Goal: Task Accomplishment & Management: Manage account settings

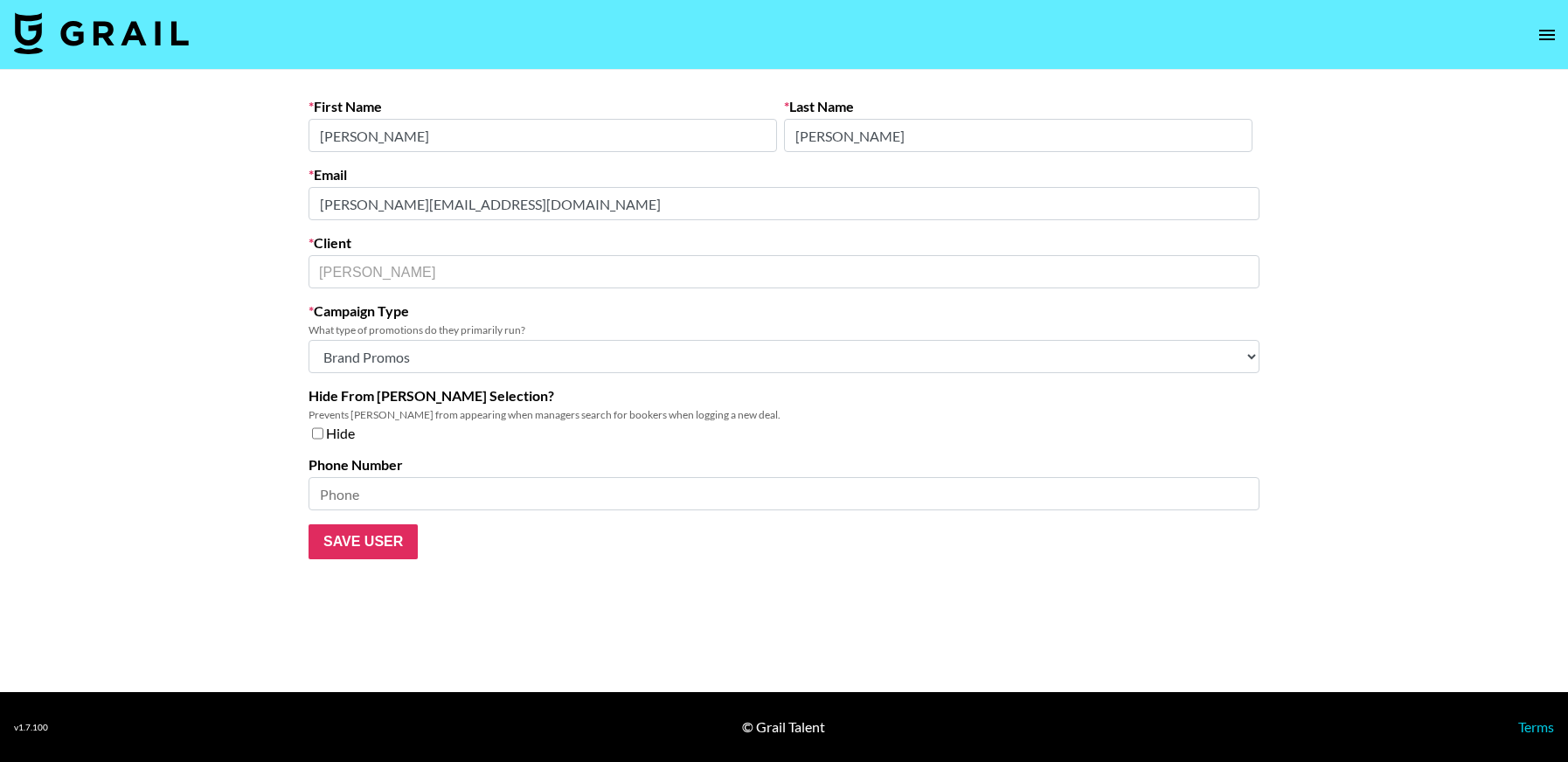
select select "Brand"
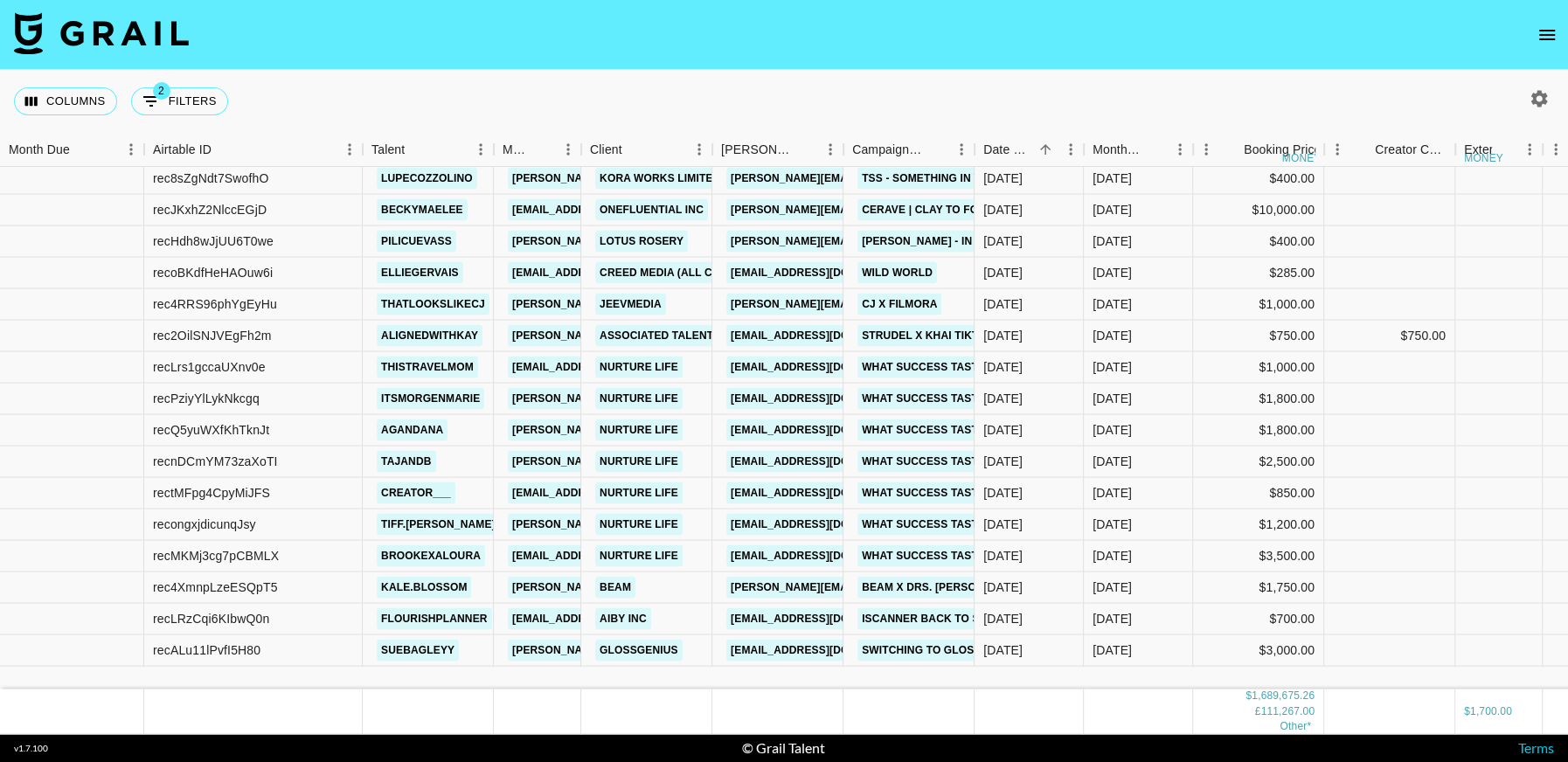
scroll to position [15221, 0]
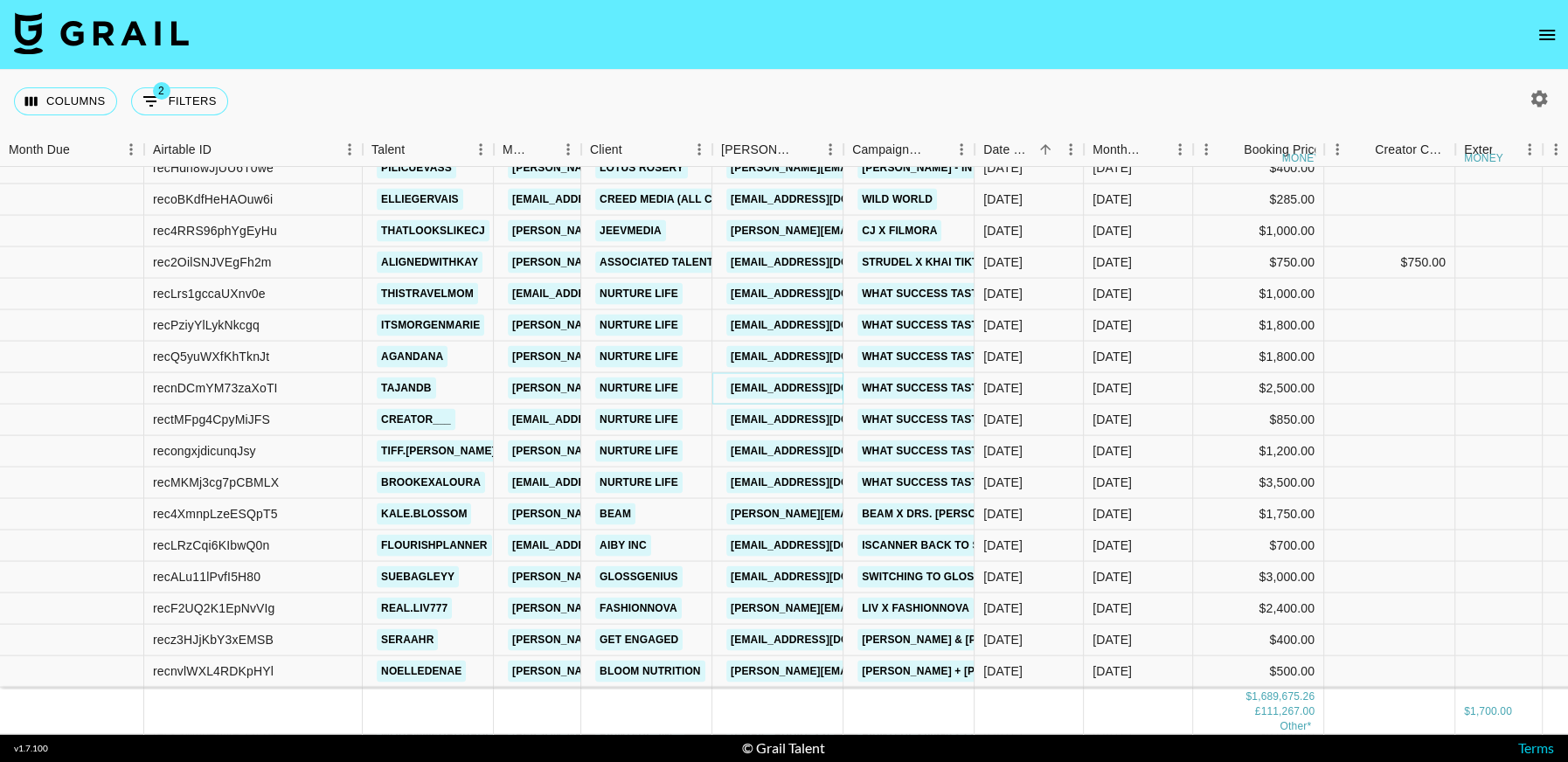
click at [786, 387] on link "agsell@nurturelife.com" at bounding box center [824, 387] width 196 height 22
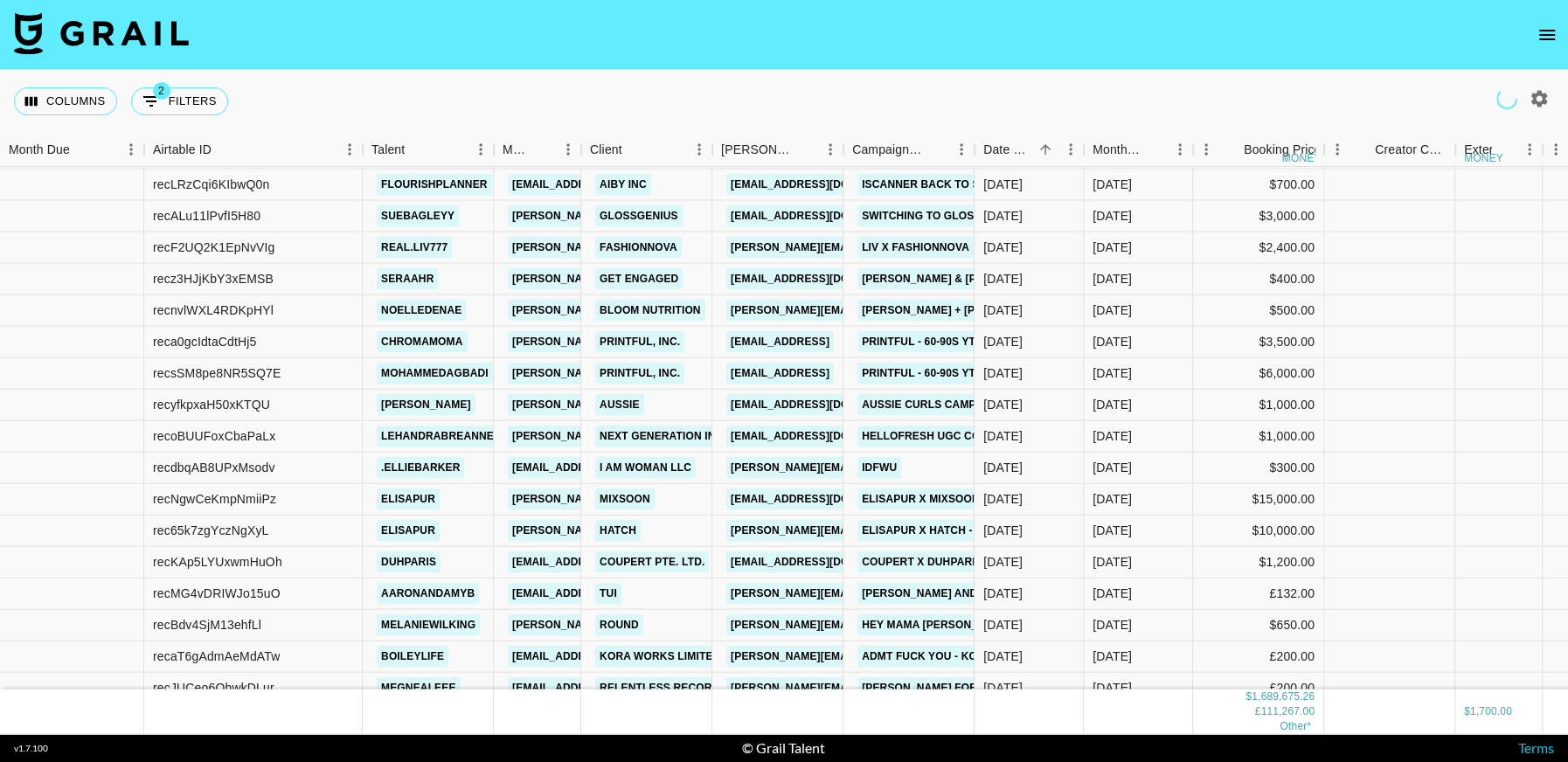
scroll to position [15577, 0]
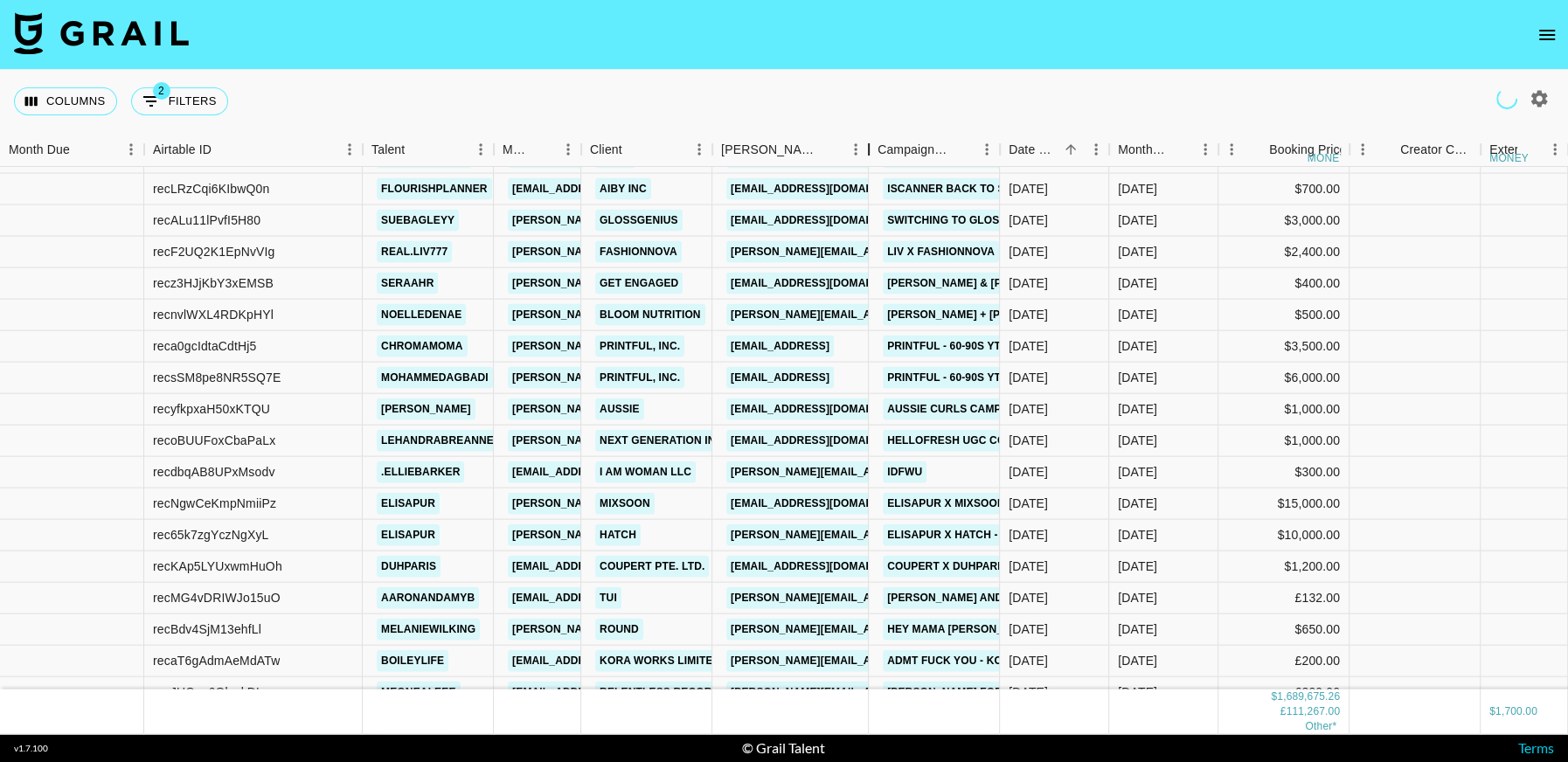
drag, startPoint x: 840, startPoint y: 143, endPoint x: 873, endPoint y: 260, distance: 121.6
click at [864, 161] on div "Booker" at bounding box center [869, 150] width 21 height 34
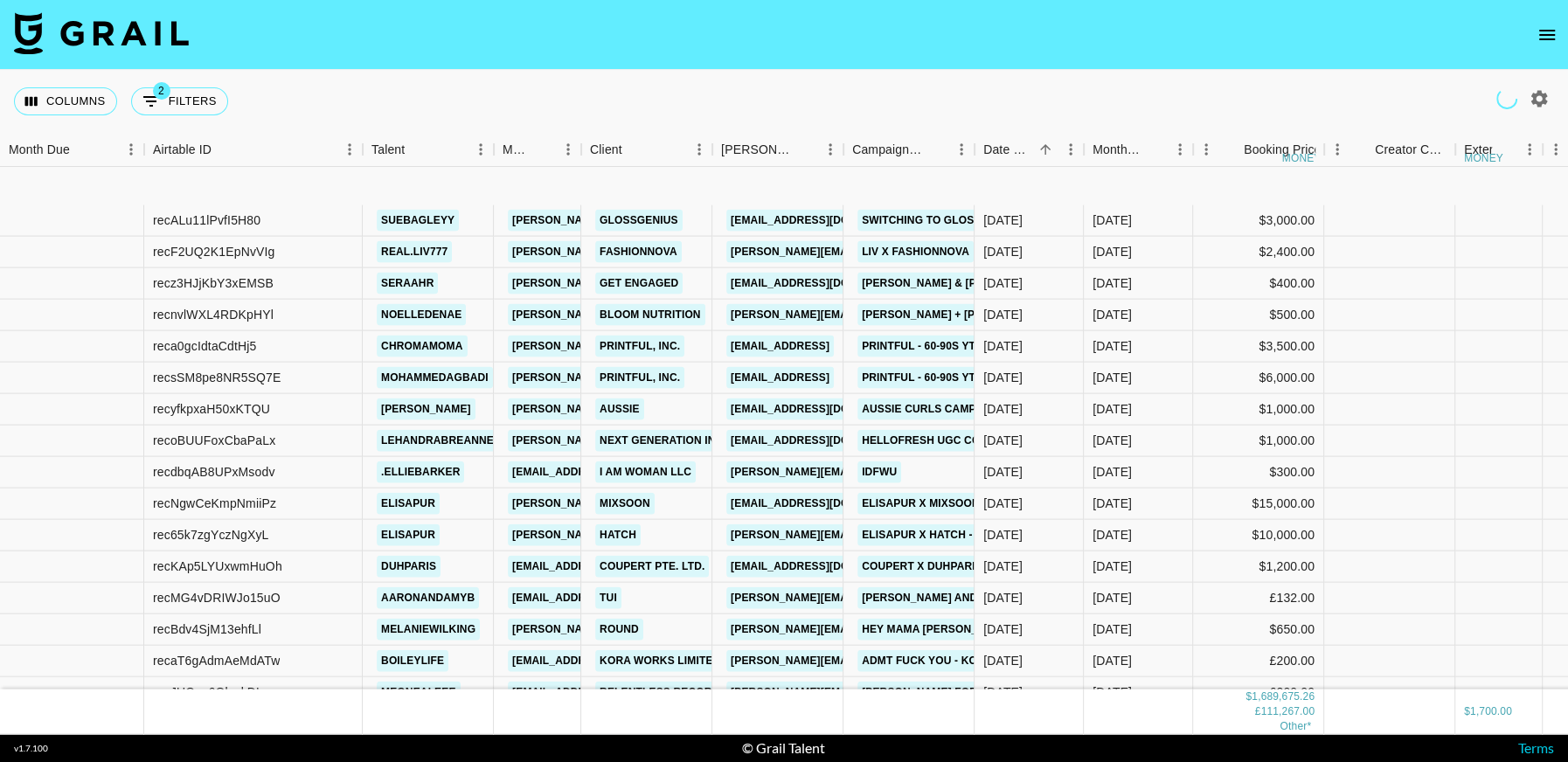
scroll to position [15687, 0]
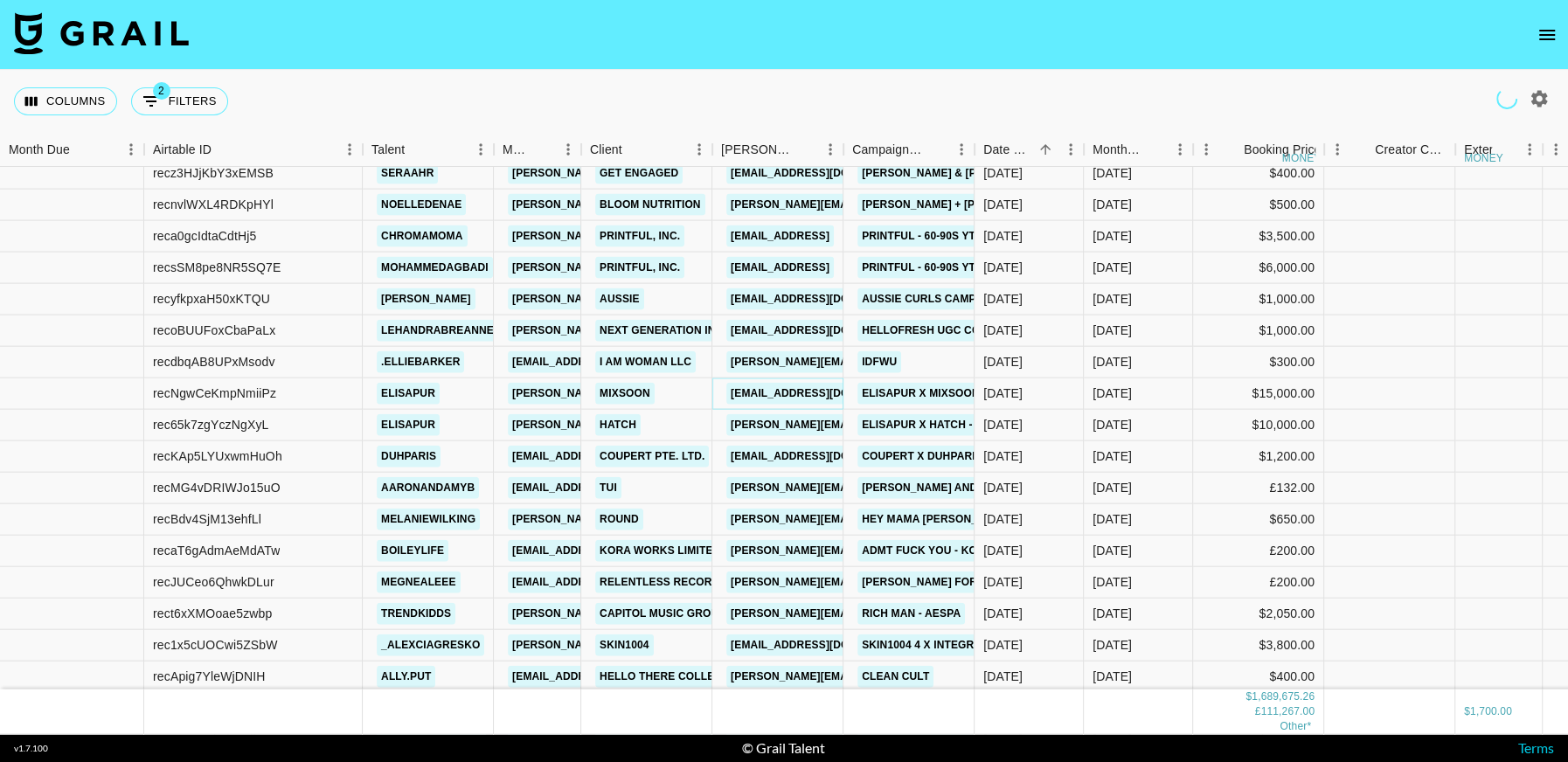
click at [816, 391] on link "dayrin@pkcosm.com" at bounding box center [824, 392] width 196 height 22
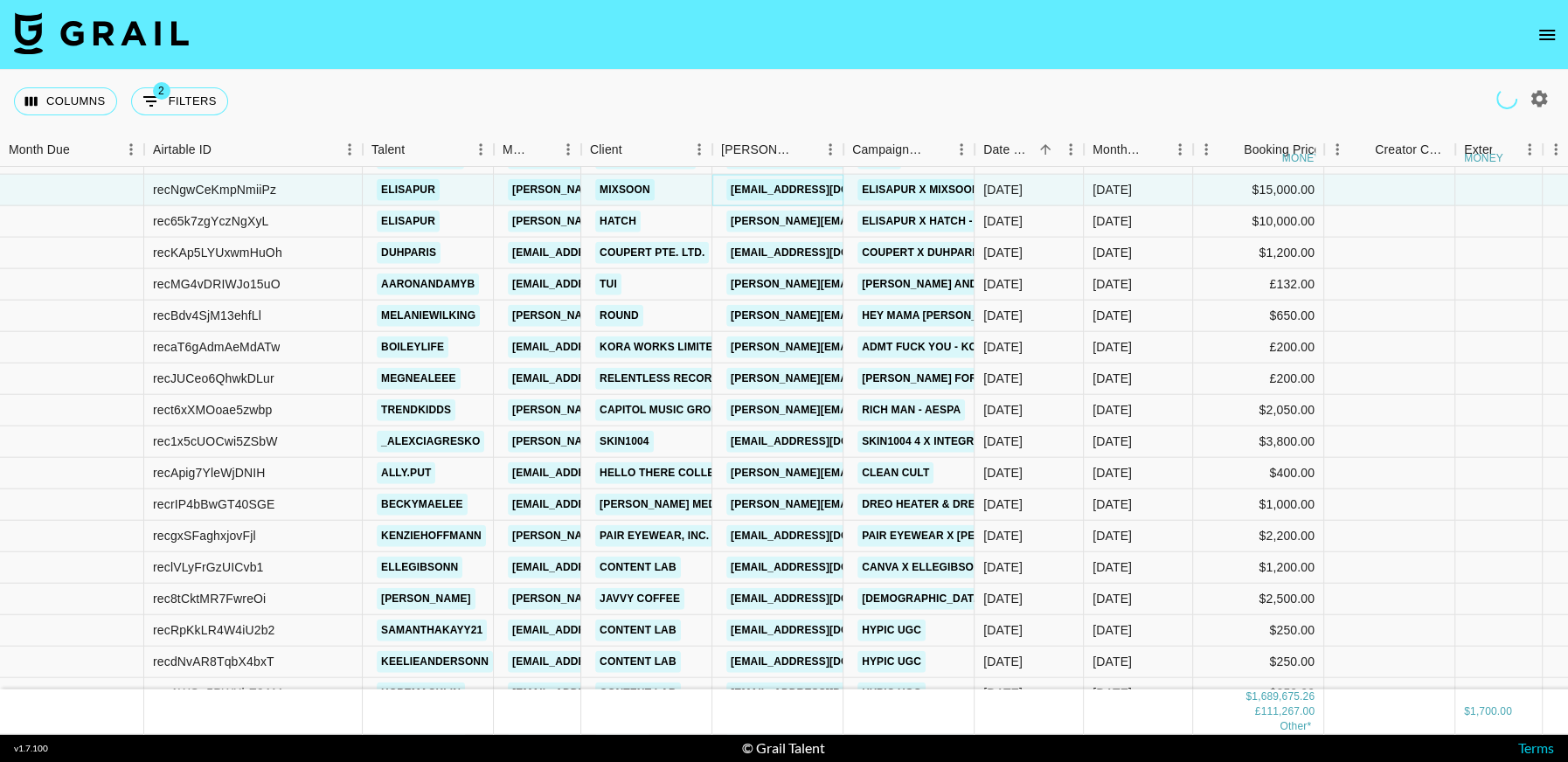
scroll to position [15893, 0]
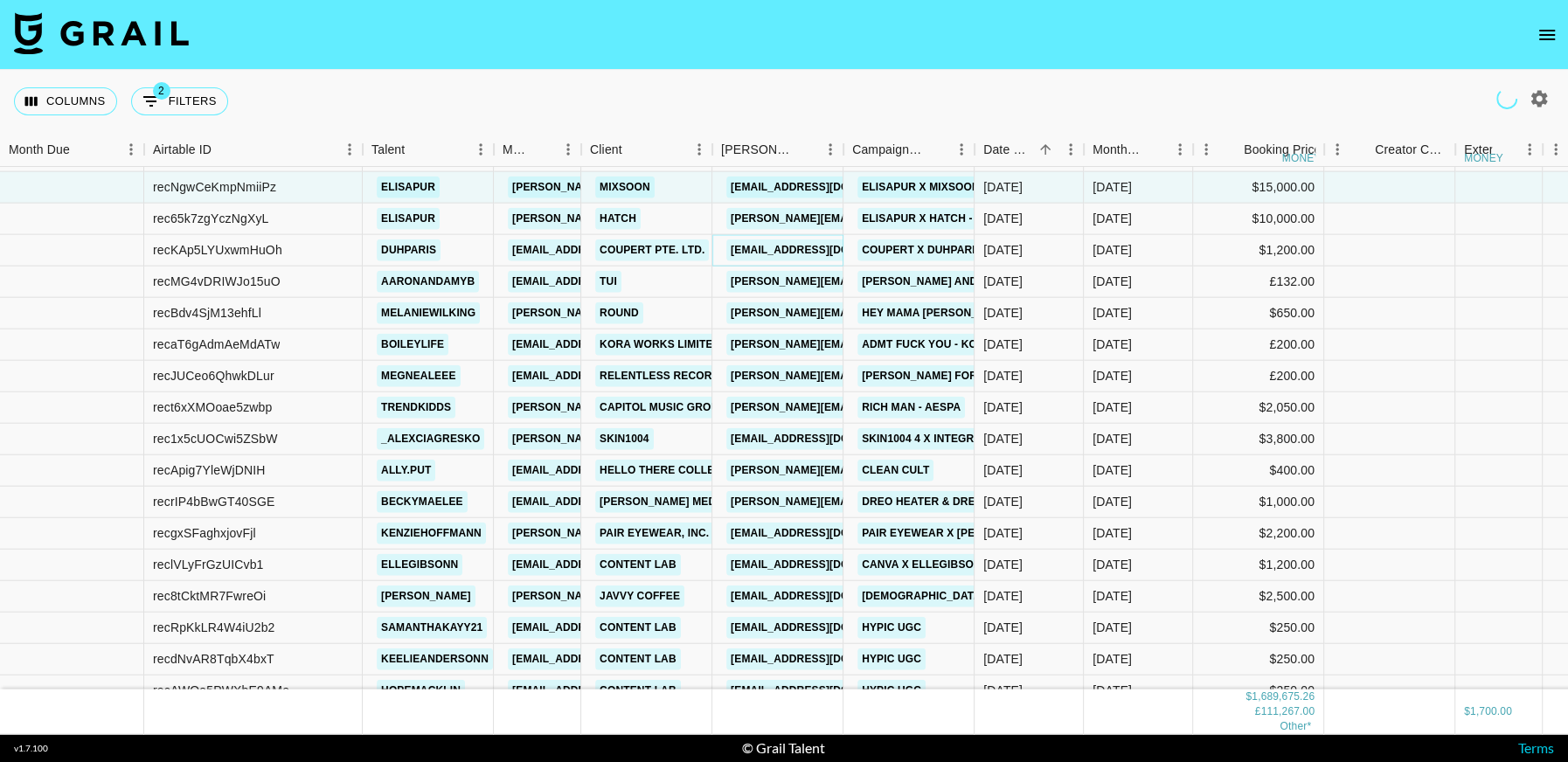
click at [811, 257] on link "influencers@coupert.com" at bounding box center [824, 250] width 196 height 22
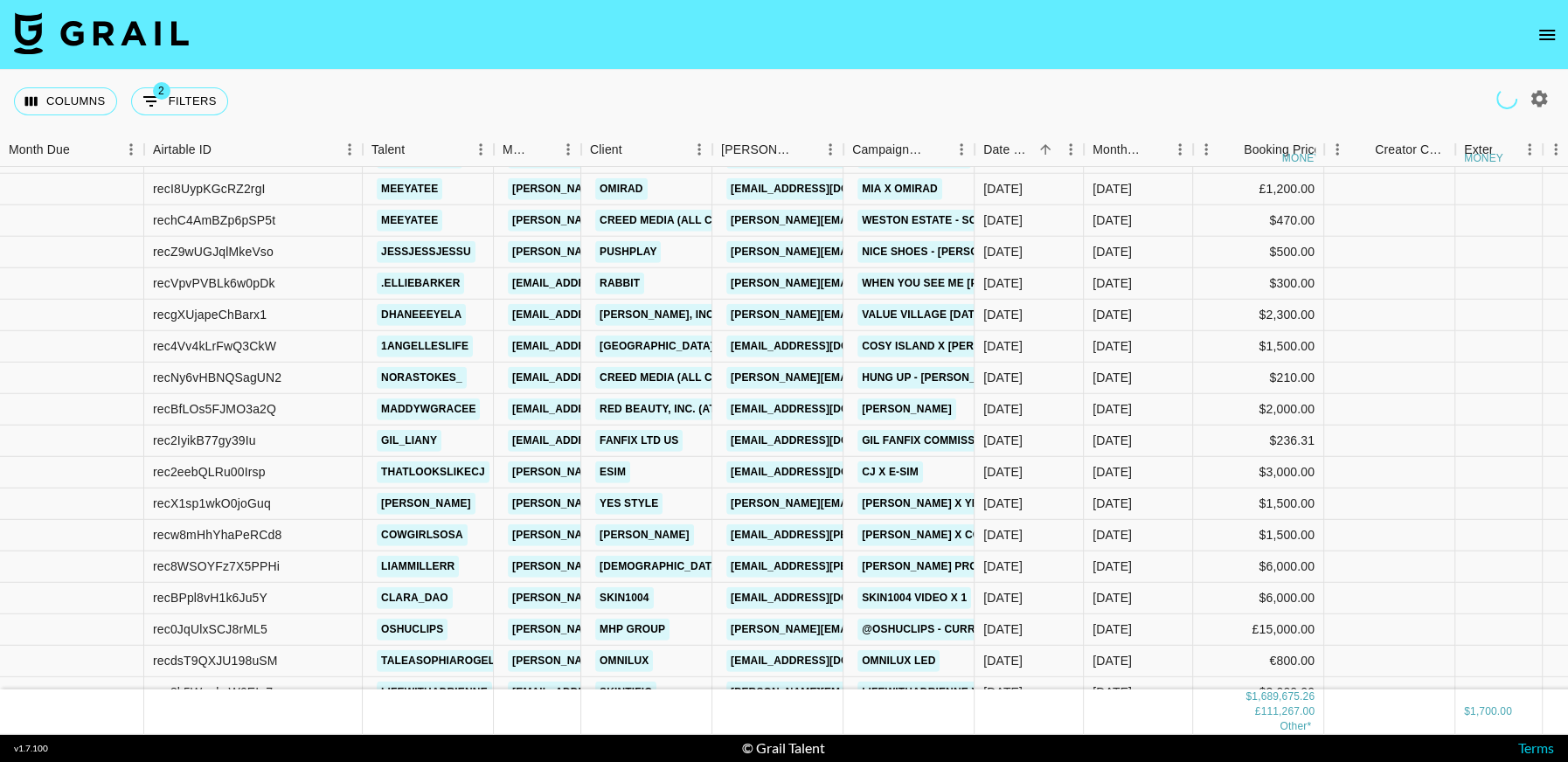
scroll to position [16542, 0]
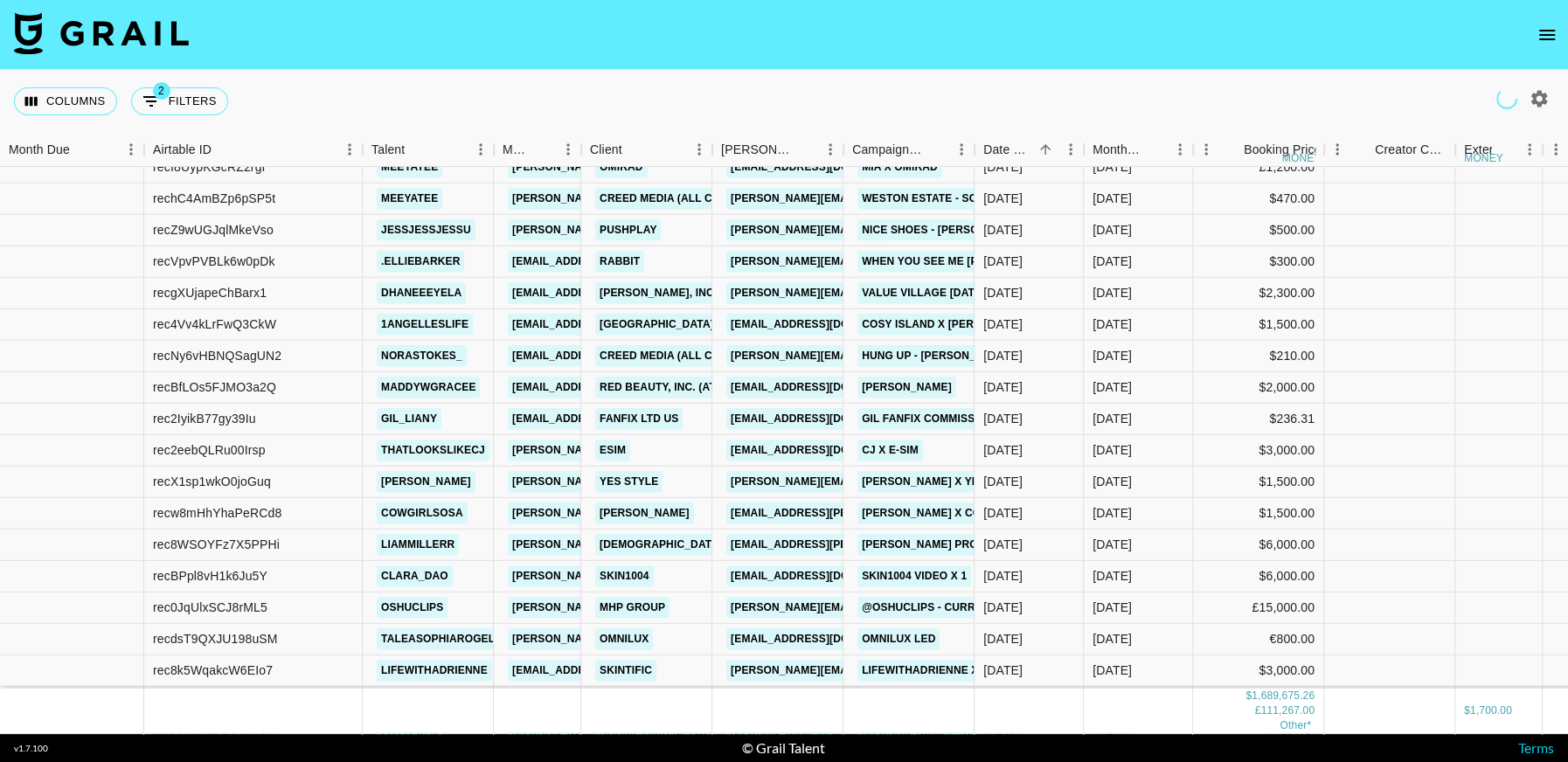
click at [880, 172] on div "Month Due Airtable ID Talent Manager Client Booker Campaign (Type) Date Created…" at bounding box center [784, 433] width 1568 height 601
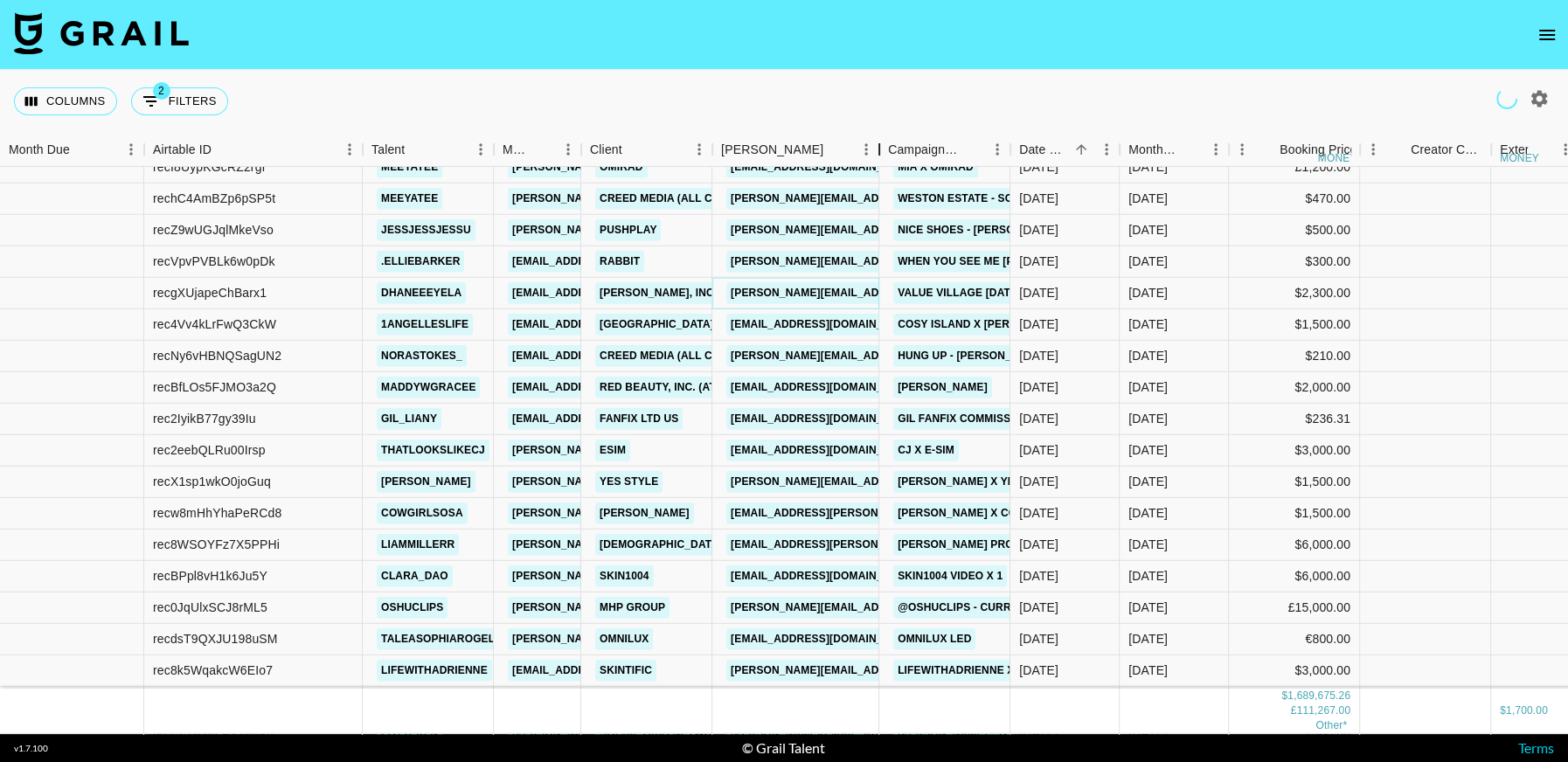
click at [821, 296] on link "jocelyne.gonzalez@edelman.com" at bounding box center [958, 293] width 464 height 22
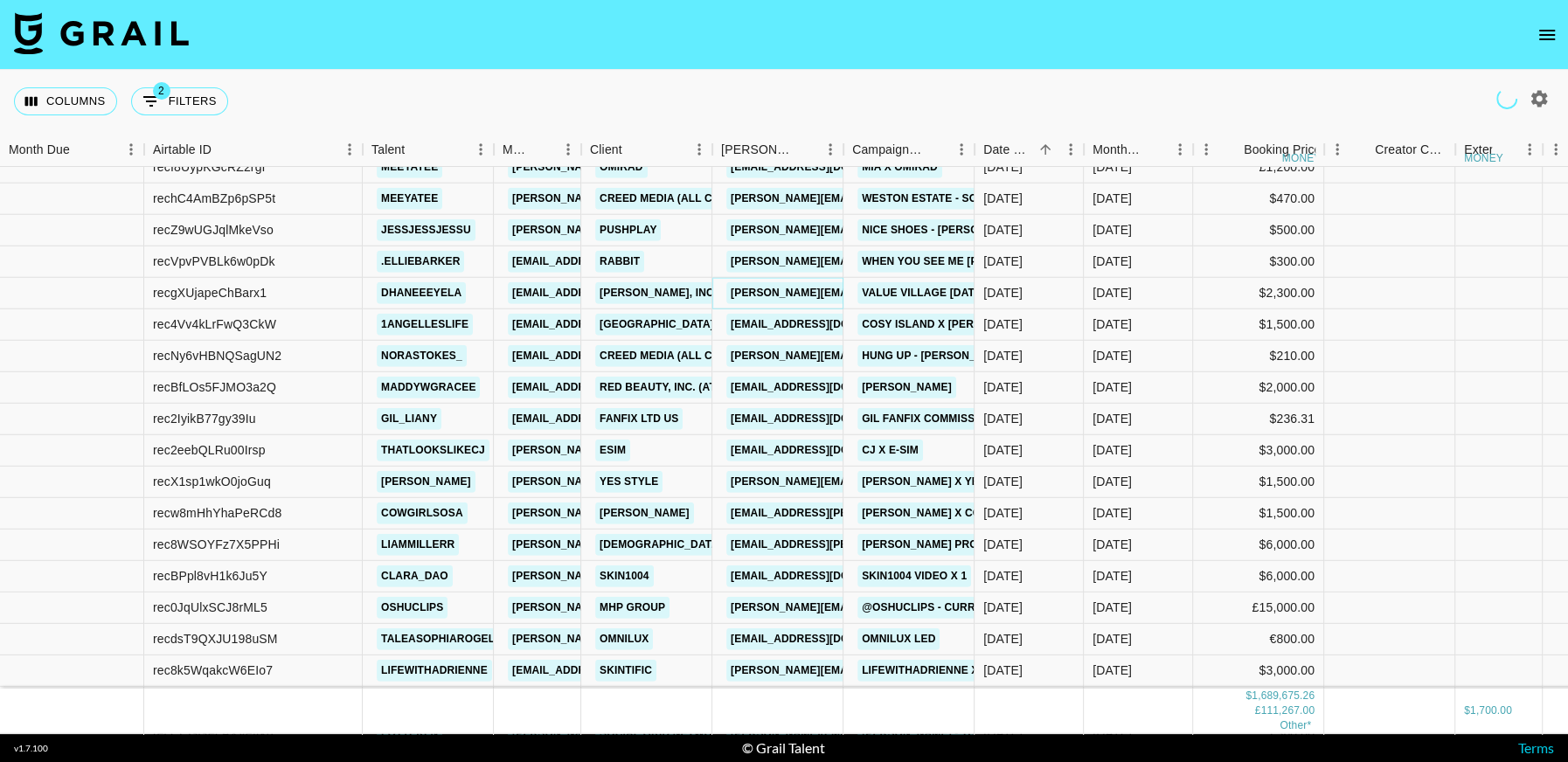
click at [806, 294] on link "jocelyne.gonzalez@edelman.com" at bounding box center [958, 293] width 464 height 22
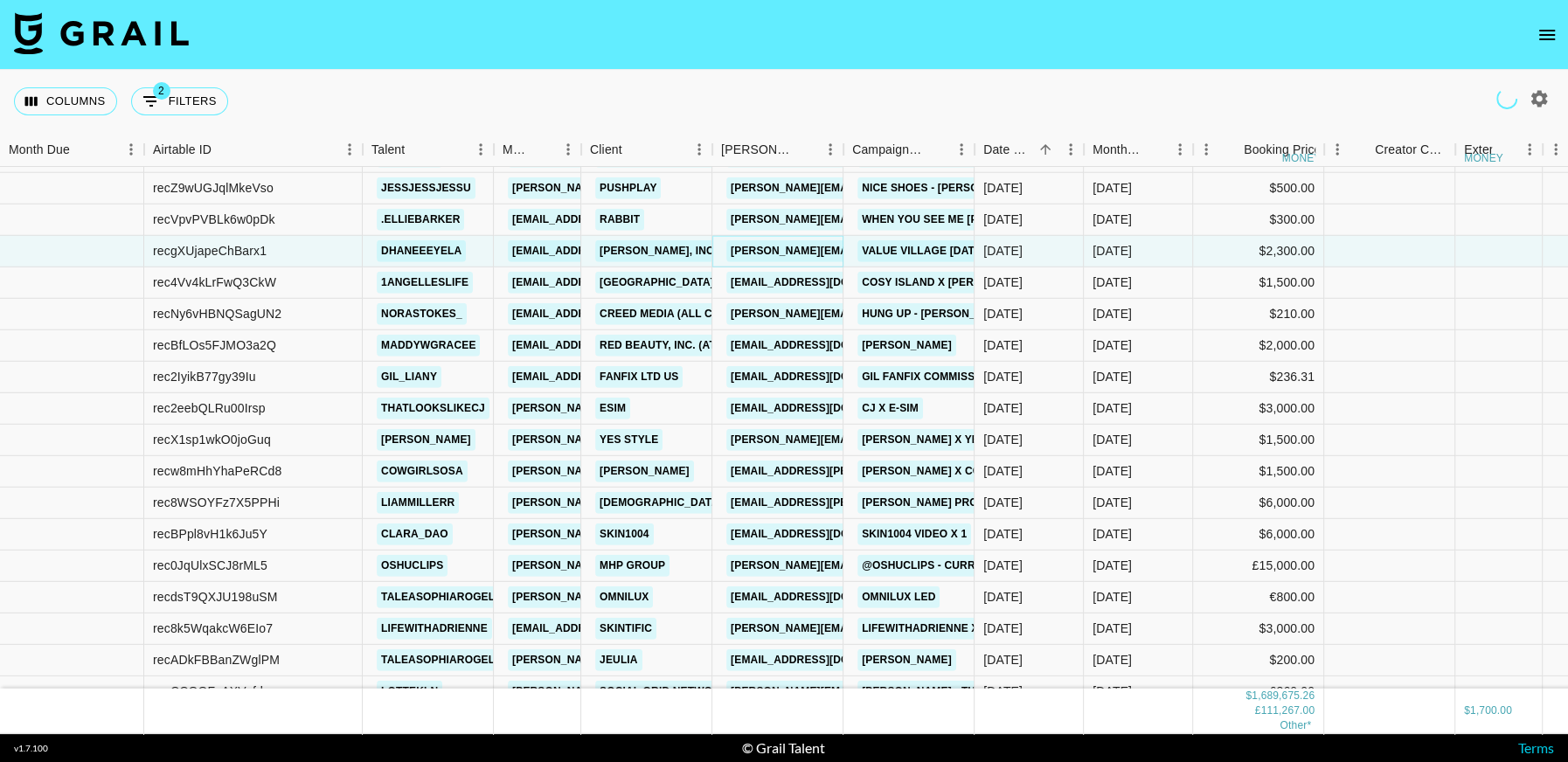
scroll to position [16607, 0]
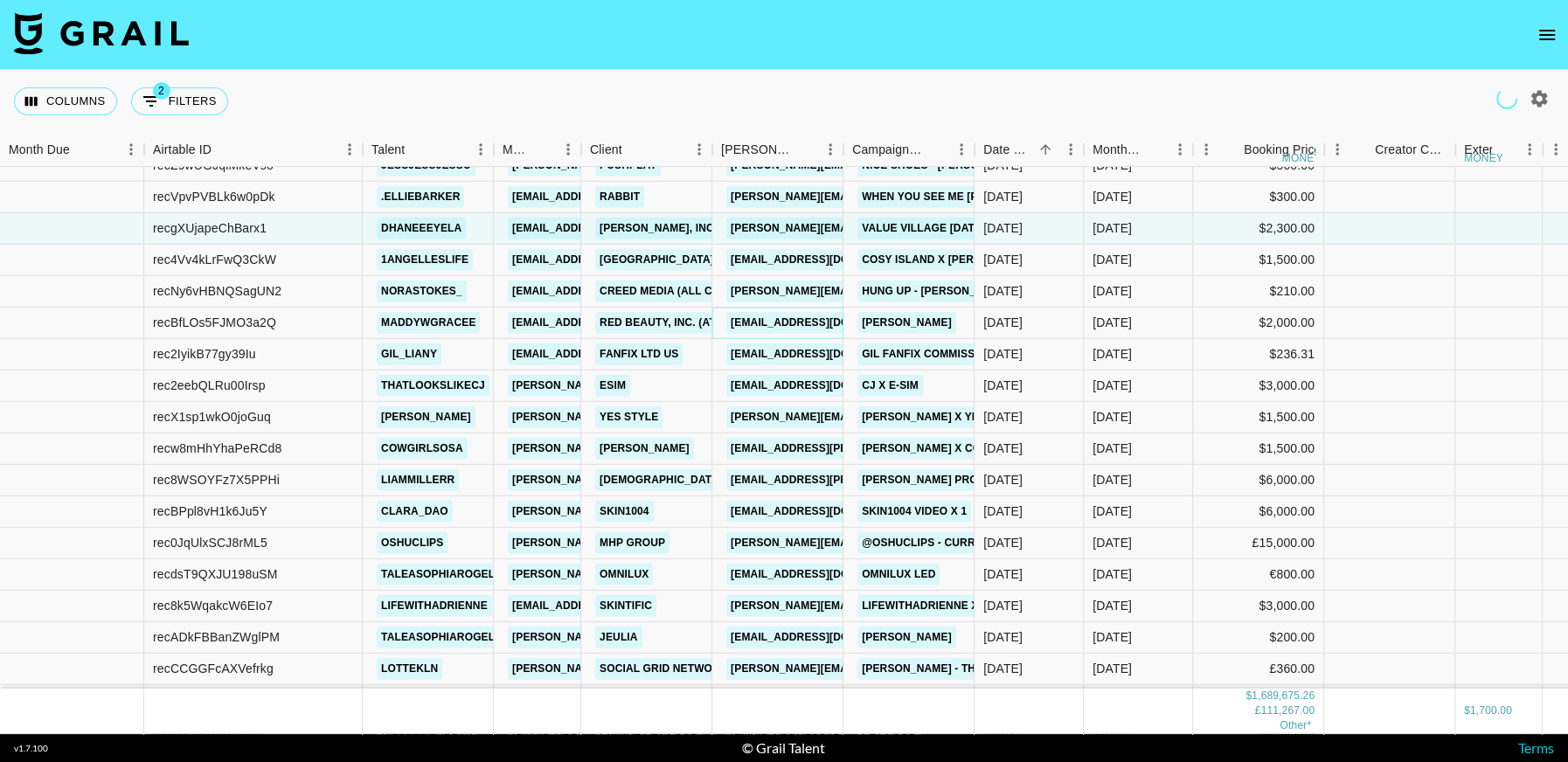
click at [814, 323] on link "yekim3@ivyent.com" at bounding box center [824, 323] width 196 height 22
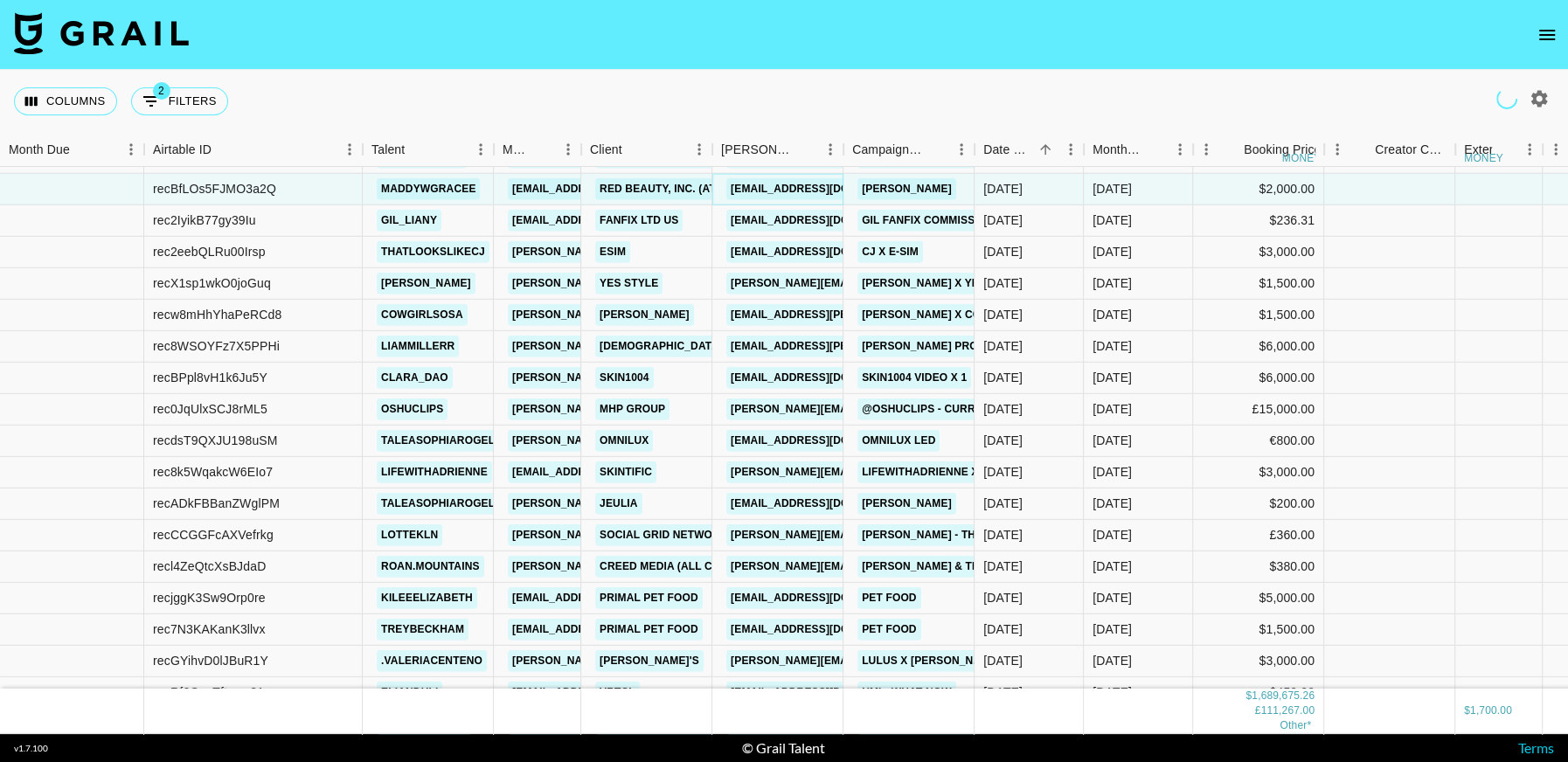
scroll to position [16742, 0]
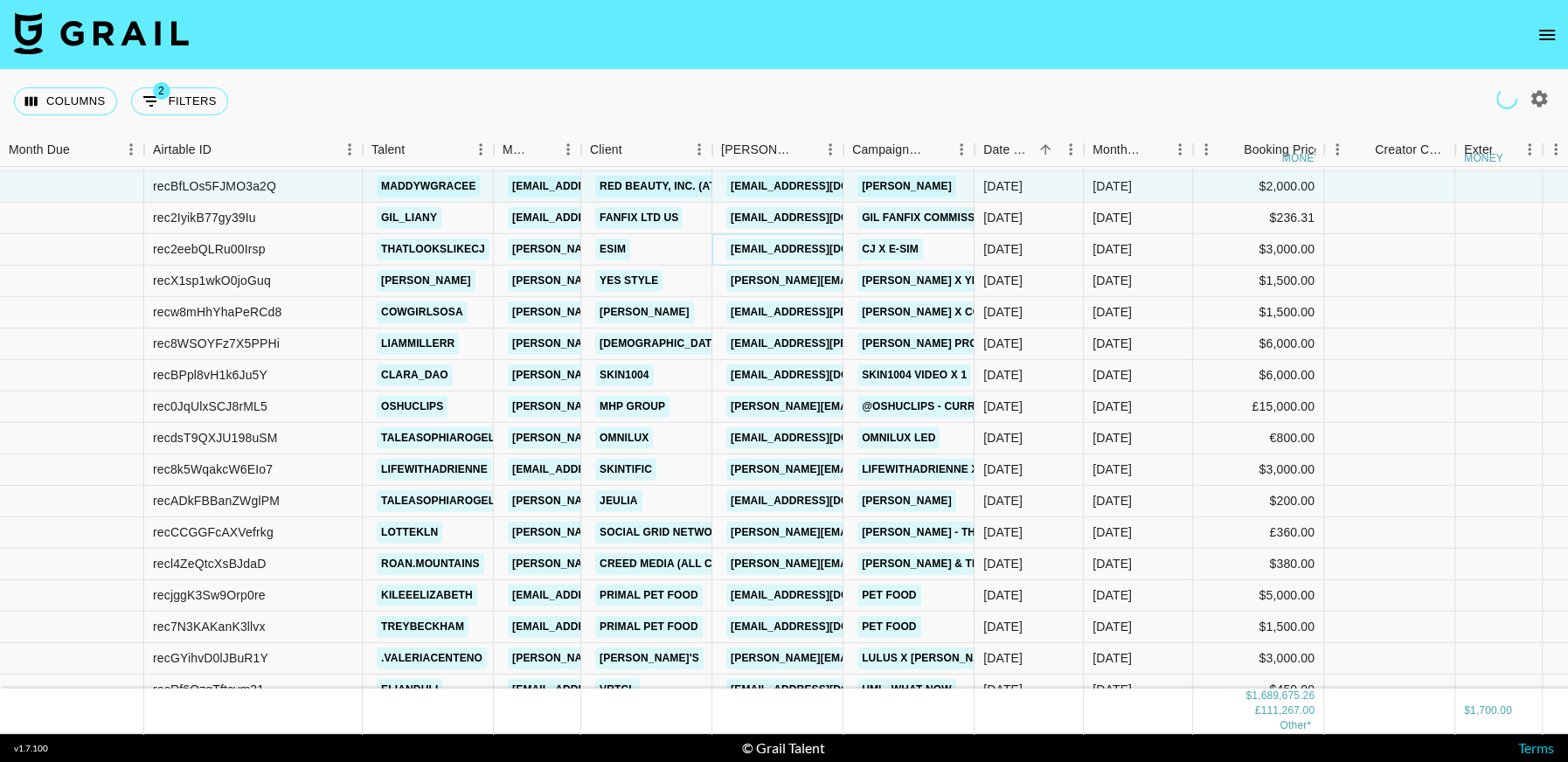
click at [793, 251] on link "erenguzel@esim.io" at bounding box center [824, 249] width 196 height 22
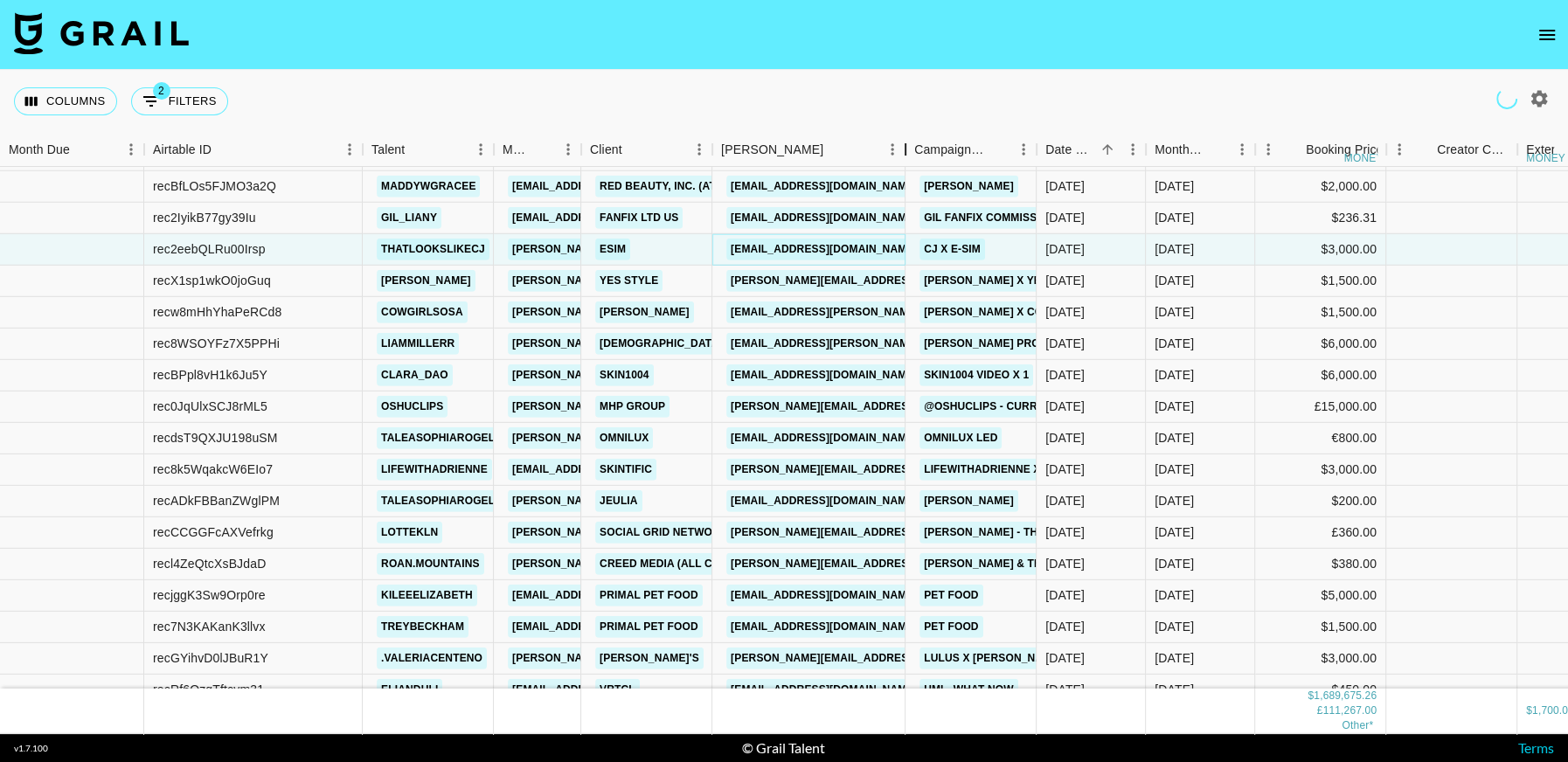
drag, startPoint x: 1039, startPoint y: 157, endPoint x: 910, endPoint y: 165, distance: 129.2
click at [910, 165] on div "Booker" at bounding box center [906, 150] width 21 height 34
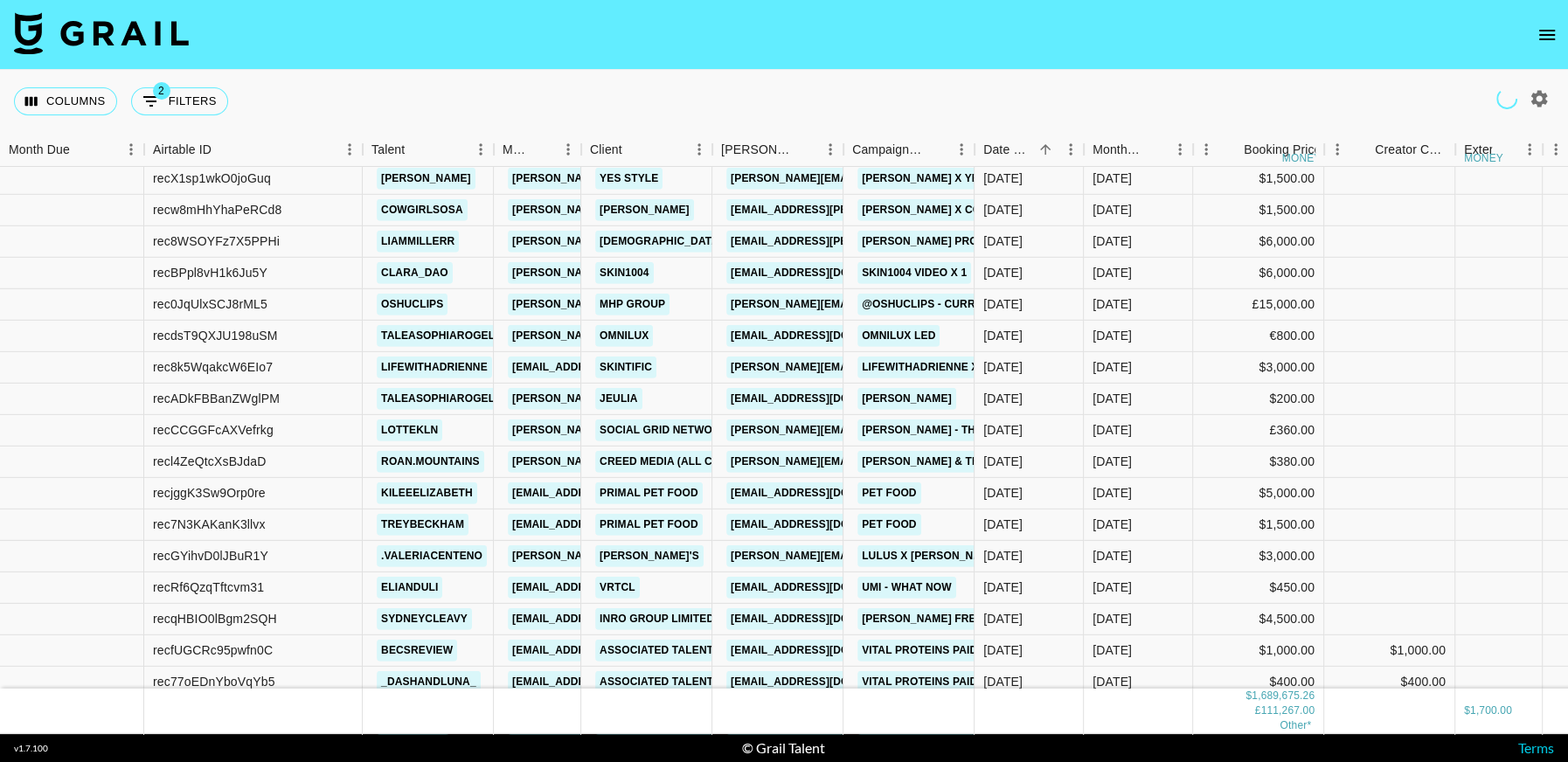
scroll to position [16814, 0]
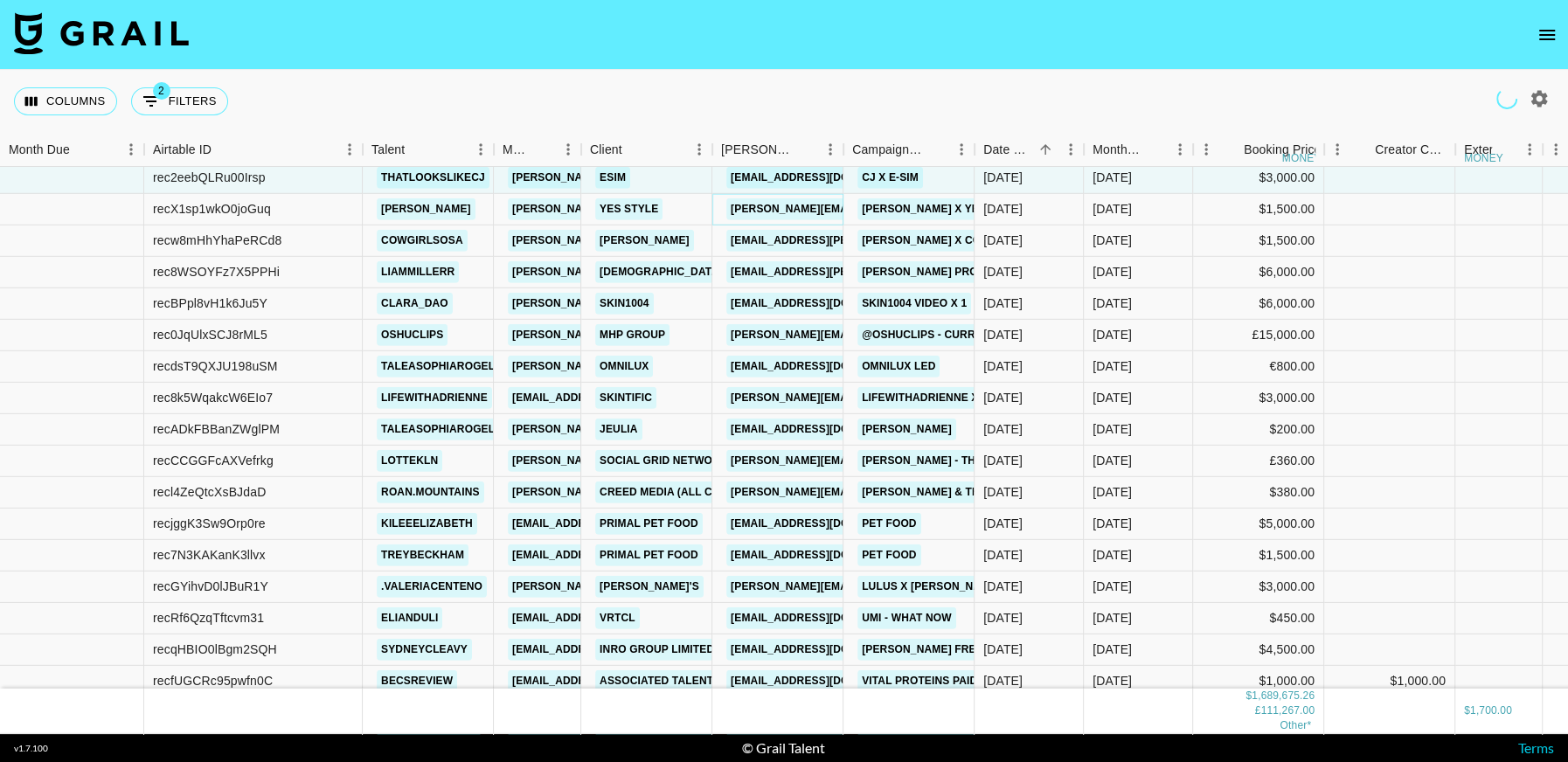
click at [805, 216] on link "ashley.siu@yesstyle.com" at bounding box center [914, 209] width 374 height 22
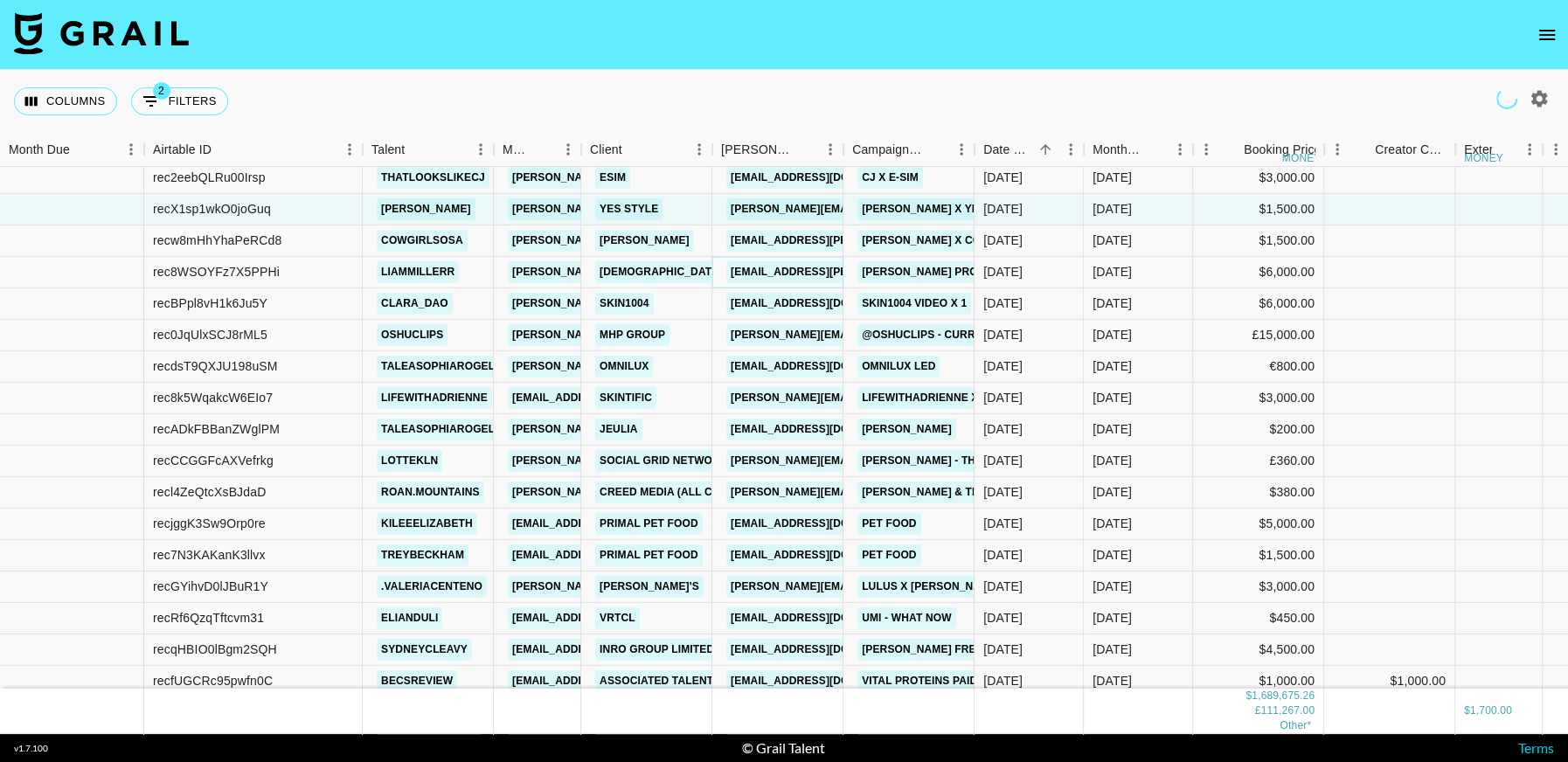
click at [751, 267] on link "tori@taimi.com" at bounding box center [869, 272] width 285 height 22
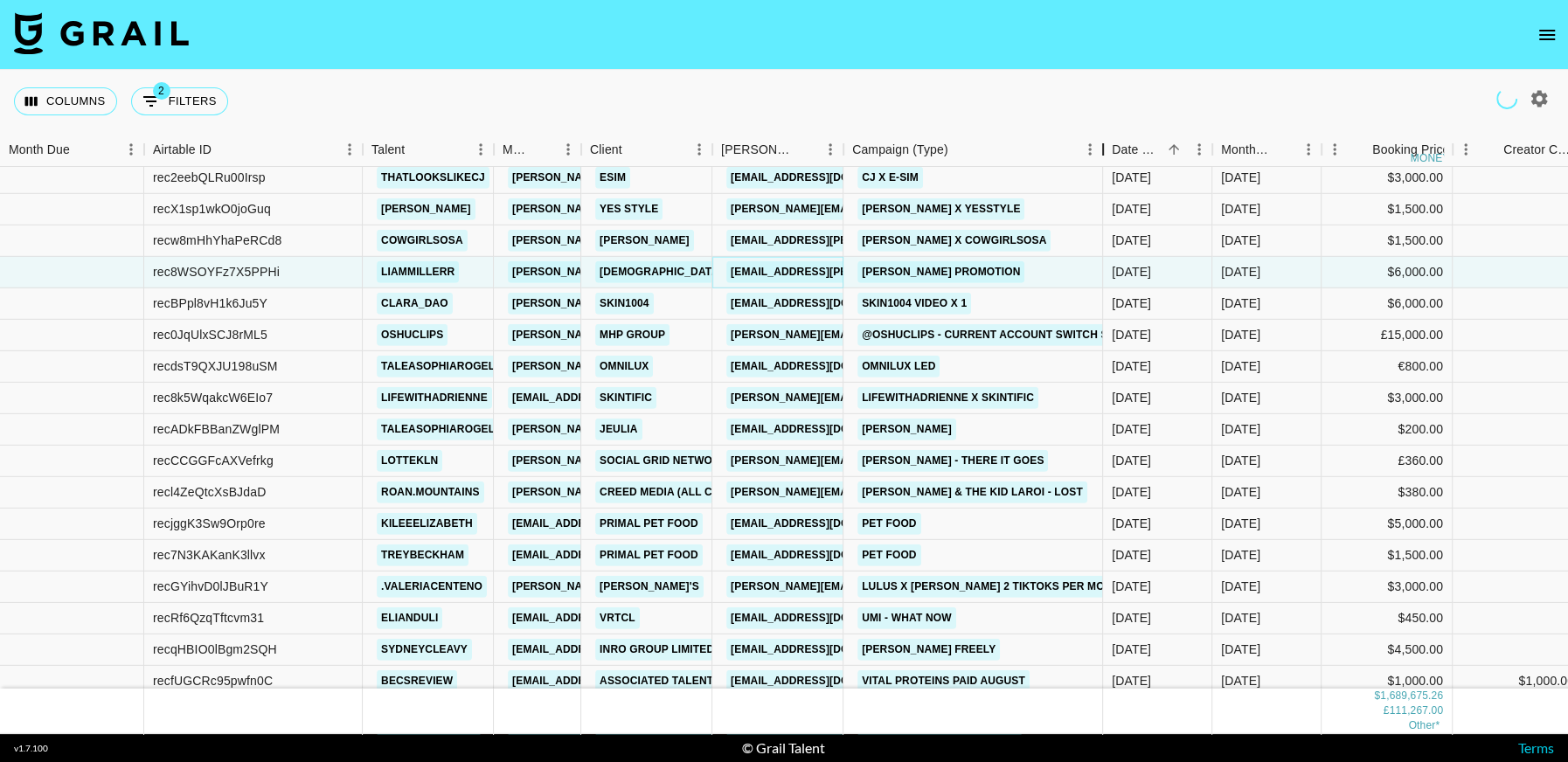
drag, startPoint x: 976, startPoint y: 150, endPoint x: 851, endPoint y: 2, distance: 193.7
click at [1072, 166] on div "Month Due Airtable ID Talent Manager Client Booker Campaign (Type) Date Created…" at bounding box center [784, 433] width 1568 height 601
click at [783, 339] on link "Chris.Halpin@mhpgroup.com" at bounding box center [914, 335] width 374 height 22
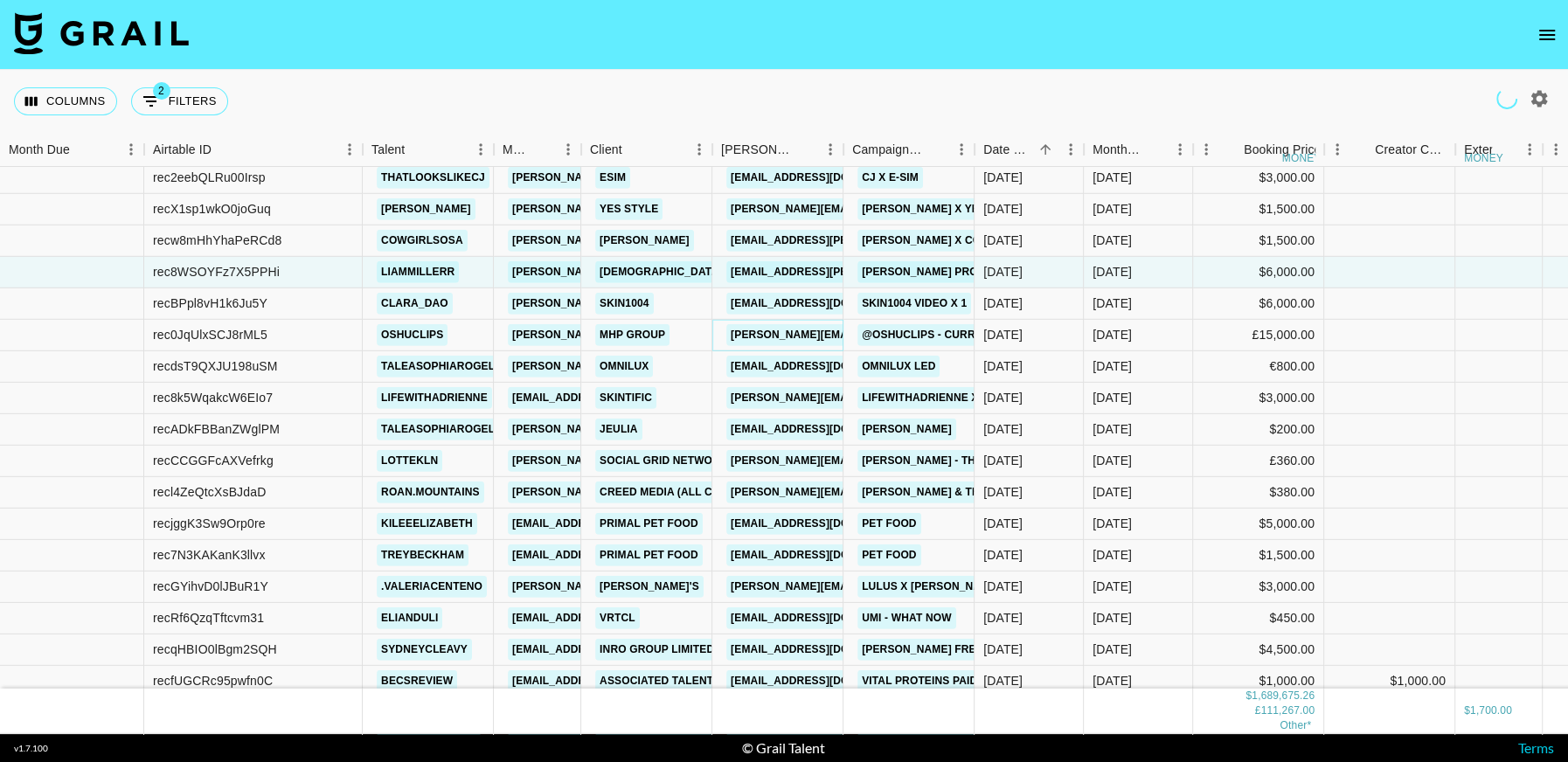
click at [798, 335] on link "Chris.Halpin@mhpgroup.com" at bounding box center [914, 335] width 374 height 22
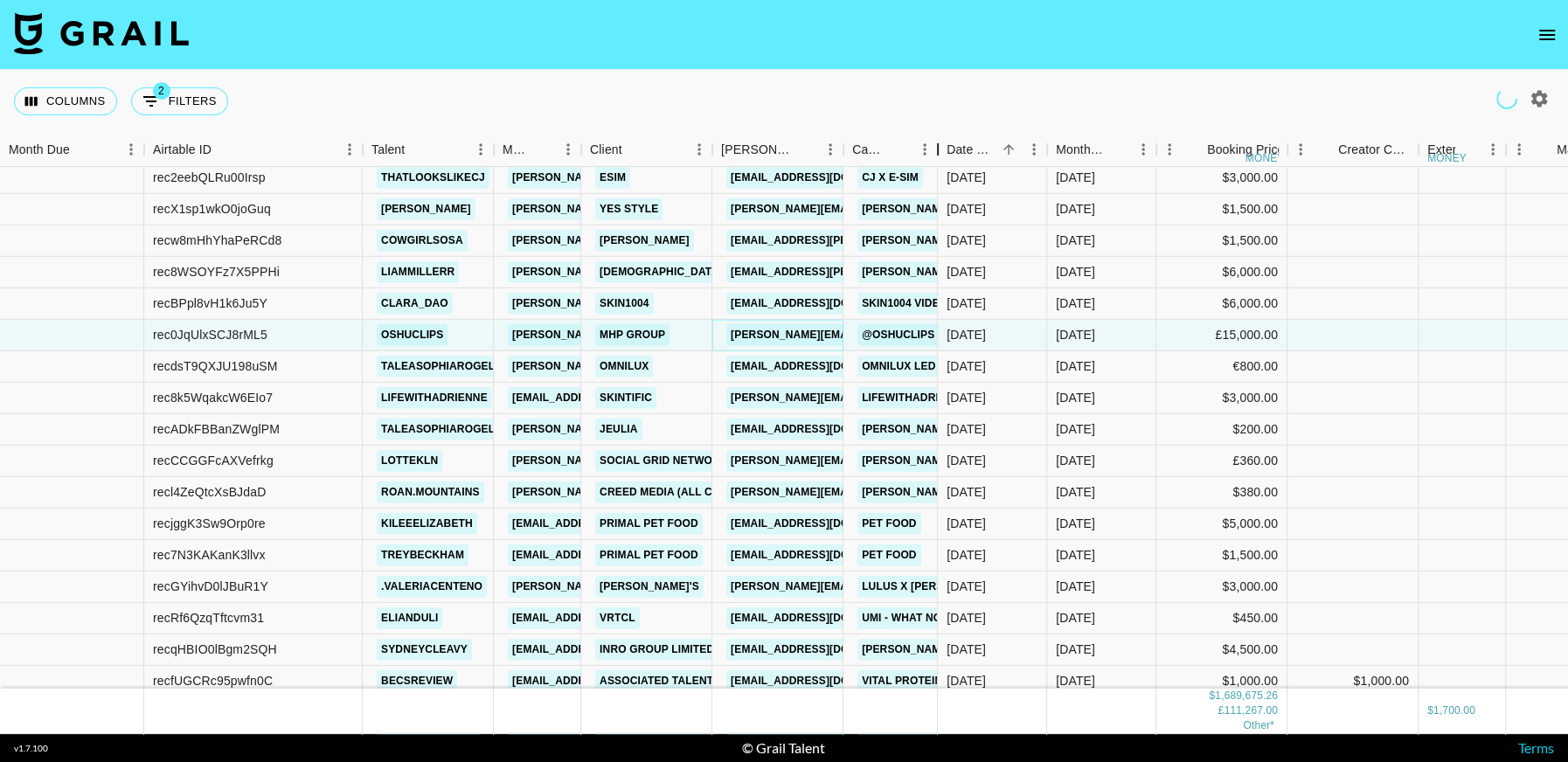
drag, startPoint x: 978, startPoint y: 150, endPoint x: 766, endPoint y: 96, distance: 218.8
click at [948, 158] on div "Campaign (Type)" at bounding box center [938, 150] width 21 height 34
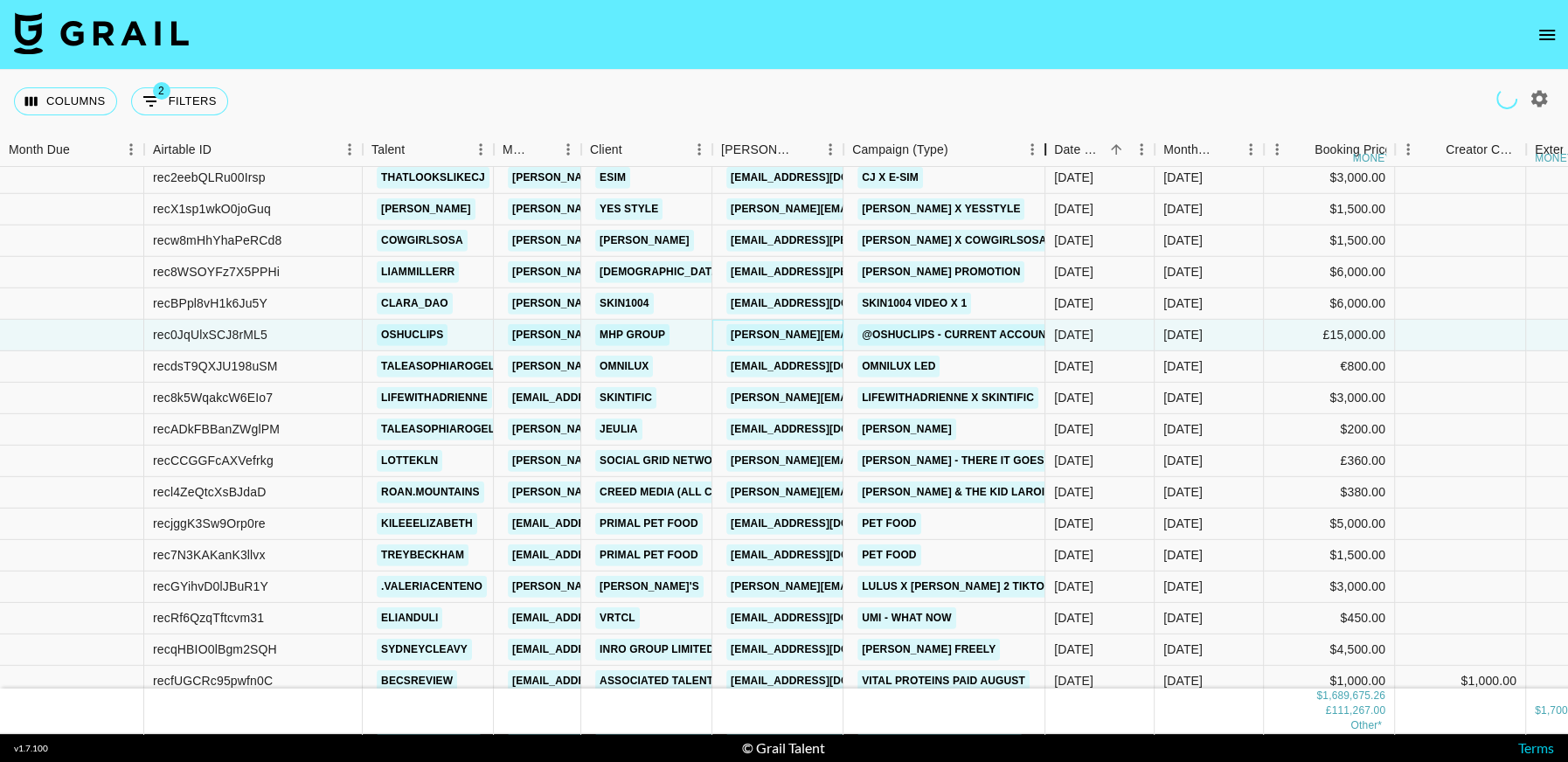
drag, startPoint x: 947, startPoint y: 156, endPoint x: 1046, endPoint y: 164, distance: 99.3
click at [1046, 164] on div "Campaign (Type)" at bounding box center [1045, 150] width 21 height 34
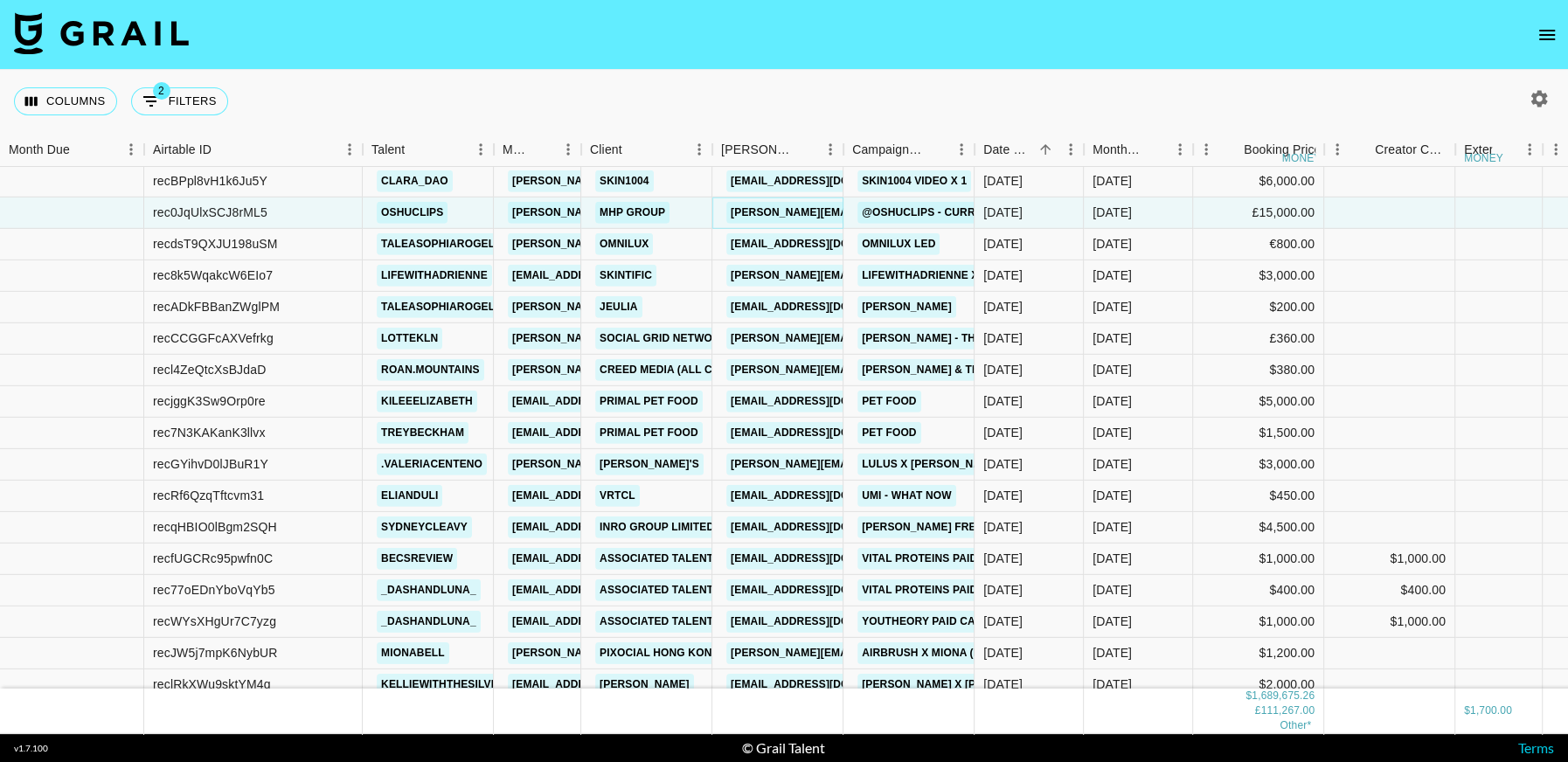
scroll to position [16948, 0]
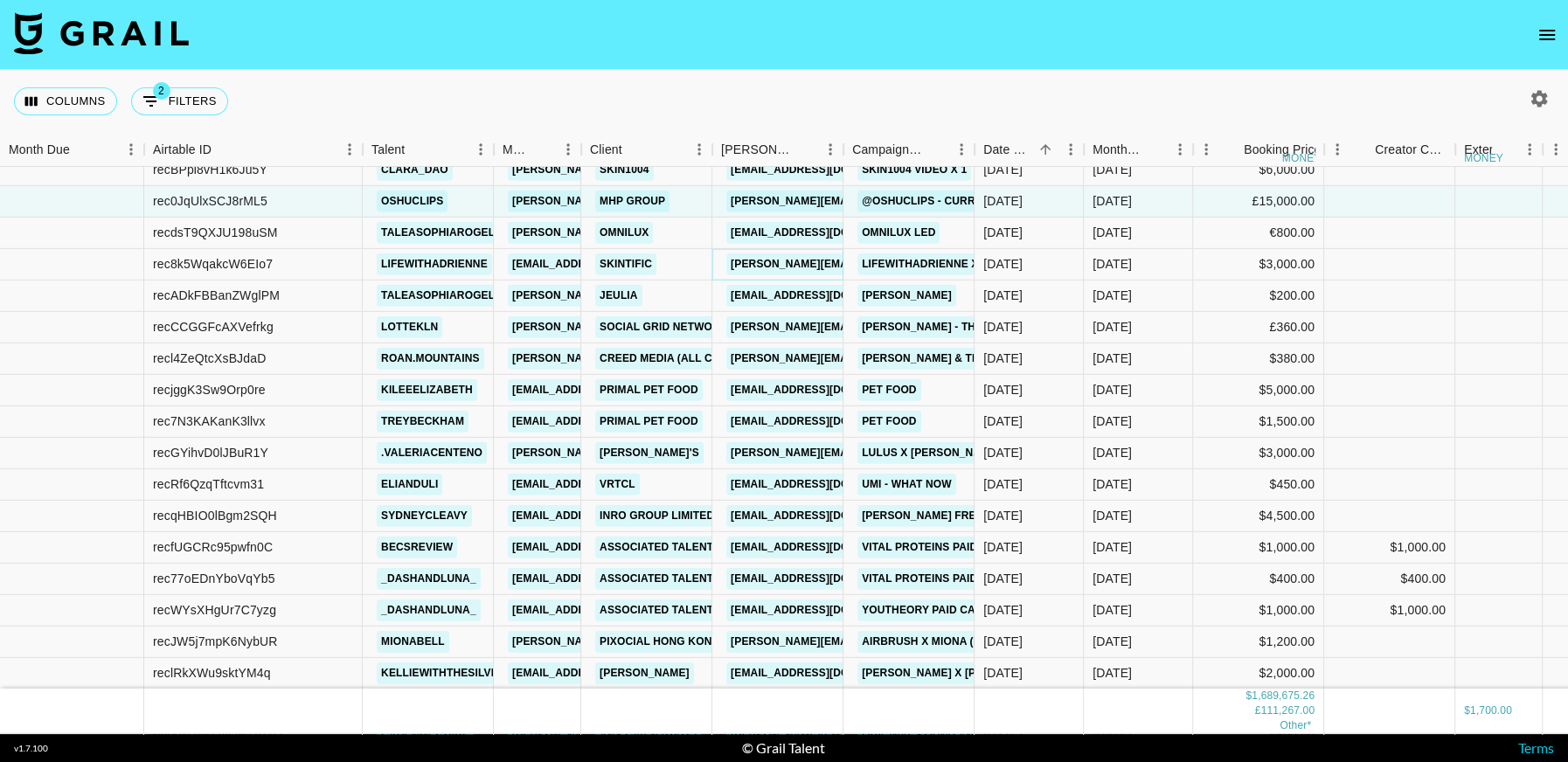
click at [796, 269] on link "natasha.alyssa@skintific.com" at bounding box center [914, 264] width 374 height 22
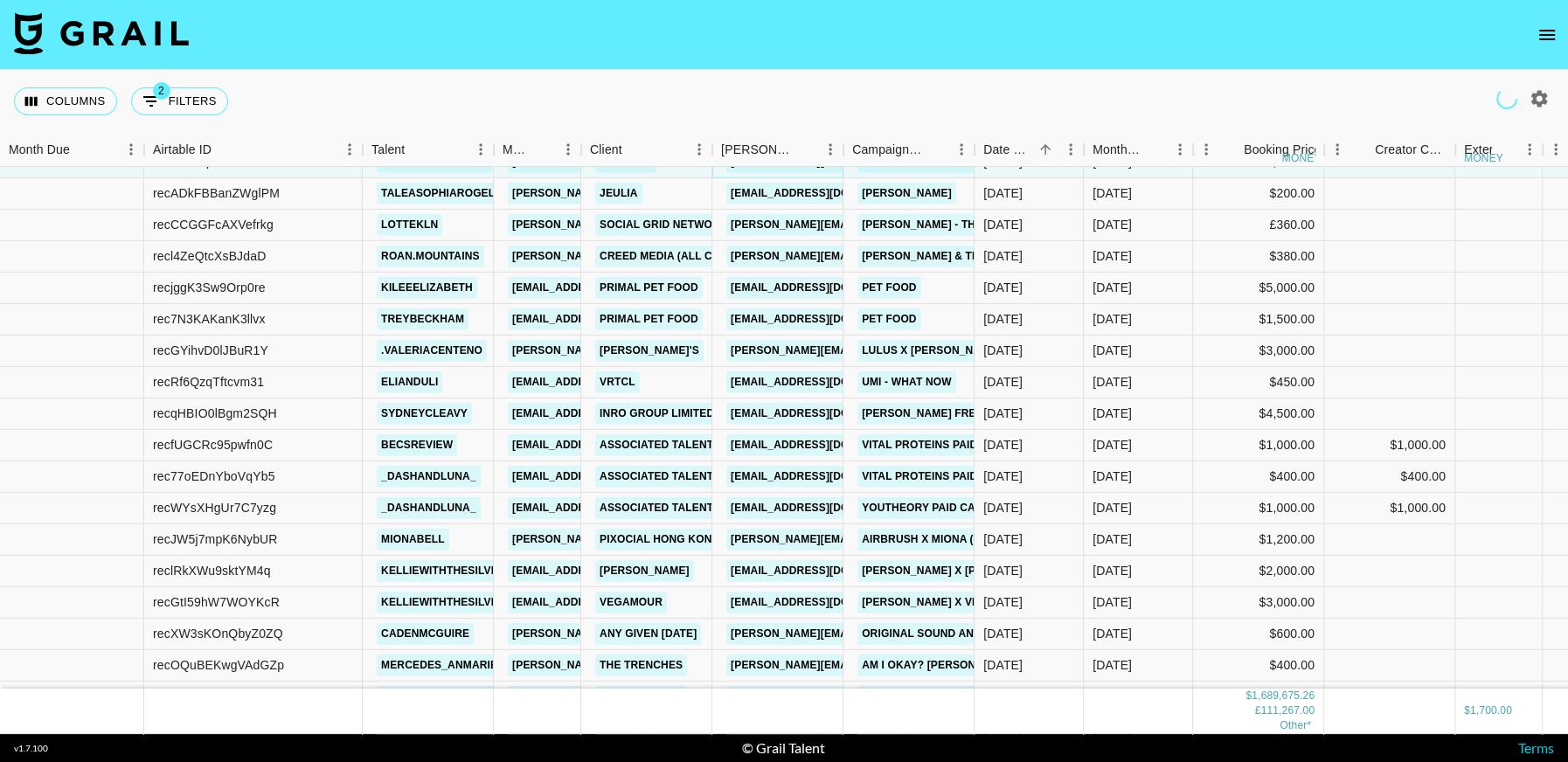
scroll to position [17051, 0]
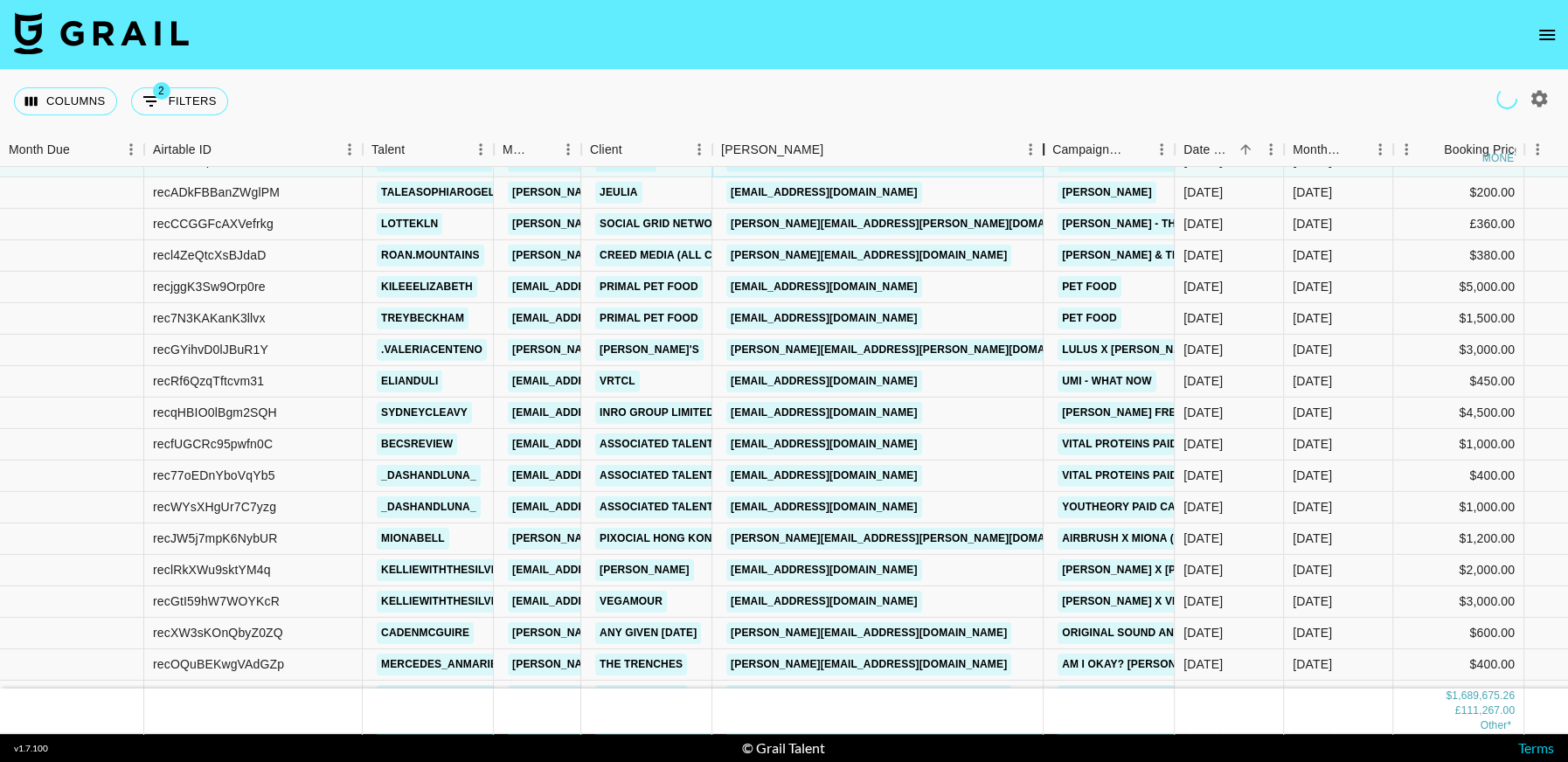
drag, startPoint x: 1040, startPoint y: 156, endPoint x: 850, endPoint y: 304, distance: 240.8
click at [914, 172] on div "Month Due Airtable ID Talent Manager Client Booker Campaign (Type) Date Created…" at bounding box center [784, 433] width 1568 height 601
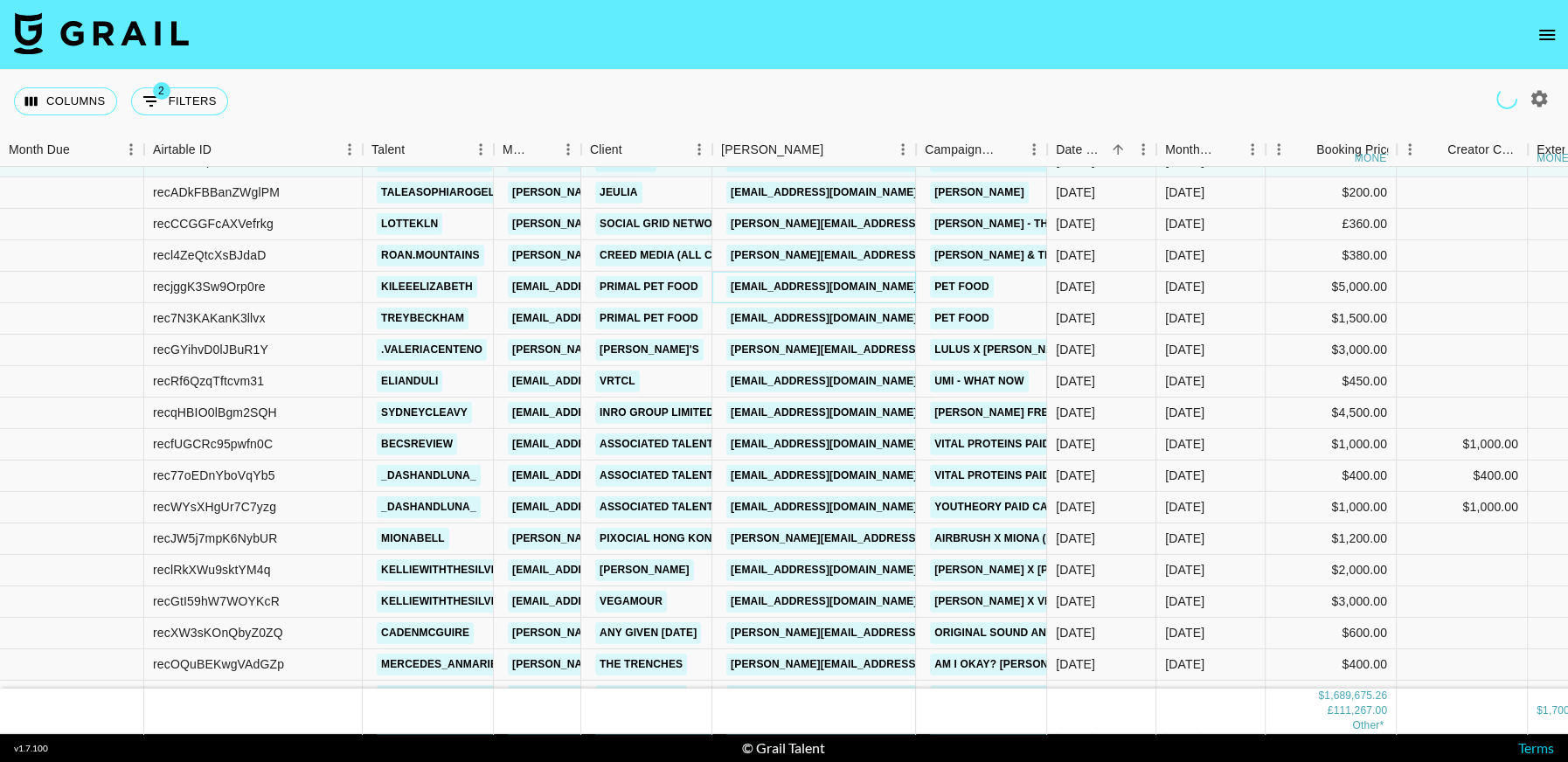
click at [818, 288] on link "kelsey@joybyte.com" at bounding box center [824, 287] width 196 height 22
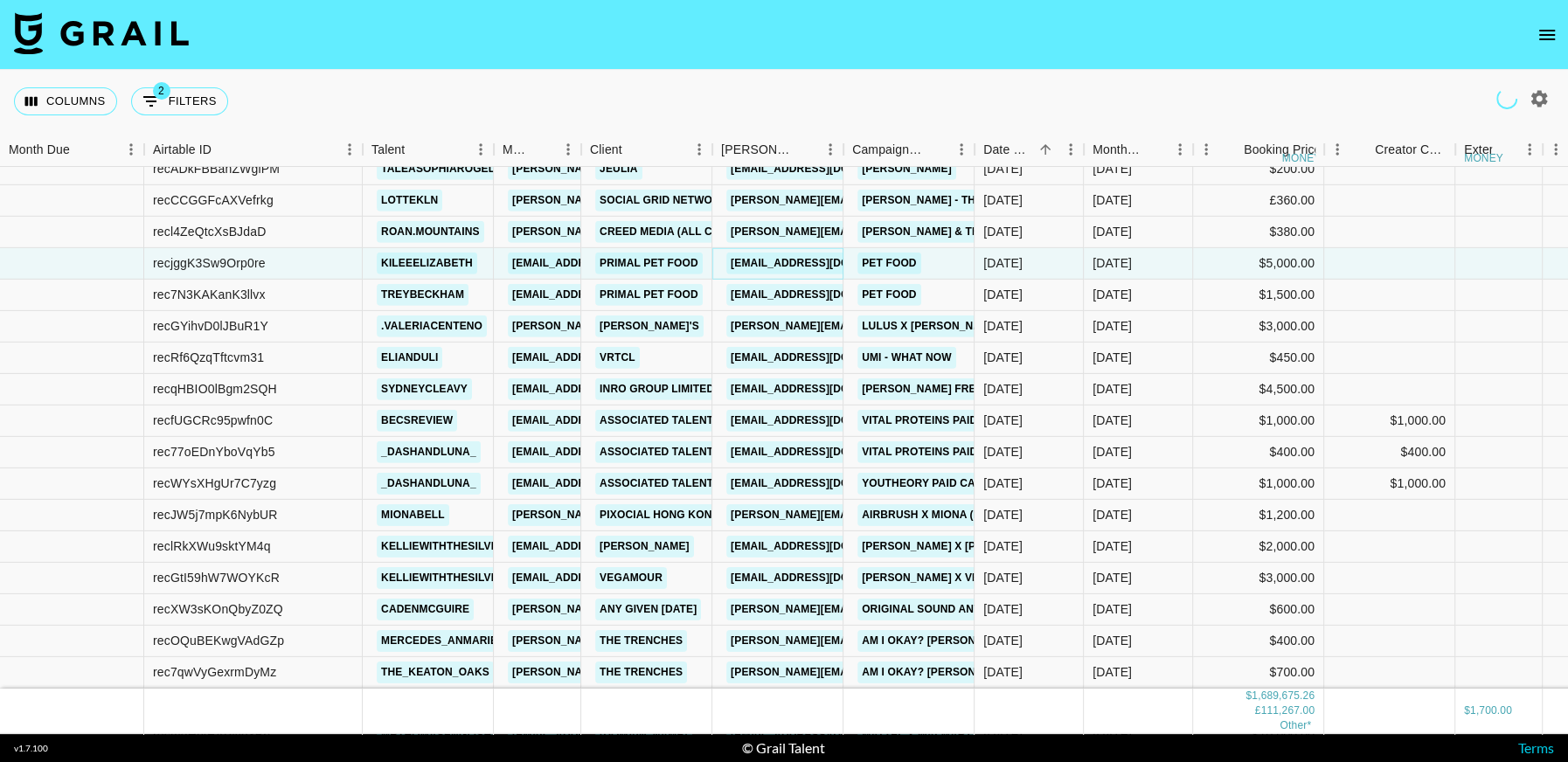
scroll to position [17077, 0]
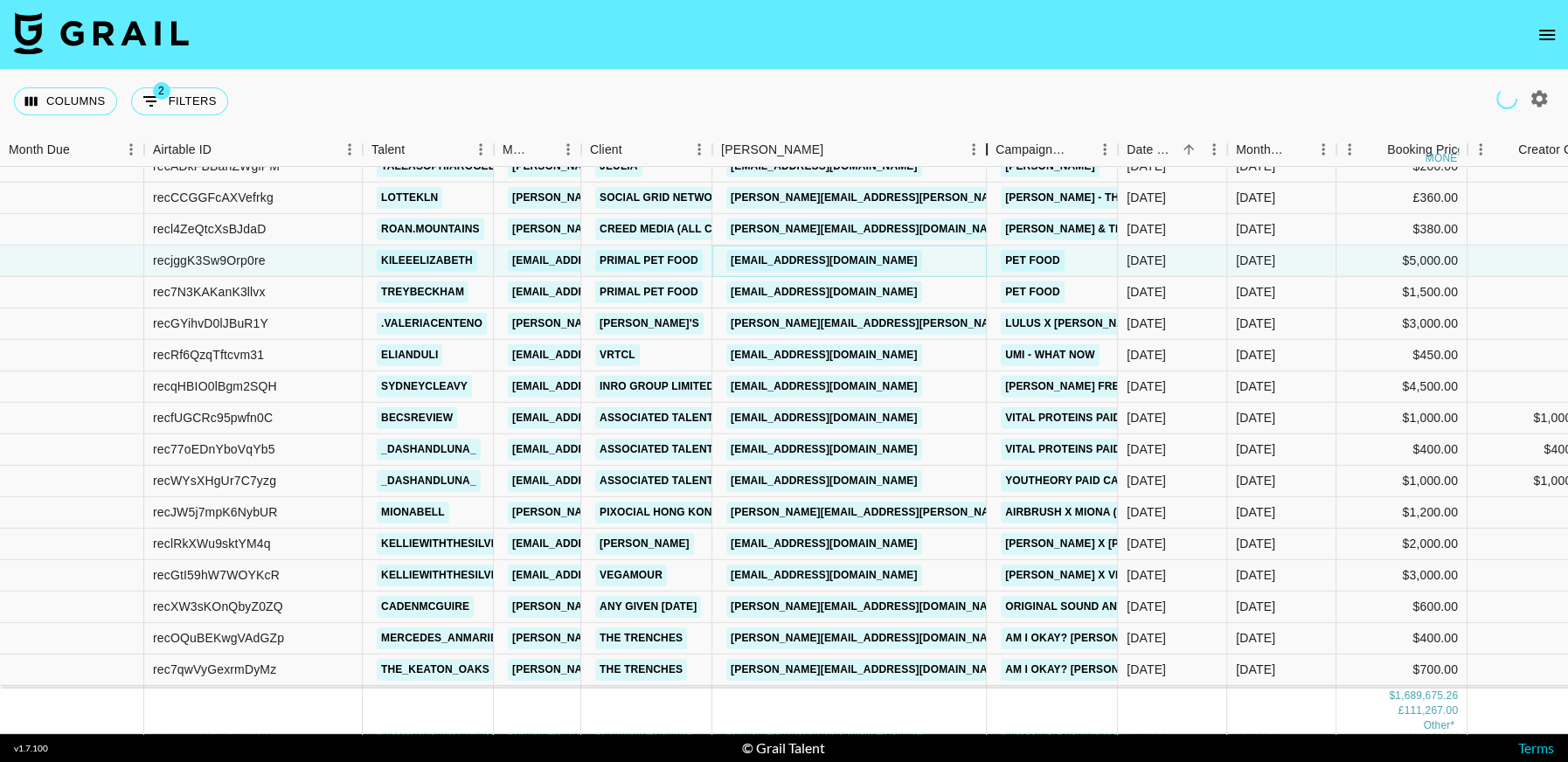
drag, startPoint x: 843, startPoint y: 150, endPoint x: 971, endPoint y: 175, distance: 130.4
click at [971, 175] on div "Month Due Airtable ID Talent Manager Client Booker Campaign (Type) Date Created…" at bounding box center [784, 433] width 1568 height 601
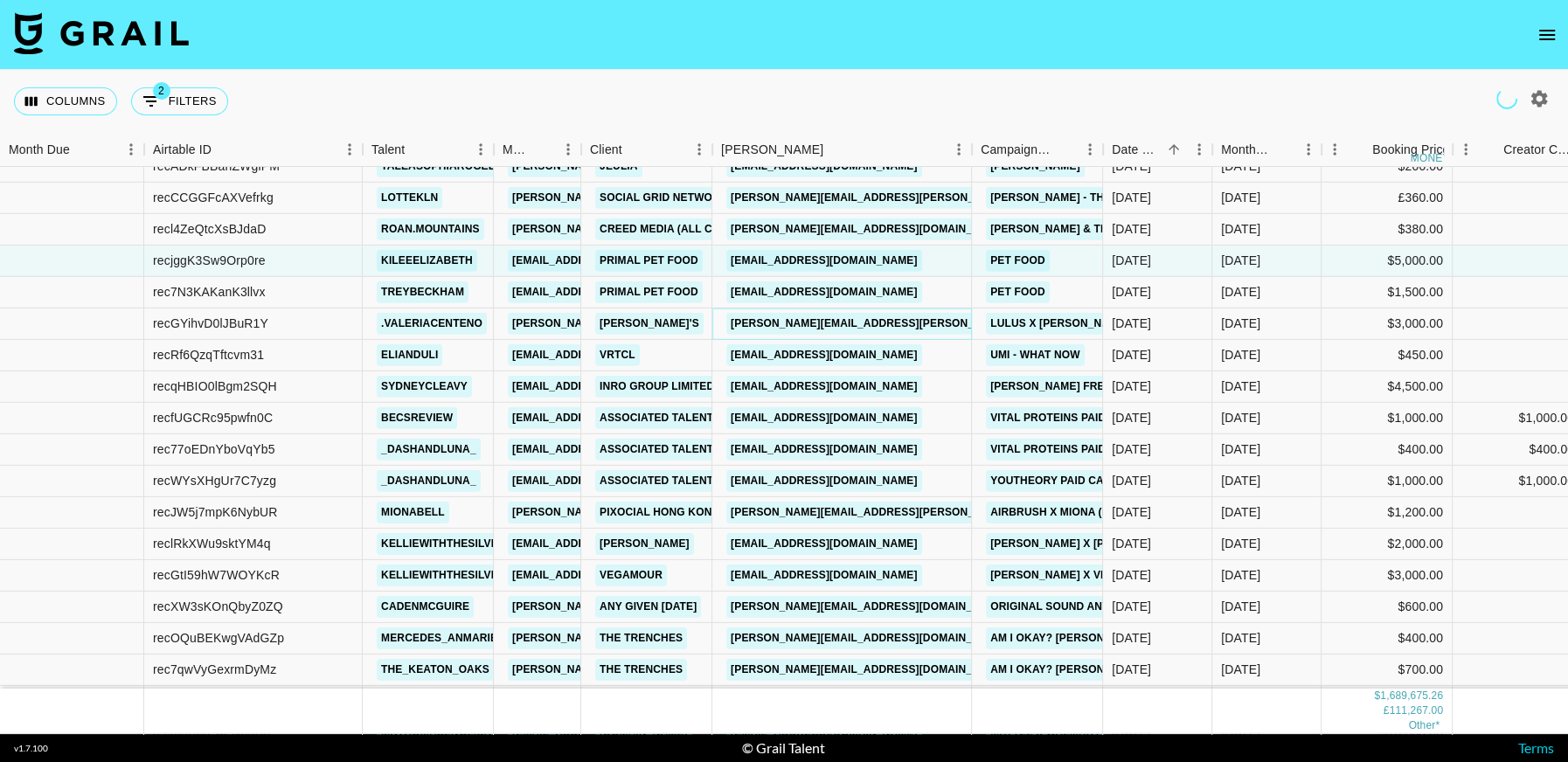
click at [858, 320] on link "lisa.striffolino@lulus.com" at bounding box center [914, 324] width 374 height 22
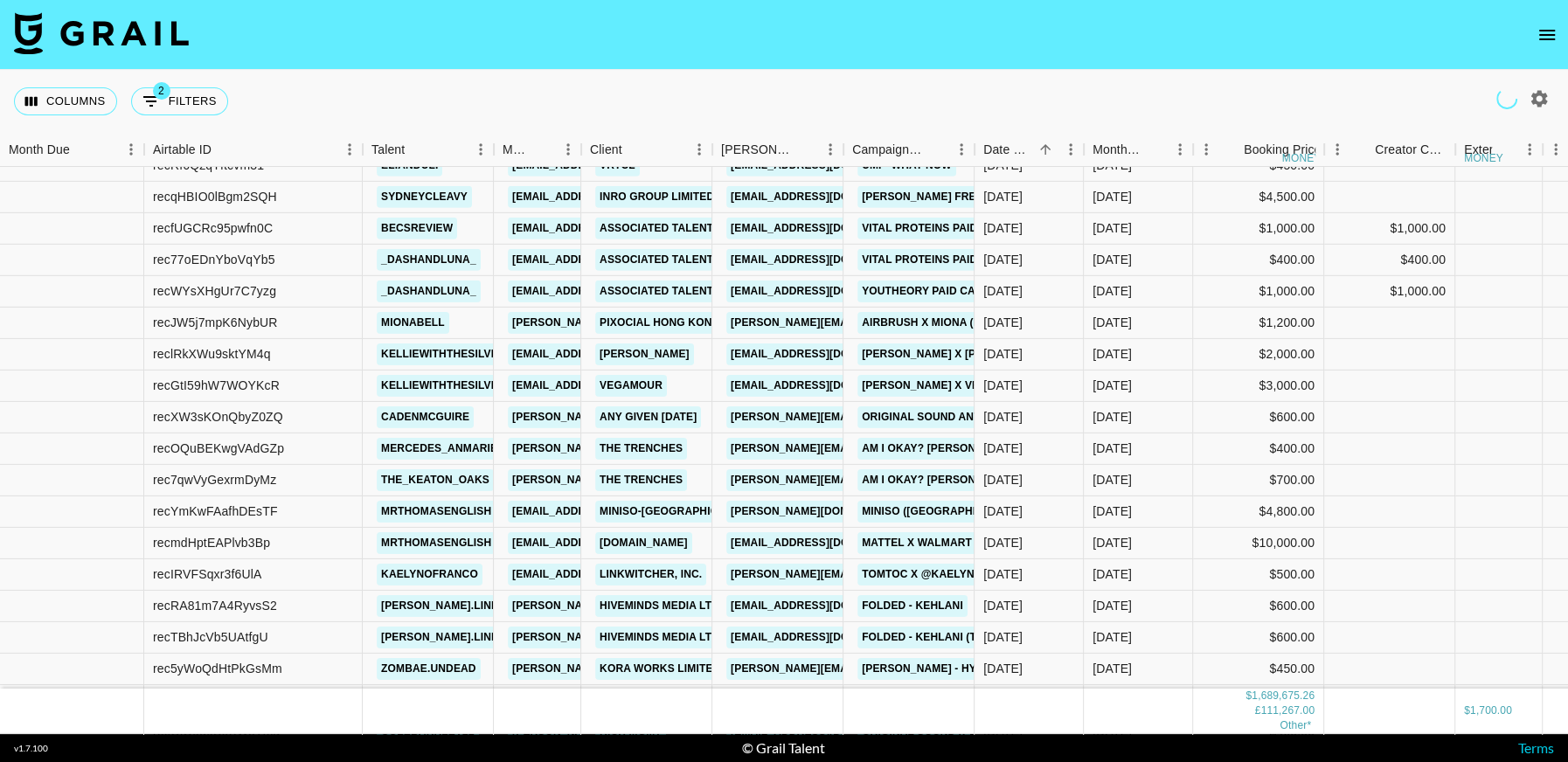
scroll to position [17272, 0]
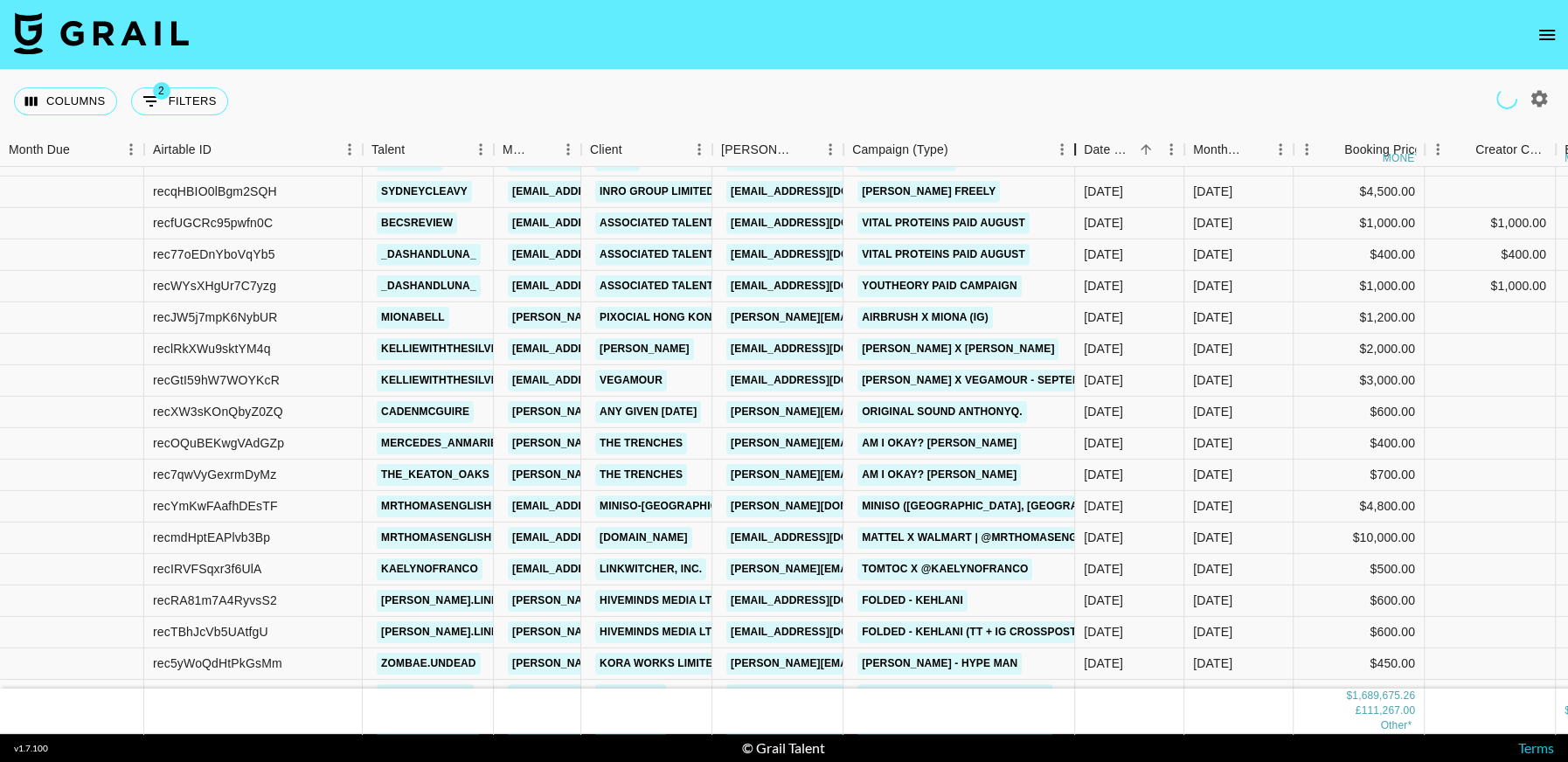
drag, startPoint x: 975, startPoint y: 152, endPoint x: 913, endPoint y: 353, distance: 210.3
click at [1074, 158] on div "Campaign (Type)" at bounding box center [1074, 150] width 21 height 34
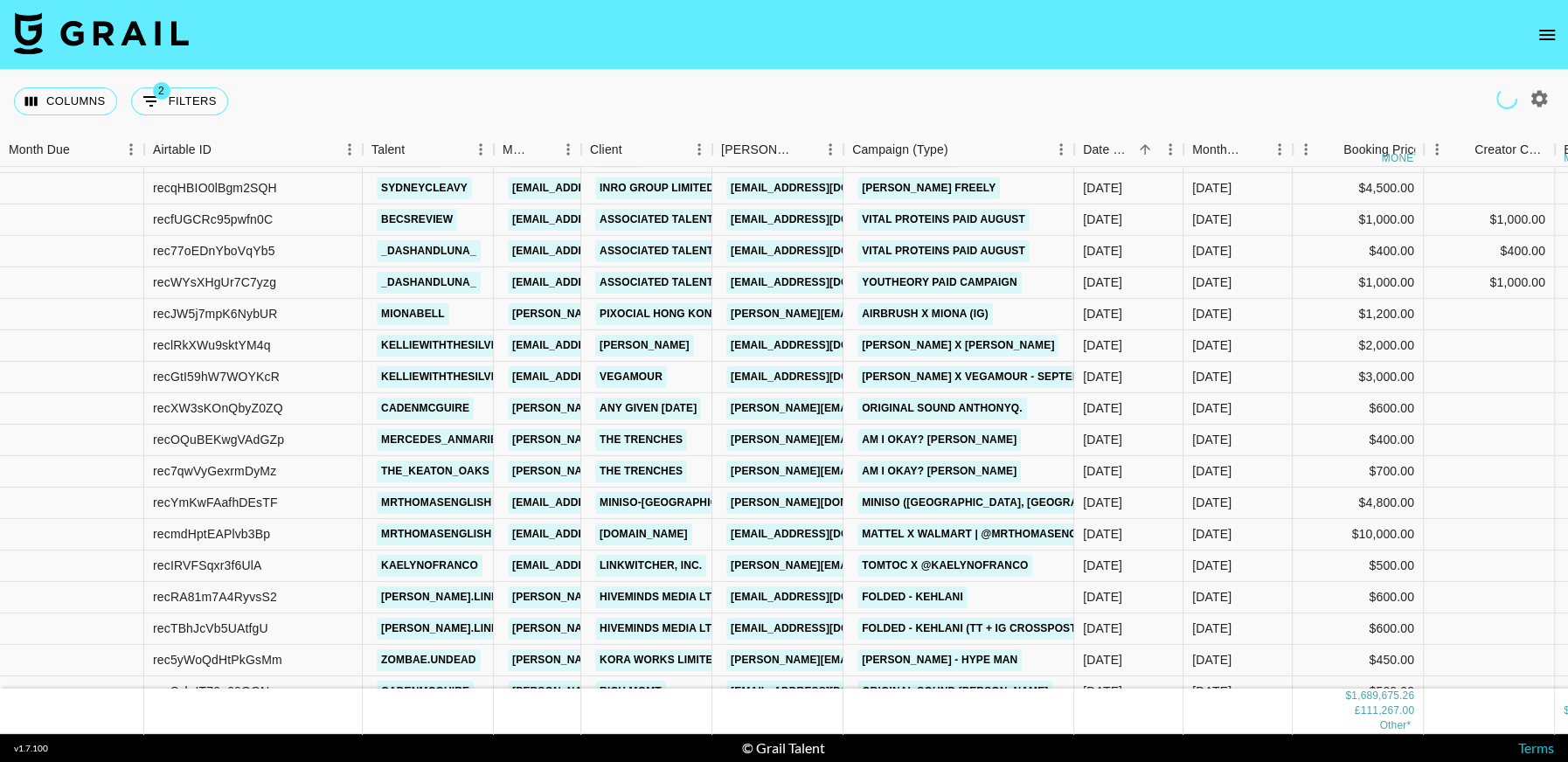
scroll to position [17277, 0]
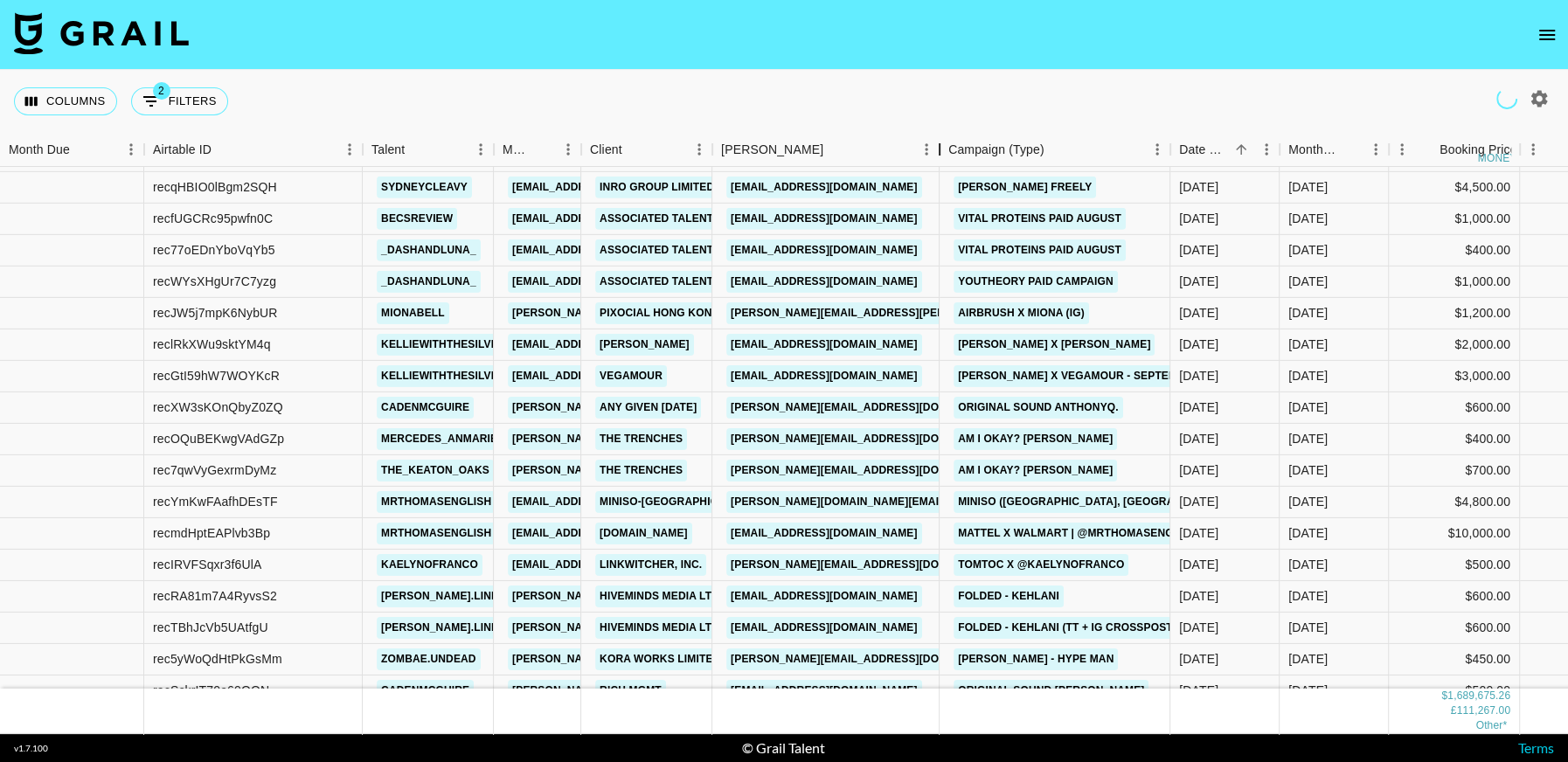
drag, startPoint x: 967, startPoint y: 160, endPoint x: 934, endPoint y: 313, distance: 156.5
click at [926, 177] on div "Month Due Airtable ID Talent Manager Client Booker Campaign (Type) Date Created…" at bounding box center [784, 433] width 1568 height 601
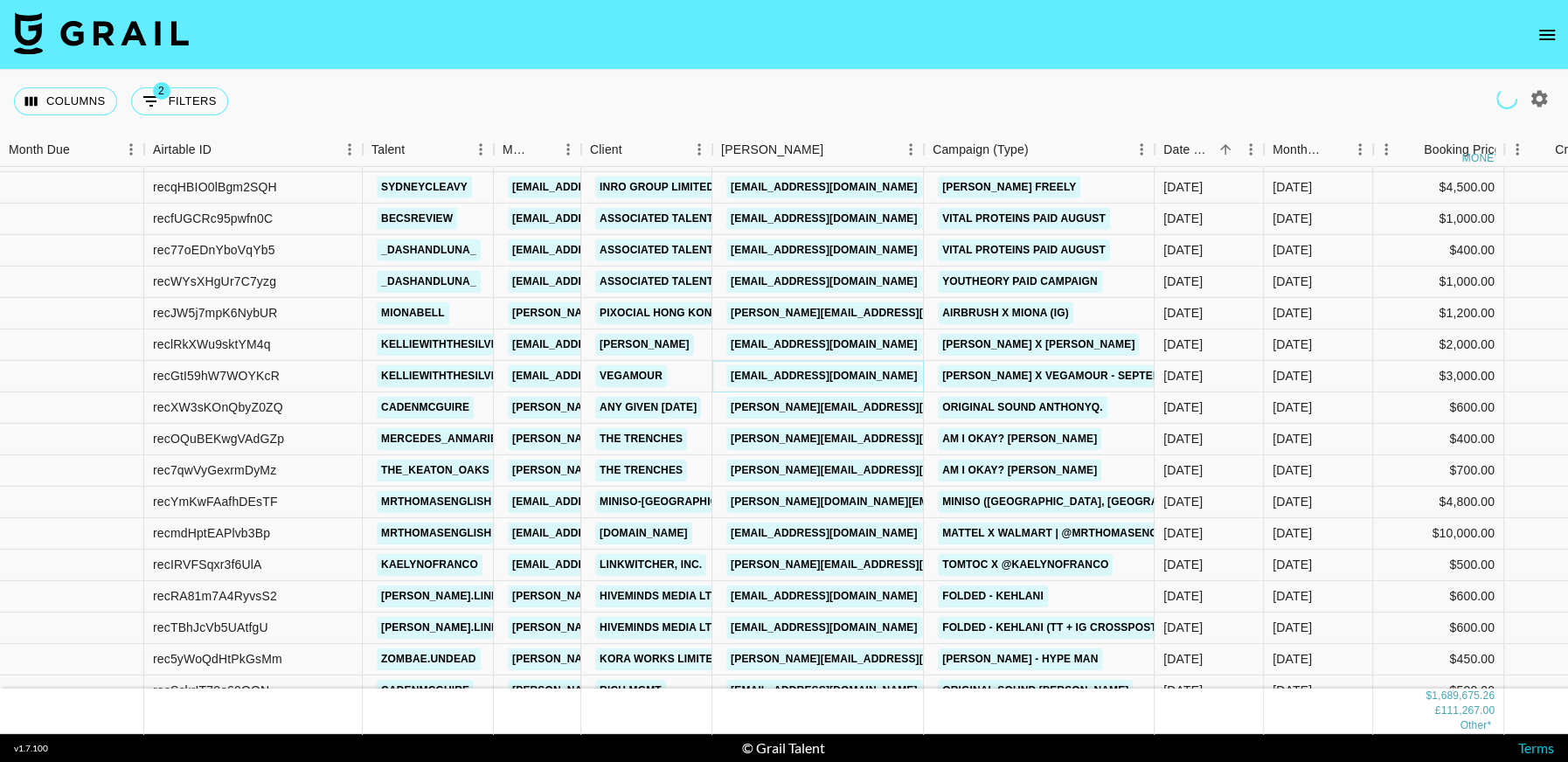
click at [815, 379] on link "abeals@vegamour.com" at bounding box center [824, 375] width 196 height 22
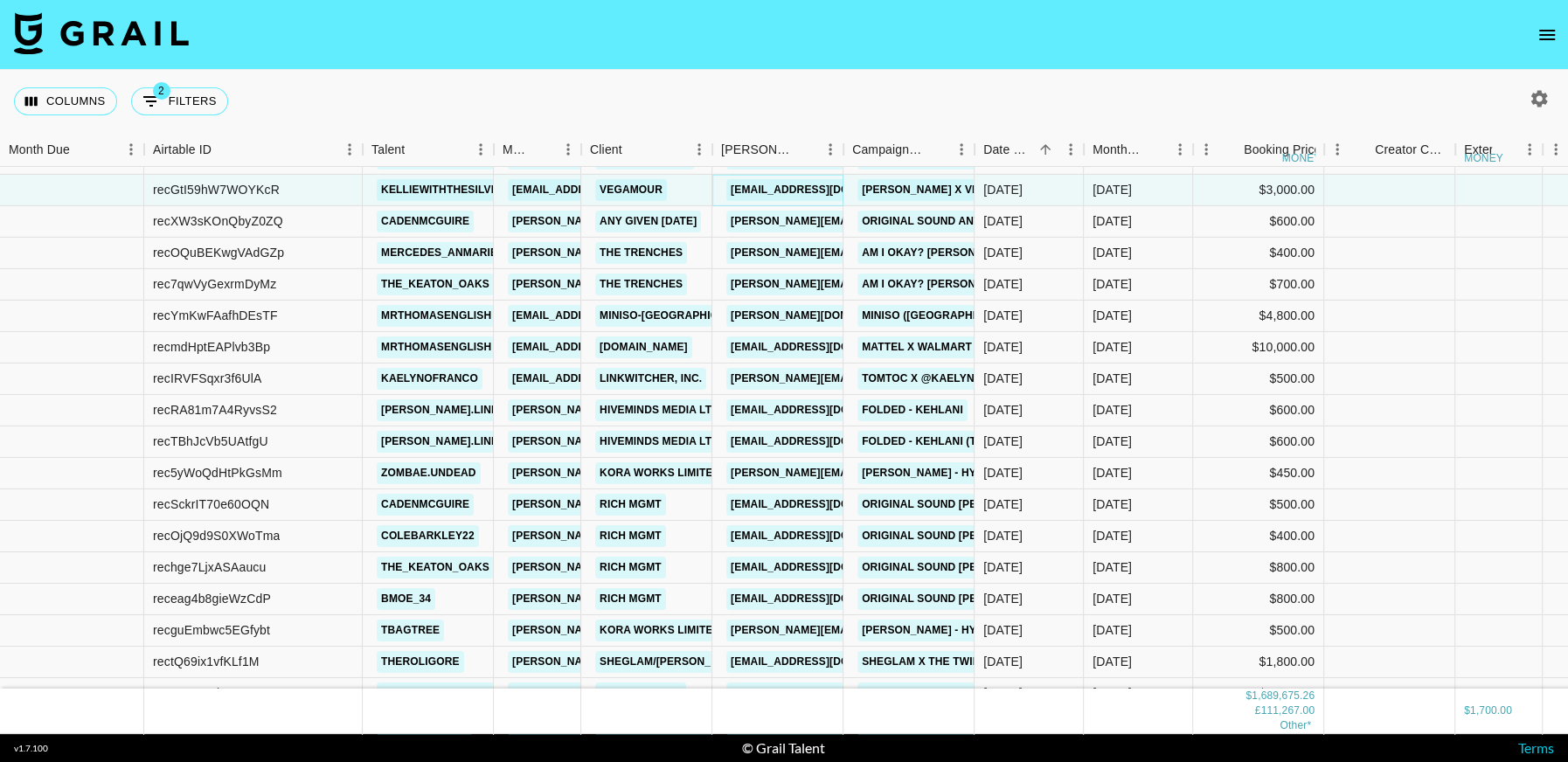
scroll to position [17474, 0]
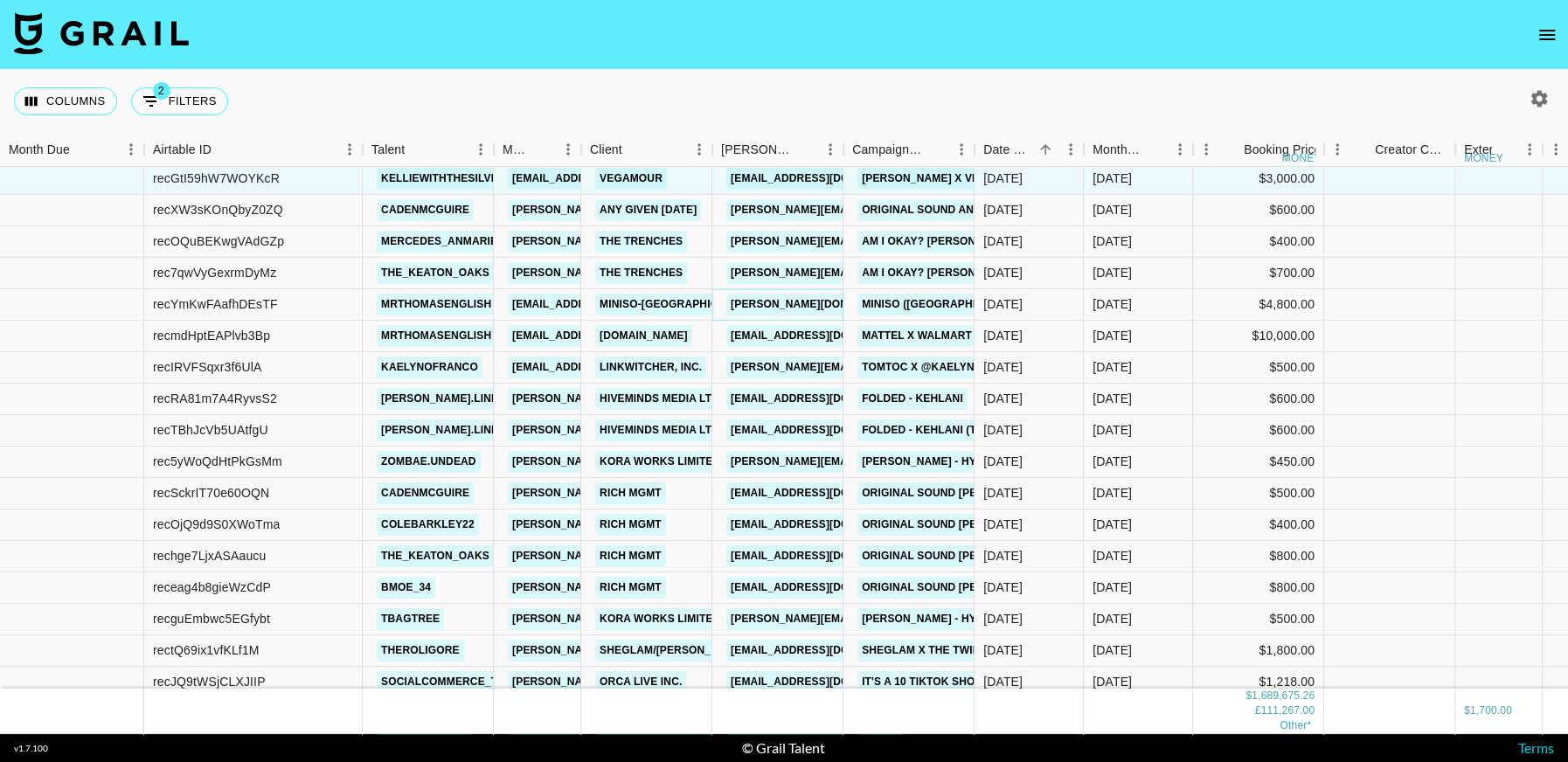
click at [777, 294] on link "lenan.wang@miniso.com" at bounding box center [957, 304] width 462 height 22
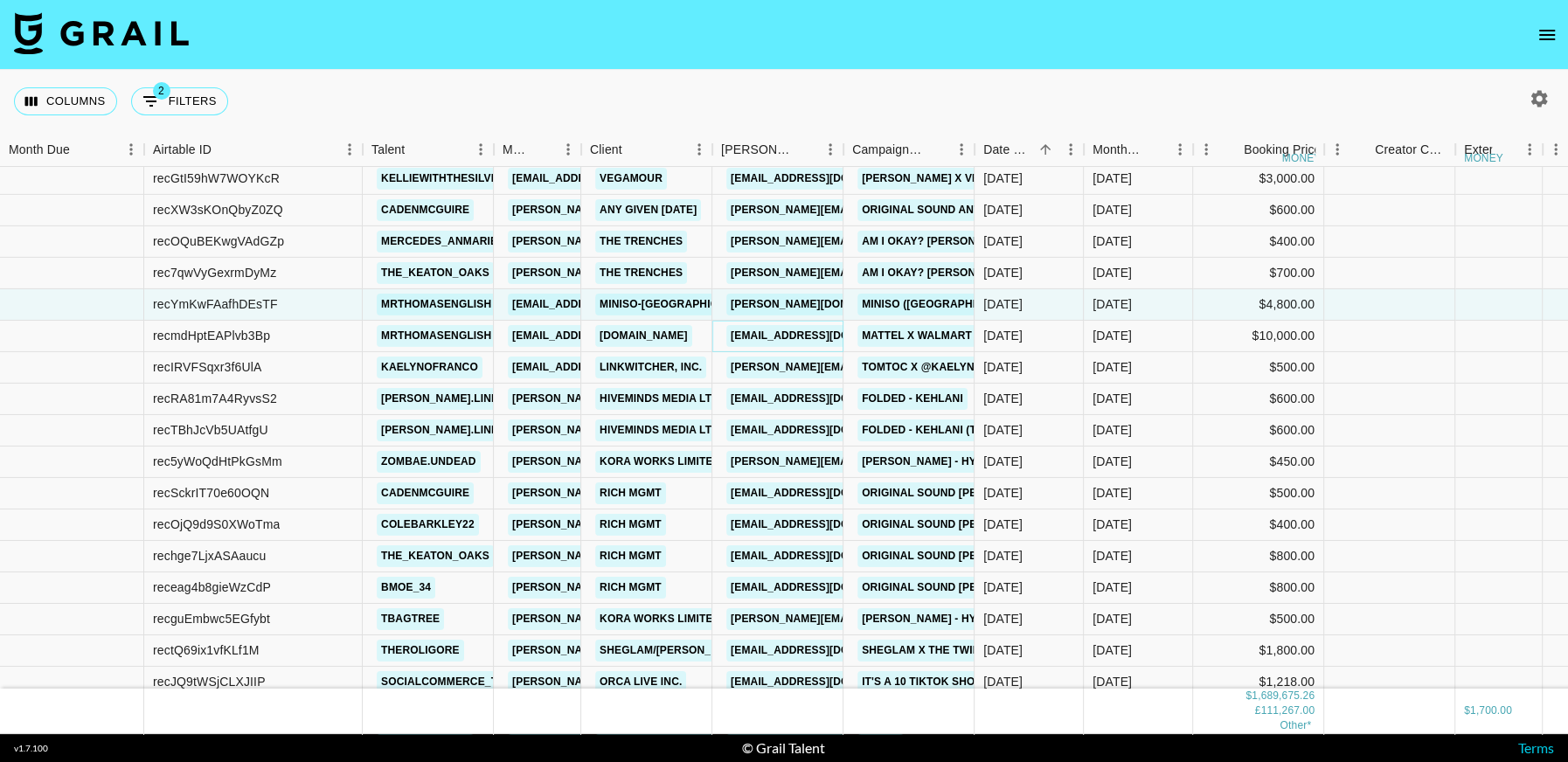
click at [822, 338] on link "gvogt@influential.co" at bounding box center [824, 336] width 196 height 22
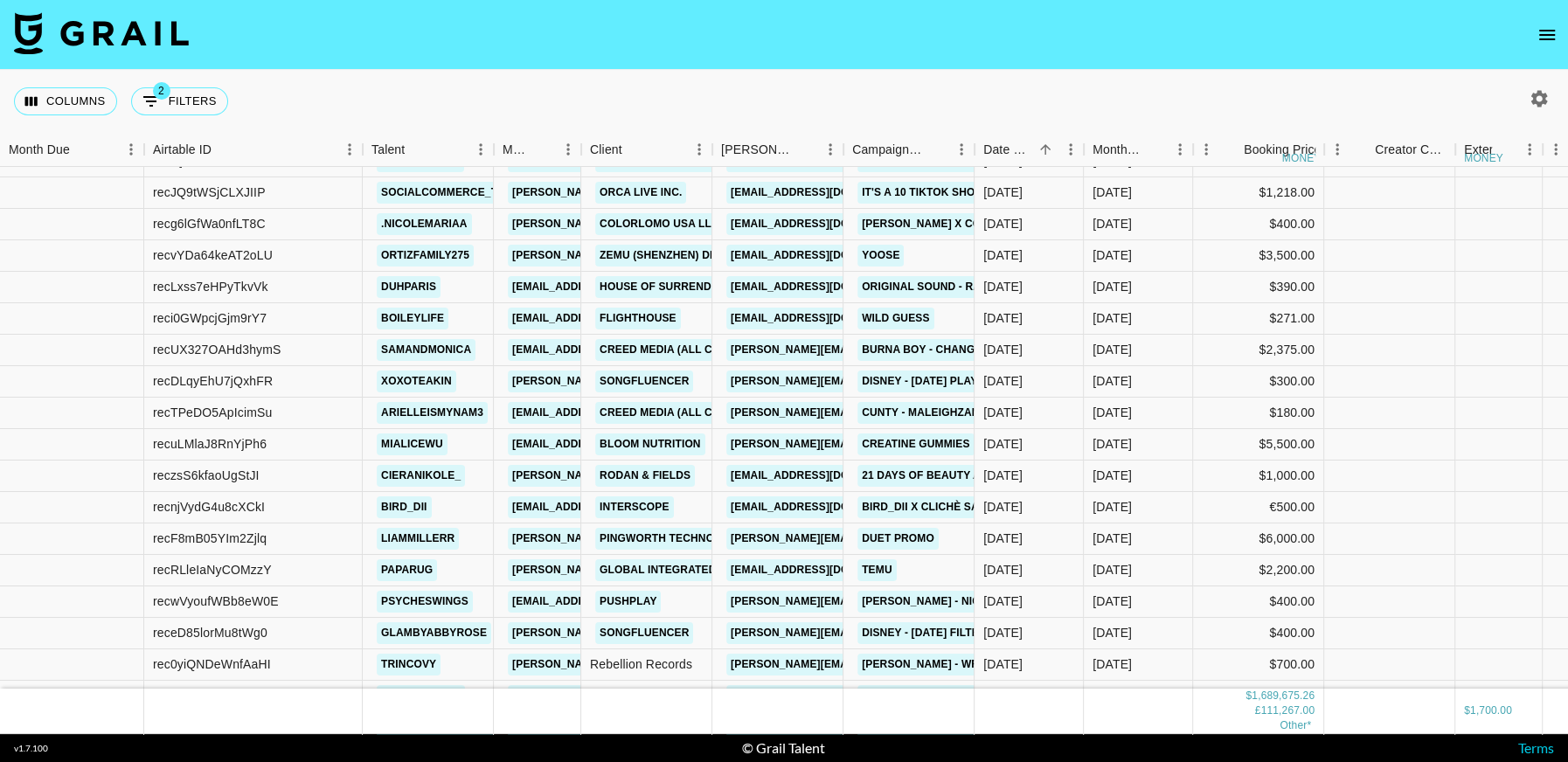
scroll to position [17992, 0]
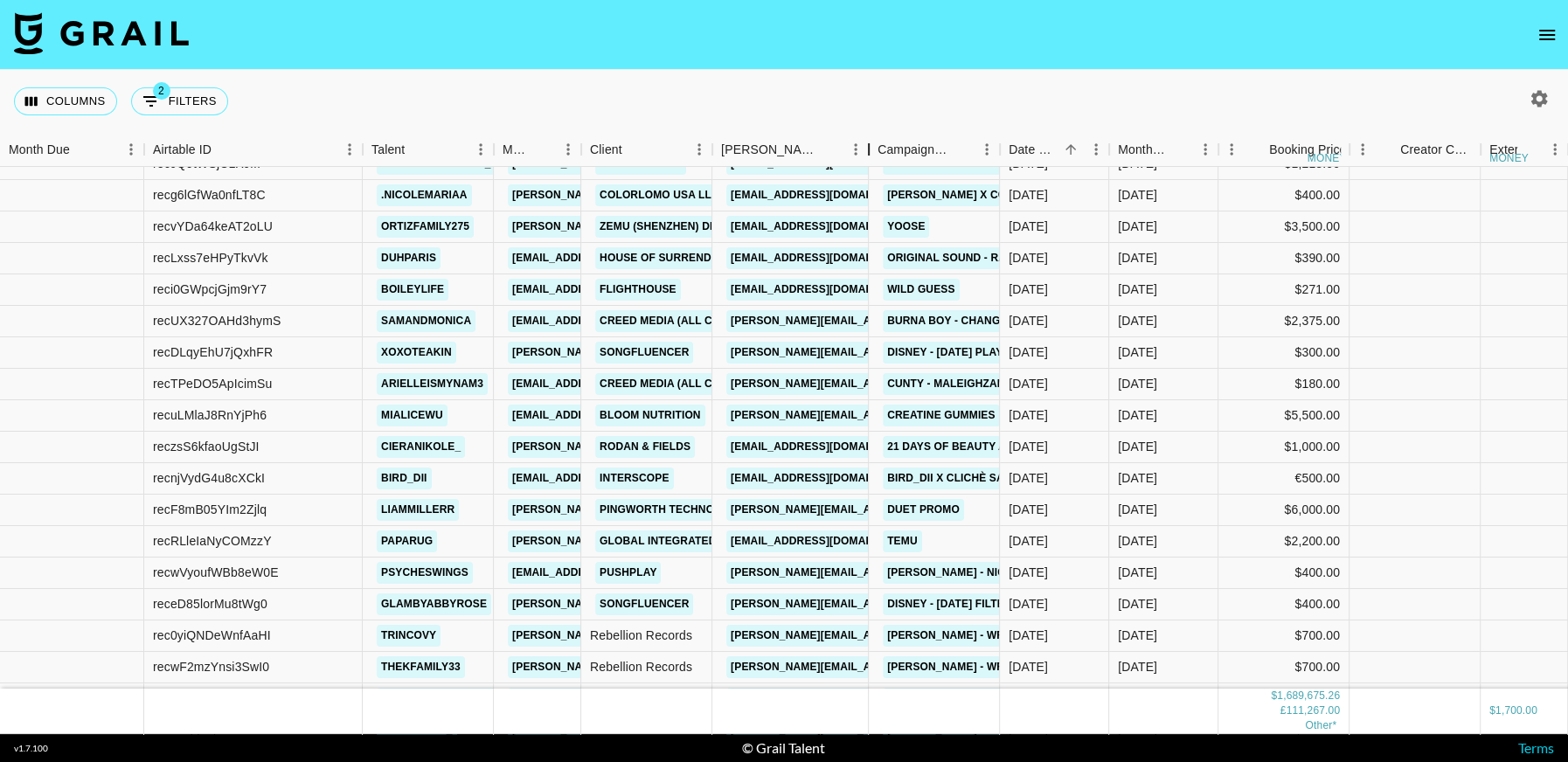
drag, startPoint x: 850, startPoint y: 152, endPoint x: 876, endPoint y: 164, distance: 28.6
click at [876, 164] on div "Booker" at bounding box center [869, 150] width 21 height 34
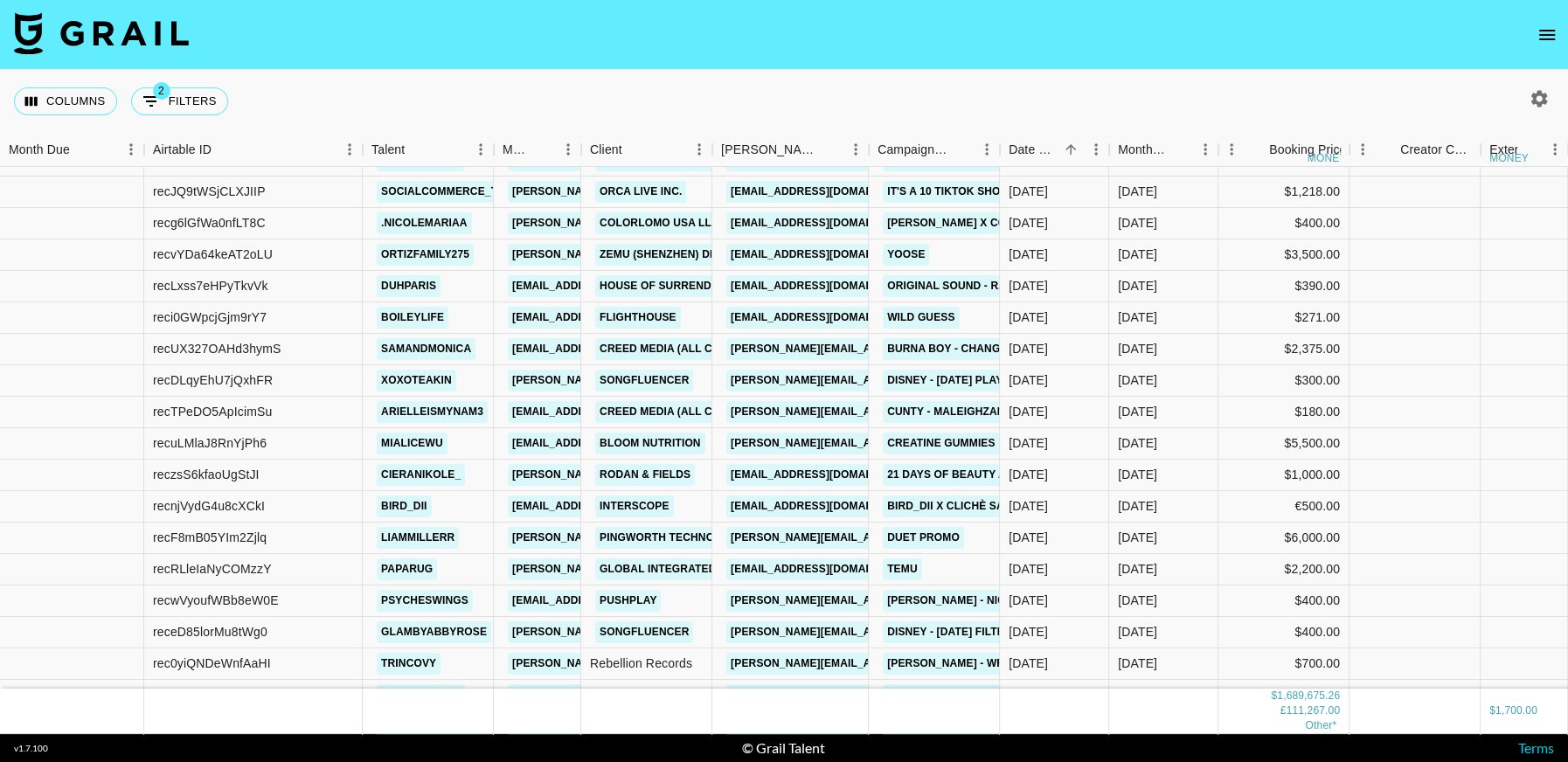
scroll to position [17963, 0]
click at [802, 258] on link "mia.yan@zemuinfluencer.com" at bounding box center [824, 255] width 196 height 22
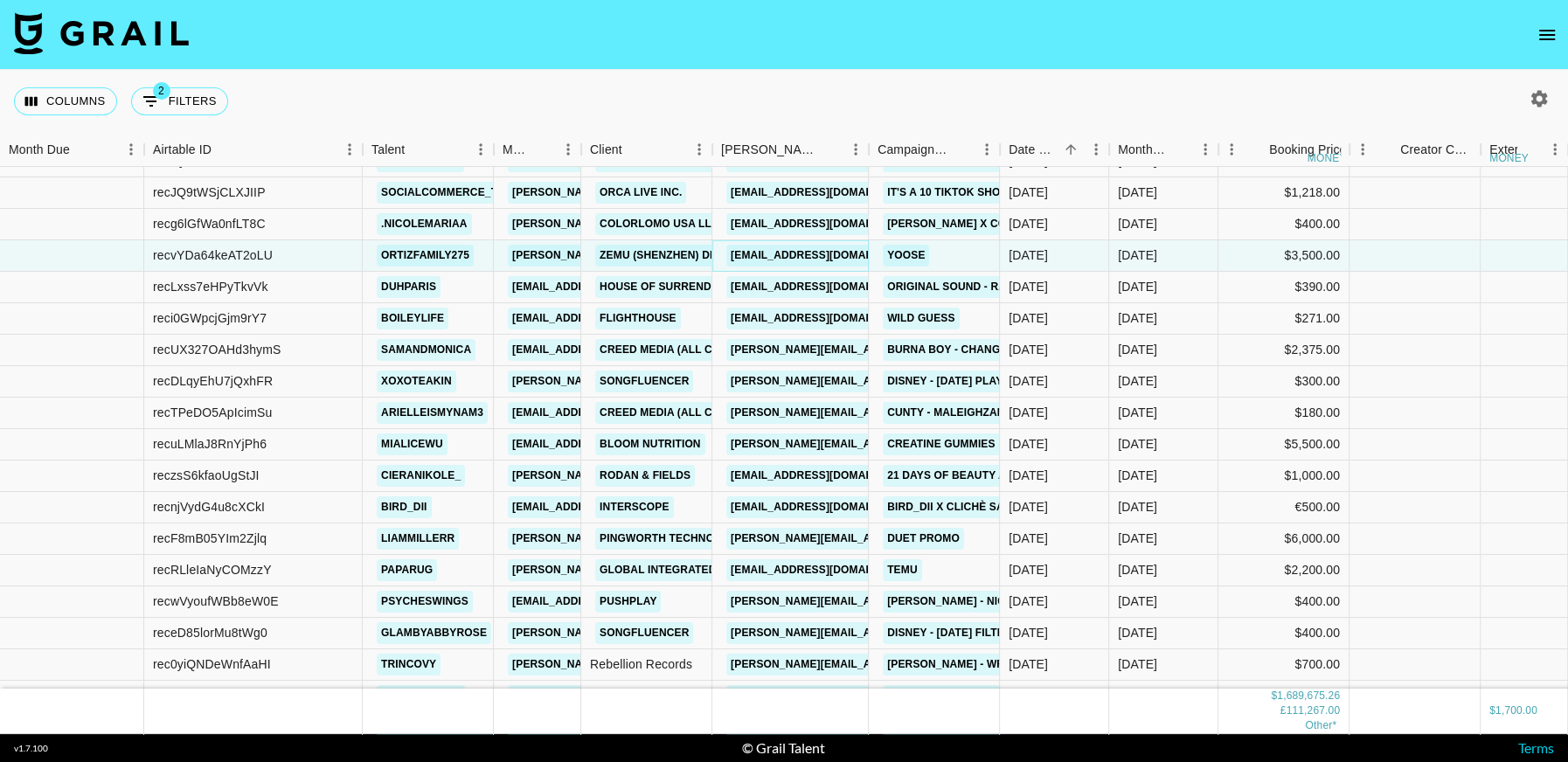
click at [810, 261] on link "mia.yan@zemuinfluencer.com" at bounding box center [824, 255] width 196 height 22
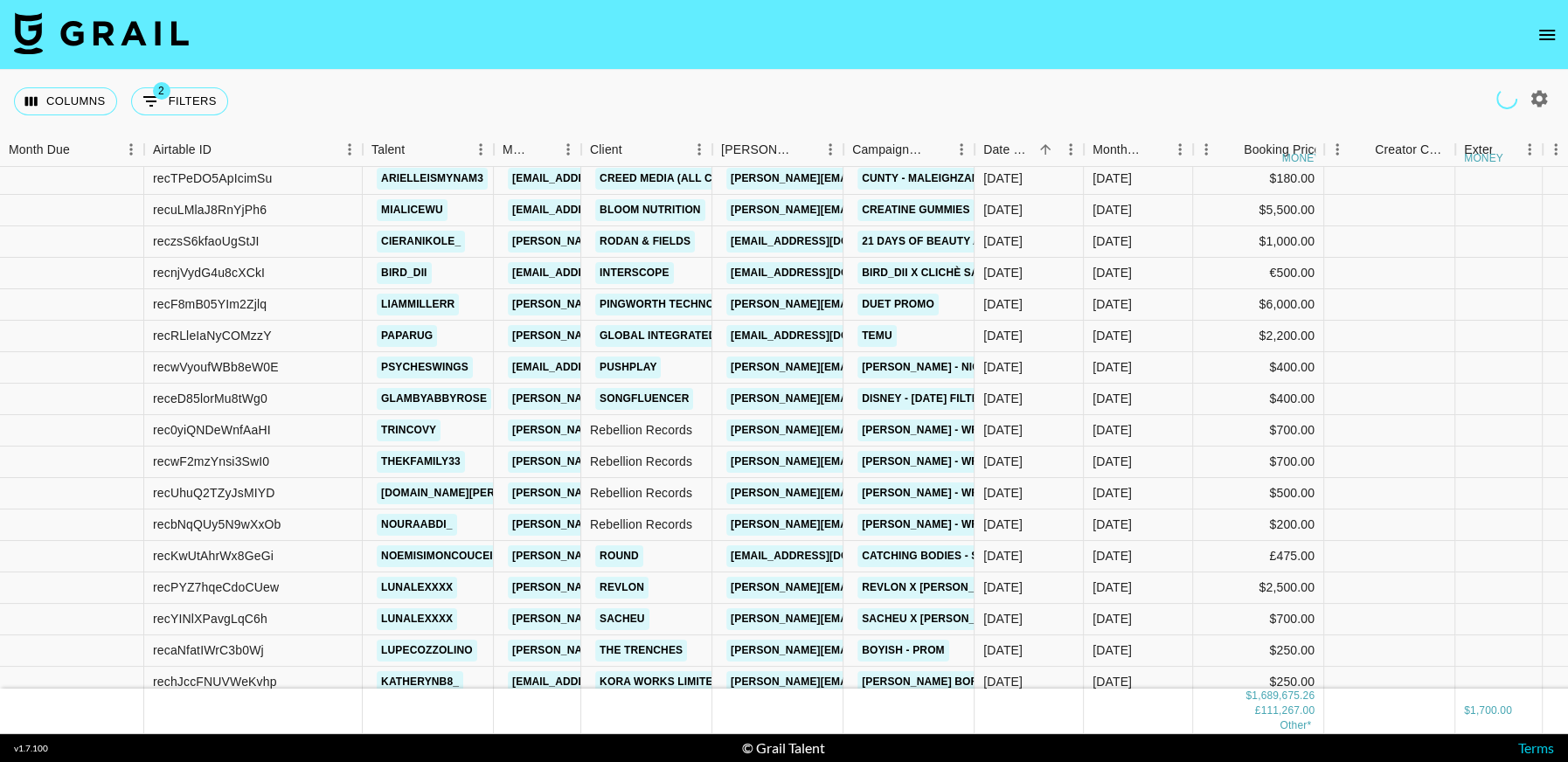
scroll to position [18200, 0]
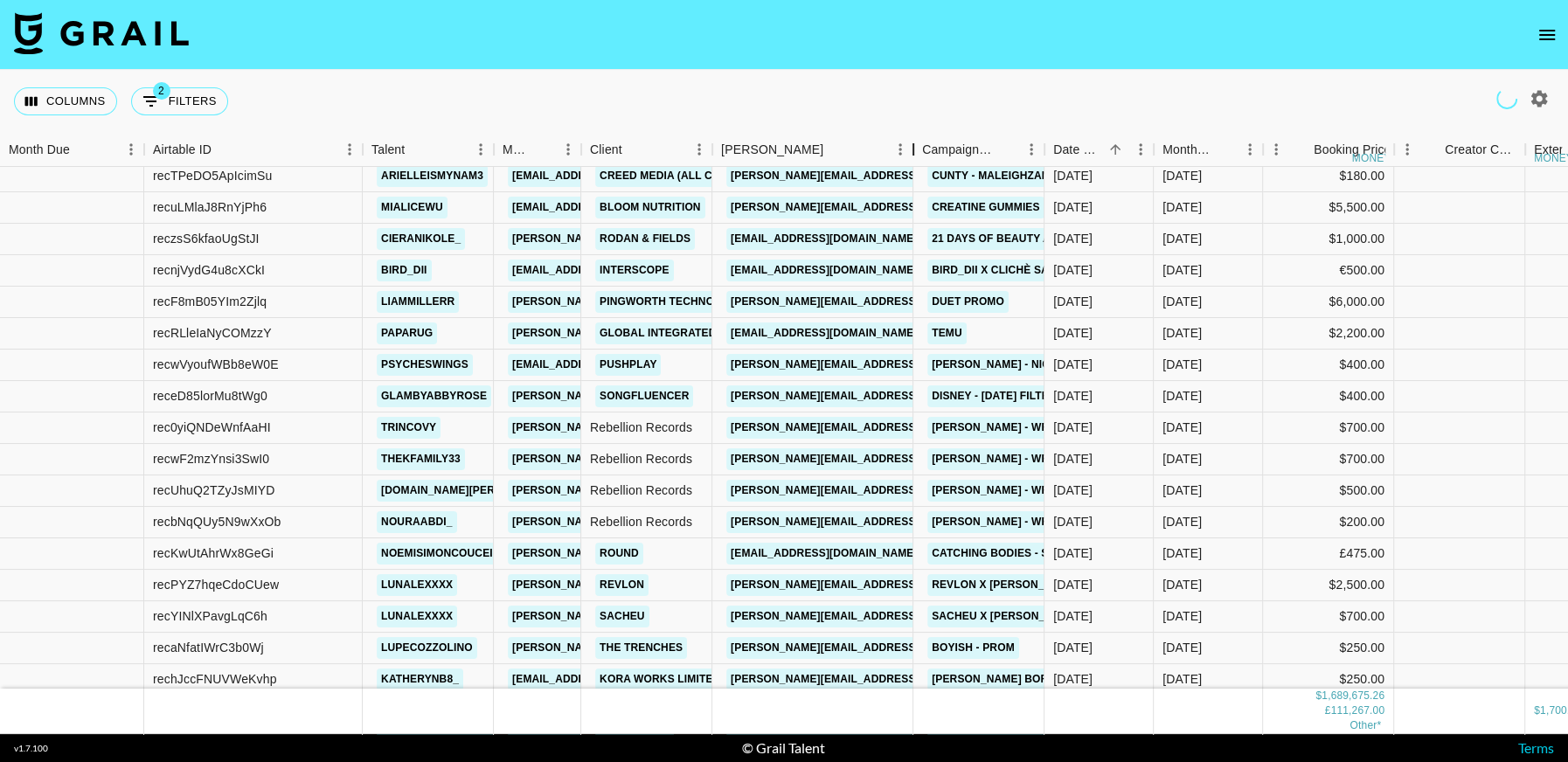
drag, startPoint x: 848, startPoint y: 147, endPoint x: 918, endPoint y: 181, distance: 77.8
click at [918, 181] on div "Month Due Airtable ID Talent Manager Client Booker Campaign (Type) Date Created…" at bounding box center [784, 433] width 1568 height 601
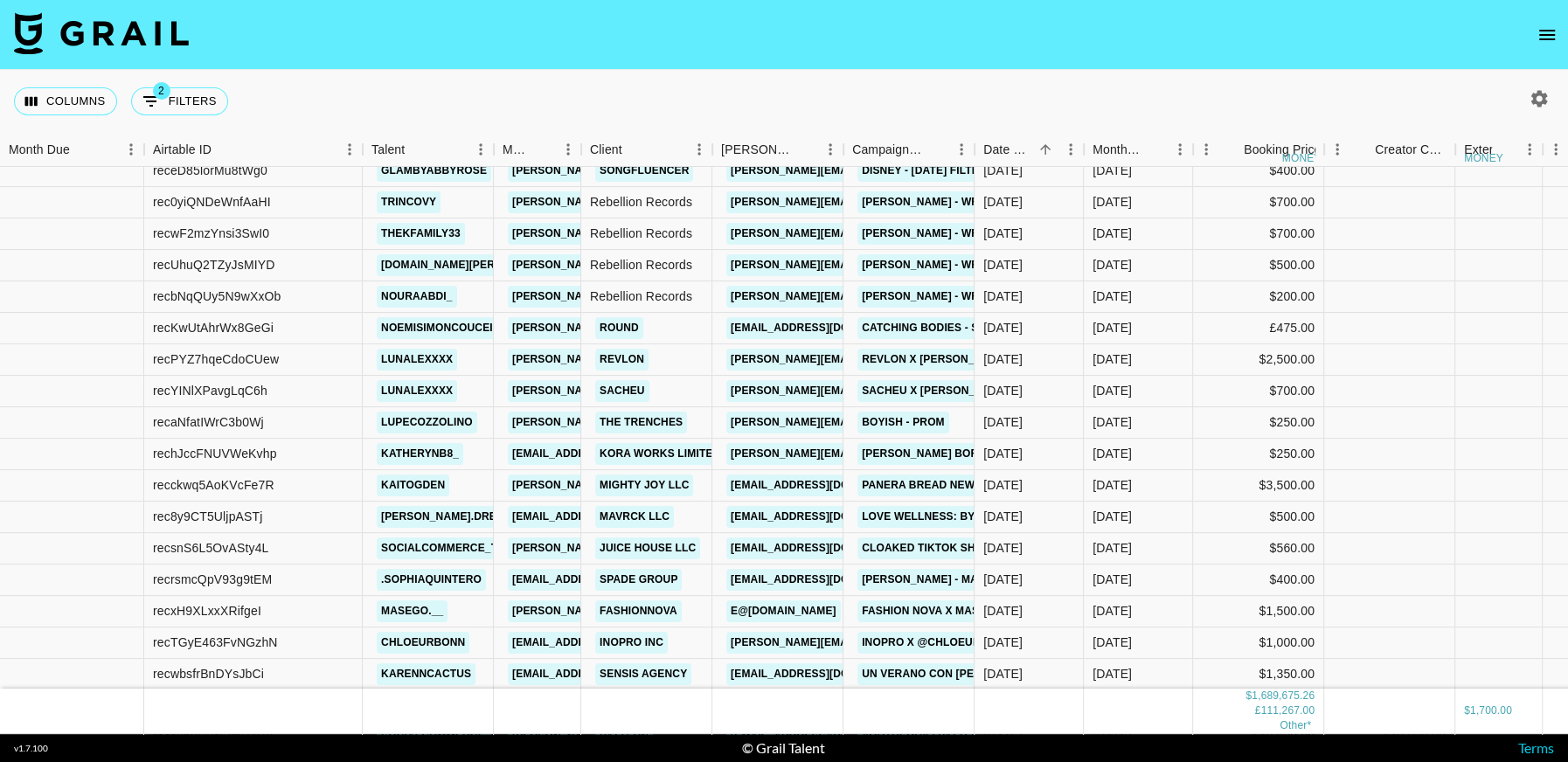
scroll to position [18429, 0]
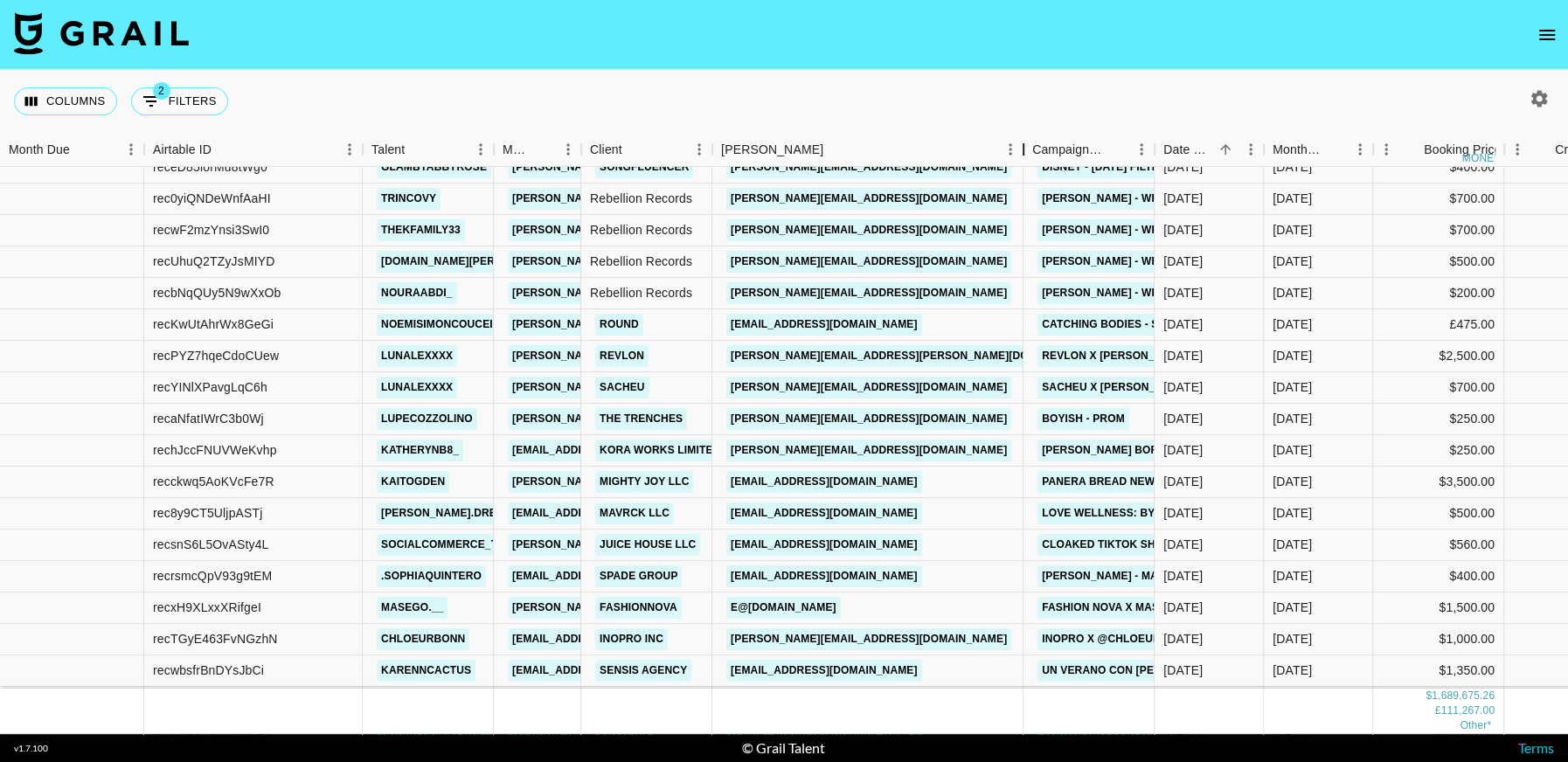
drag, startPoint x: 843, startPoint y: 152, endPoint x: 849, endPoint y: 360, distance: 208.1
click at [1012, 161] on div "Booker" at bounding box center [1023, 150] width 21 height 34
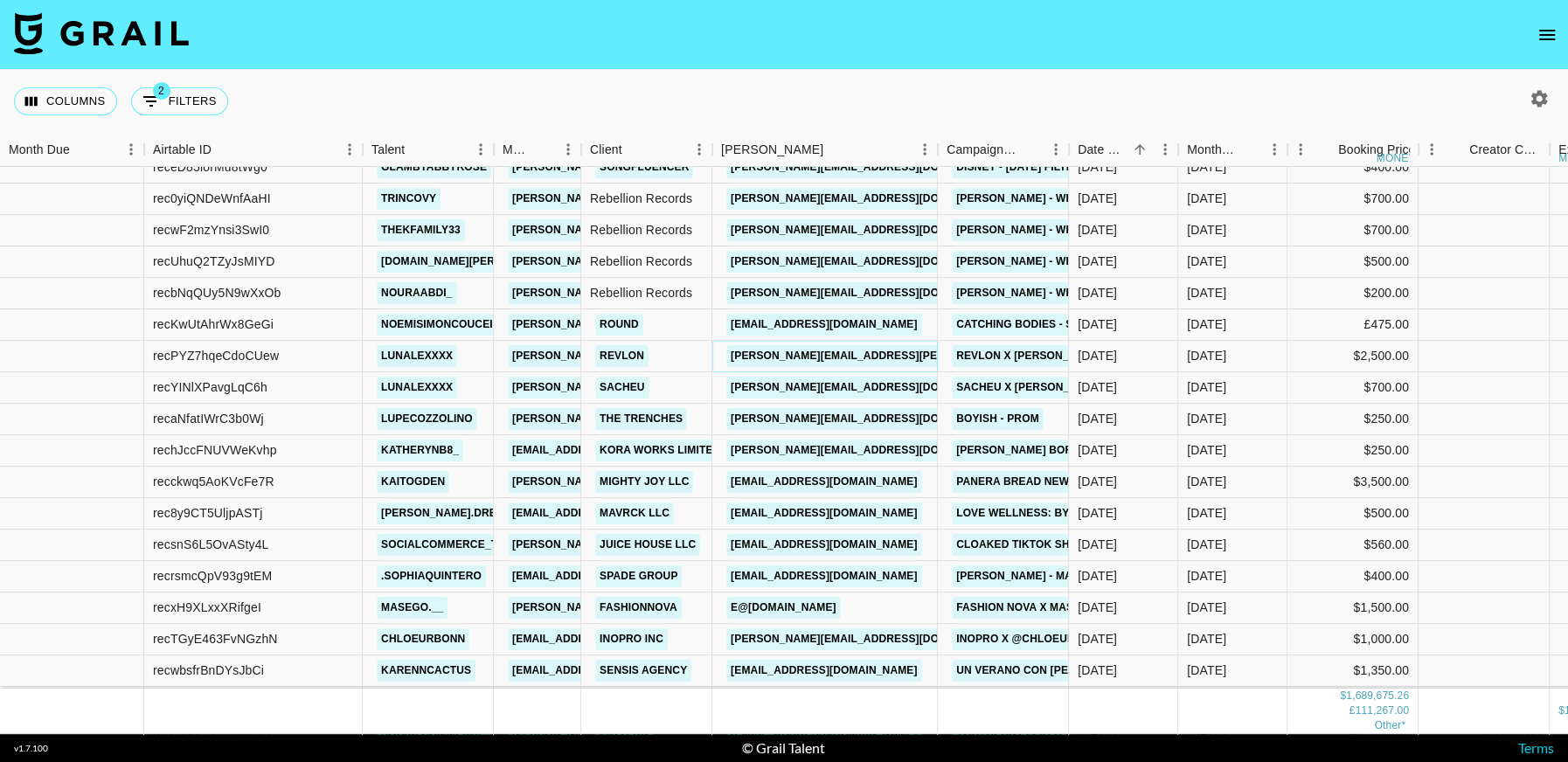
click at [839, 360] on link "Courtney.Kane@revlon.com" at bounding box center [914, 355] width 374 height 22
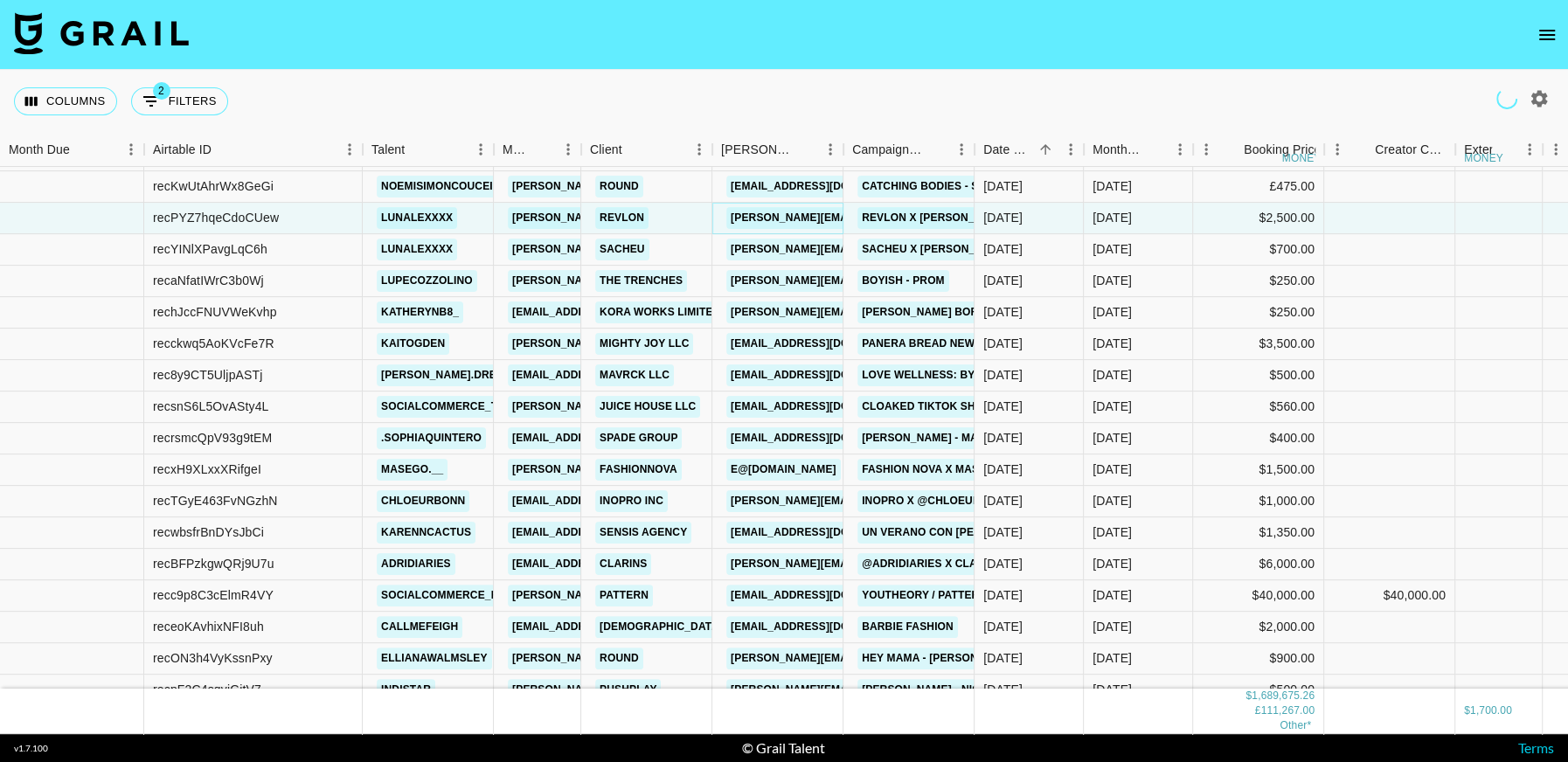
scroll to position [18592, 0]
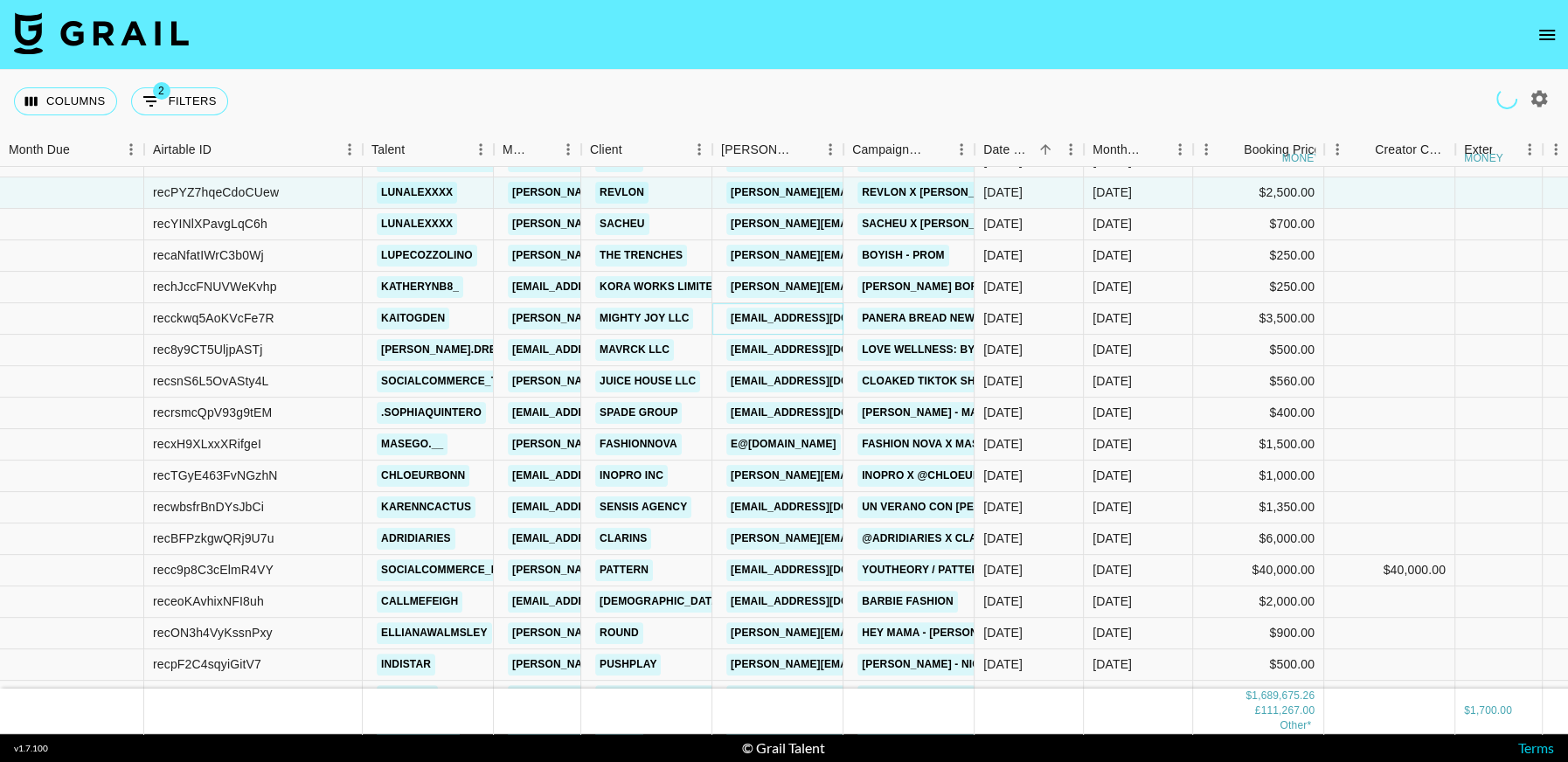
click at [809, 321] on link "pippa@mightyjoy.com" at bounding box center [824, 318] width 196 height 22
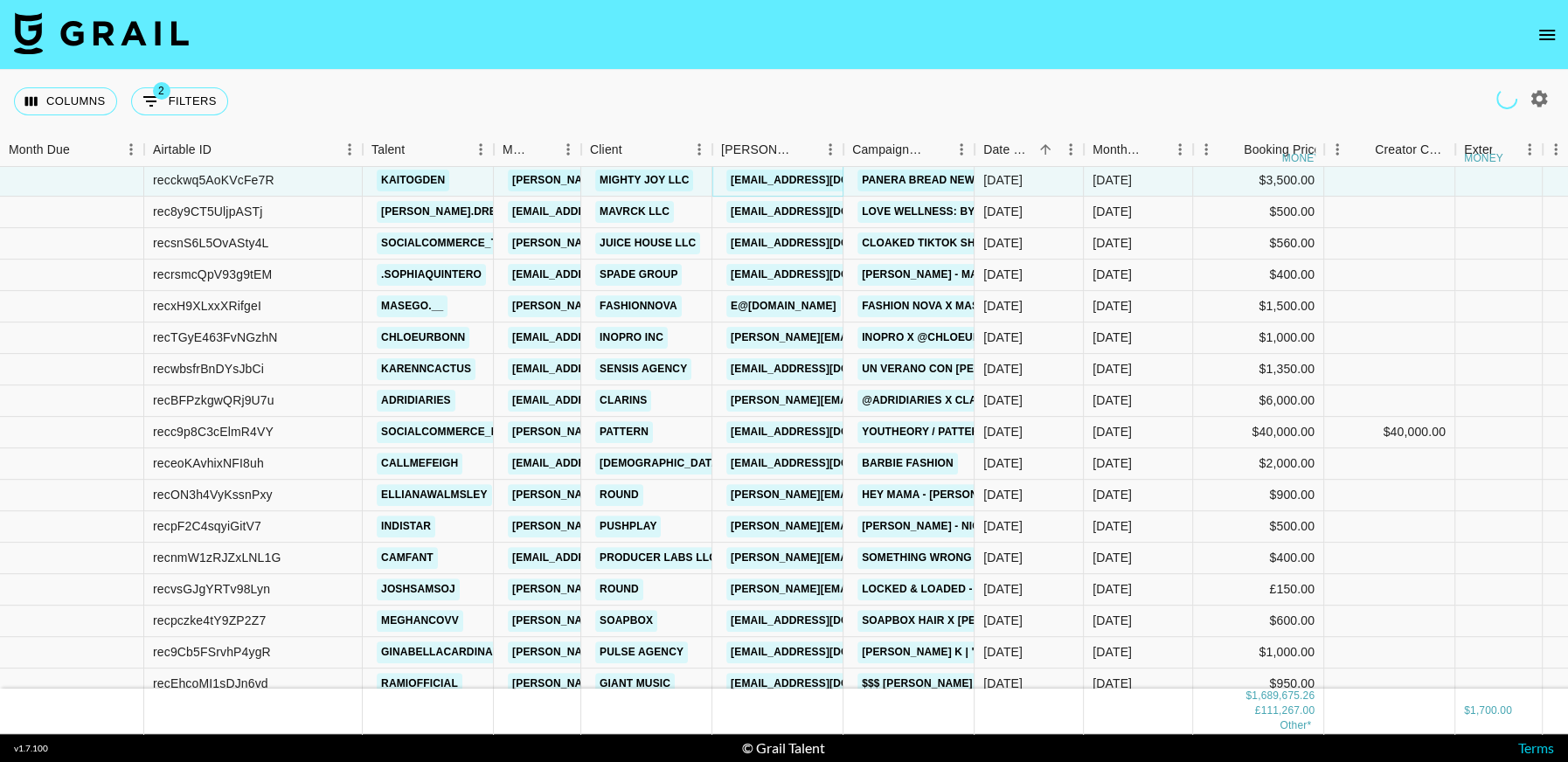
scroll to position [18781, 0]
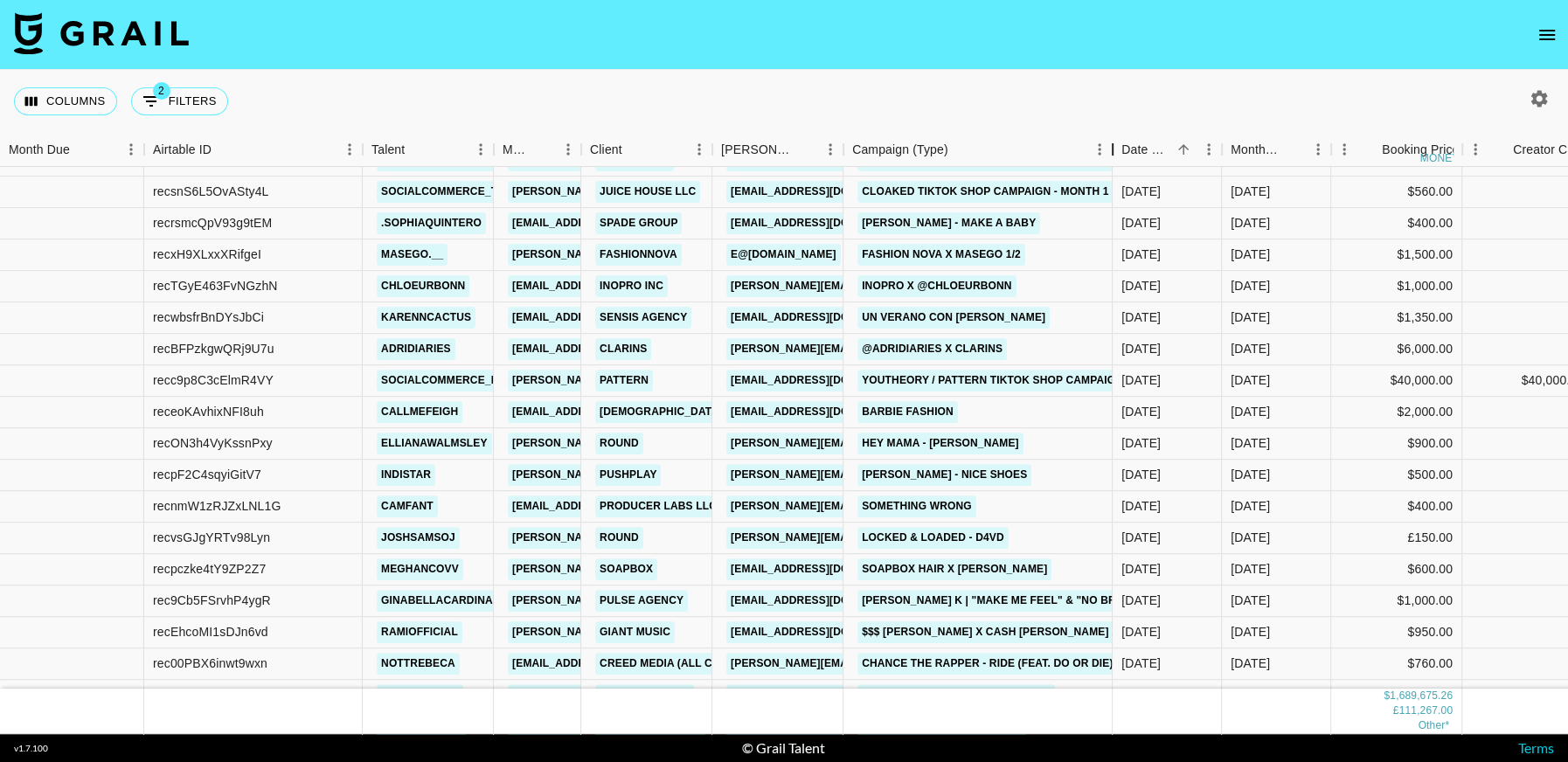
drag, startPoint x: 1012, startPoint y: 155, endPoint x: 792, endPoint y: 351, distance: 294.6
click at [1102, 164] on div "Campaign (Type)" at bounding box center [1112, 150] width 21 height 34
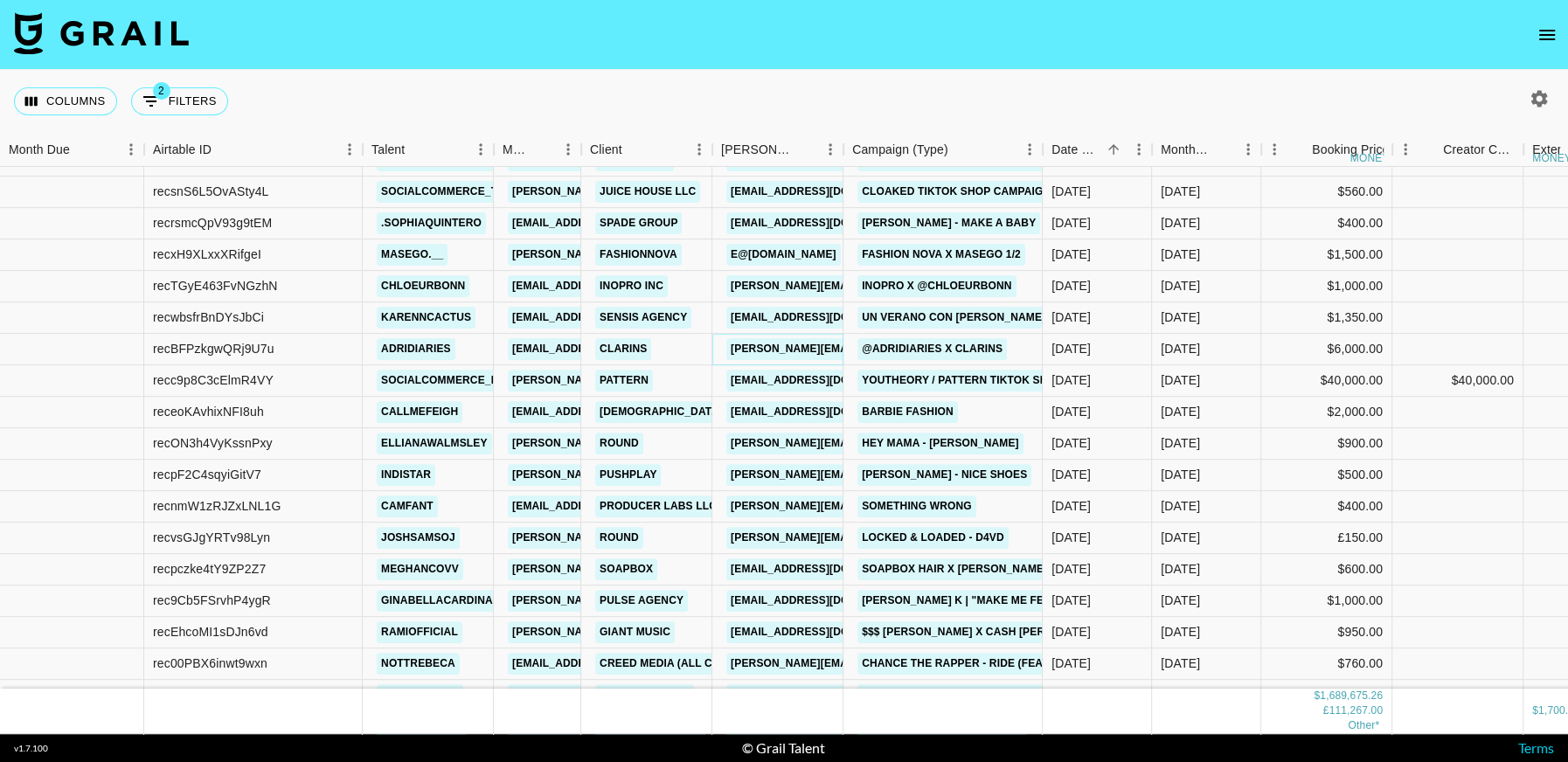
click at [808, 350] on link "jocelyn@gatemakercommunity.com" at bounding box center [869, 348] width 285 height 22
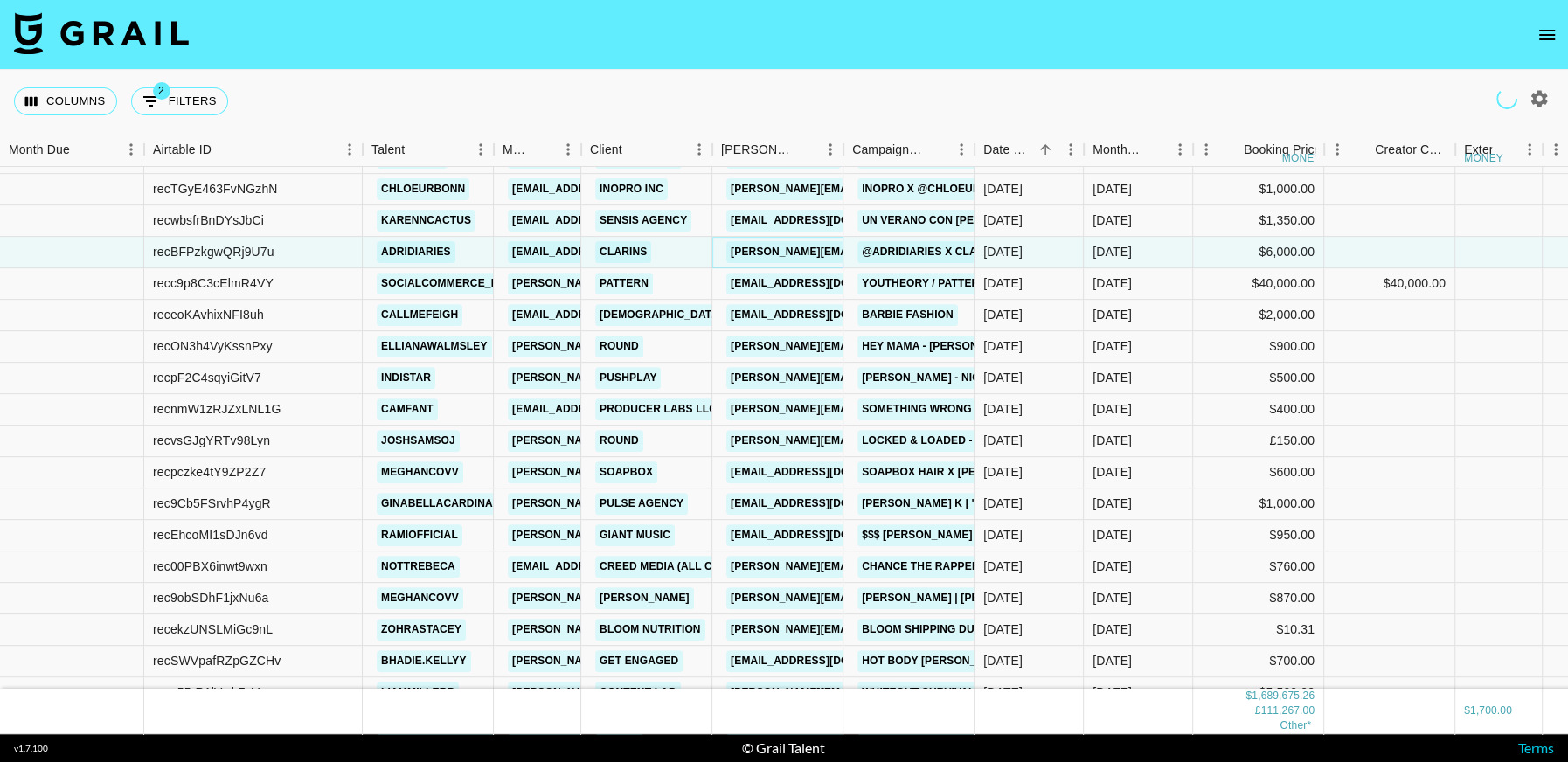
scroll to position [18874, 0]
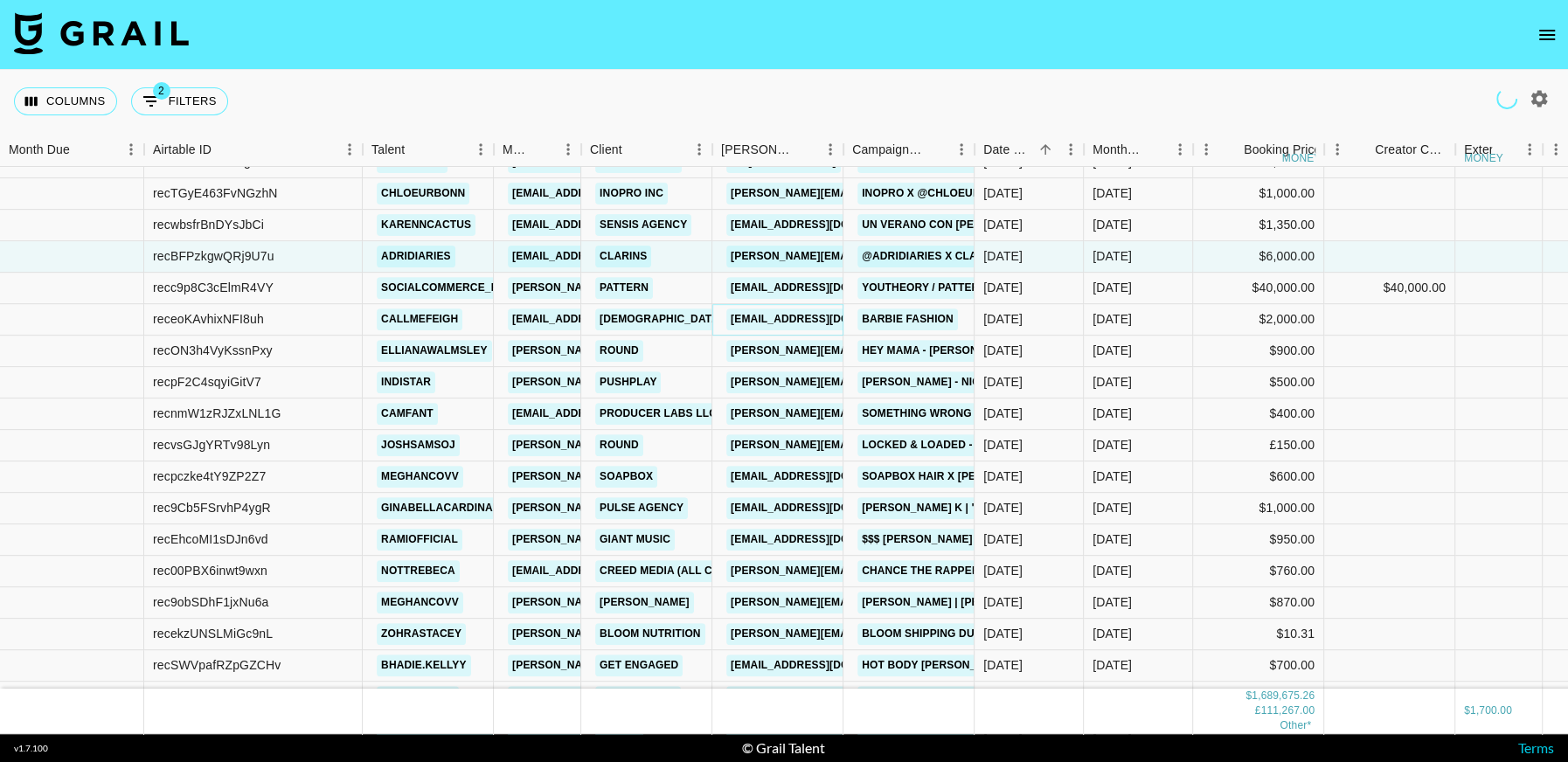
click at [808, 318] on link "kira.r@azazie.com" at bounding box center [824, 319] width 196 height 22
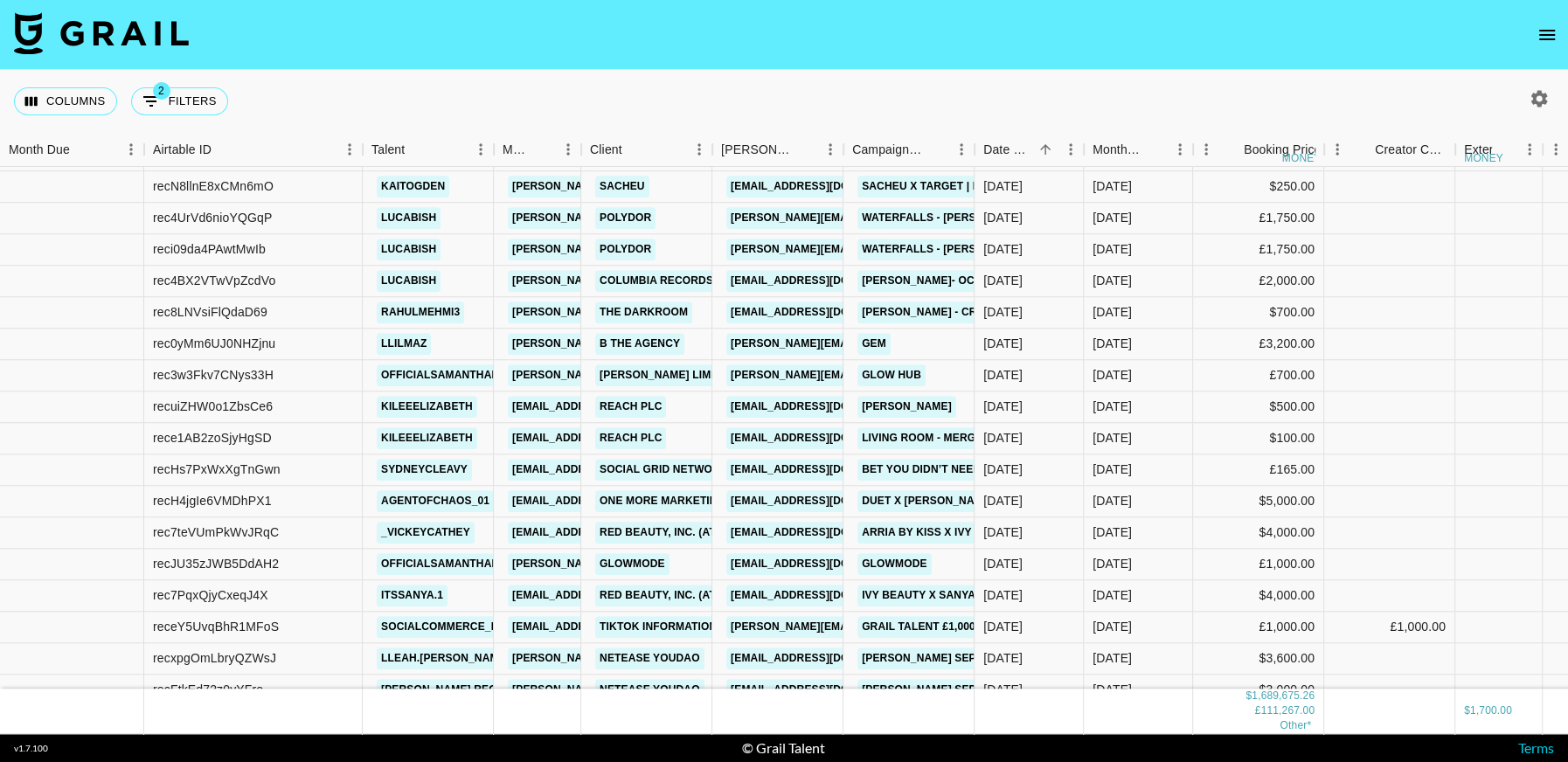
scroll to position [19576, 0]
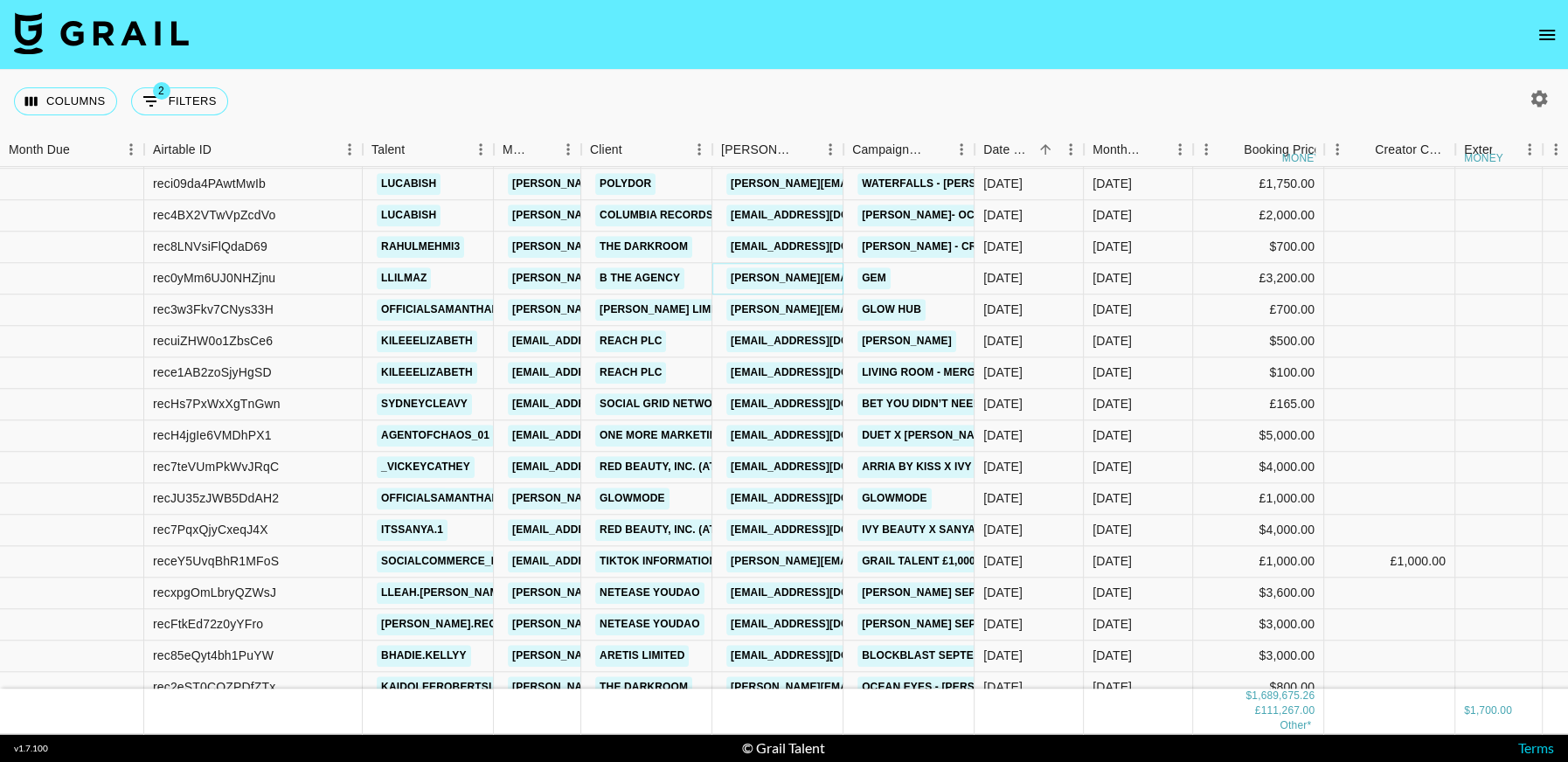
click at [800, 278] on link "katie@b-theagency.com" at bounding box center [869, 278] width 285 height 22
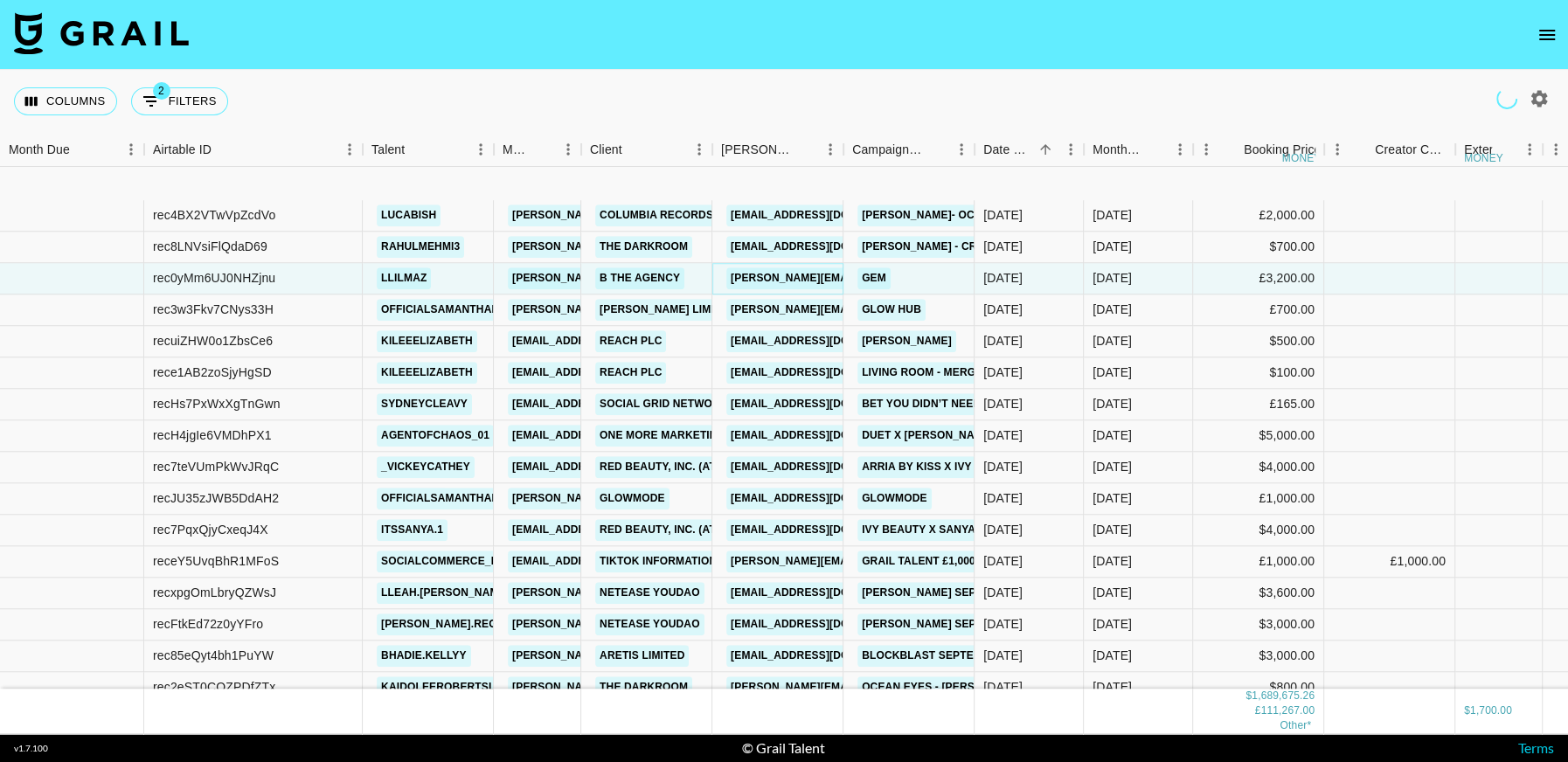
scroll to position [19694, 0]
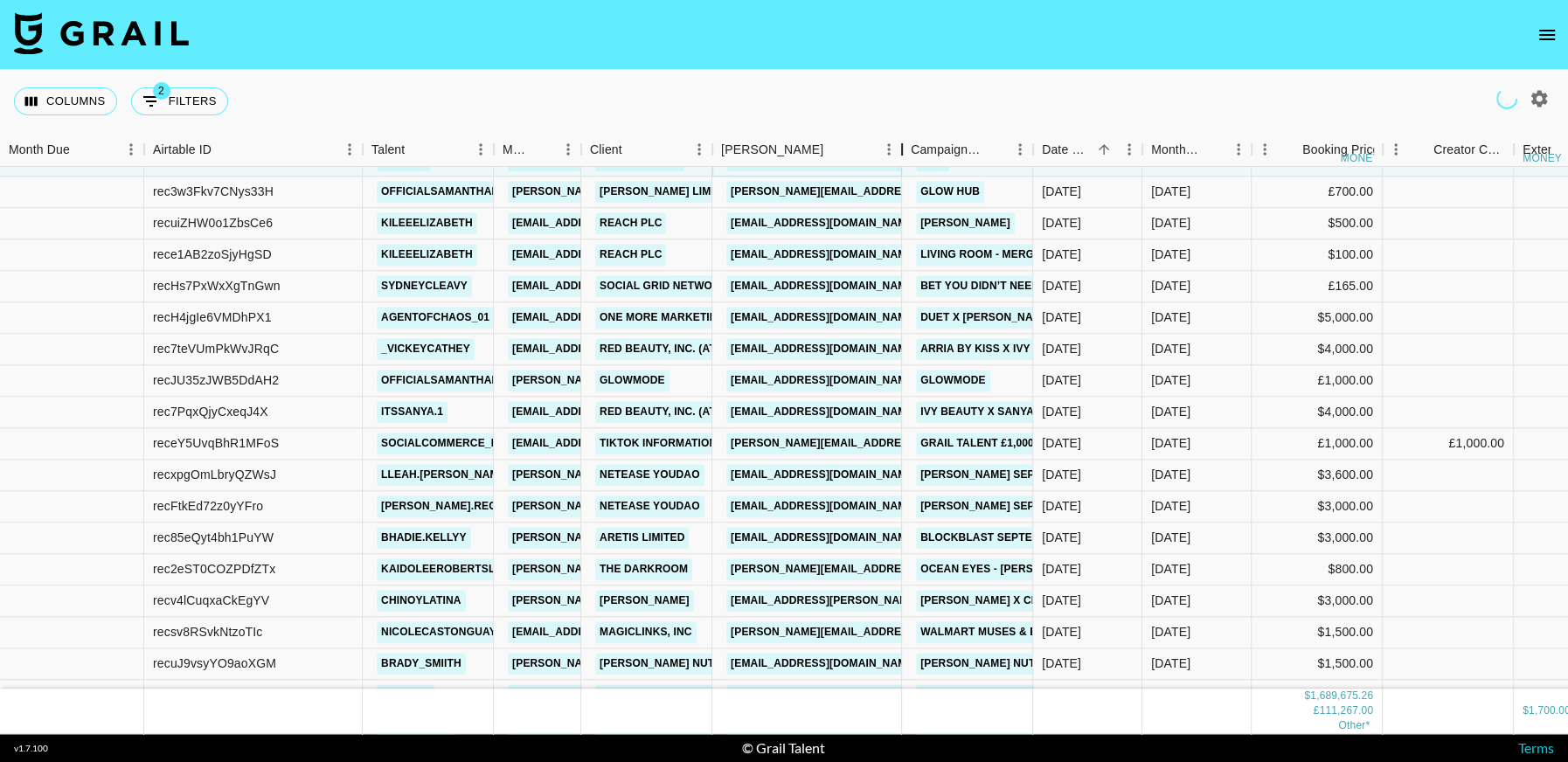
drag, startPoint x: 839, startPoint y: 149, endPoint x: 896, endPoint y: 184, distance: 66.9
click at [896, 184] on div "Month Due Airtable ID Talent Manager Client Booker Campaign (Type) Date Created…" at bounding box center [784, 433] width 1568 height 601
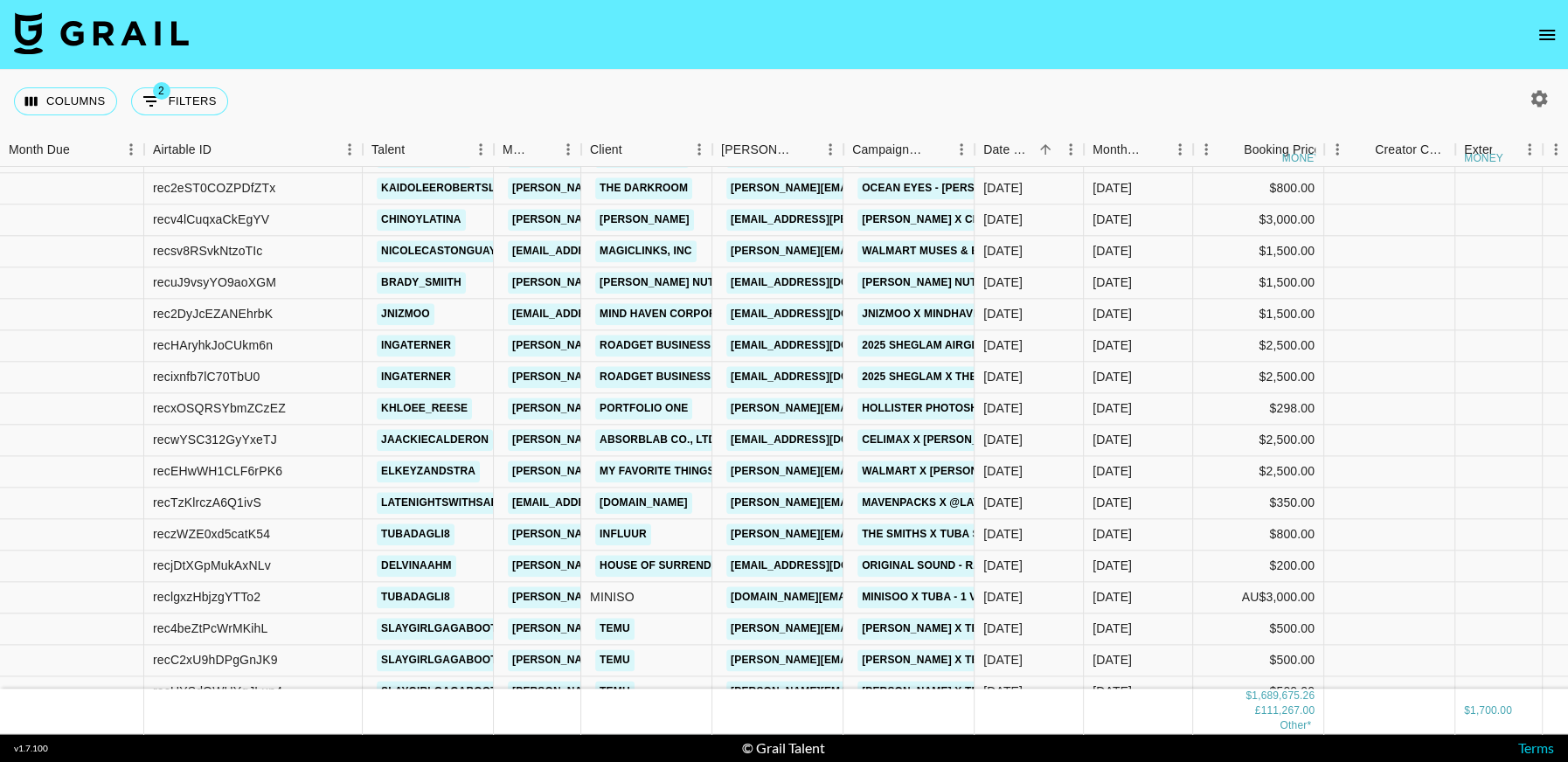
scroll to position [20091, 0]
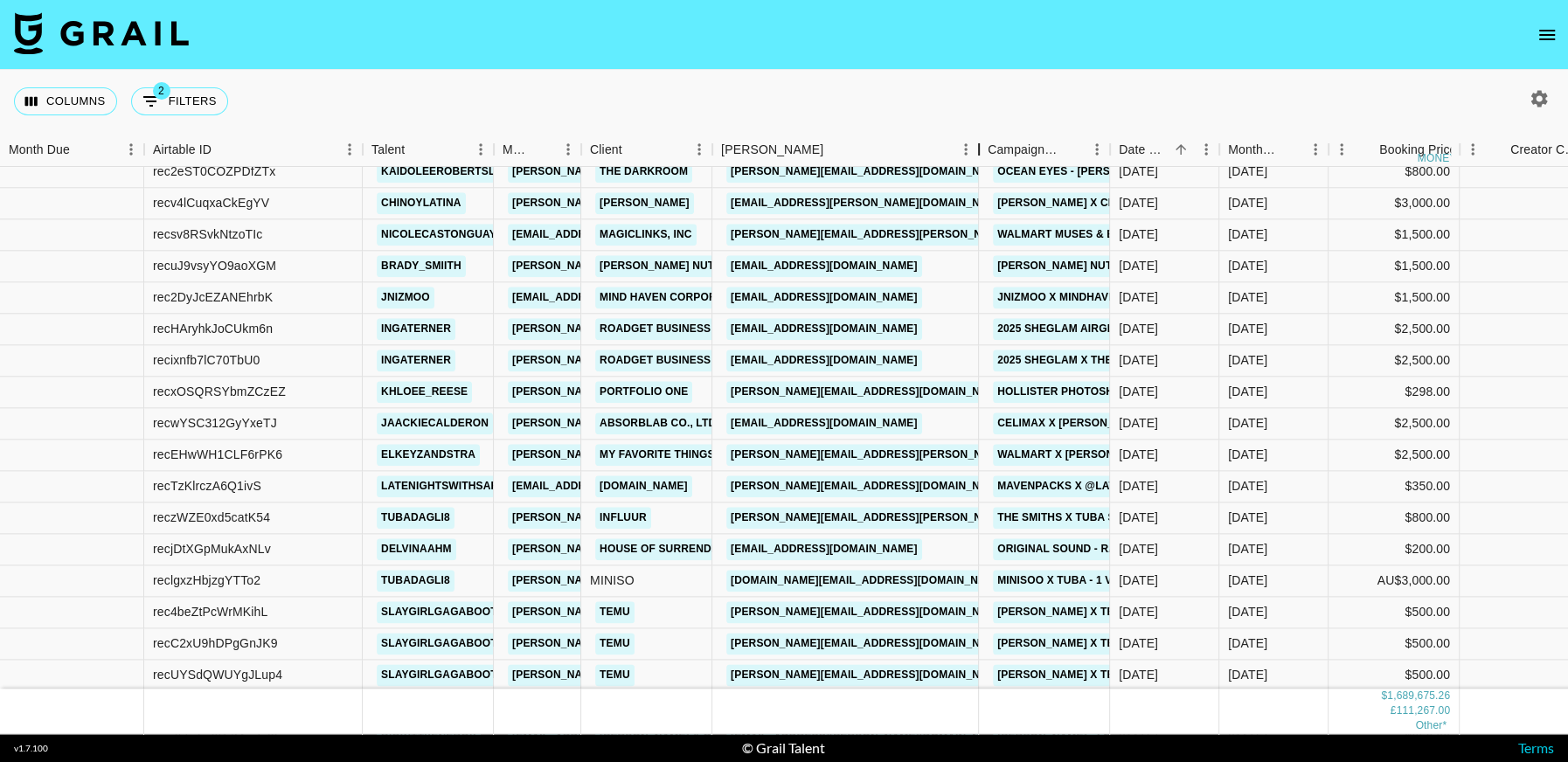
drag, startPoint x: 844, startPoint y: 152, endPoint x: 939, endPoint y: 160, distance: 95.3
click at [969, 160] on div "Booker" at bounding box center [979, 150] width 21 height 34
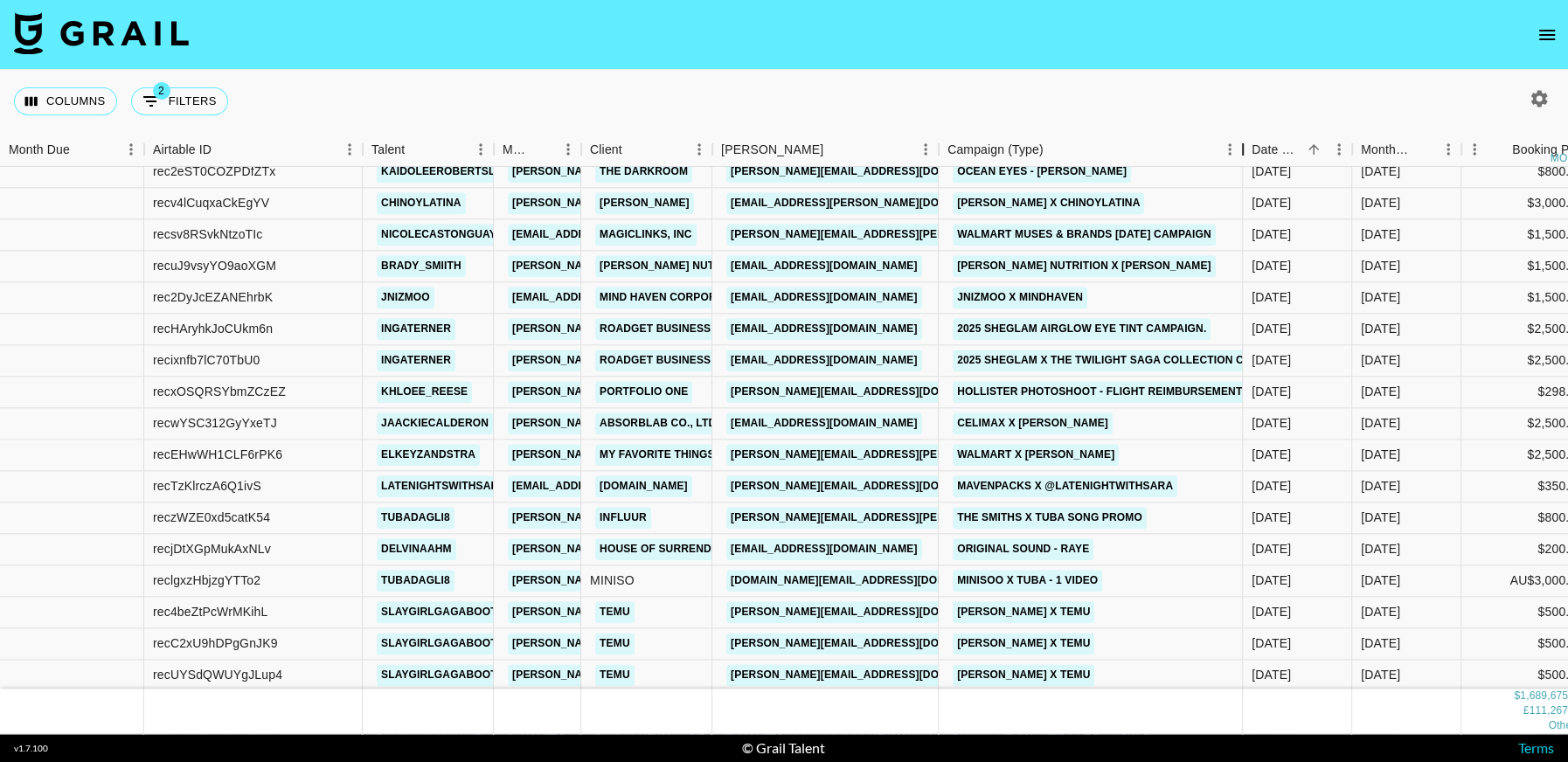
drag, startPoint x: 1072, startPoint y: 147, endPoint x: 1245, endPoint y: 150, distance: 173.0
click at [1245, 150] on div "Campaign (Type)" at bounding box center [1242, 150] width 21 height 34
click at [859, 296] on link "company@mindhavenus.com" at bounding box center [824, 297] width 196 height 22
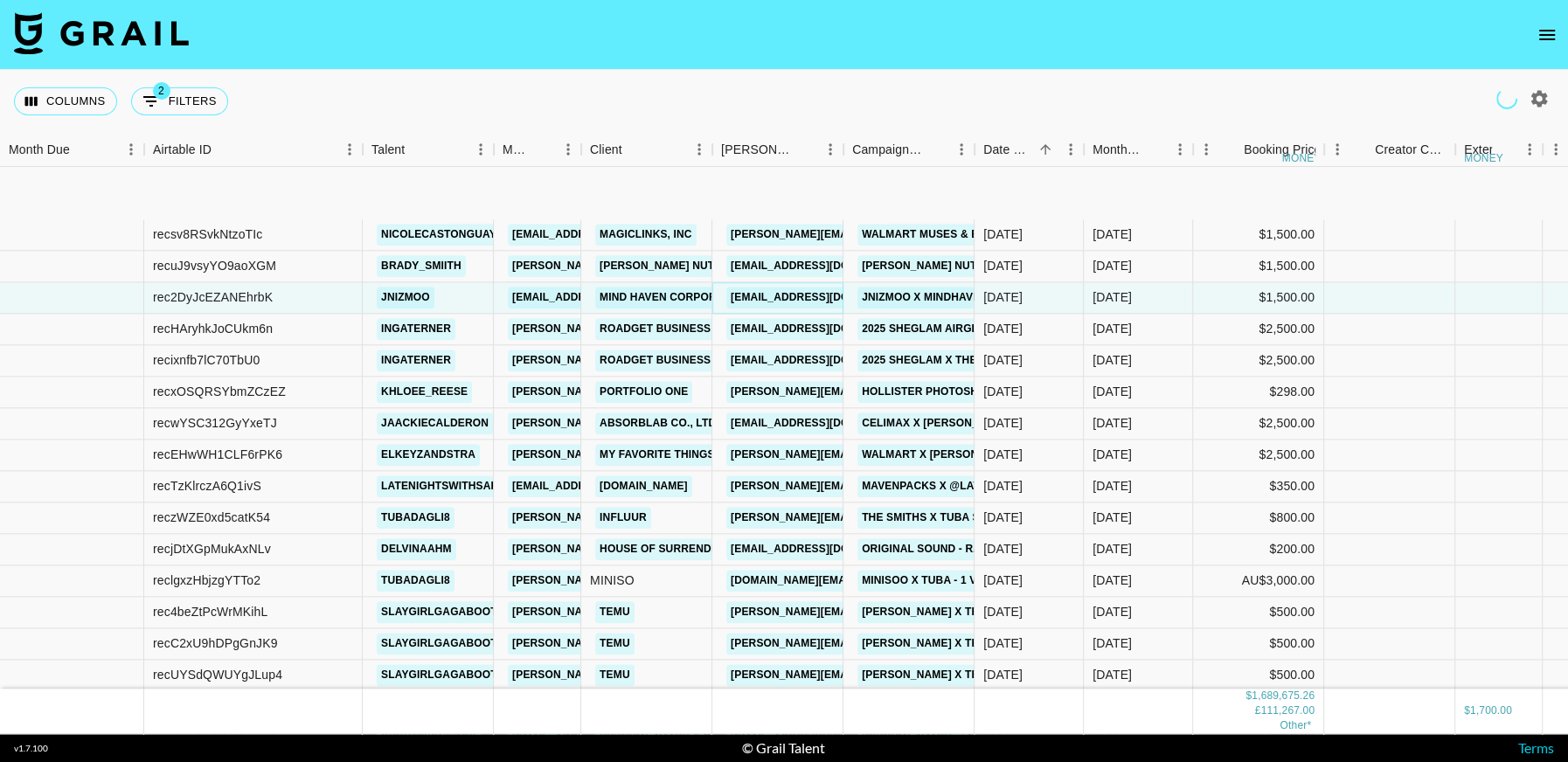
scroll to position [20228, 0]
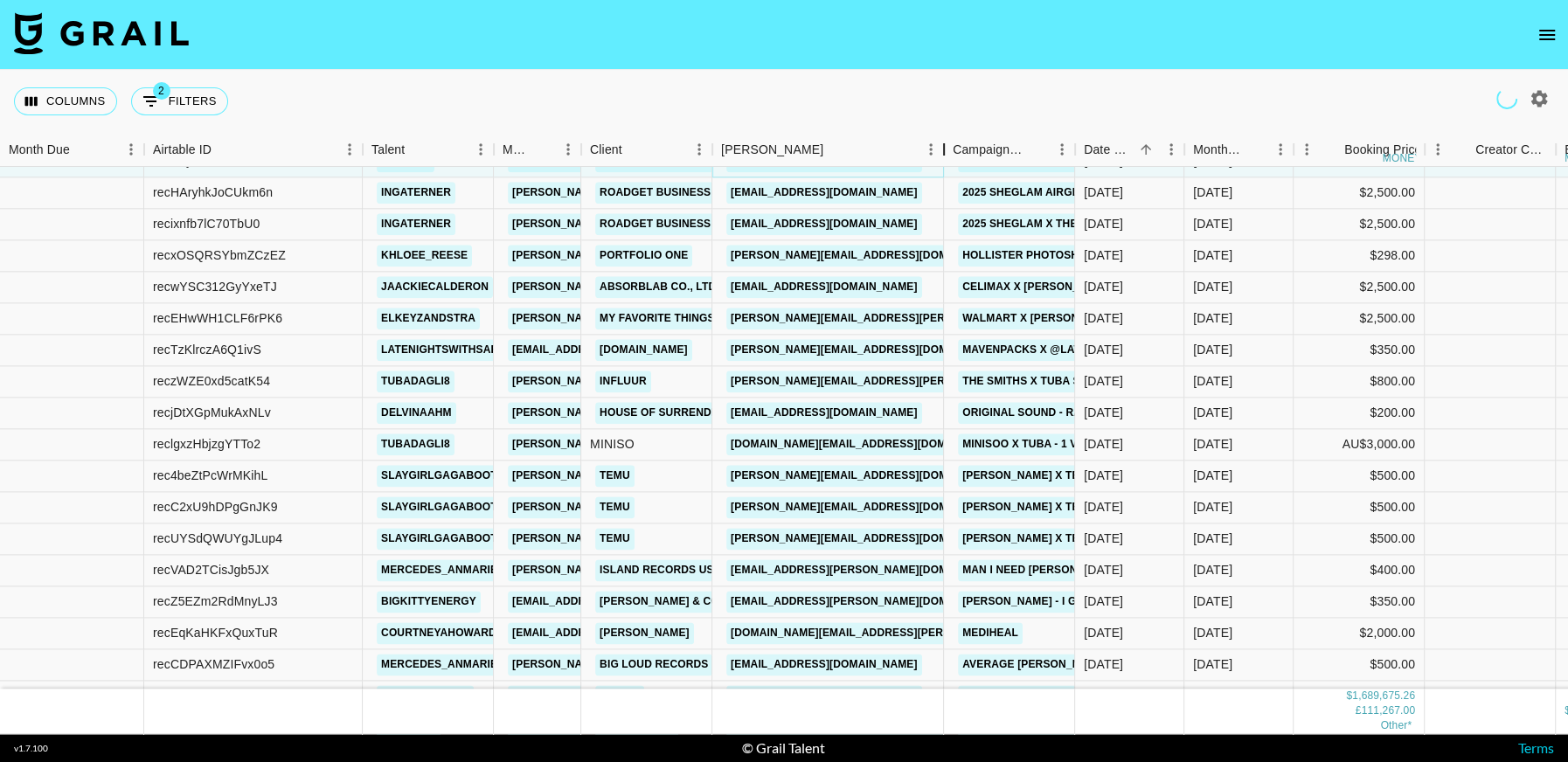
drag, startPoint x: 844, startPoint y: 155, endPoint x: 944, endPoint y: 155, distance: 100.0
click at [944, 155] on div "Booker" at bounding box center [944, 150] width 21 height 34
click at [835, 285] on link "globalmkt@celimax.co.kr" at bounding box center [824, 287] width 196 height 22
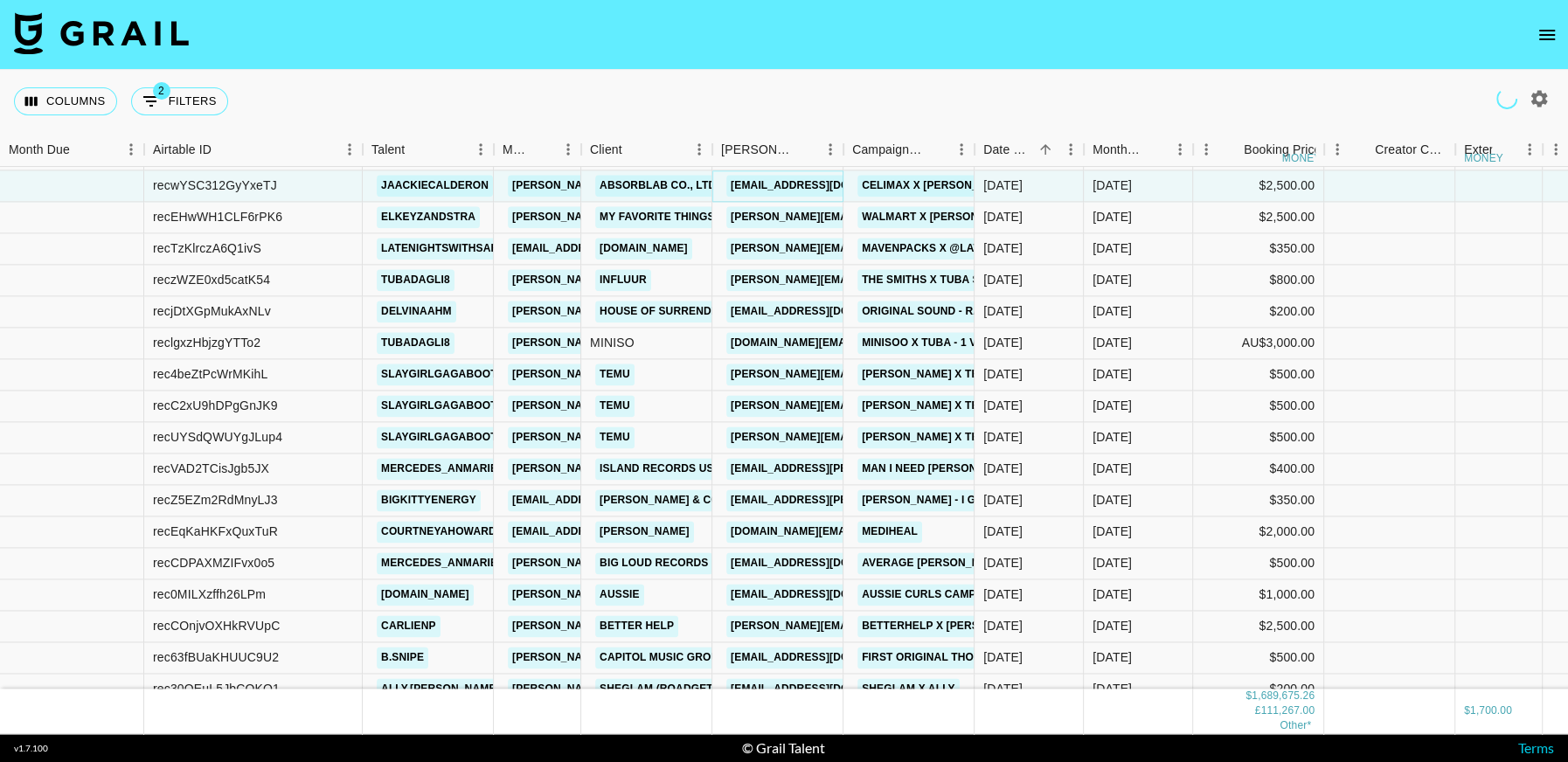
scroll to position [20354, 0]
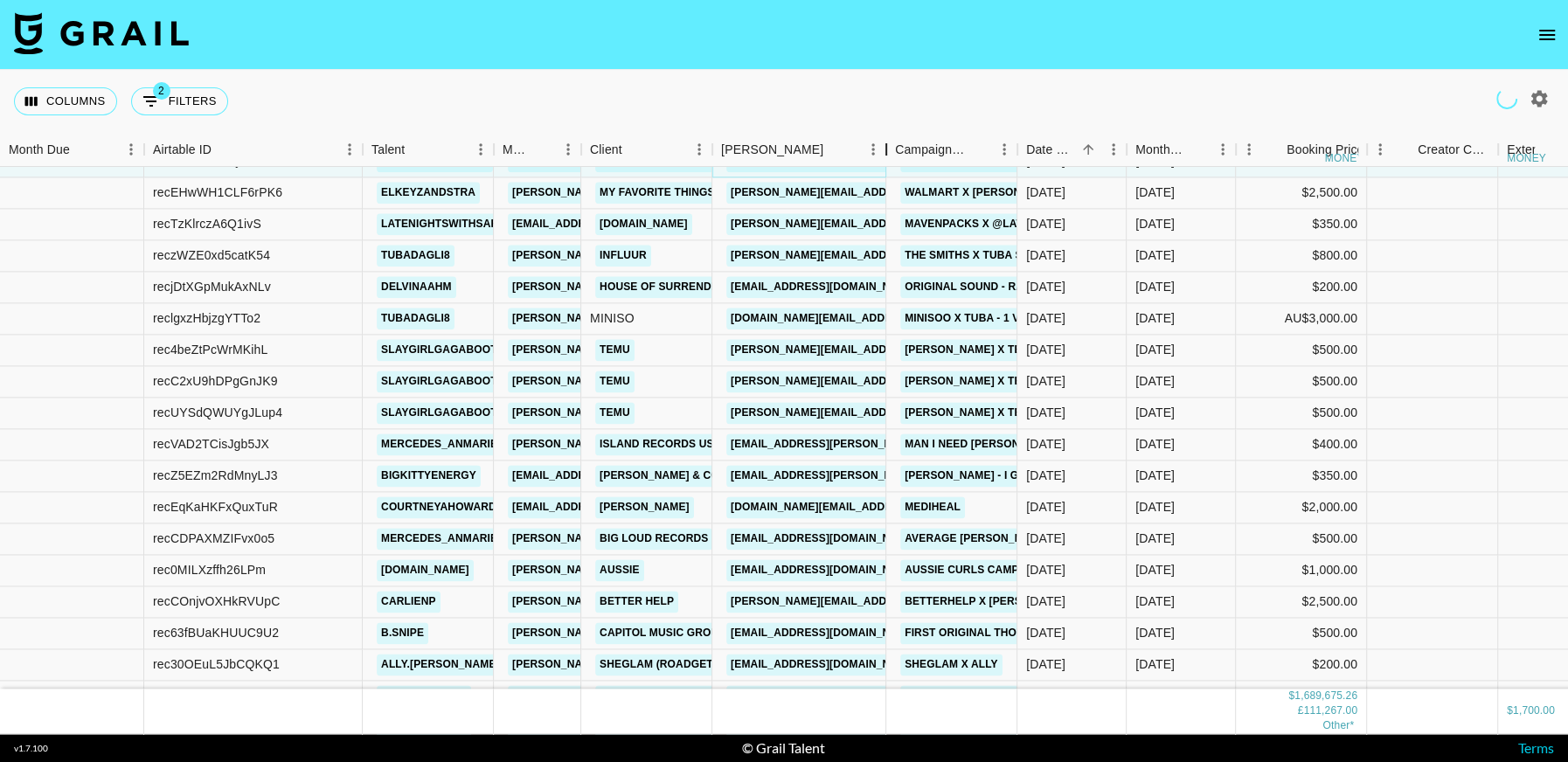
drag, startPoint x: 859, startPoint y: 151, endPoint x: 953, endPoint y: 151, distance: 94.0
click at [897, 151] on div "Booker" at bounding box center [886, 150] width 21 height 34
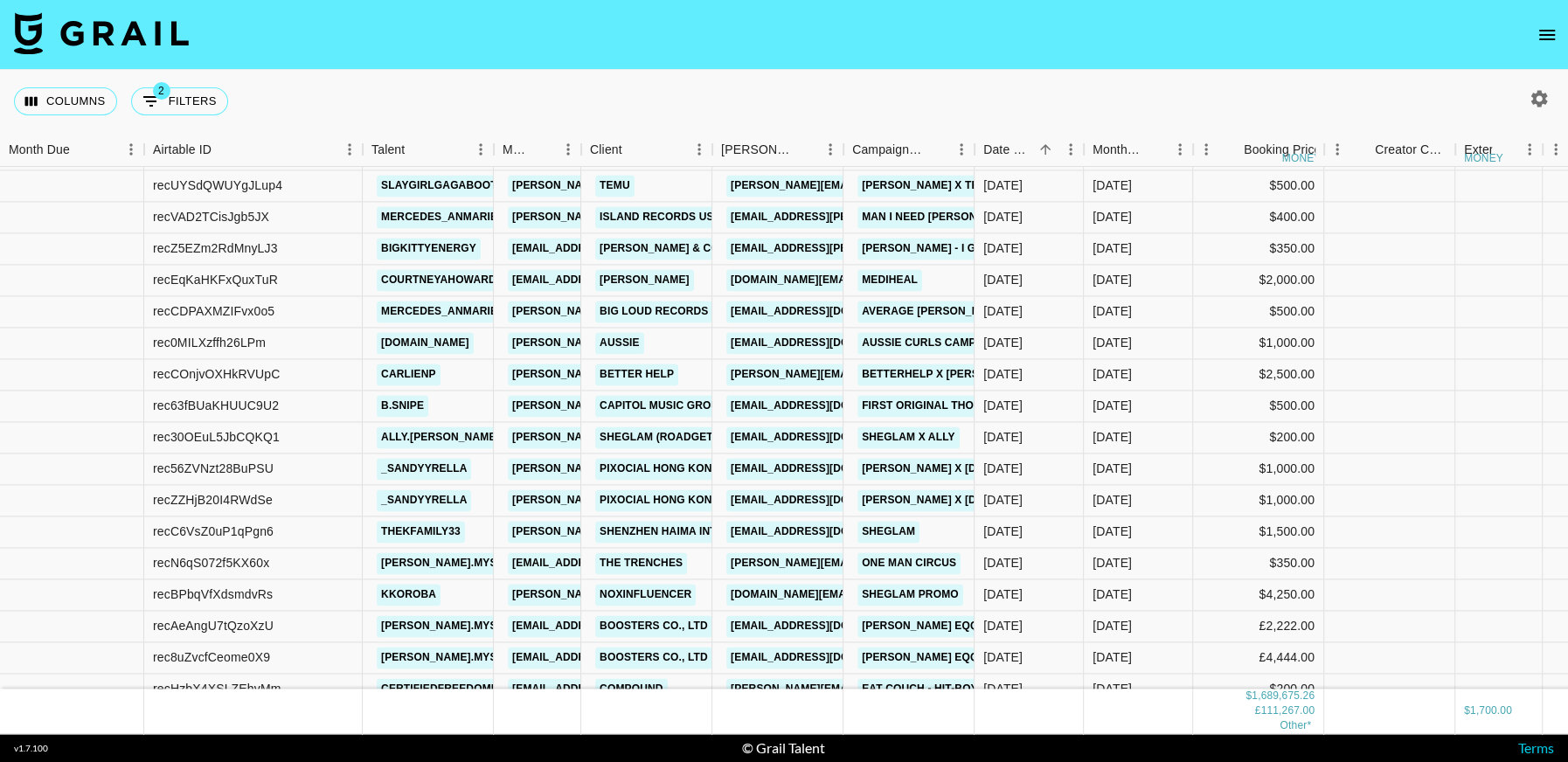
scroll to position [20583, 0]
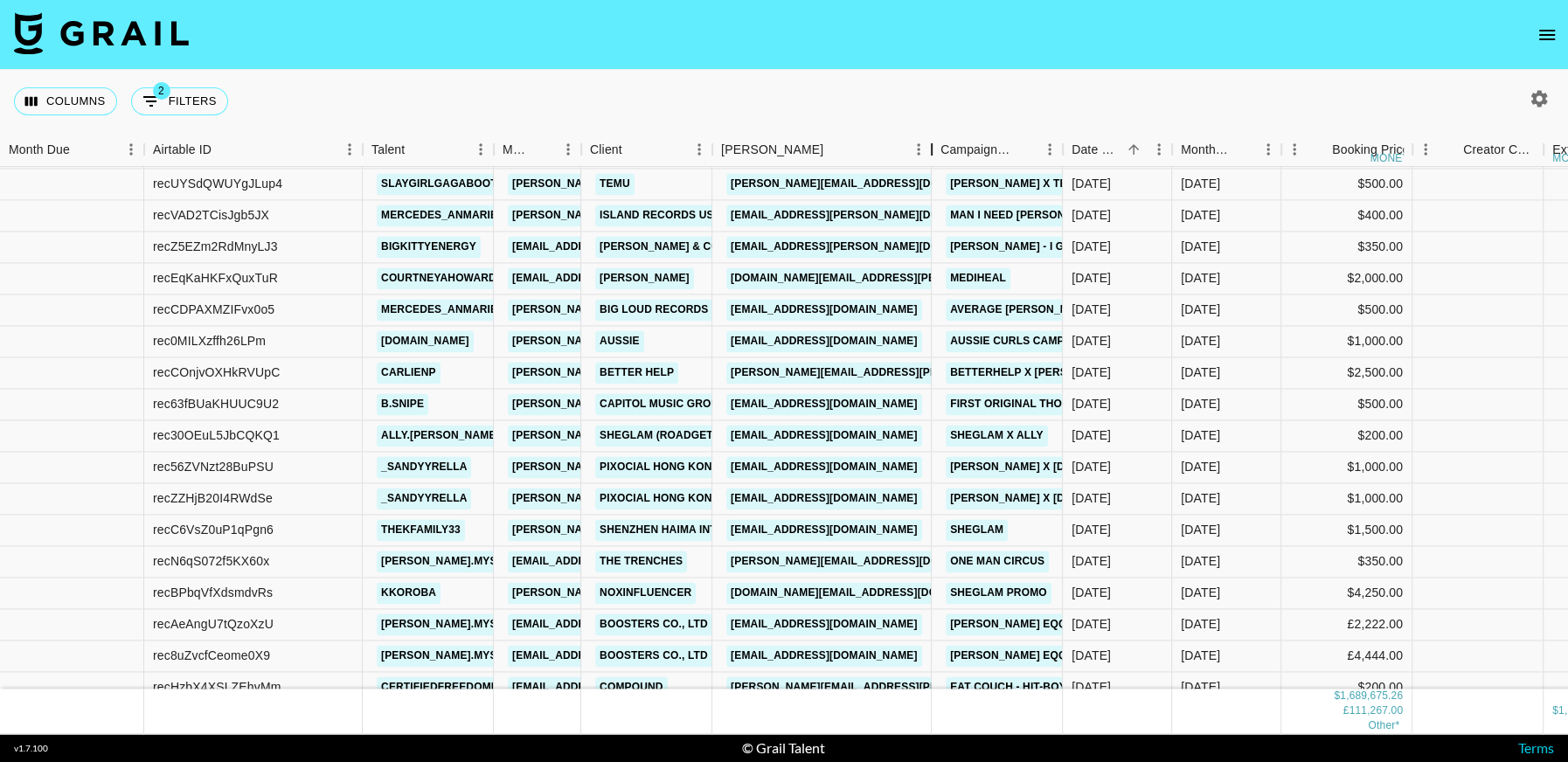
drag, startPoint x: 844, startPoint y: 150, endPoint x: 920, endPoint y: 286, distance: 155.8
click at [926, 158] on div "Booker" at bounding box center [932, 150] width 21 height 34
click at [858, 280] on link "youngjin.jo@shortt.kr" at bounding box center [913, 278] width 373 height 22
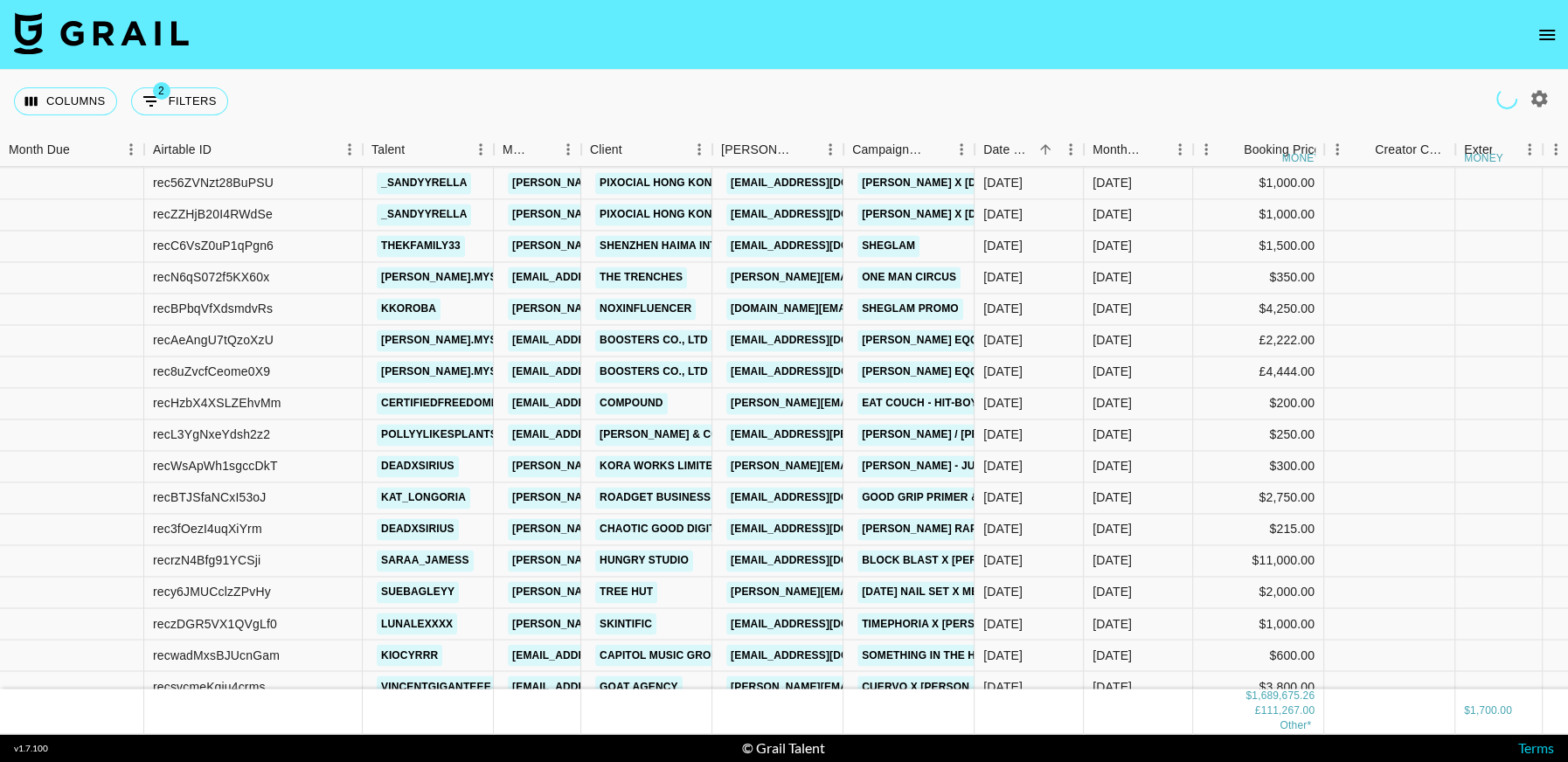
scroll to position [20897, 0]
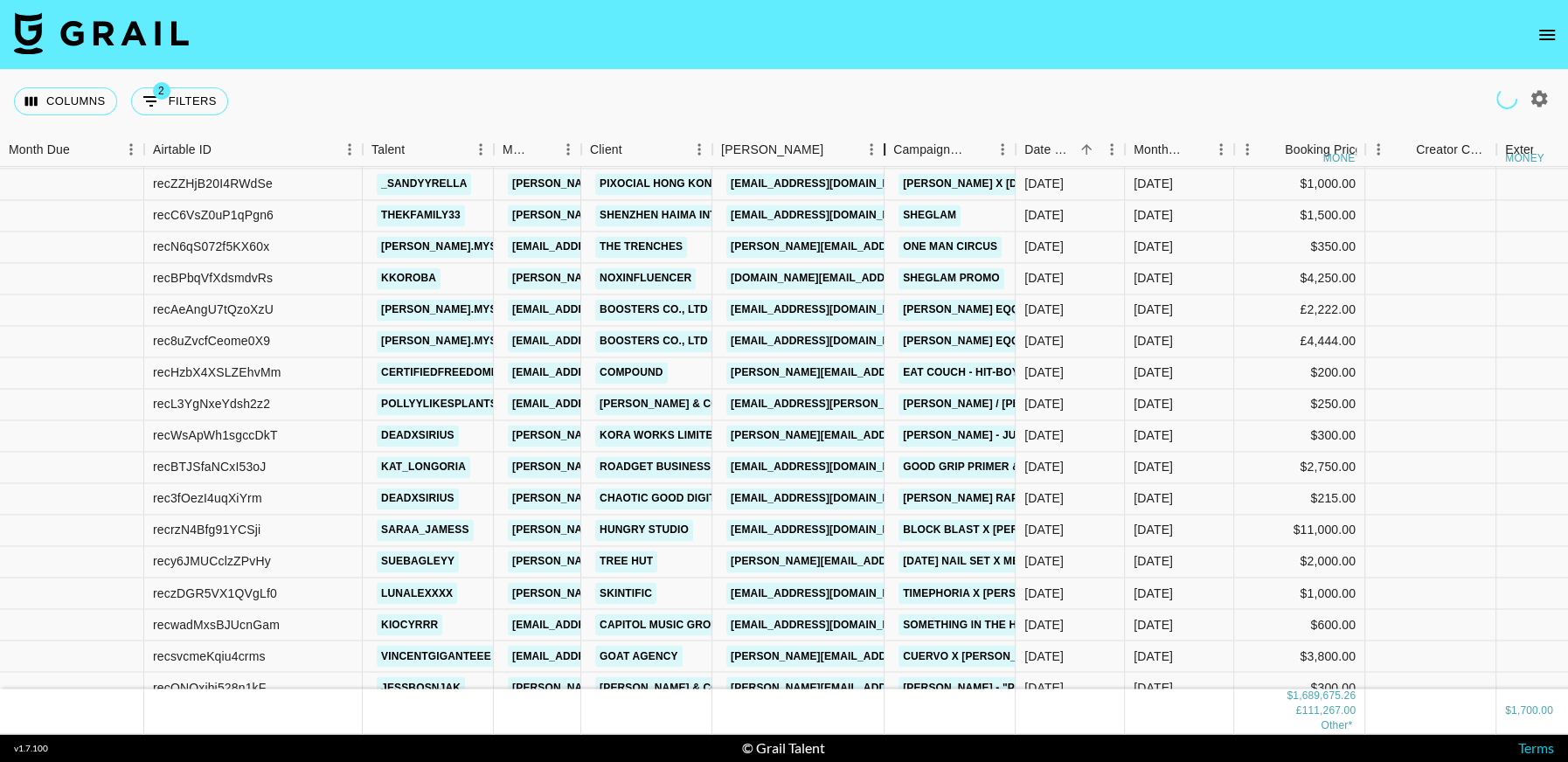
drag, startPoint x: 840, startPoint y: 151, endPoint x: 881, endPoint y: 163, distance: 42.7
click at [881, 163] on div "Booker" at bounding box center [885, 150] width 21 height 34
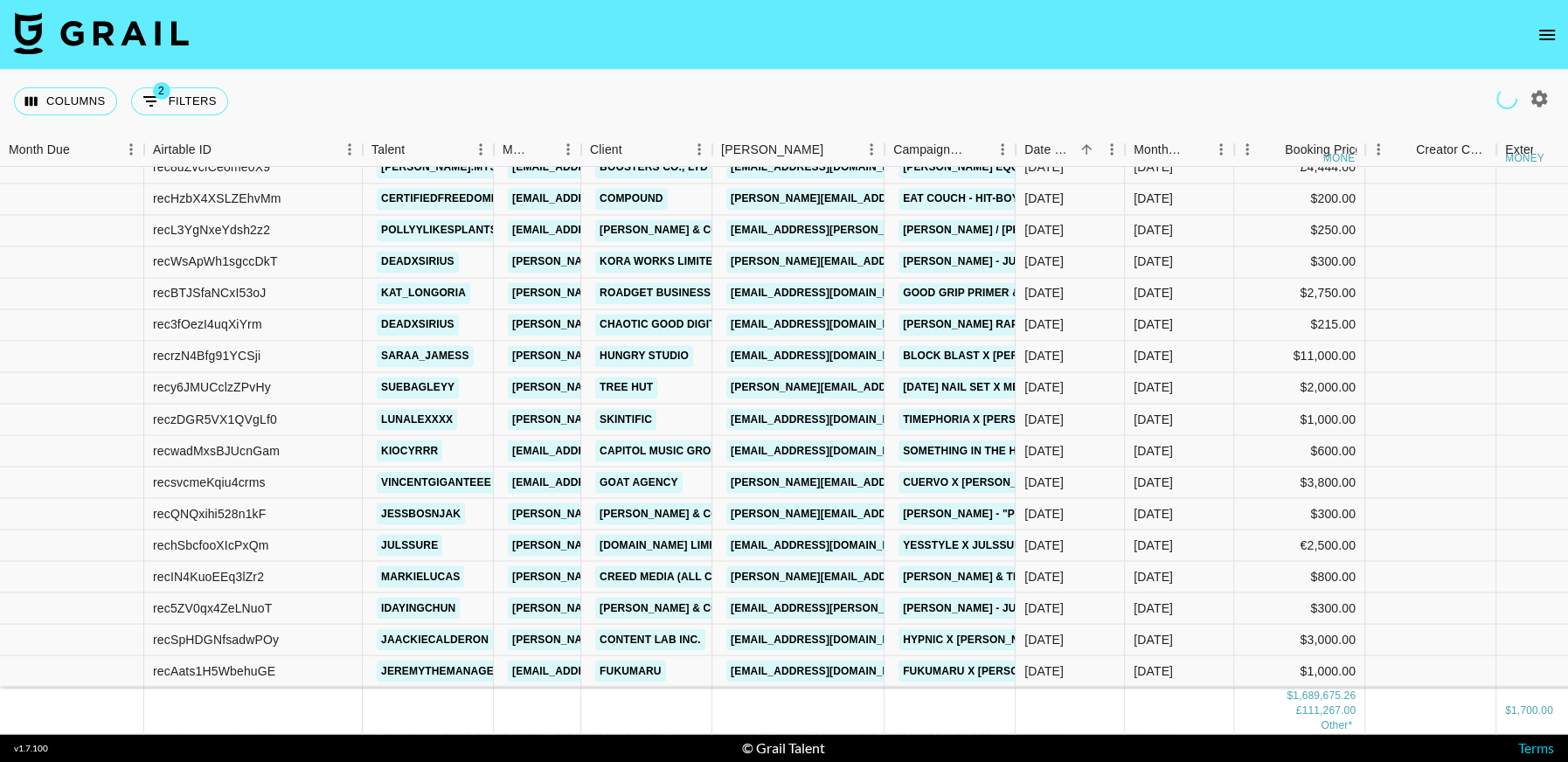
scroll to position [21073, 0]
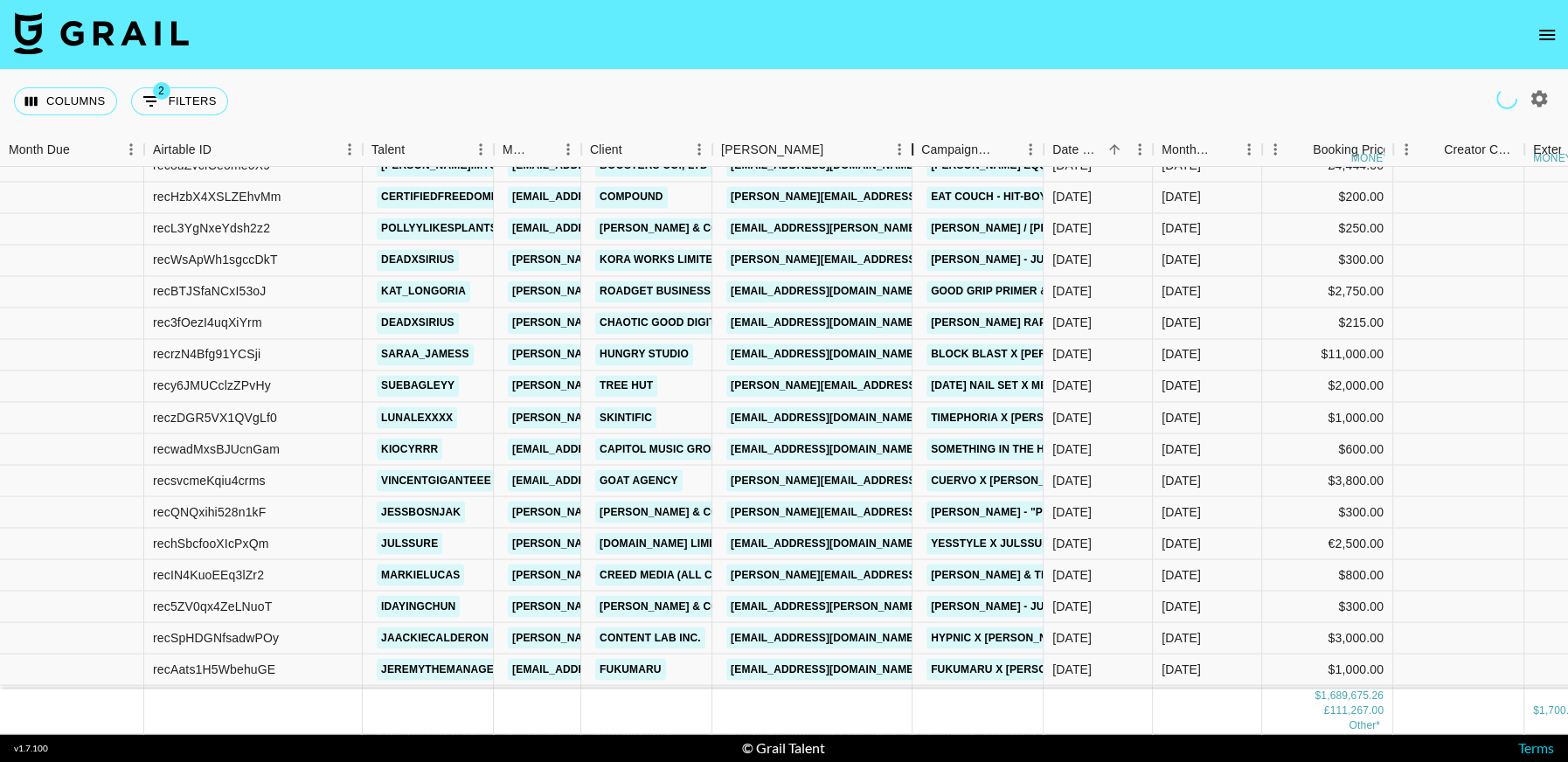
drag, startPoint x: 982, startPoint y: 150, endPoint x: 914, endPoint y: 162, distance: 69.1
click at [914, 162] on div "Booker" at bounding box center [913, 150] width 21 height 34
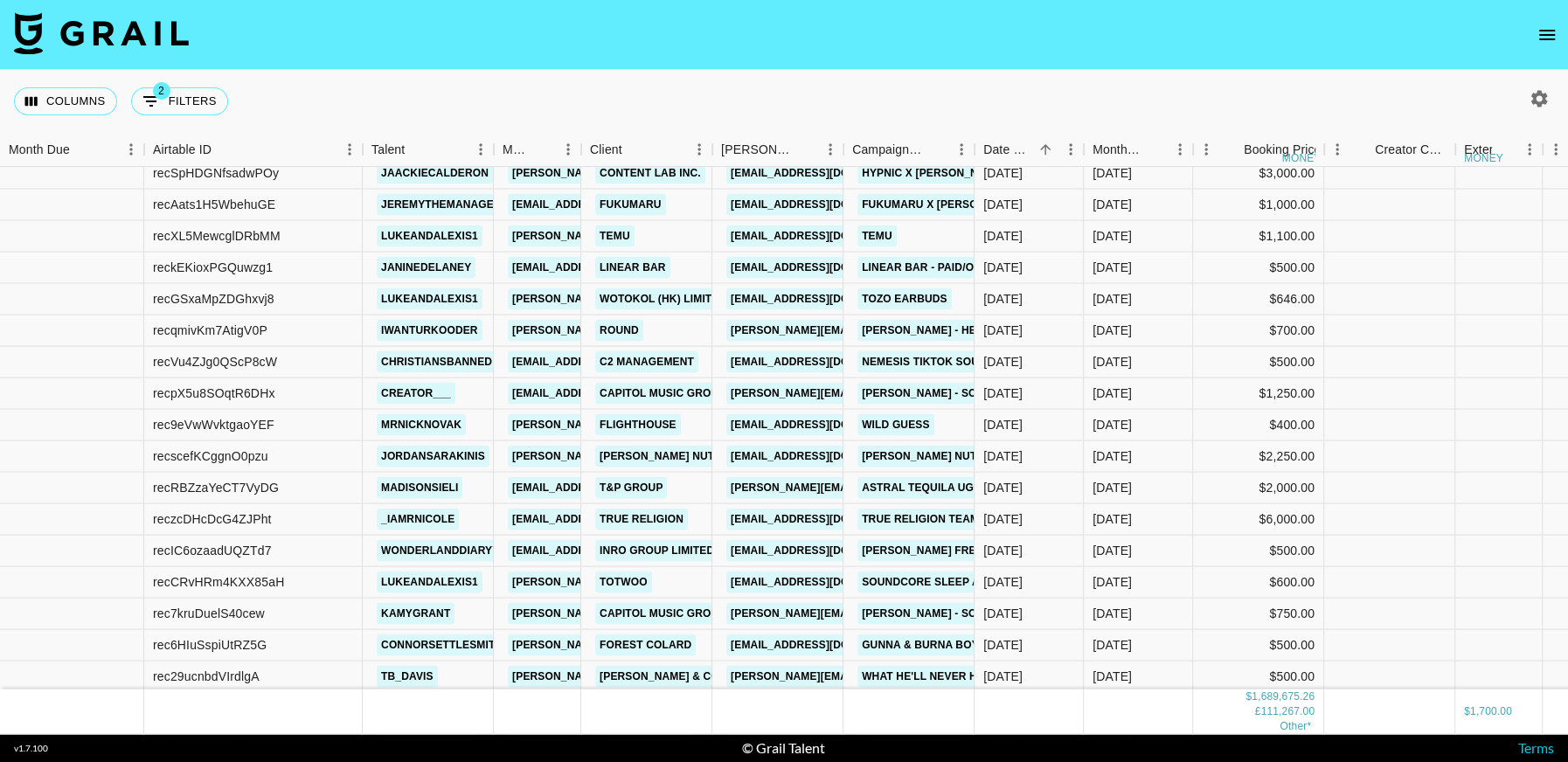
scroll to position [21682, 0]
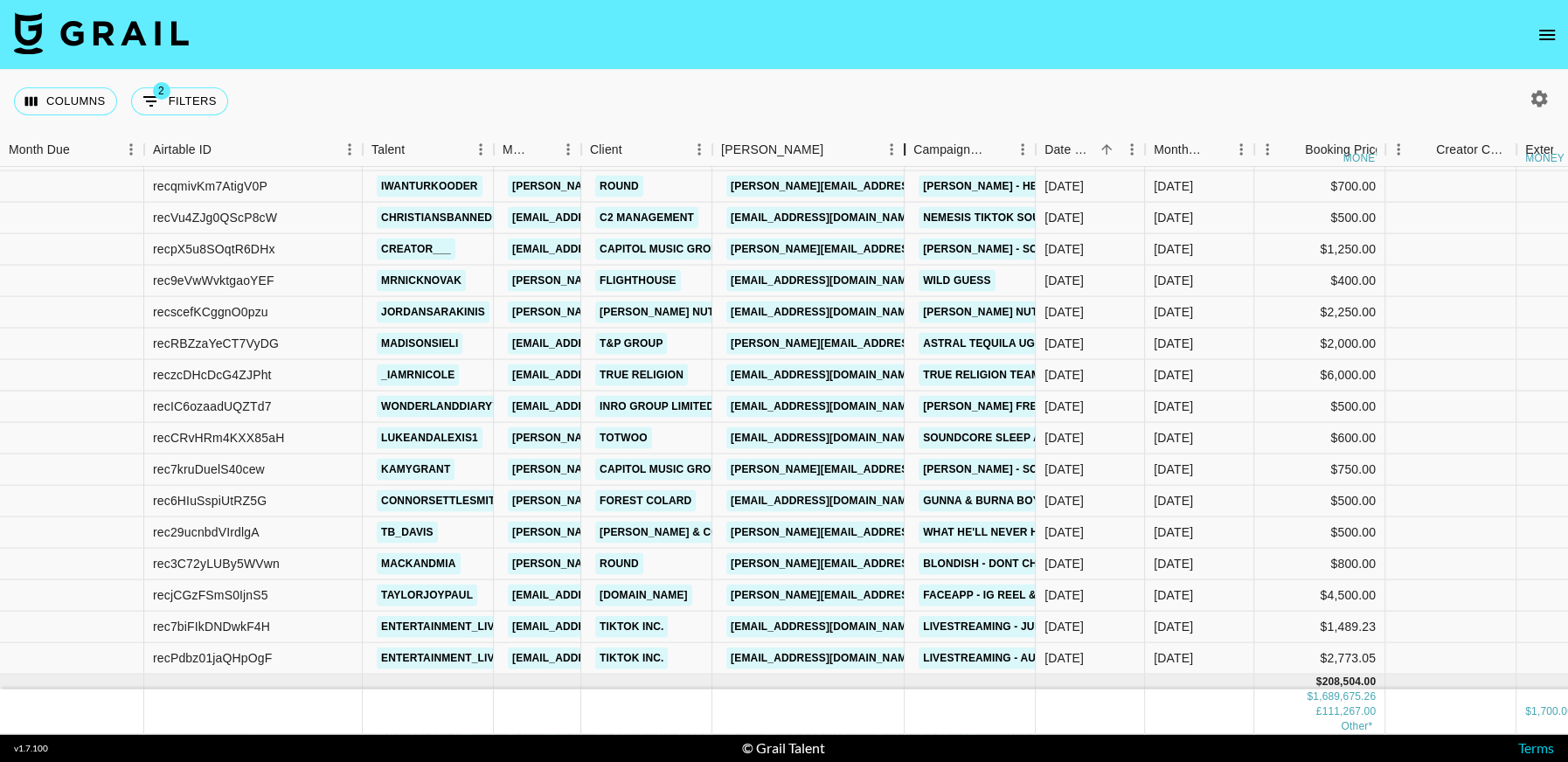
drag, startPoint x: 845, startPoint y: 152, endPoint x: 906, endPoint y: 176, distance: 65.6
click at [906, 176] on div "Month Due Airtable ID Talent Manager Client Booker Campaign (Type) Date Created…" at bounding box center [784, 433] width 1568 height 601
click at [828, 351] on link "Leonard.Jones@tandpgroup.com" at bounding box center [914, 342] width 374 height 22
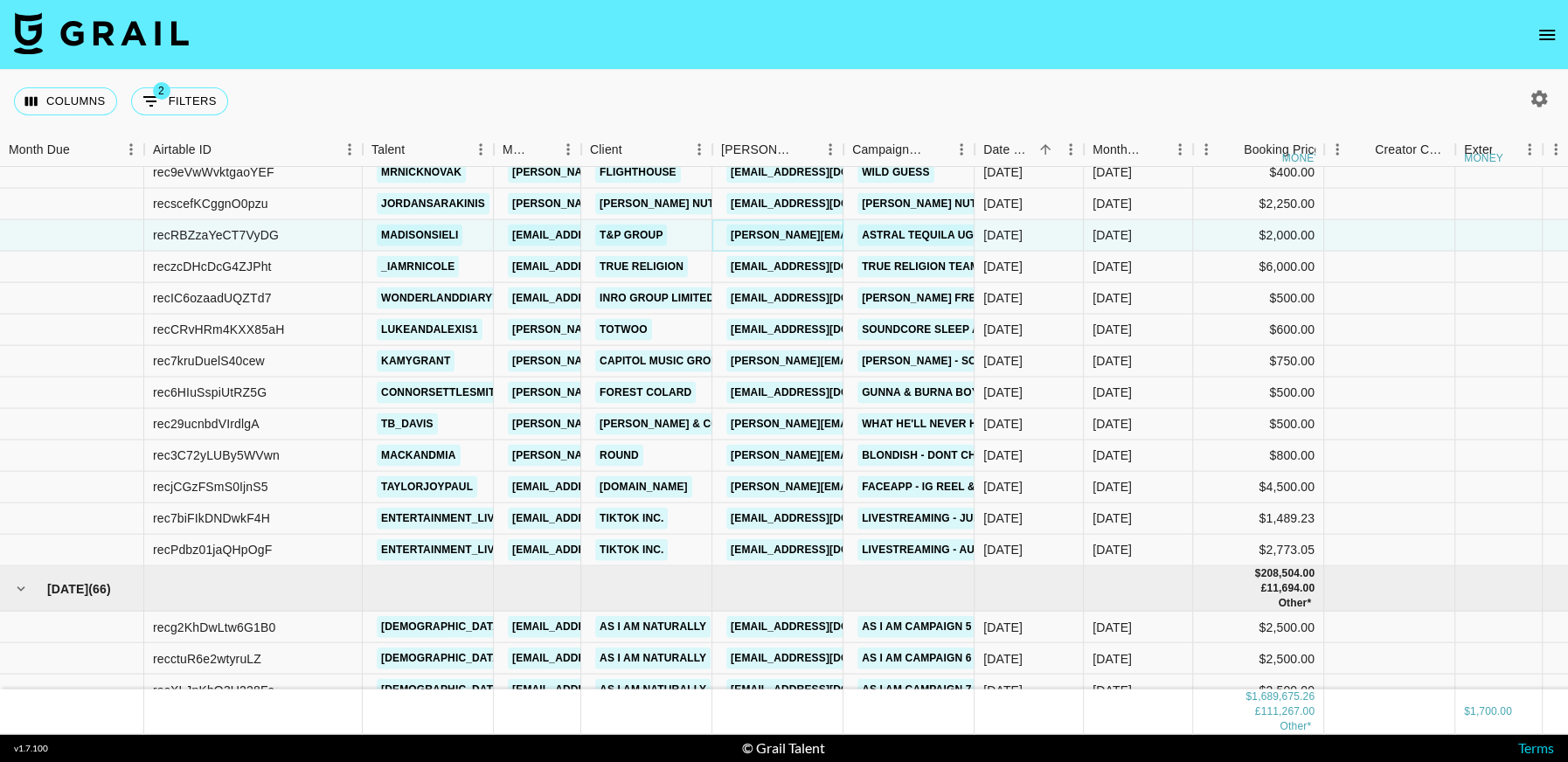
scroll to position [21691, 0]
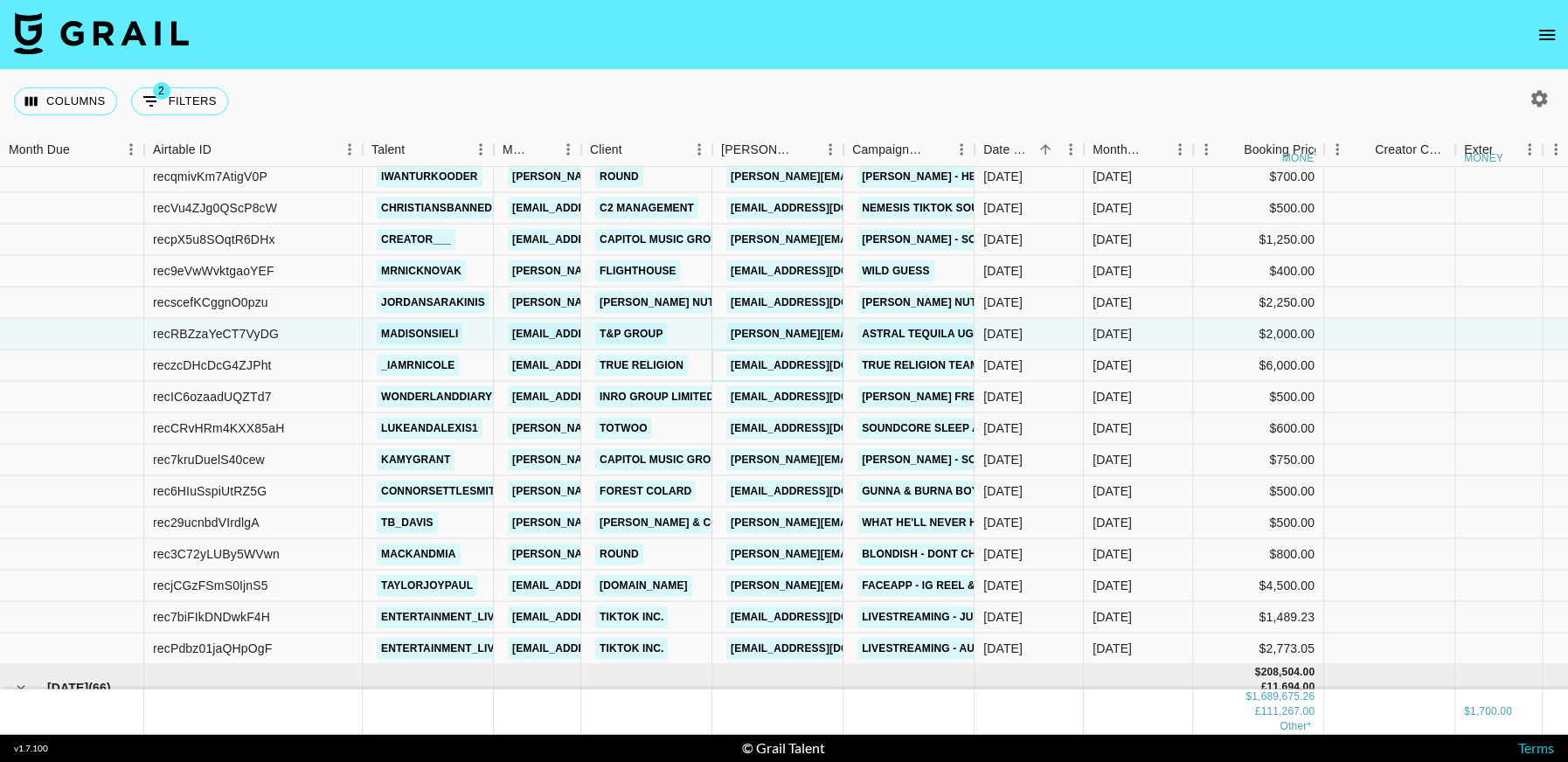
click at [804, 362] on link "[EMAIL_ADDRESS][DOMAIN_NAME]" at bounding box center [824, 364] width 196 height 22
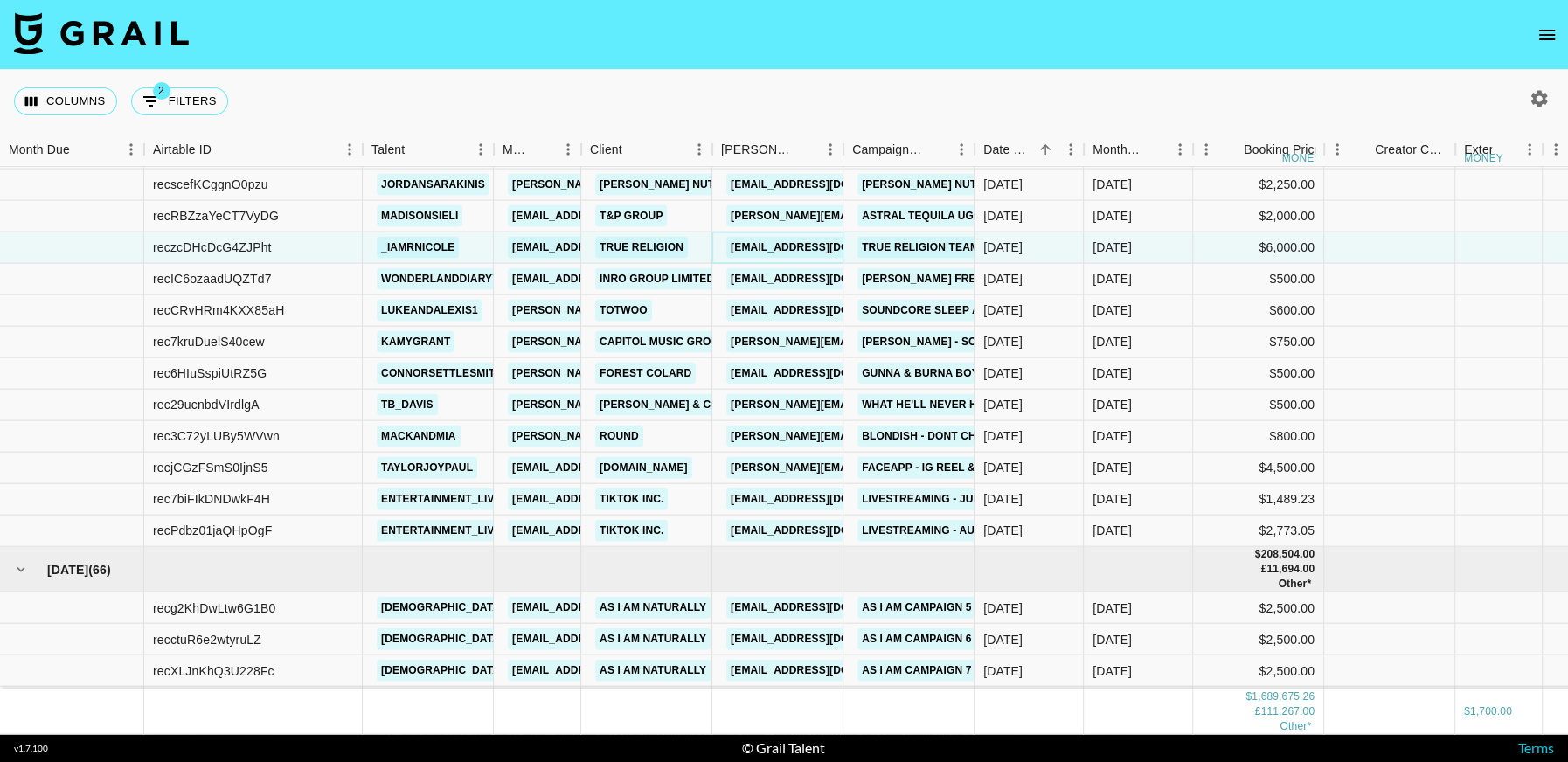
scroll to position [21829, 0]
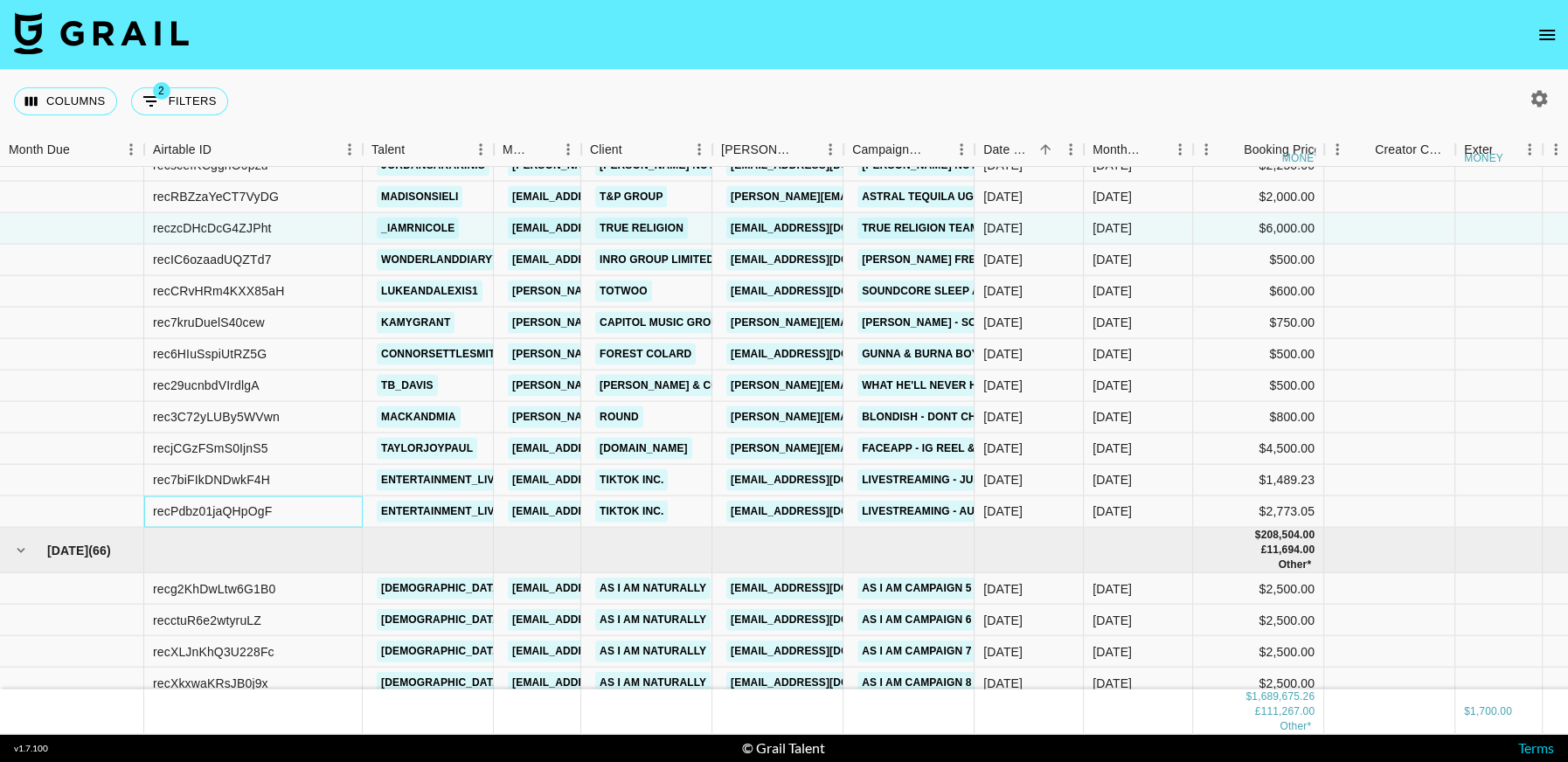
click at [212, 510] on div "recPdbz01jaQHpOgF" at bounding box center [213, 511] width 119 height 17
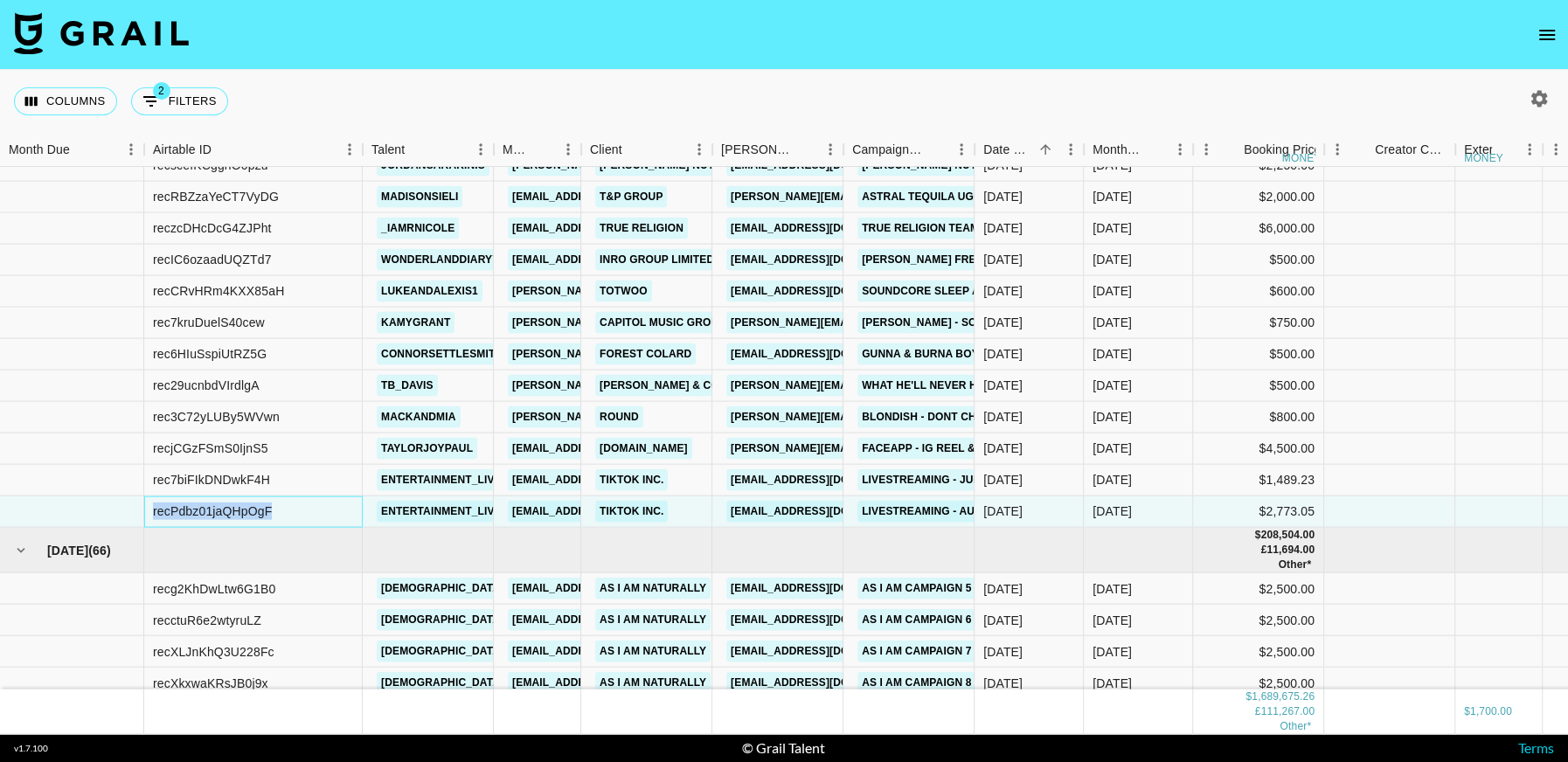
copy div "recPdbz01jaQHpOgF"
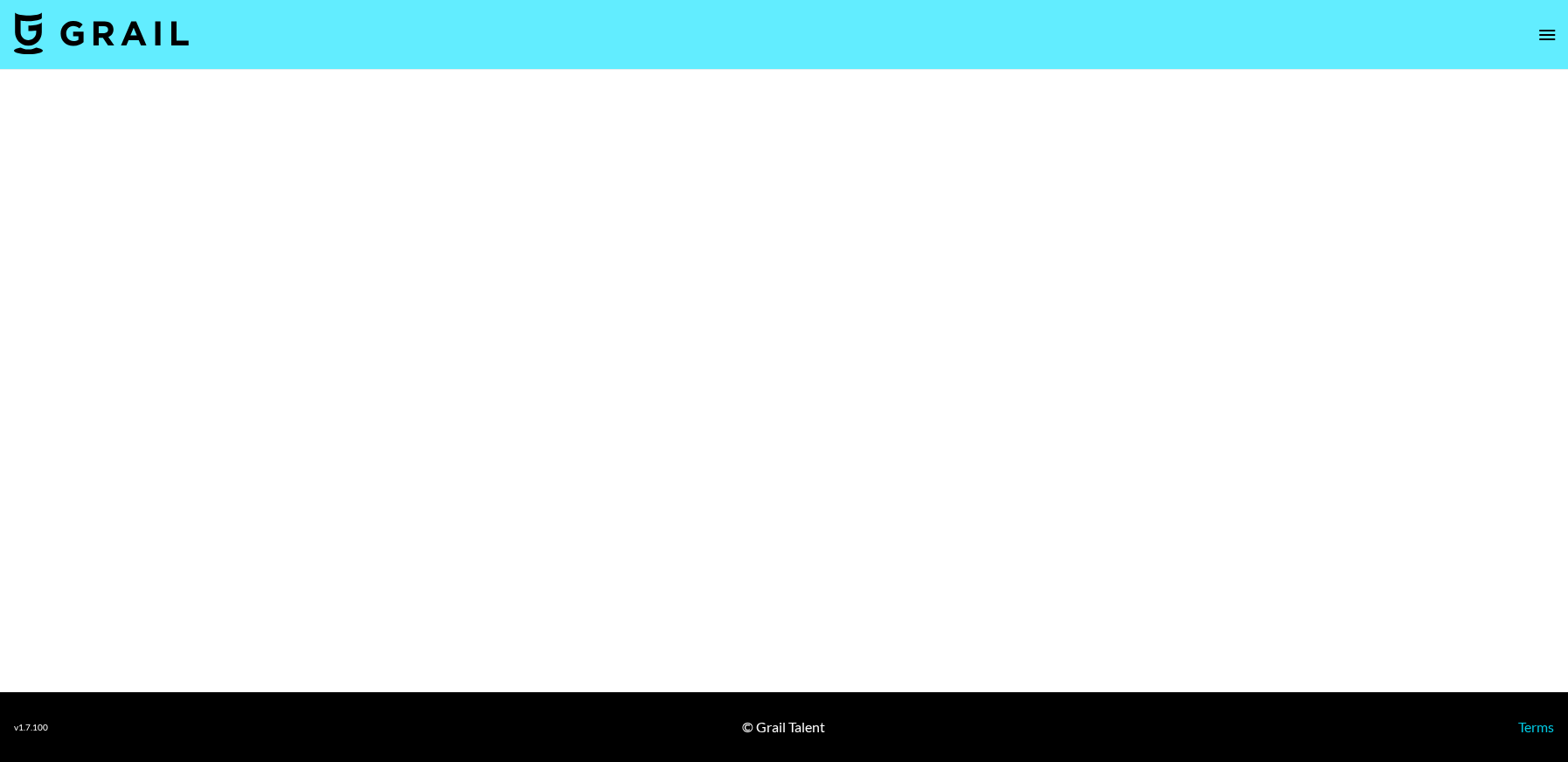
select select "Brand"
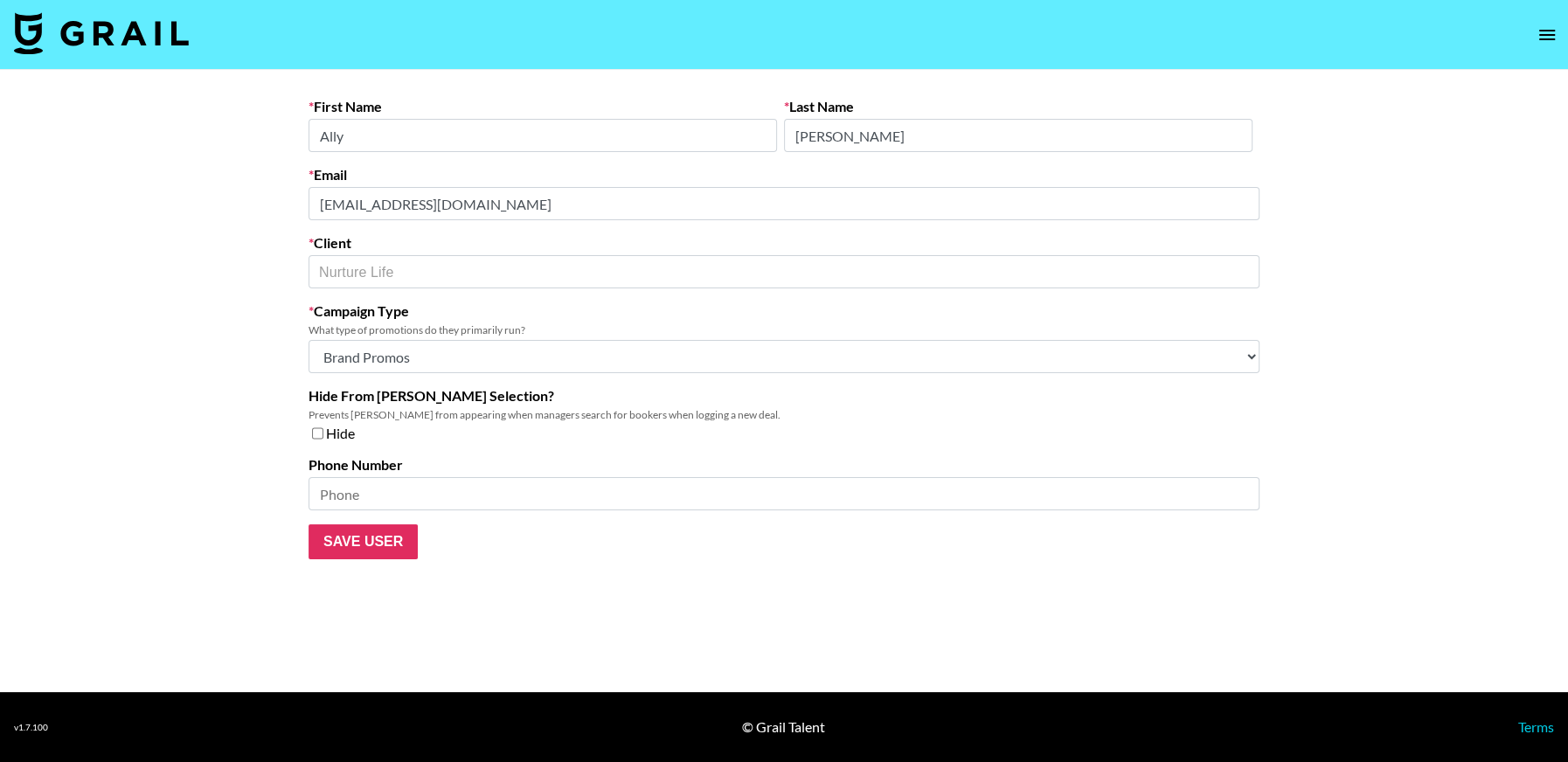
click at [241, 200] on main "First Name Ally Last Name Gsell Email agsell@nurturelife.com Client Nurture Lif…" at bounding box center [784, 381] width 1568 height 622
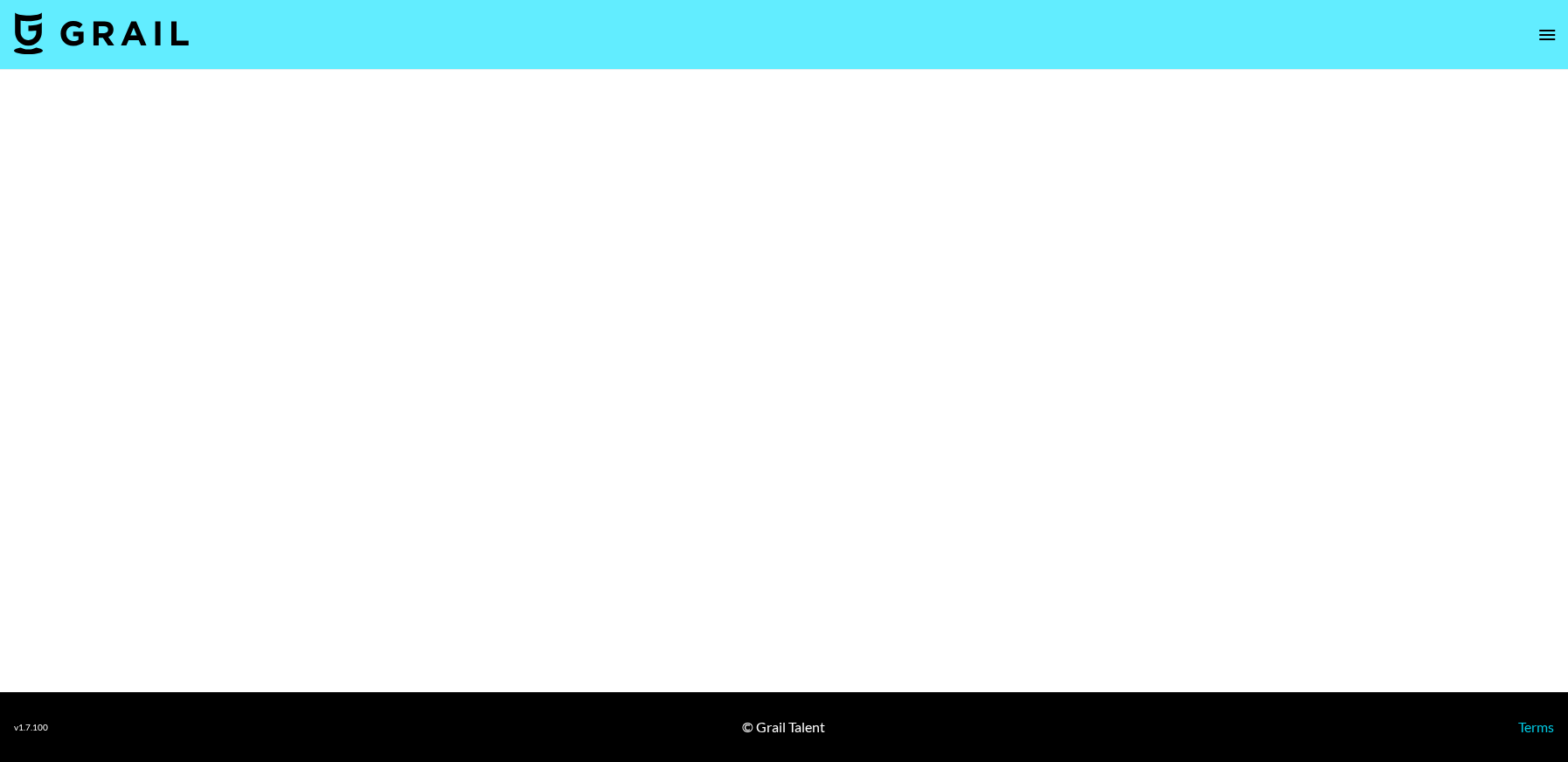
select select "Brand"
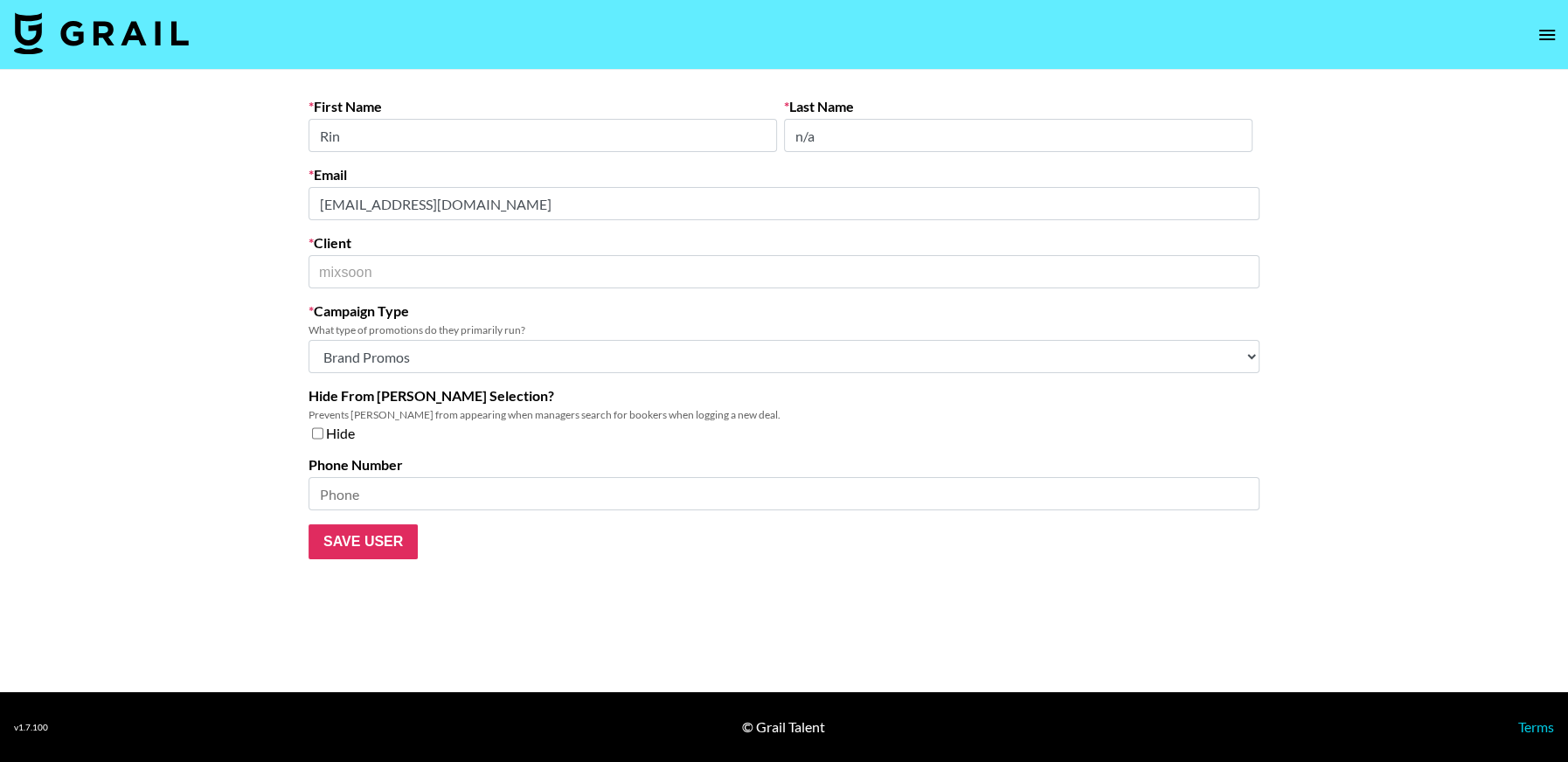
click at [244, 210] on main "First Name Rin Last Name n/a Email dayrin@pkcosm.com Client mixsoon ​ Campaign …" at bounding box center [784, 381] width 1568 height 622
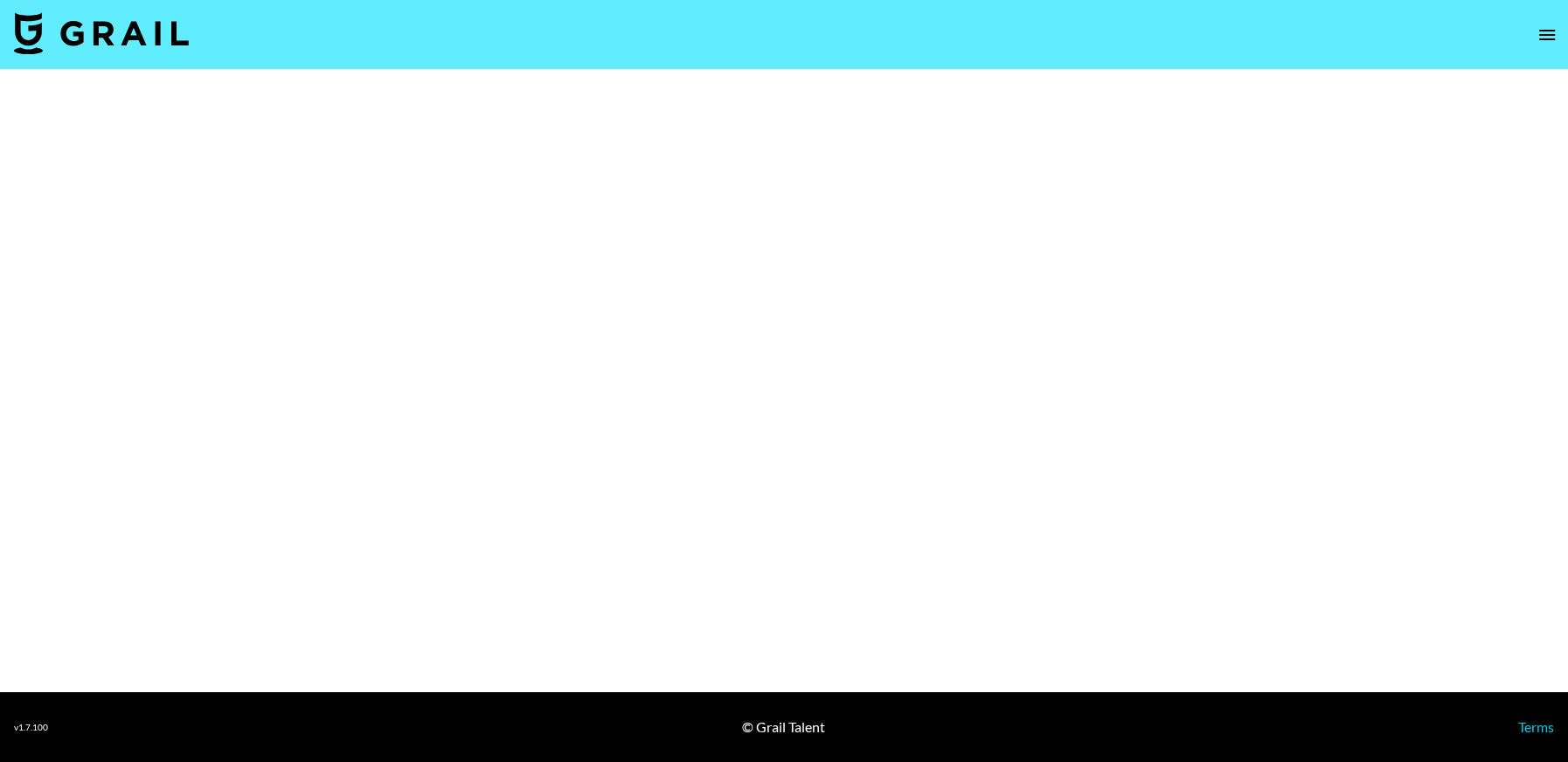
select select "Brand"
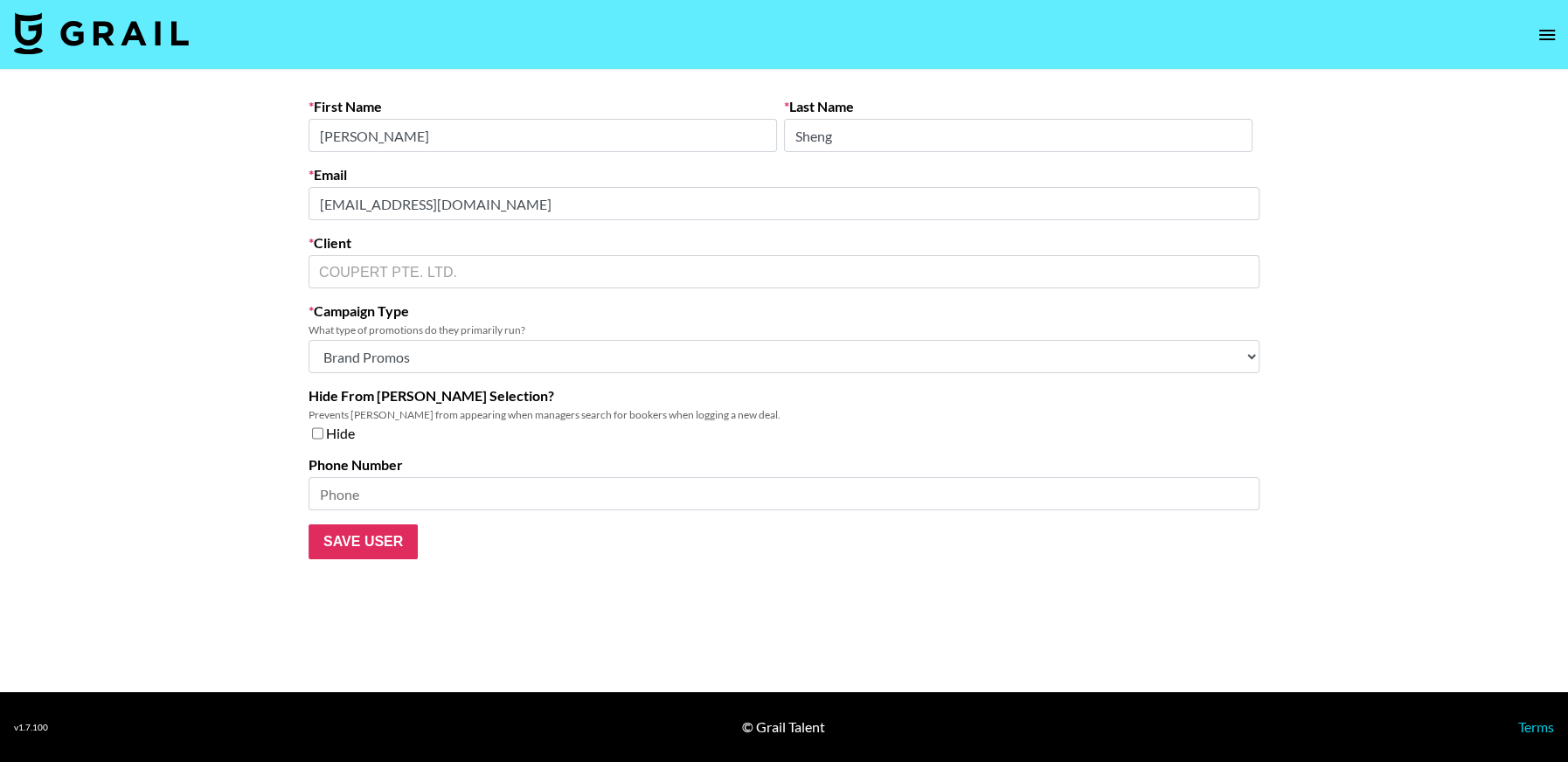
click at [277, 199] on main "First Name Lindsay Last Name Sheng Email influencers@coupert.com Client COUPERT…" at bounding box center [784, 381] width 1568 height 622
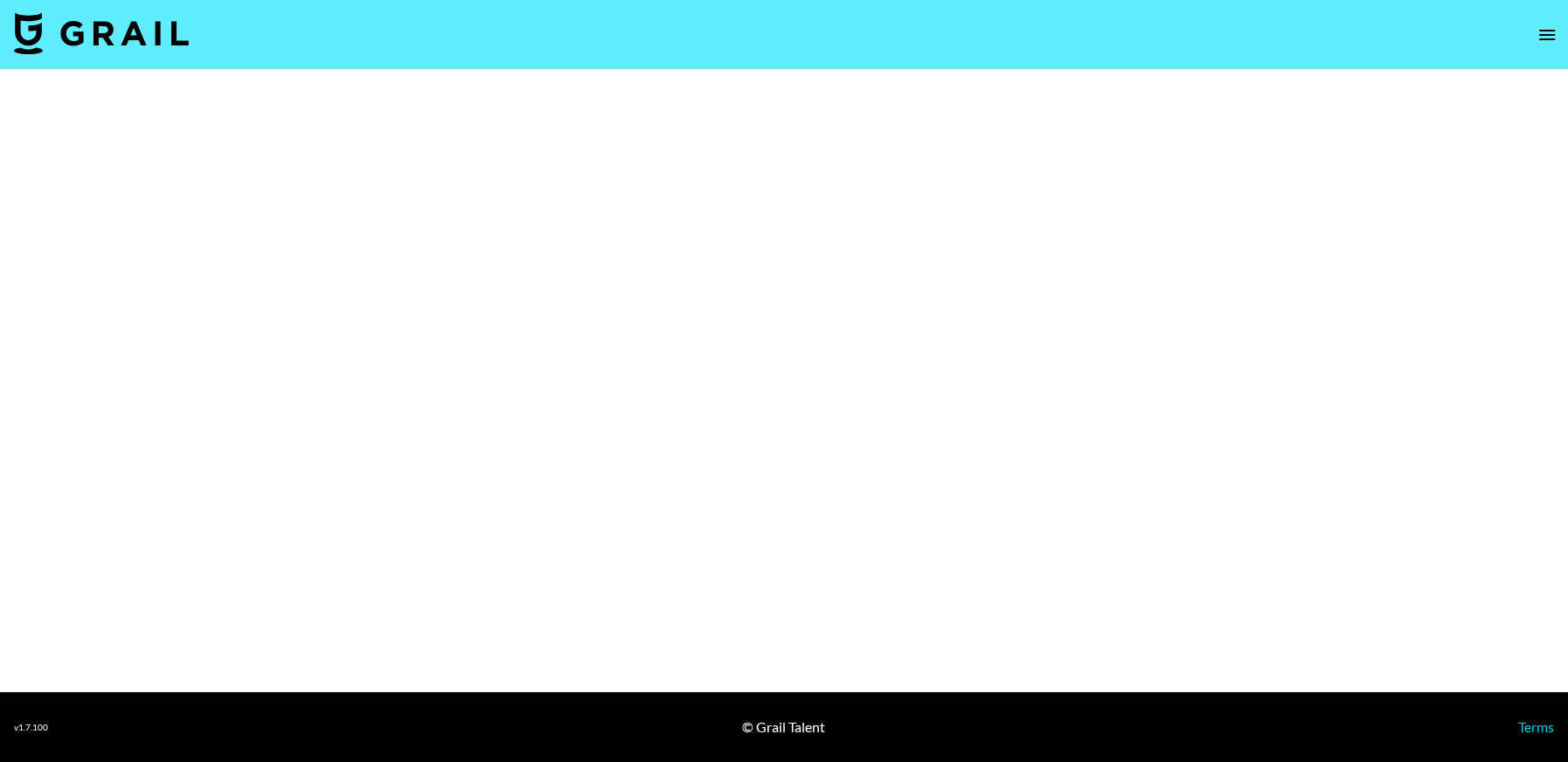
select select "Brand"
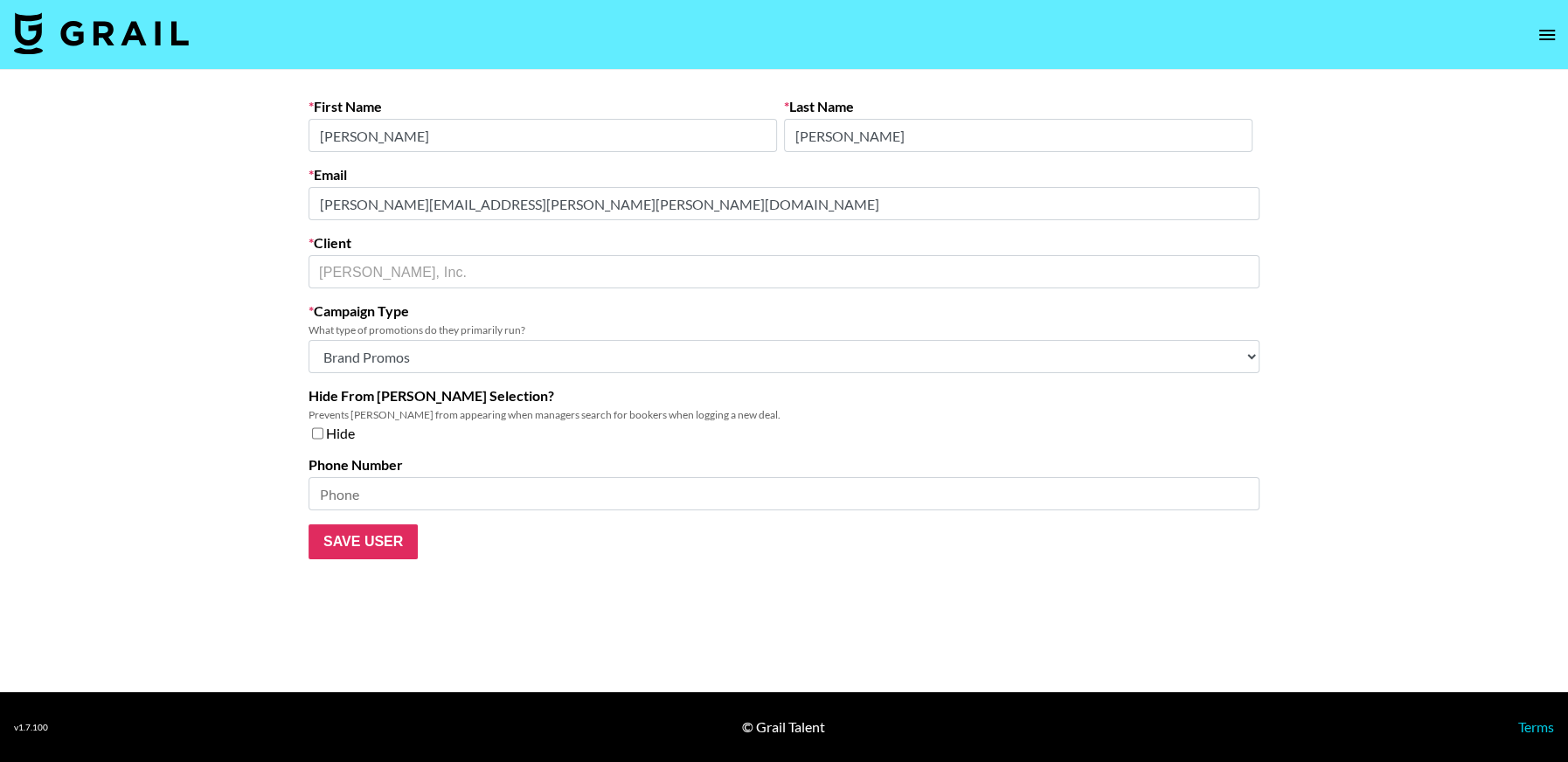
click at [155, 207] on main "First Name Jocelyne Last Name Gonzalez Email jocelyne.gonzalez@edelman.com Clie…" at bounding box center [784, 381] width 1568 height 622
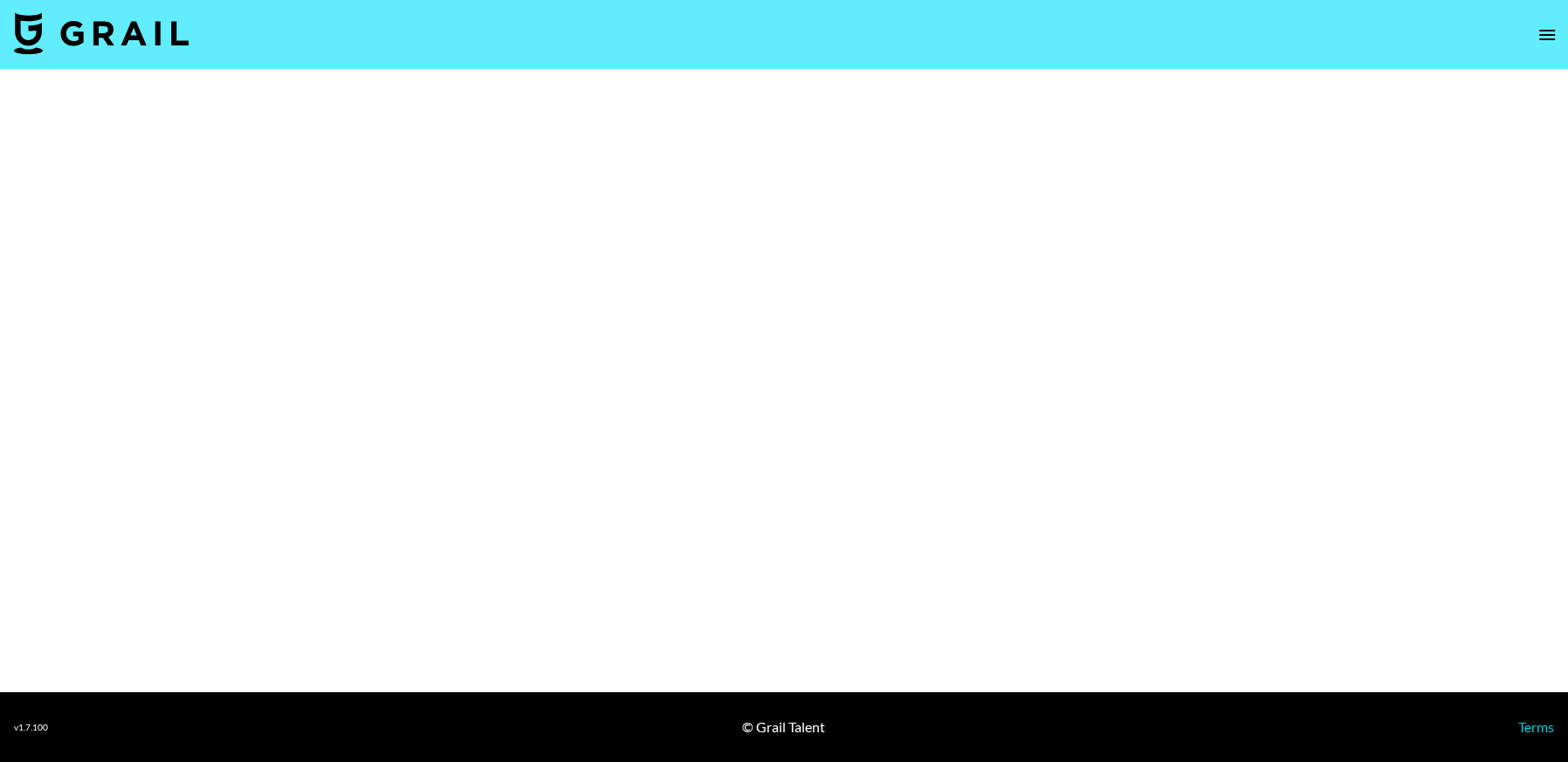
select select "Brand"
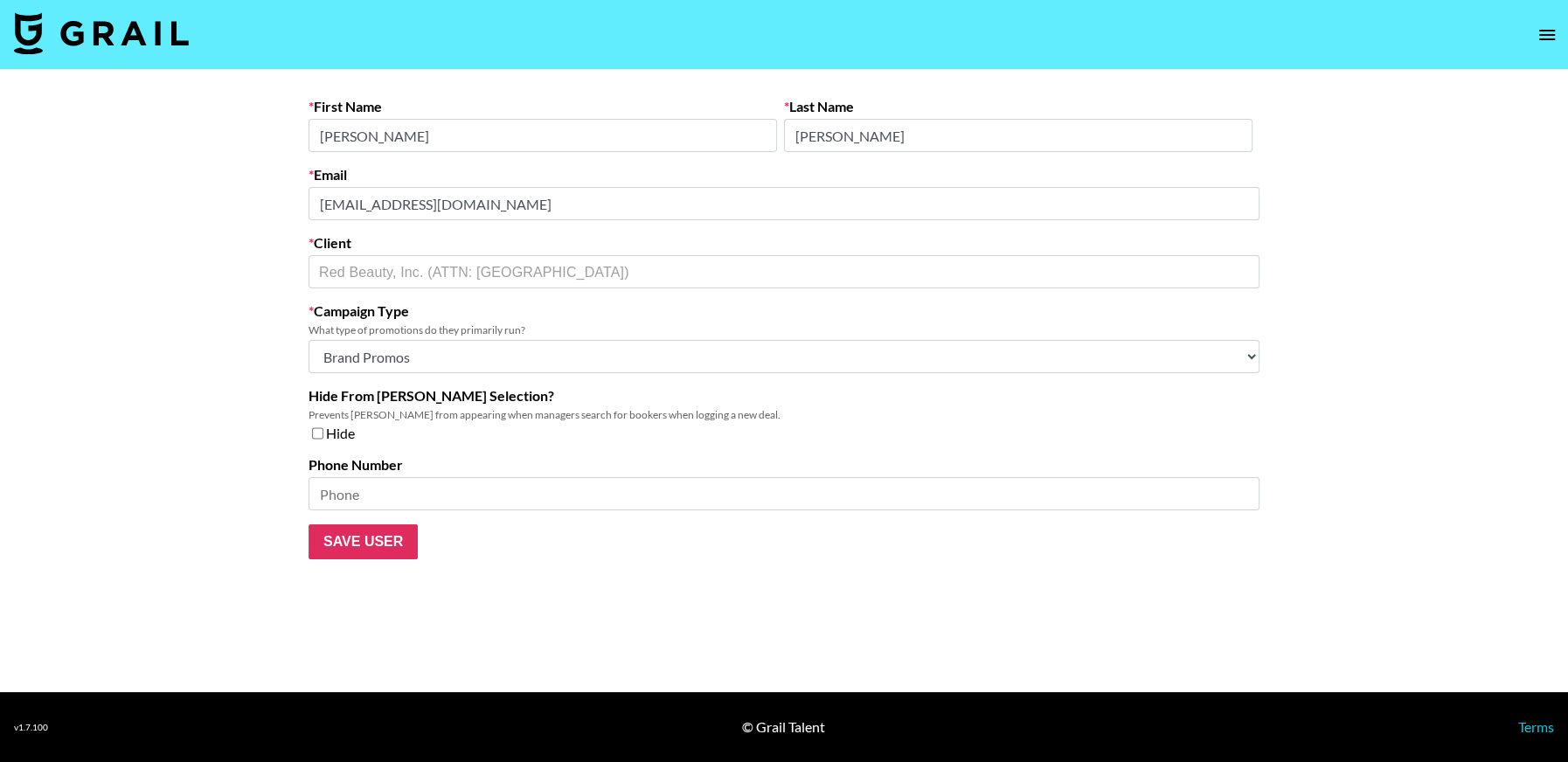
click at [276, 196] on main "First Name [PERSON_NAME] Last Name [PERSON_NAME] Email [EMAIL_ADDRESS][DOMAIN_N…" at bounding box center [784, 381] width 1568 height 622
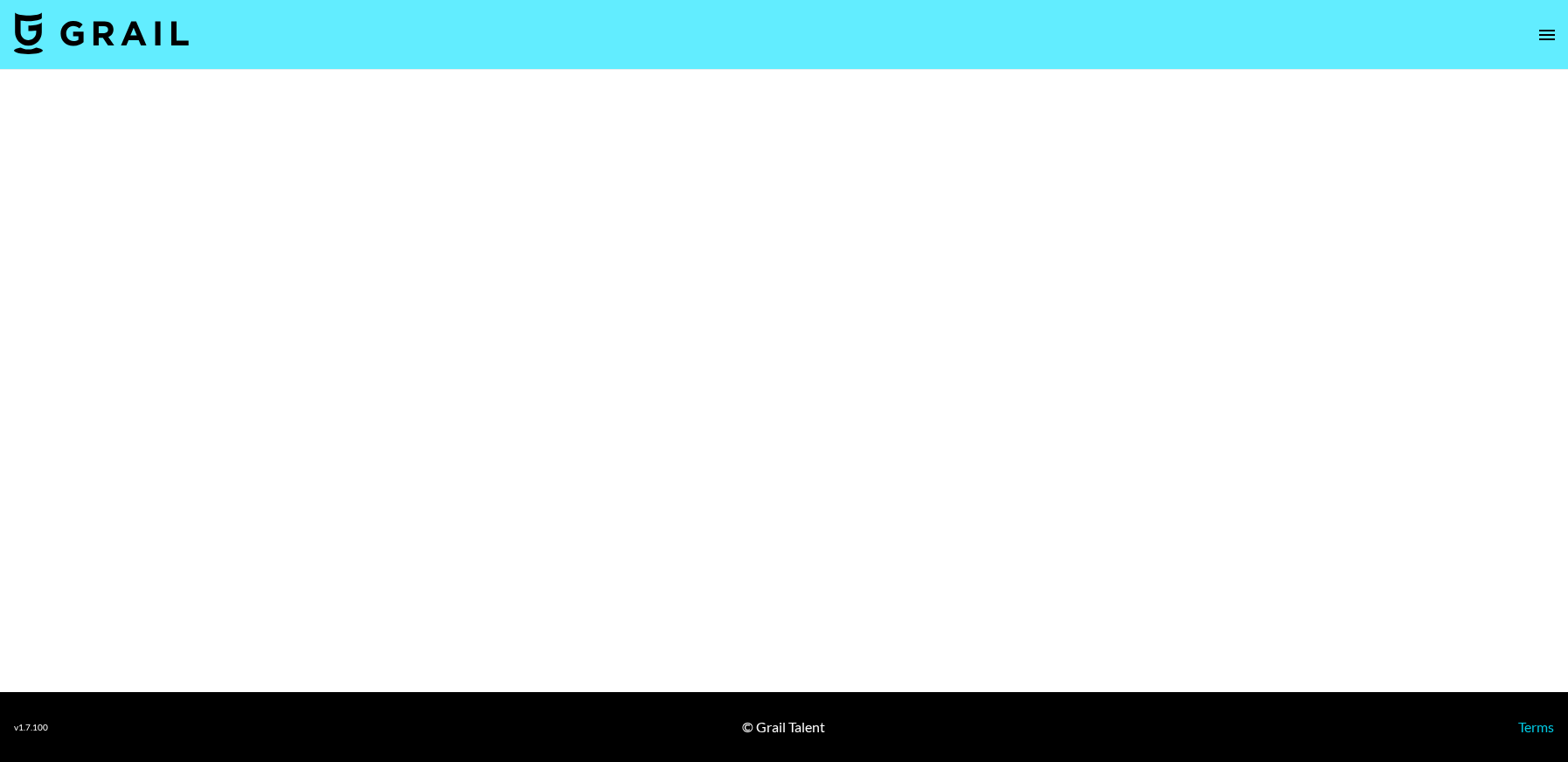
select select "Brand"
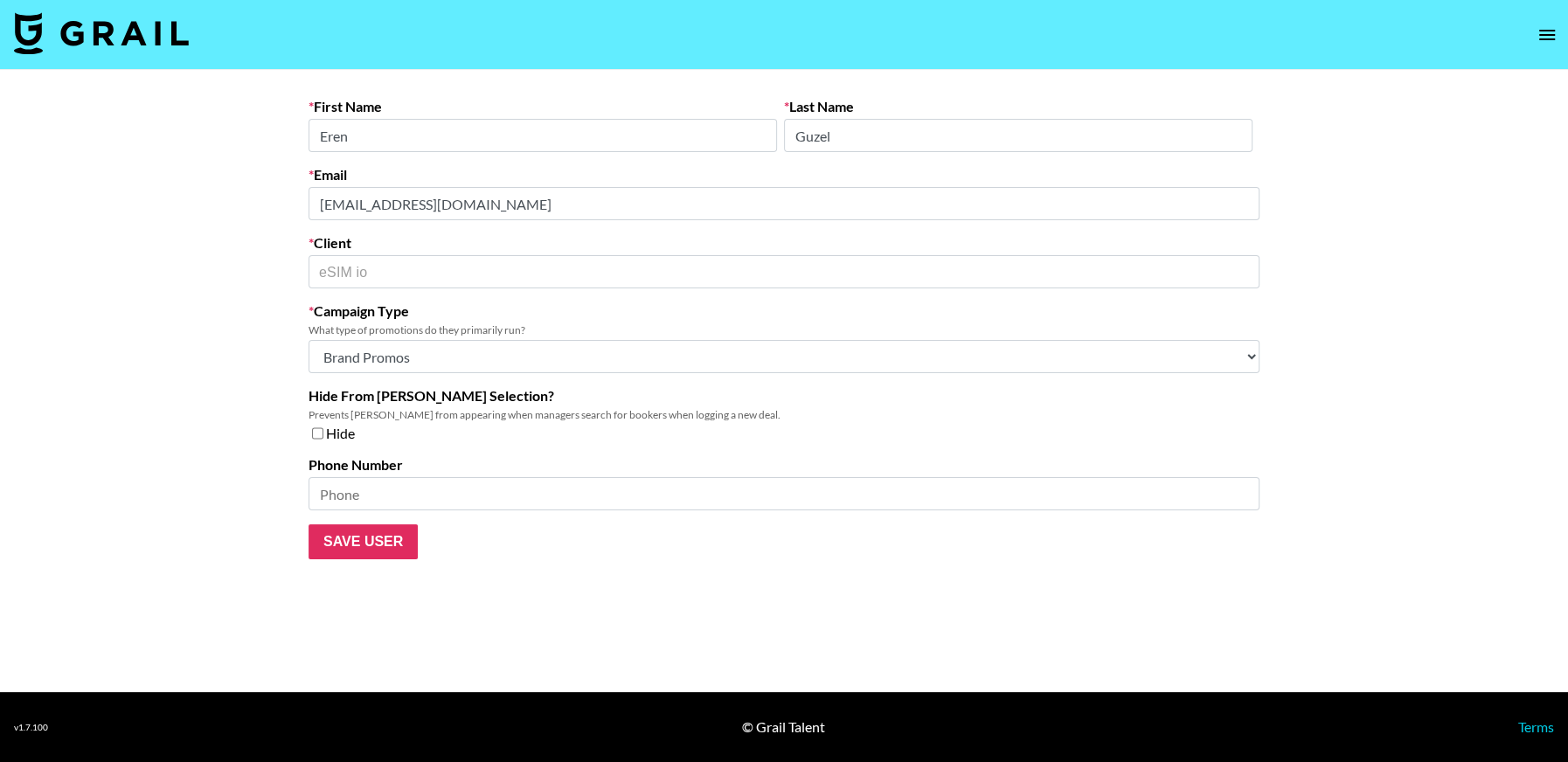
click at [275, 209] on main "First Name Eren Last Name Guzel Email erenguzel@esim.io Client eSIM io ​ Campai…" at bounding box center [784, 381] width 1568 height 622
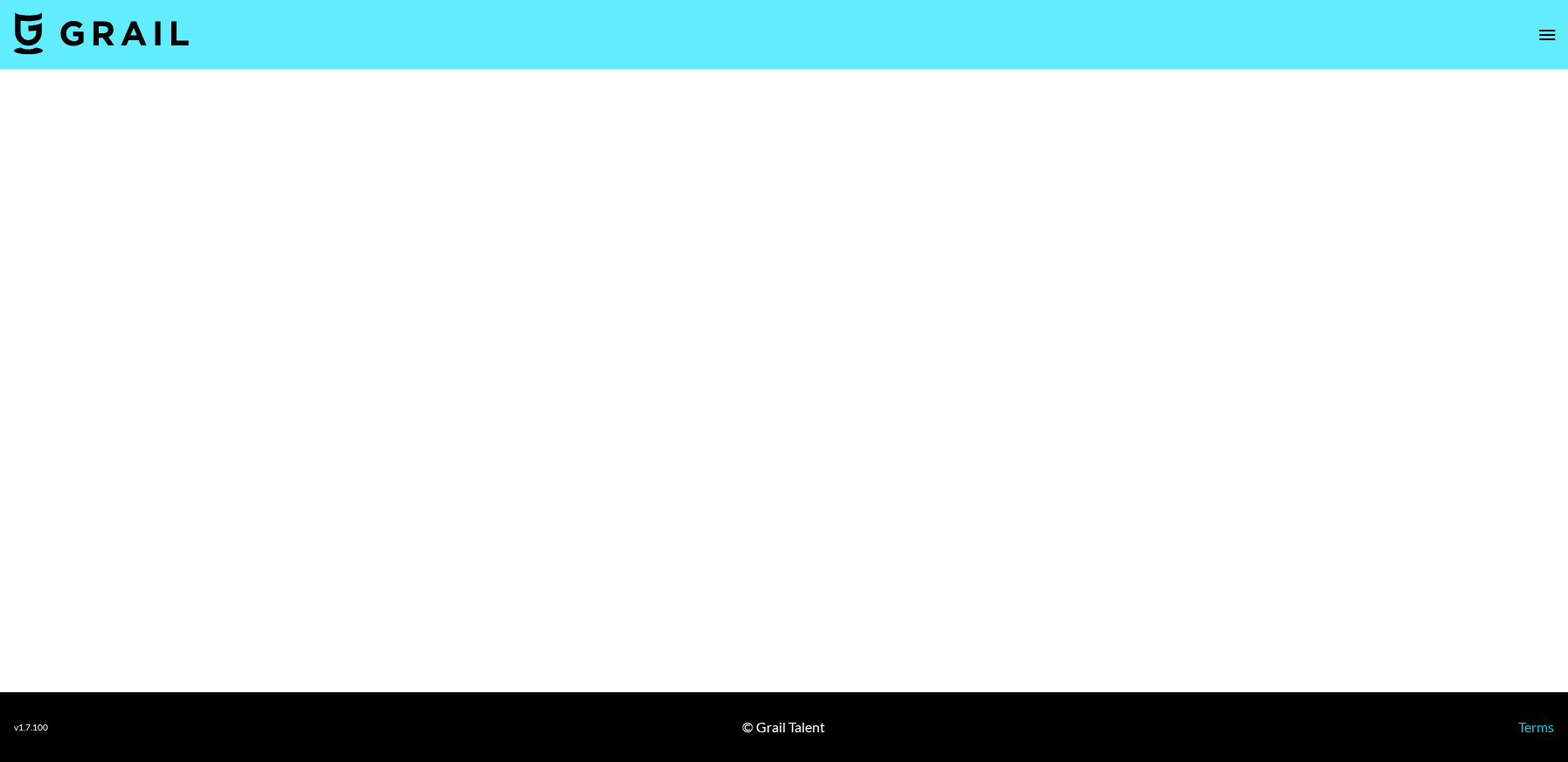
select select "Brand"
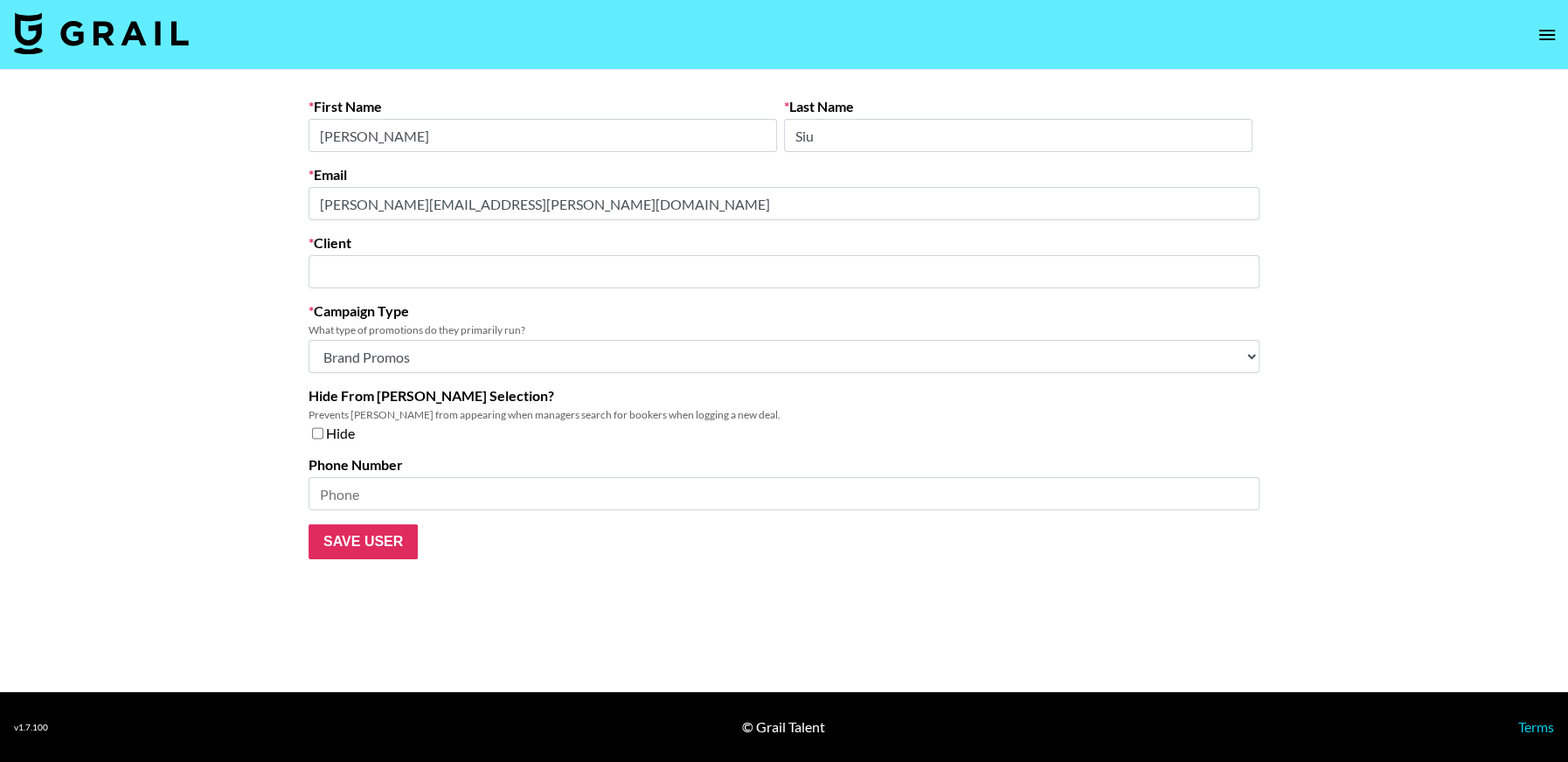
click at [304, 221] on div "First Name [PERSON_NAME] Last Name [PERSON_NAME] Email [PERSON_NAME][EMAIL_ADDR…" at bounding box center [784, 328] width 979 height 461
click at [273, 208] on main "First Name [PERSON_NAME] Last Name [PERSON_NAME] Email [PERSON_NAME][EMAIL_ADDR…" at bounding box center [784, 381] width 1568 height 622
type input "Yes Style"
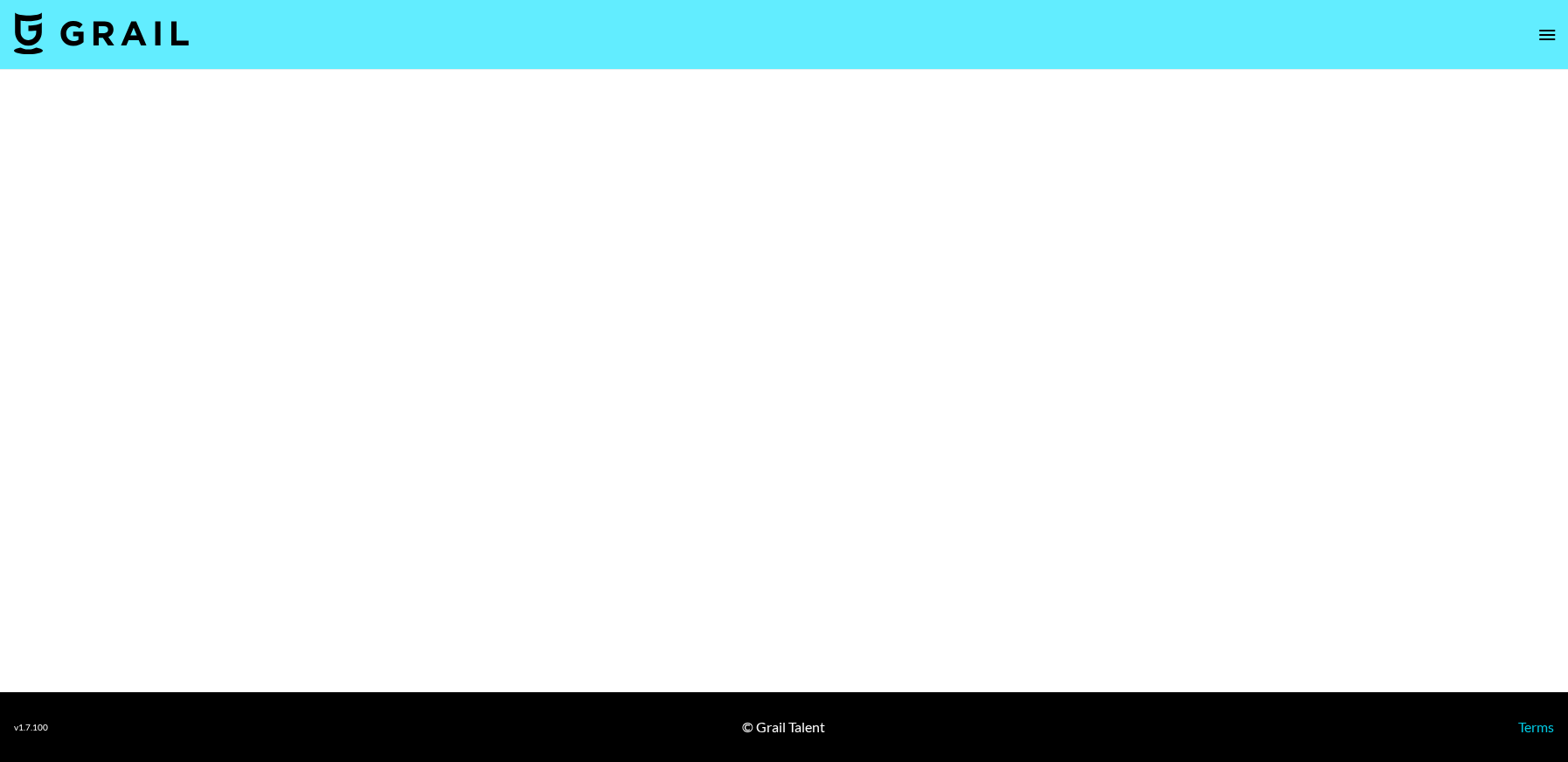
select select "Brand"
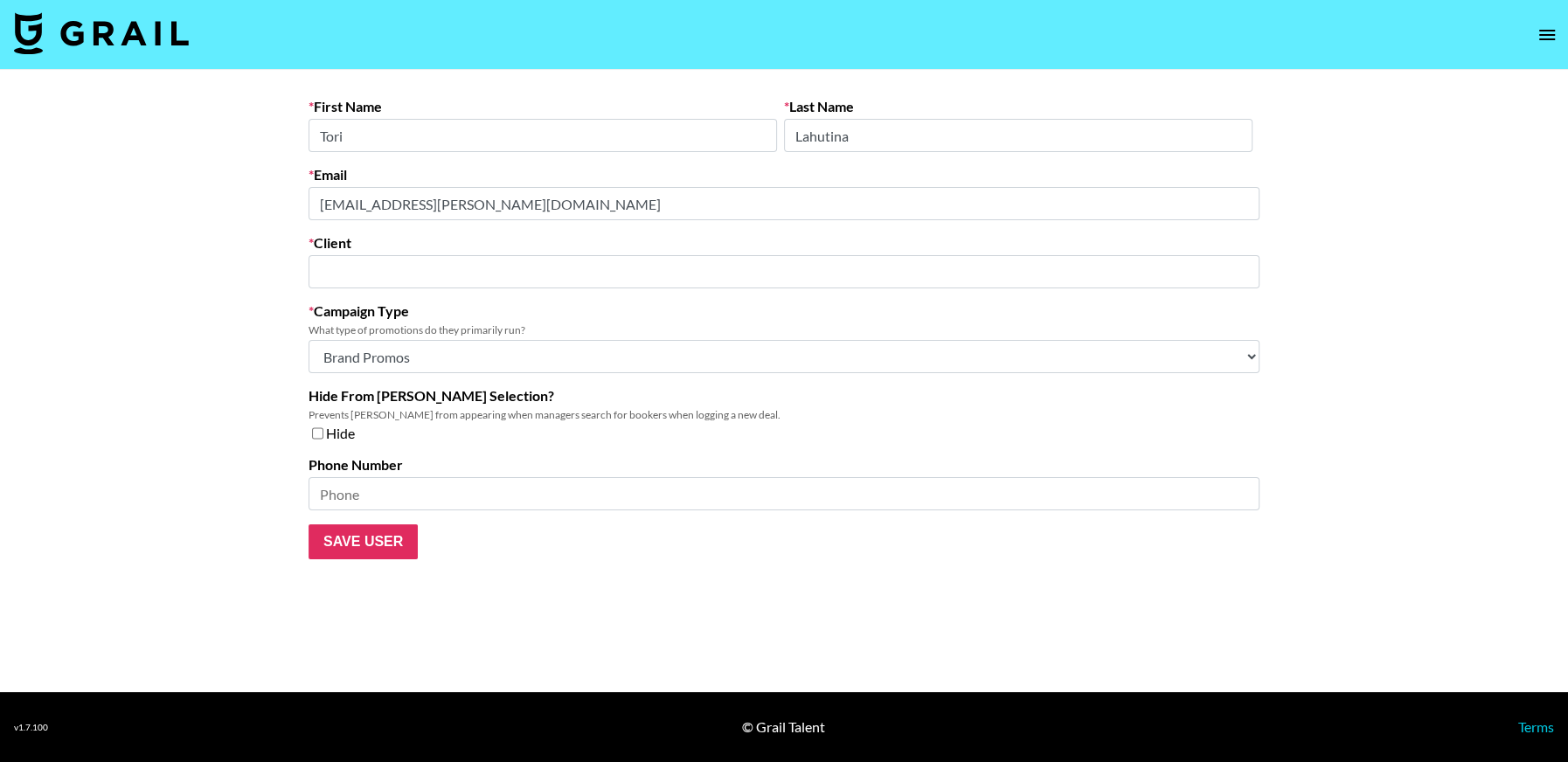
click at [281, 199] on main "First Name Tori Last Name Lahutina Email tori@taimi.com Client ​ Campaign Type …" at bounding box center [784, 381] width 1568 height 622
click at [223, 216] on main "First Name Tori Last Name Lahutina Email tori@taimi.com Client ​ Campaign Type …" at bounding box center [784, 381] width 1568 height 622
type input "Taimi"
click at [271, 200] on main "First Name Tori Last Name Lahutina Email tori@taimi.com Client Taimi ​ Campaign…" at bounding box center [784, 381] width 1568 height 622
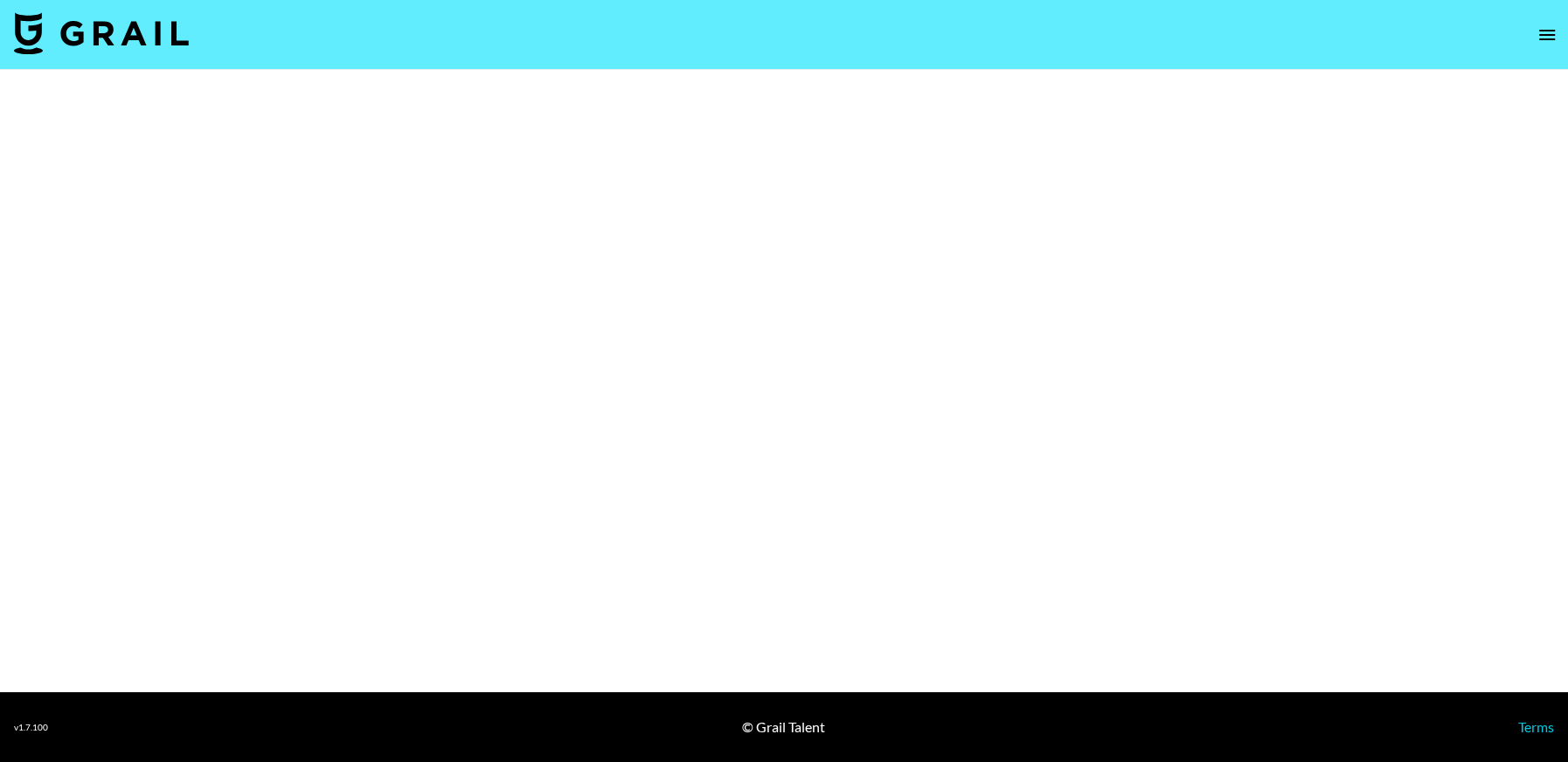
select select "Brand"
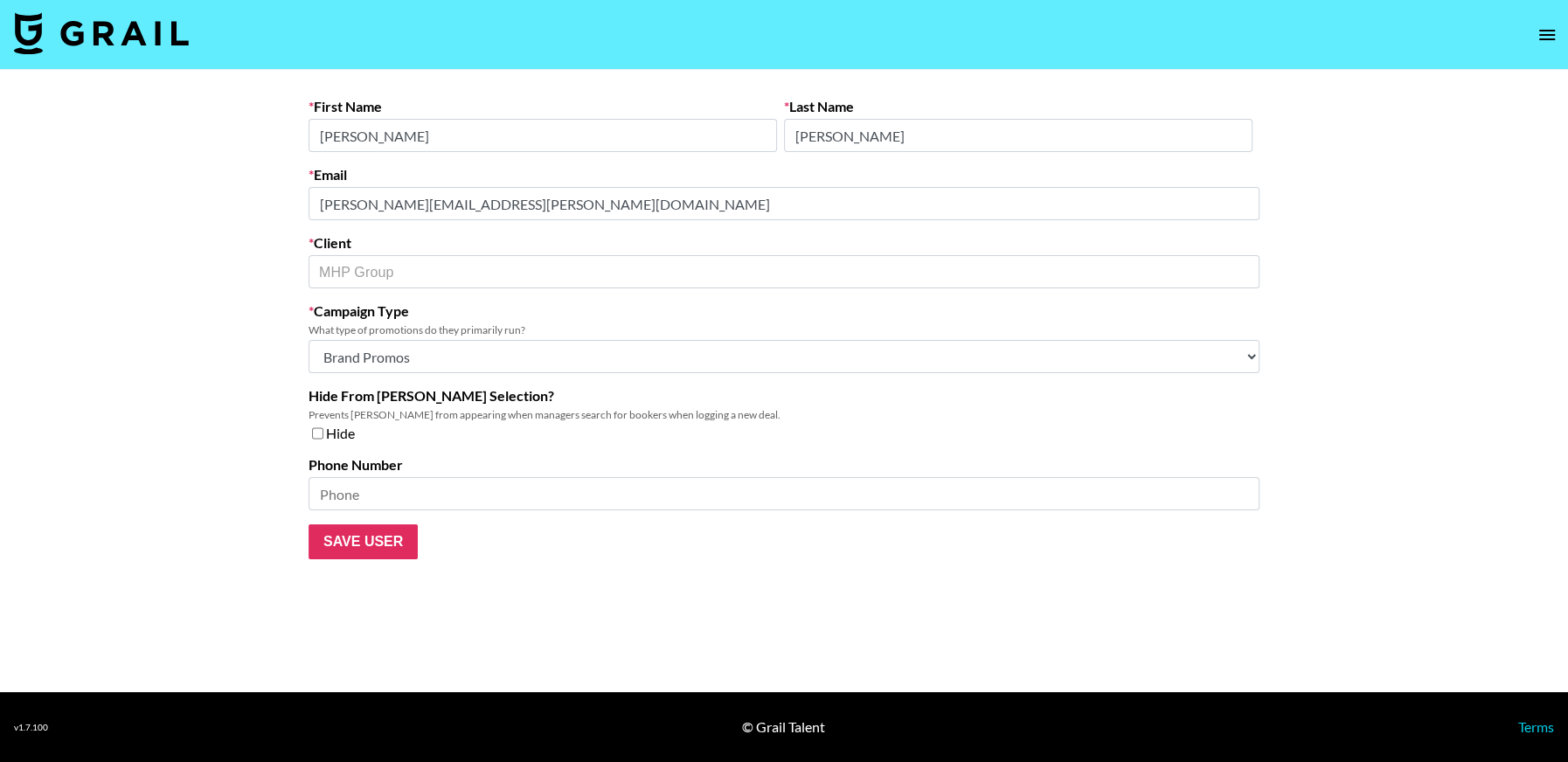
click at [269, 189] on main "First Name Chris Last Name Halpin Email Chris.Halpin@mhpgroup.com Client MHP Gr…" at bounding box center [784, 381] width 1568 height 622
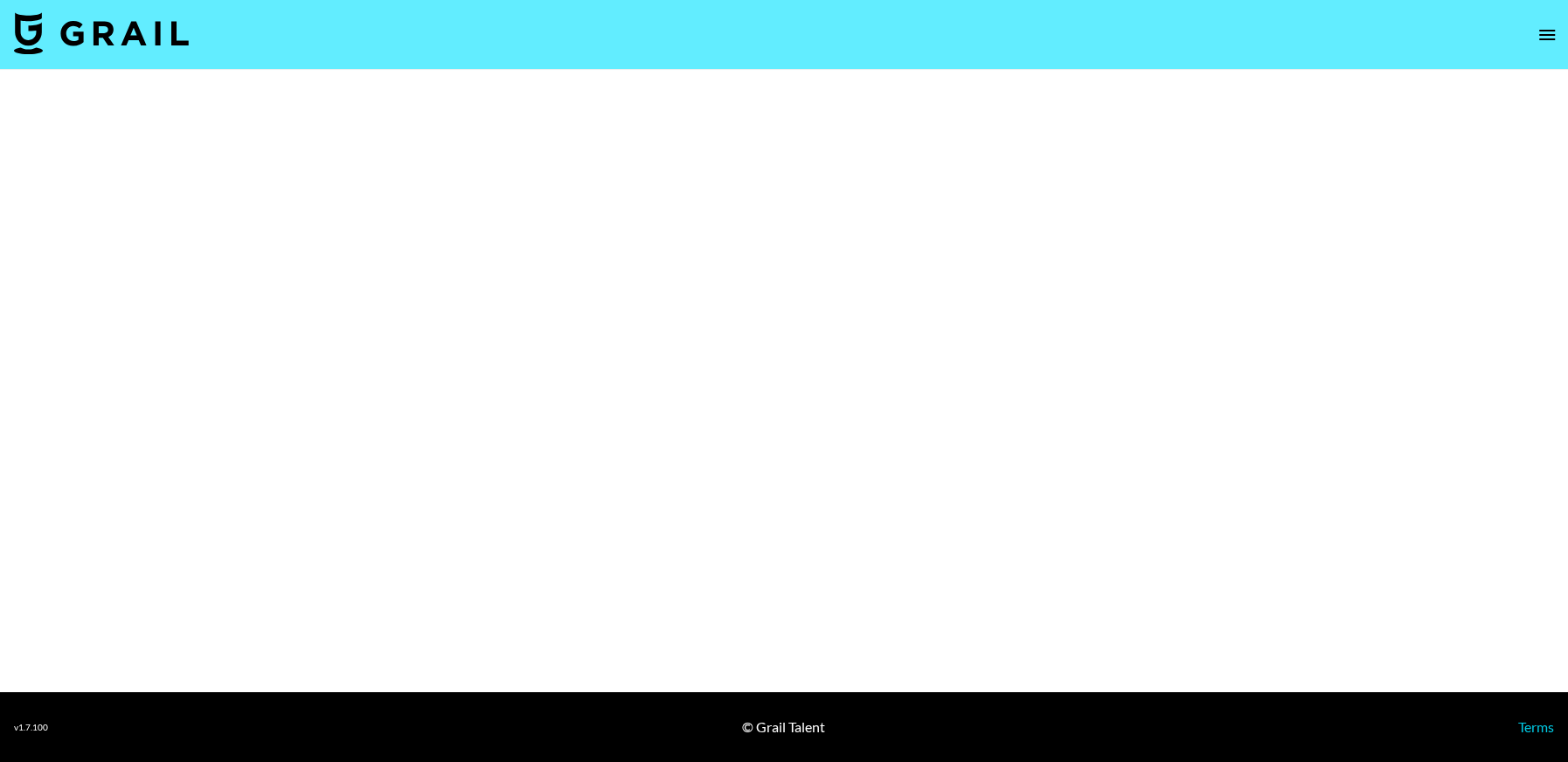
select select "Brand"
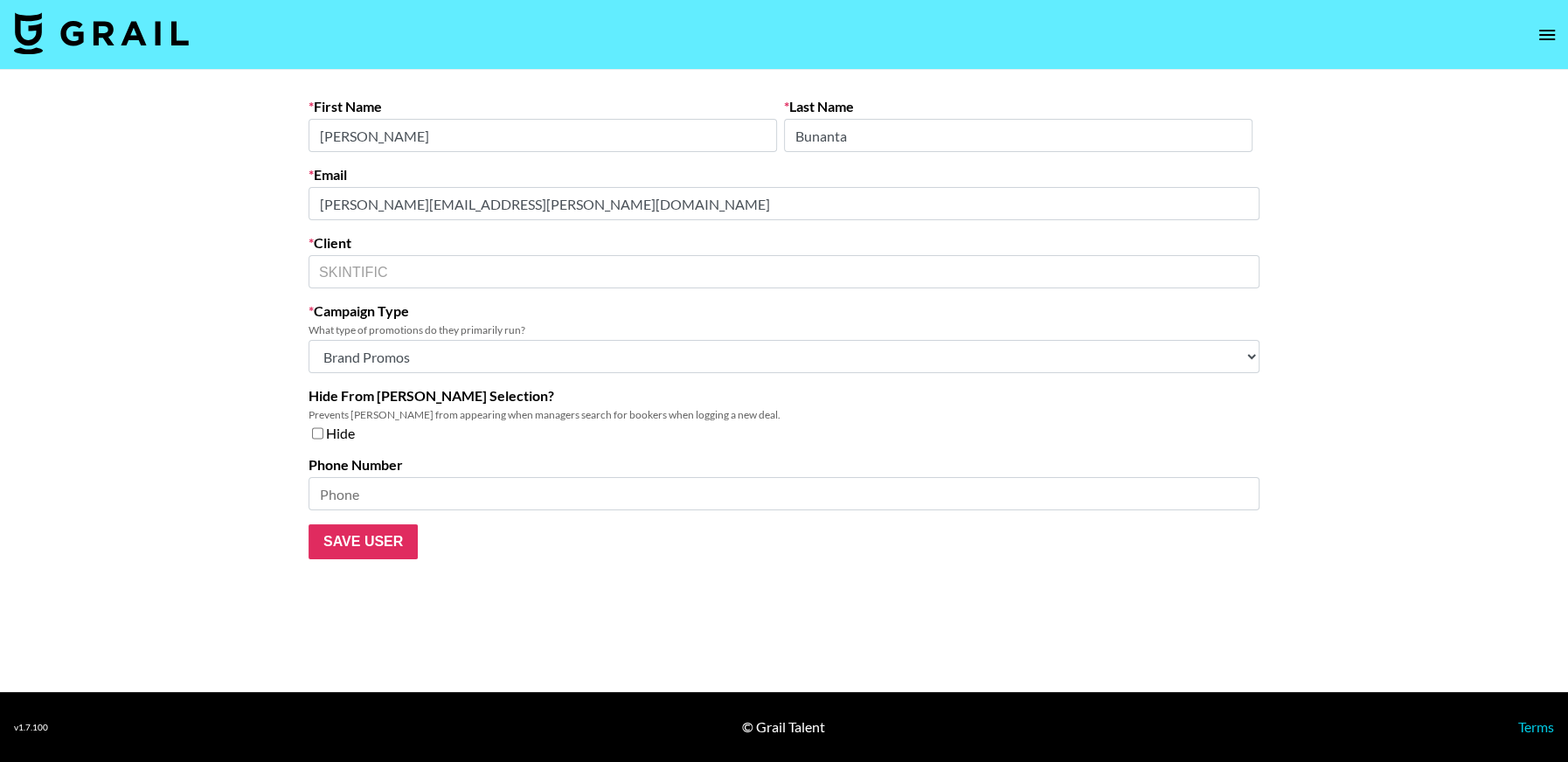
click at [210, 203] on main "First Name Natasha Last Name Bunanta Email natasha.alyssa@skintific.com Client …" at bounding box center [784, 381] width 1568 height 622
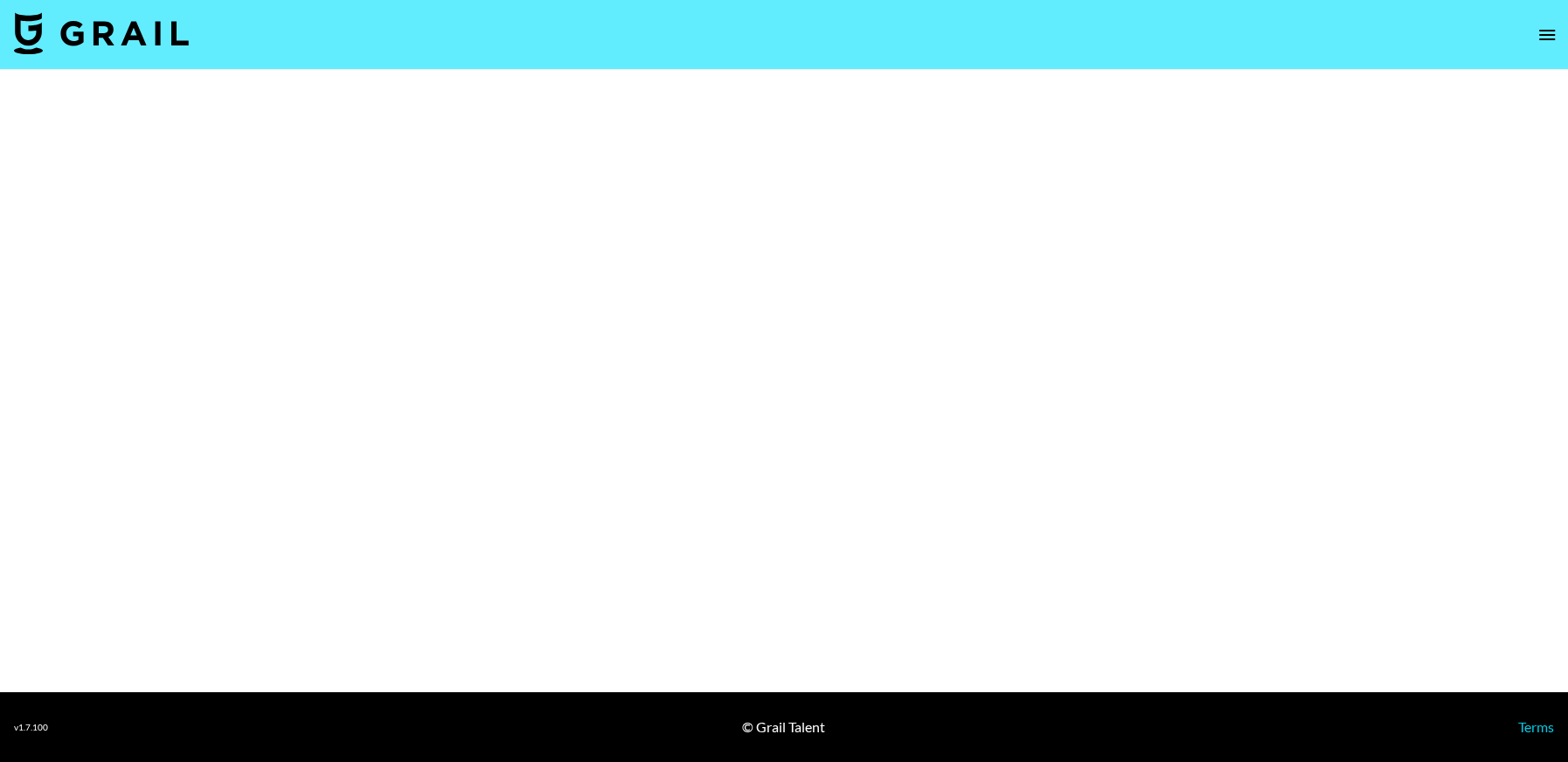
select select "Brand"
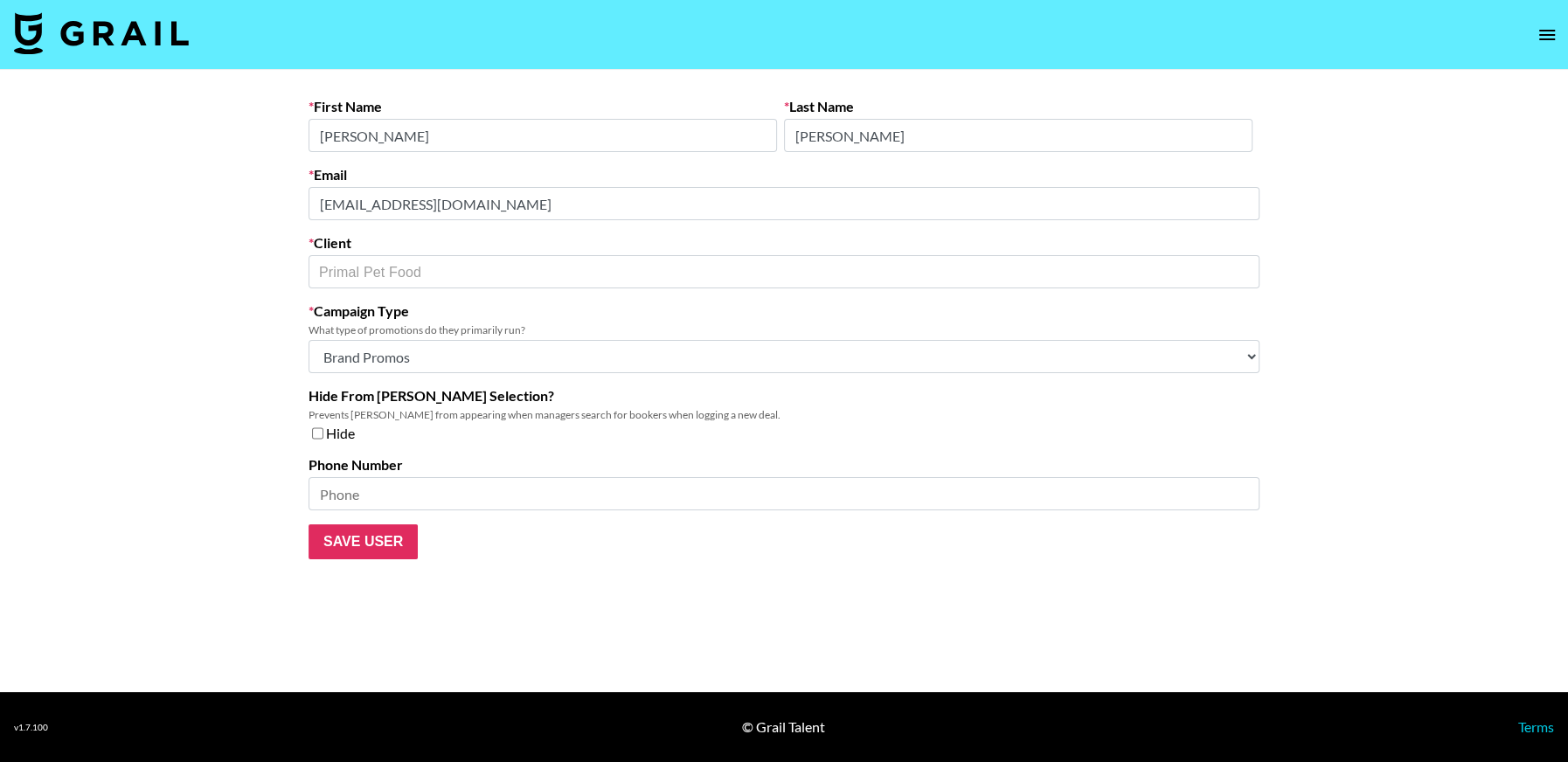
click at [274, 208] on main "First Name [PERSON_NAME] Last Name [PERSON_NAME] Email [PERSON_NAME][EMAIL_ADDR…" at bounding box center [784, 381] width 1568 height 622
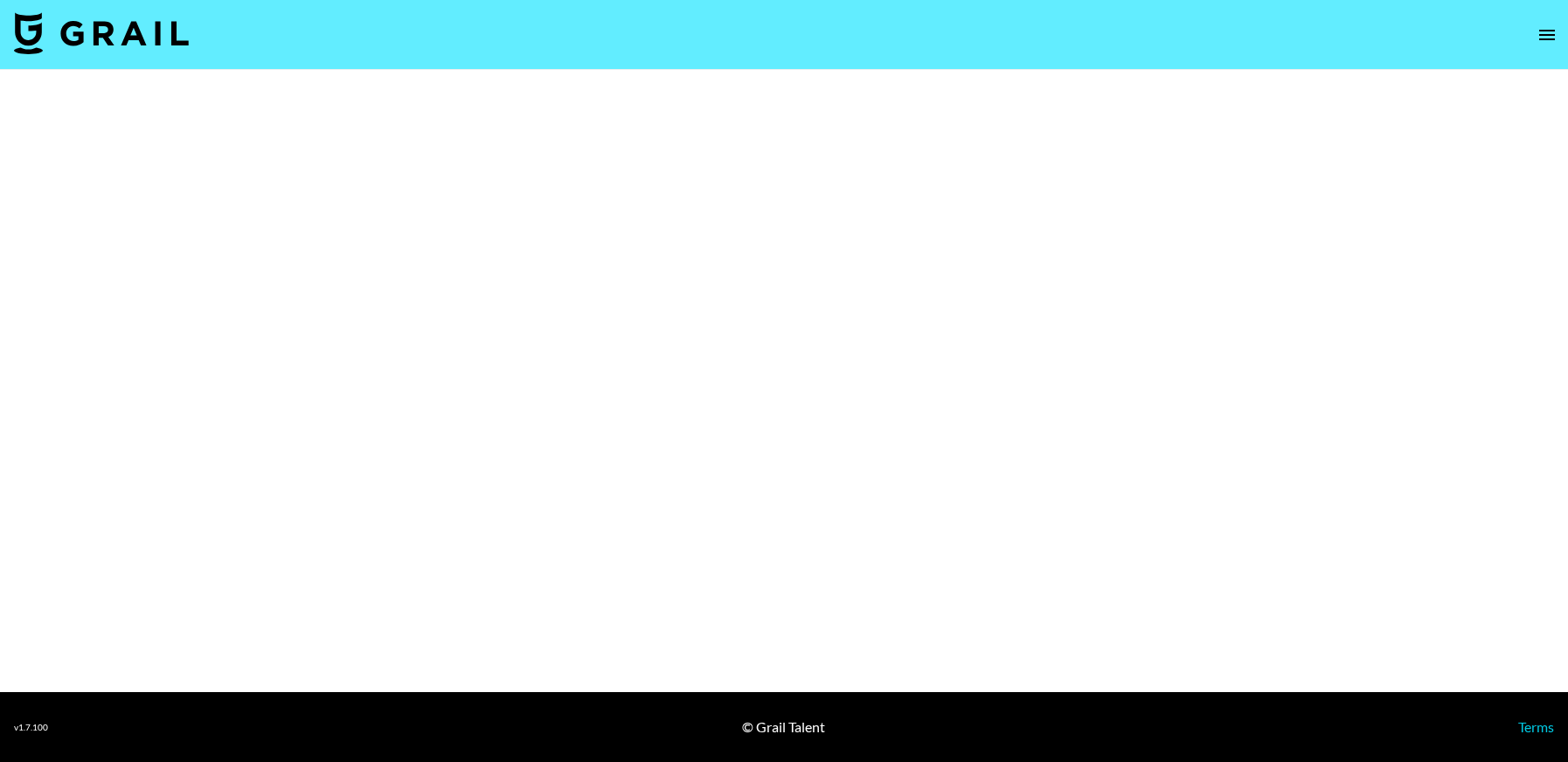
select select "Brand"
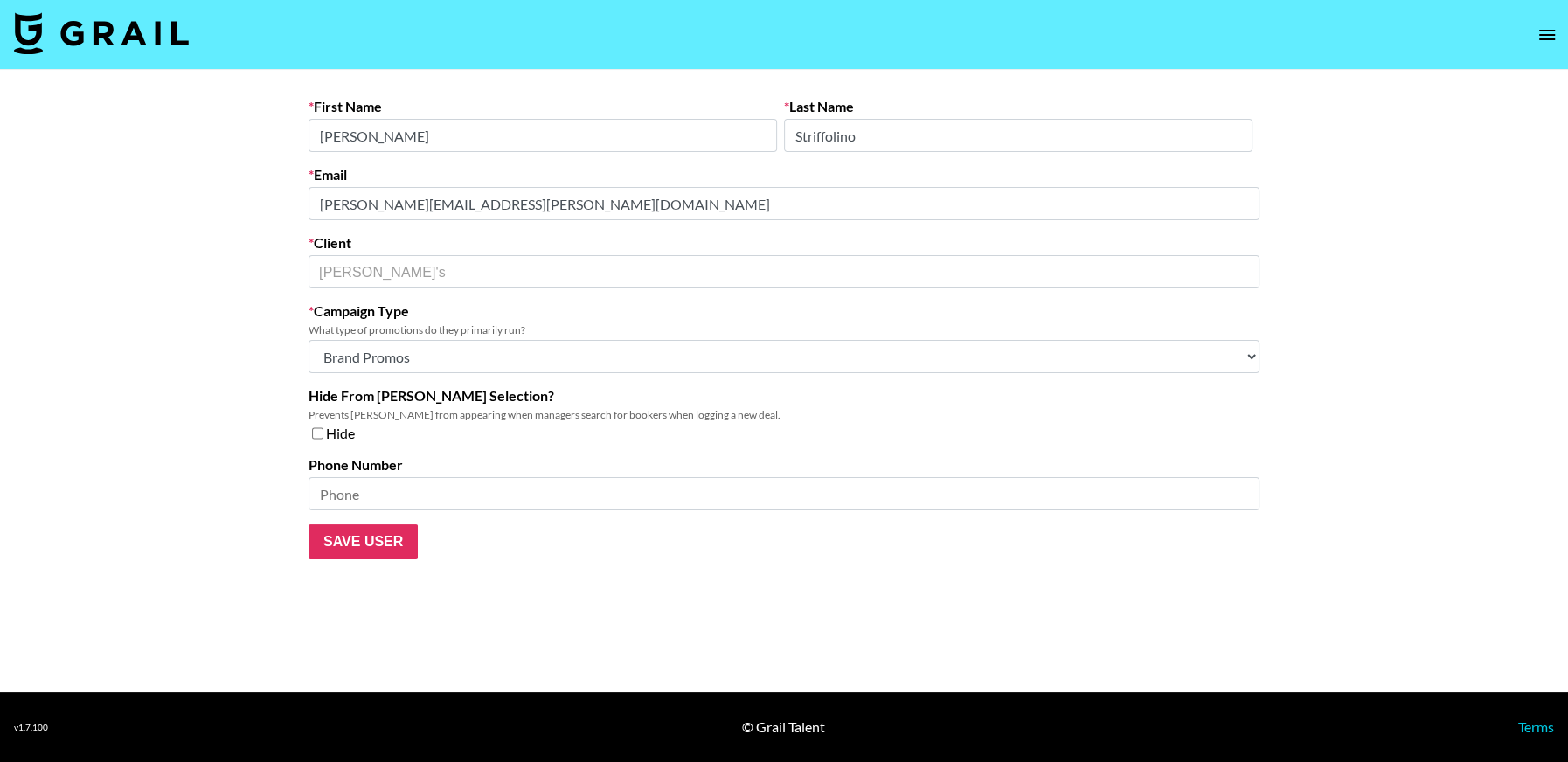
click at [208, 206] on main "First Name Lisa Last Name Striffolino Email lisa.striffolino@lulus.com Client L…" at bounding box center [784, 381] width 1568 height 622
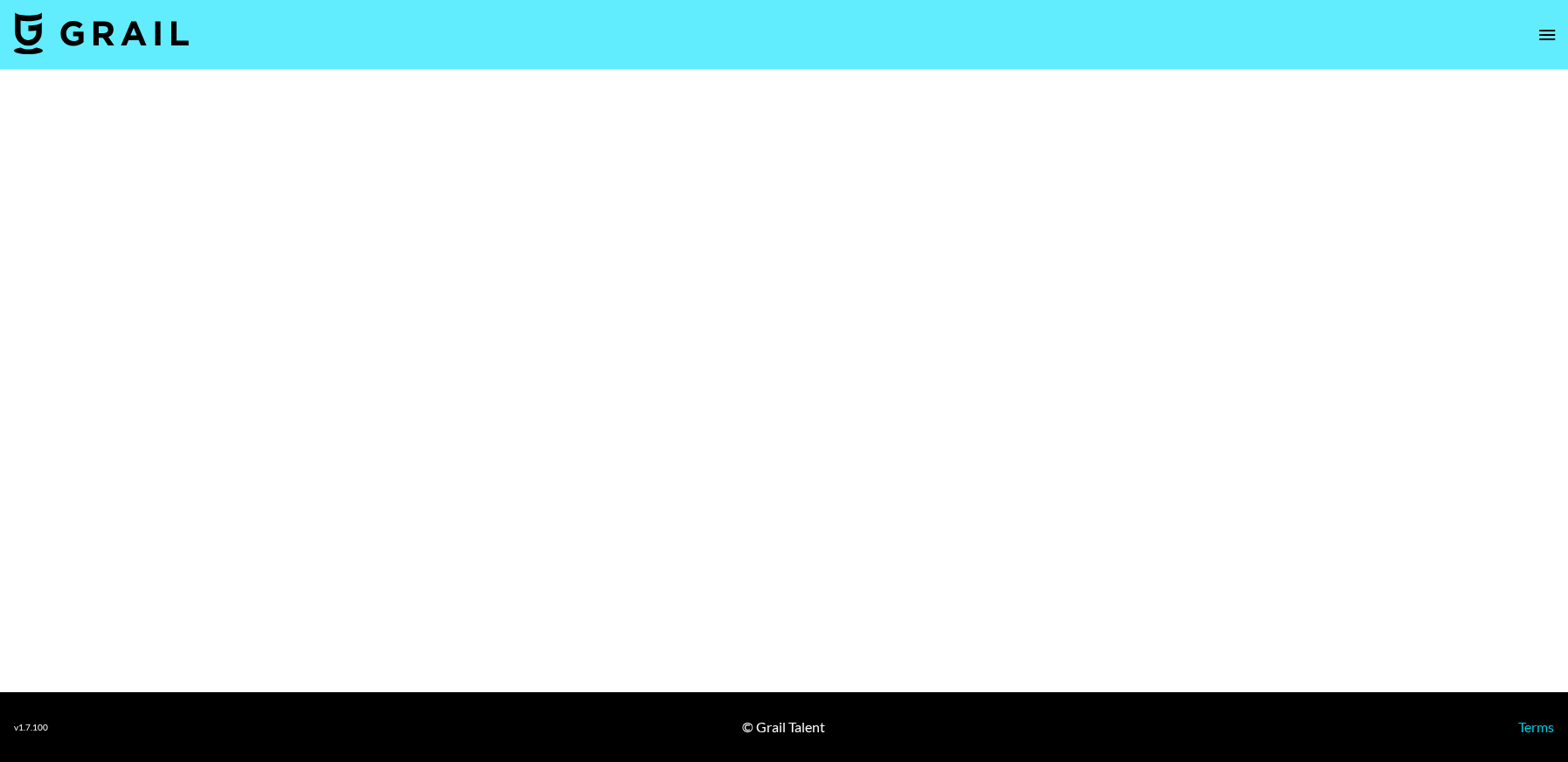
select select "Brand"
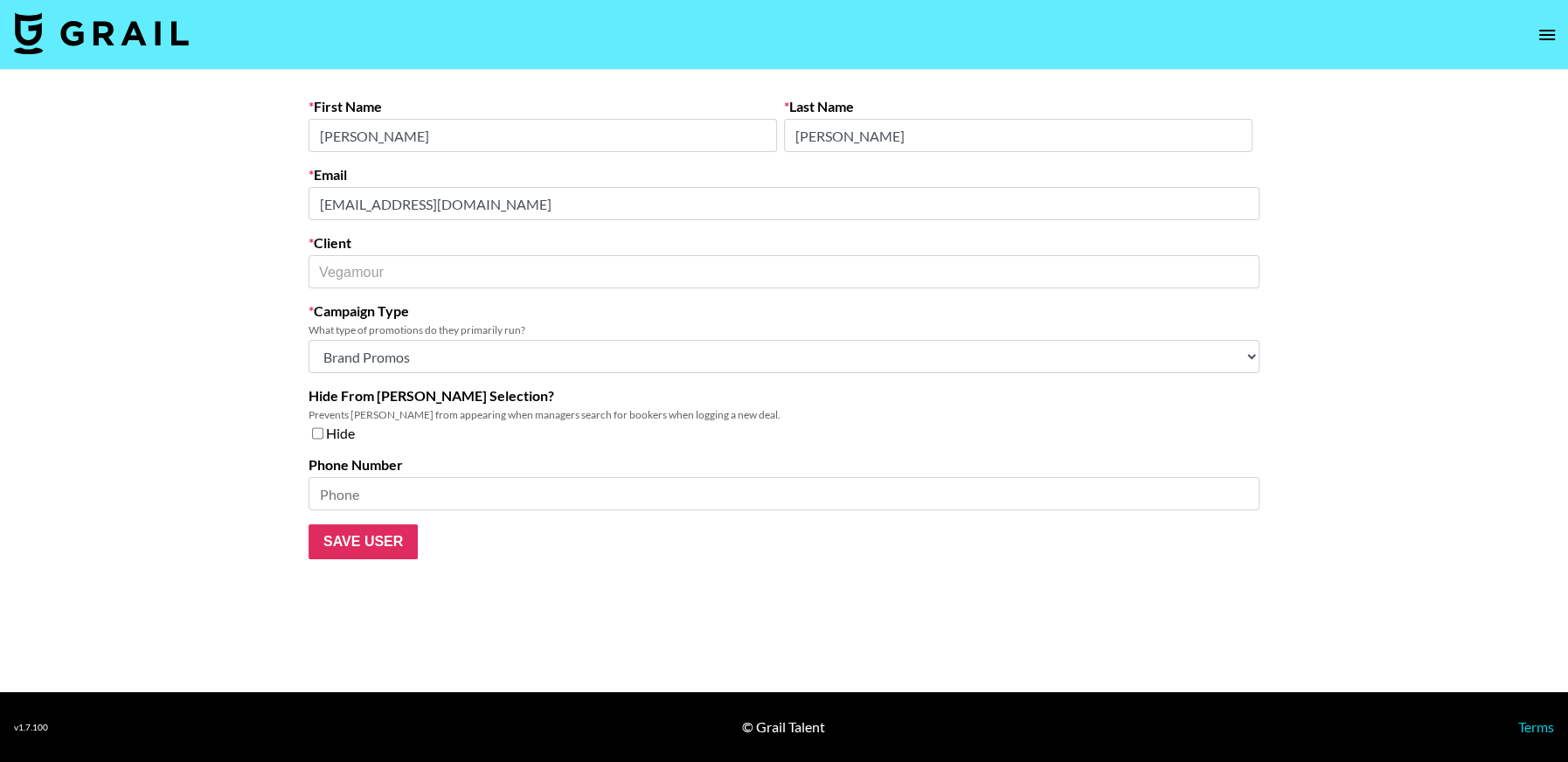
click at [256, 203] on main "First Name Amanda Last Name Beals Email abeals@vegamour.com Client Vegamour ​ C…" at bounding box center [784, 381] width 1568 height 622
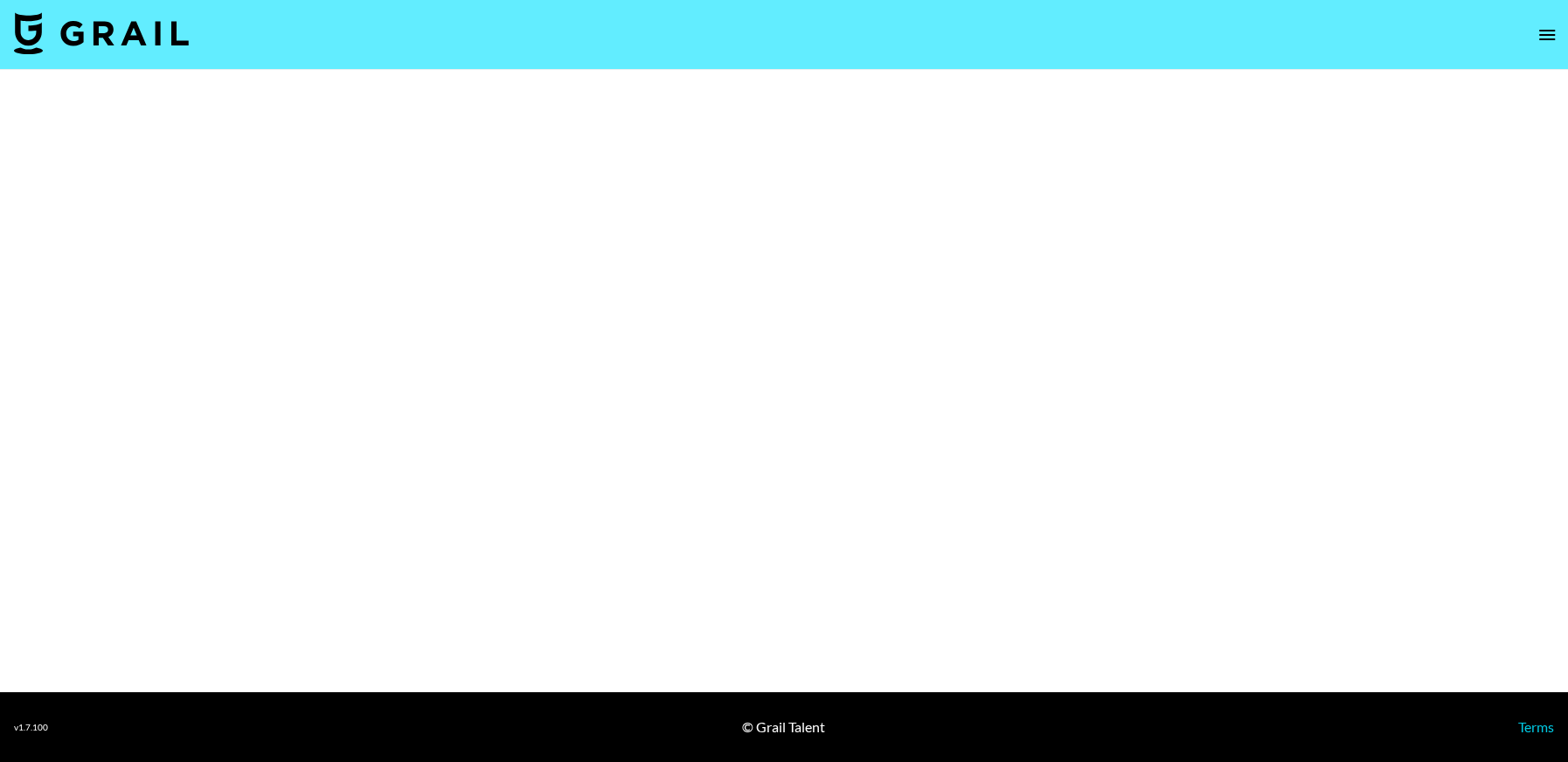
select select "Brand"
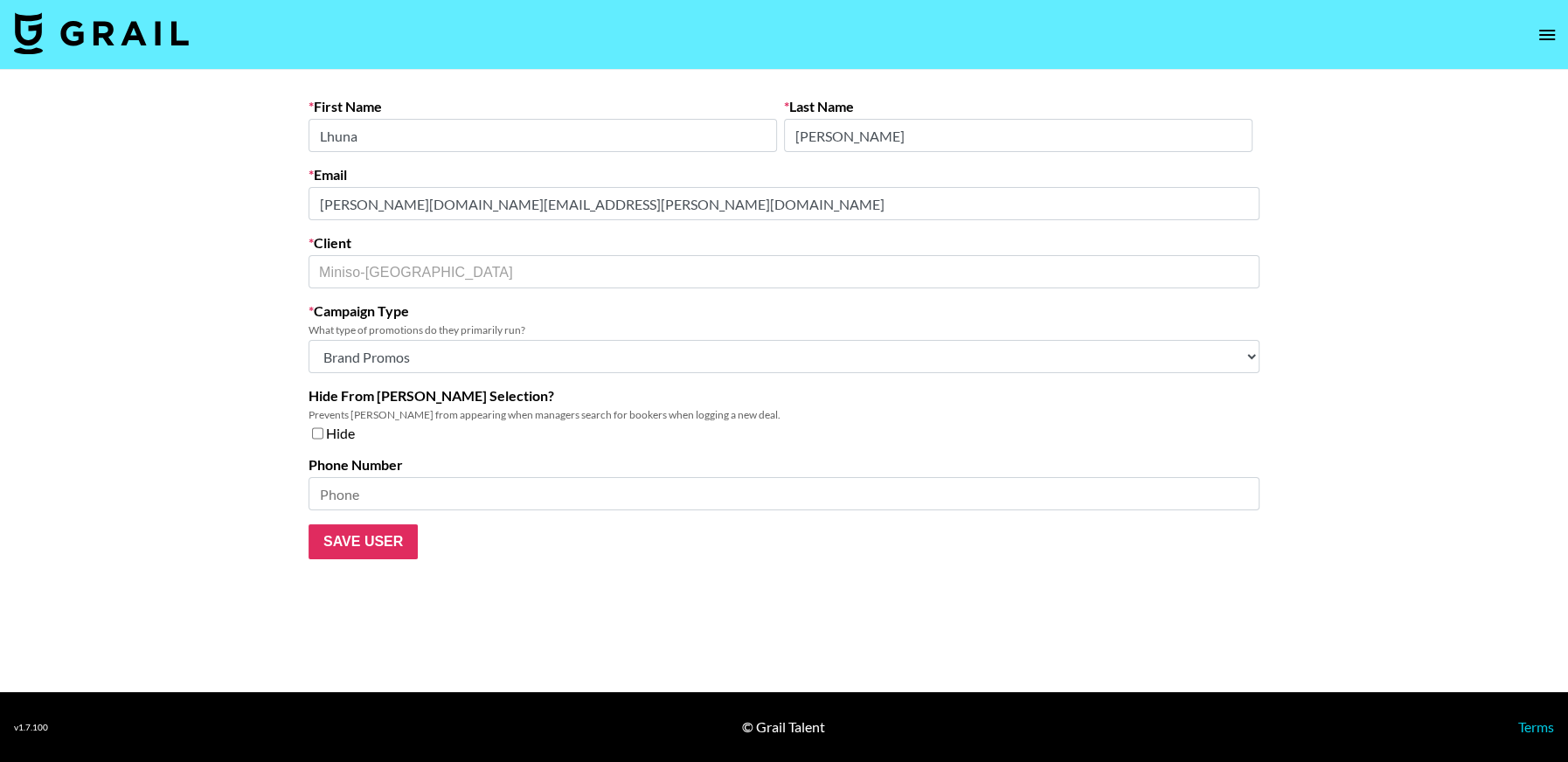
click at [174, 202] on main "First Name Lhuna Last Name Wang Email lenan.wang@miniso.com Client Miniso-USA ​…" at bounding box center [784, 381] width 1568 height 622
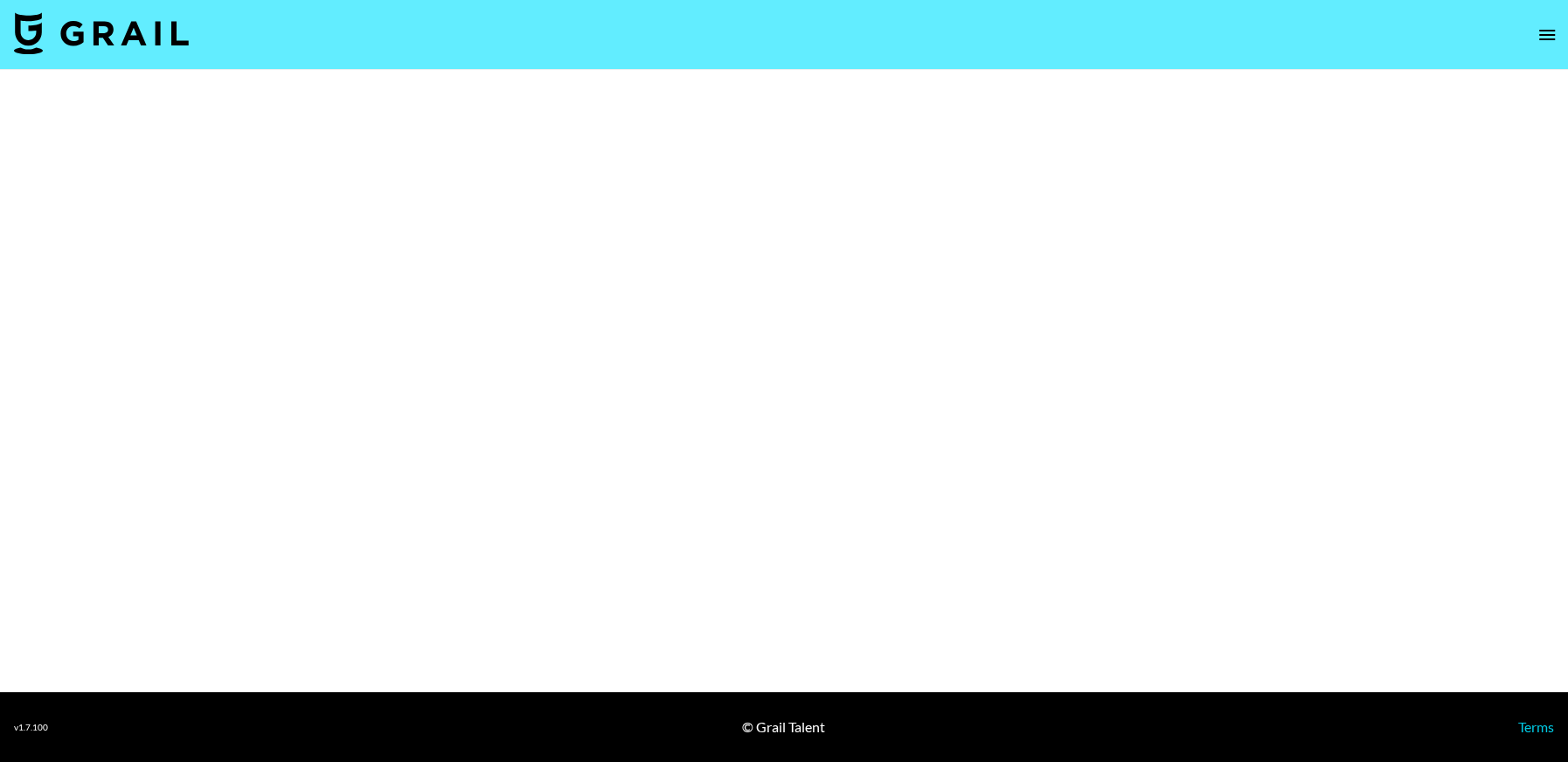
select select "Brand"
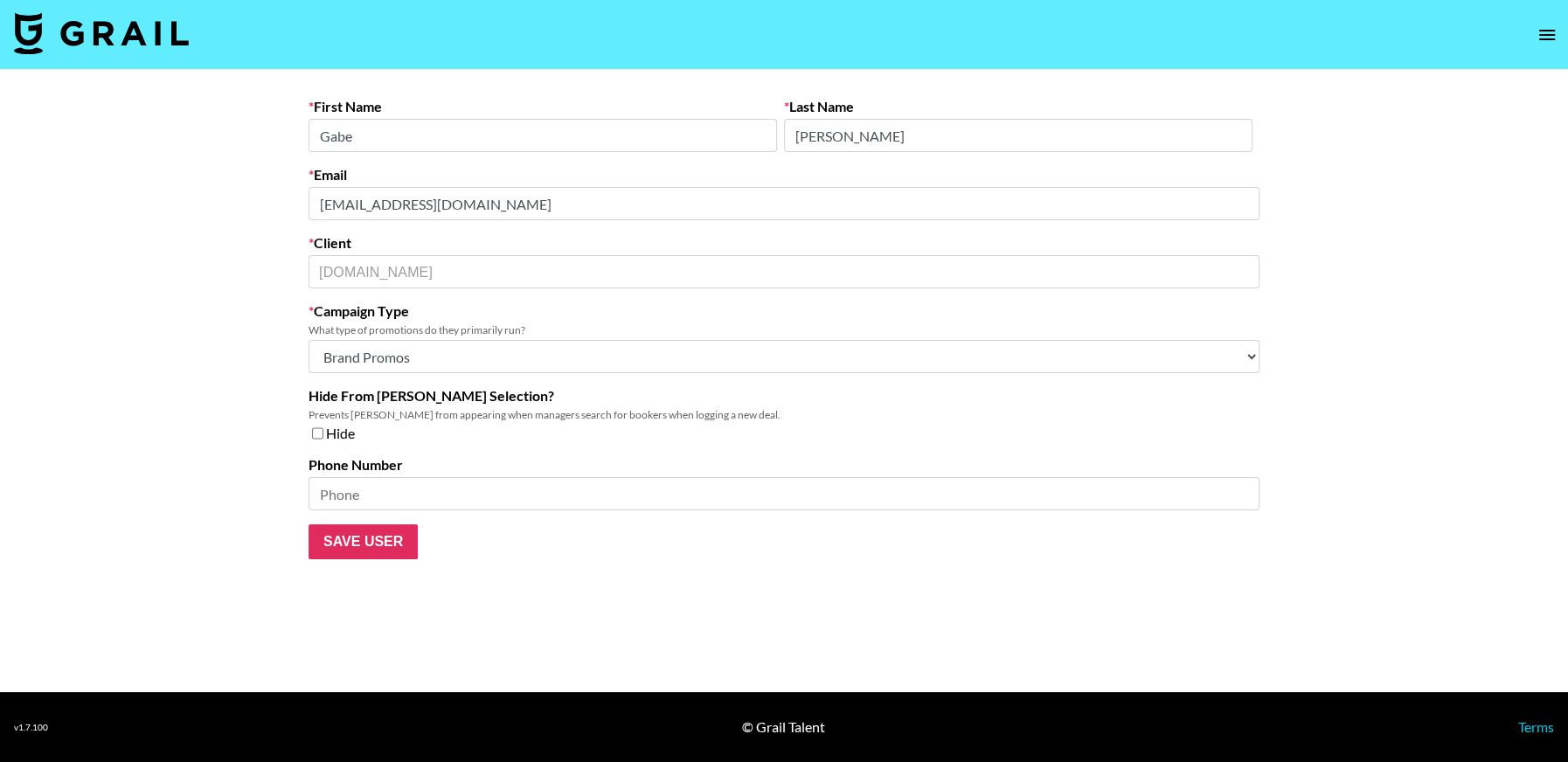
click at [222, 197] on main "First Name Gabe Last Name Vogt Email gvogt@influential.co Client Influential.co…" at bounding box center [784, 381] width 1568 height 622
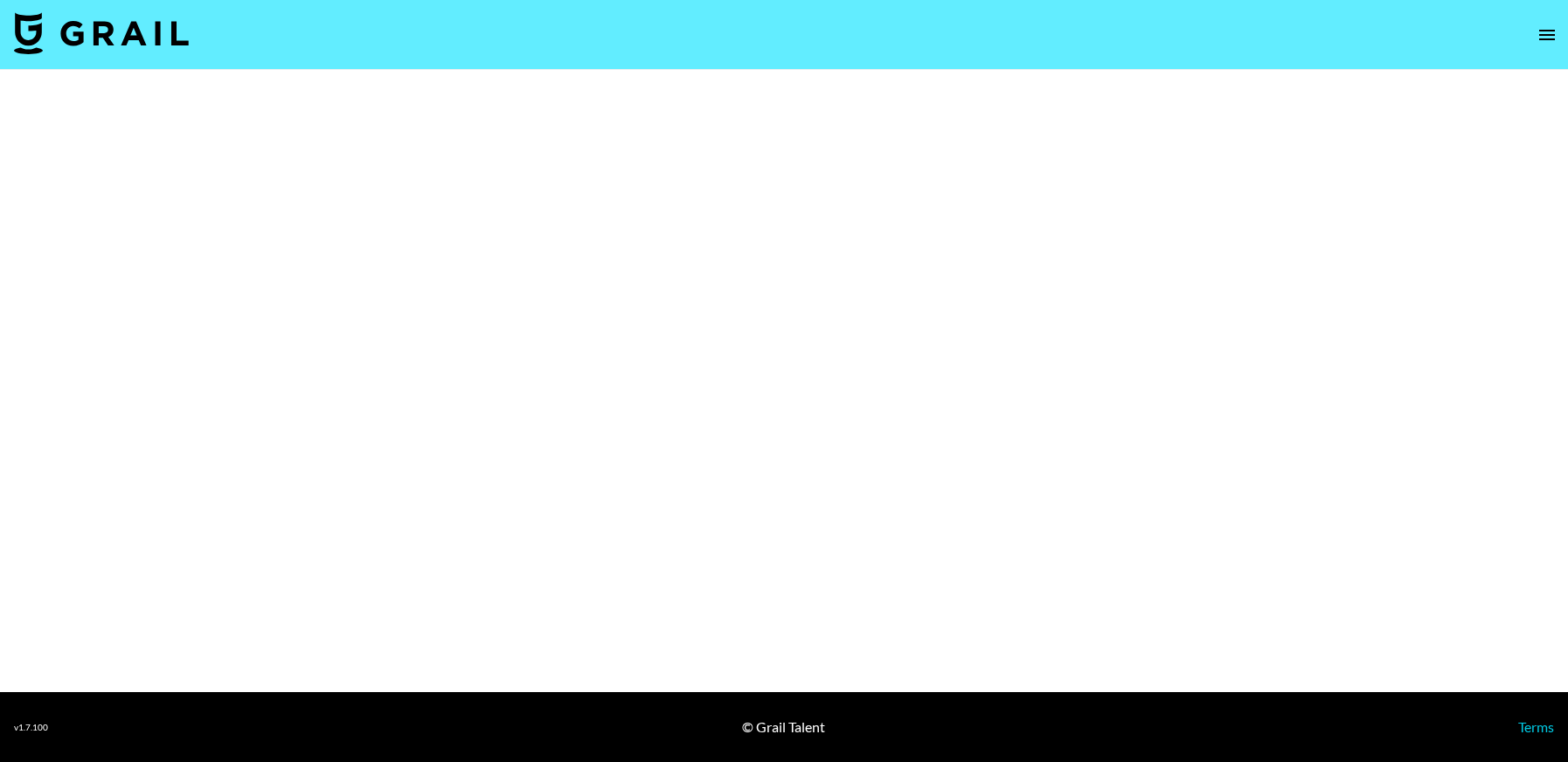
select select "Brand"
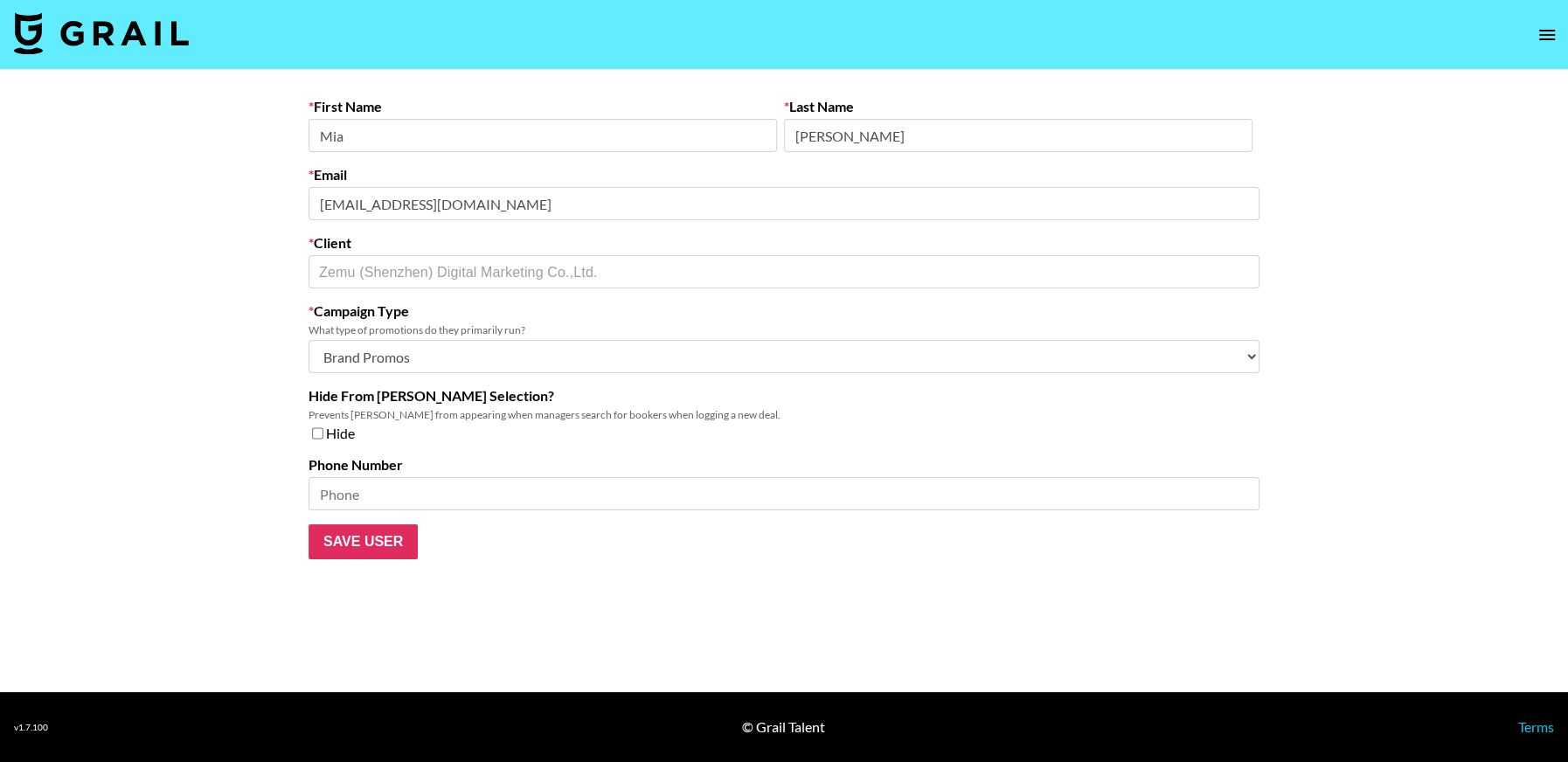
click at [217, 204] on main "First Name Mia Last Name Yan Email mia.yan@zemuinfluencer.com Client Zemu (Shen…" at bounding box center [784, 381] width 1568 height 622
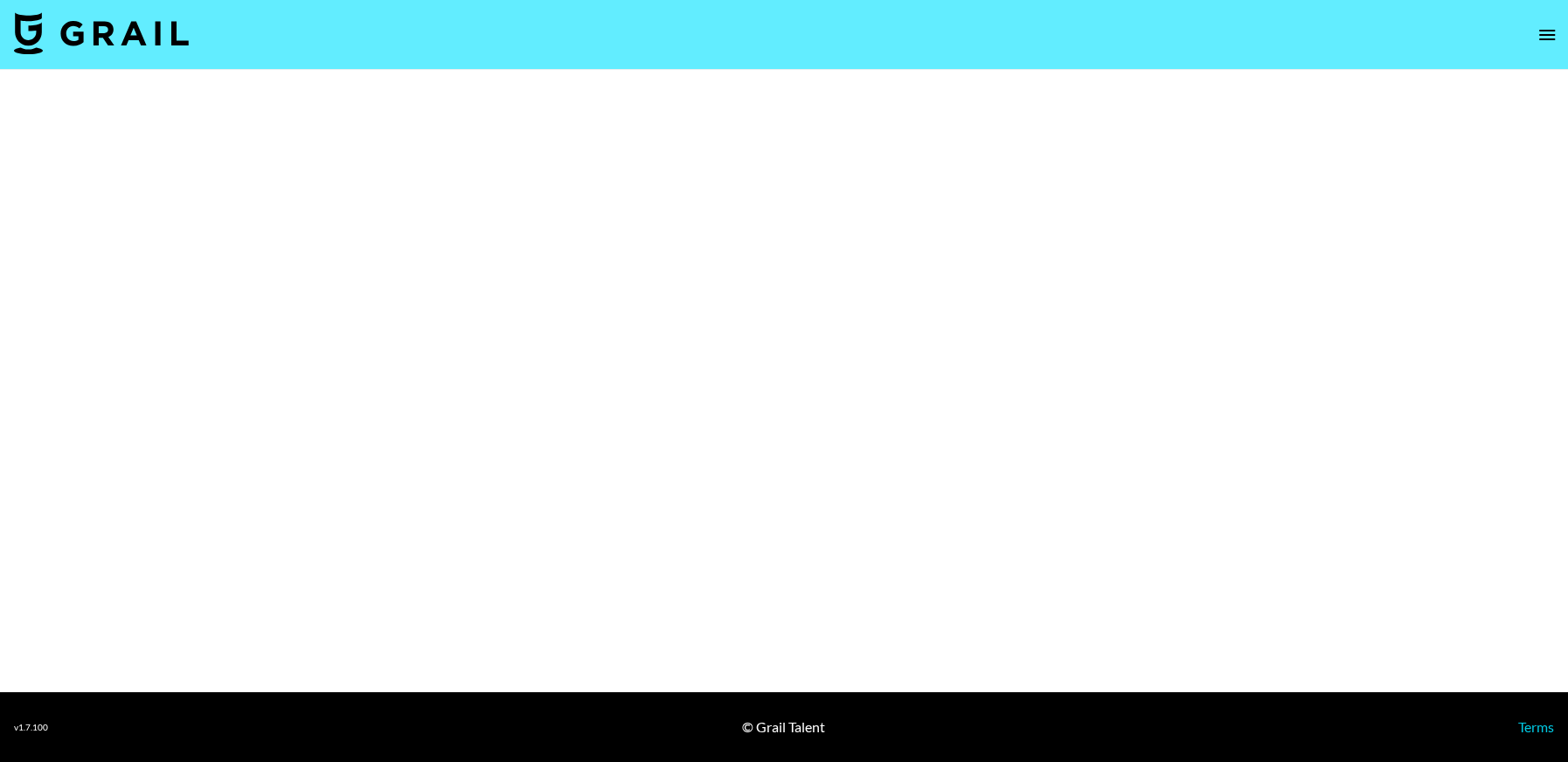
select select "Brand"
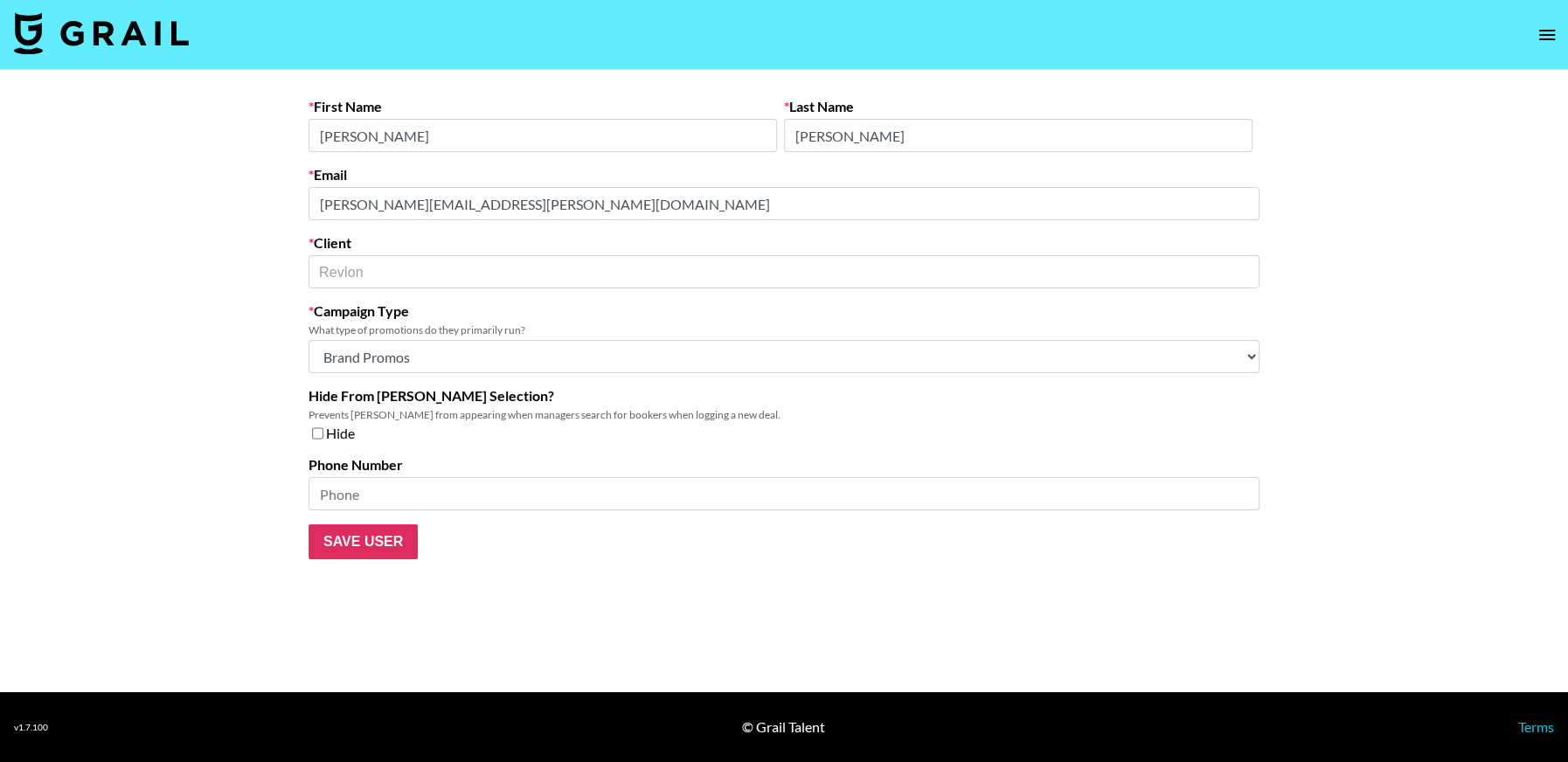
click at [215, 210] on main "First Name [PERSON_NAME] Last Name [PERSON_NAME] Email [PERSON_NAME][EMAIL_ADDR…" at bounding box center [784, 381] width 1568 height 622
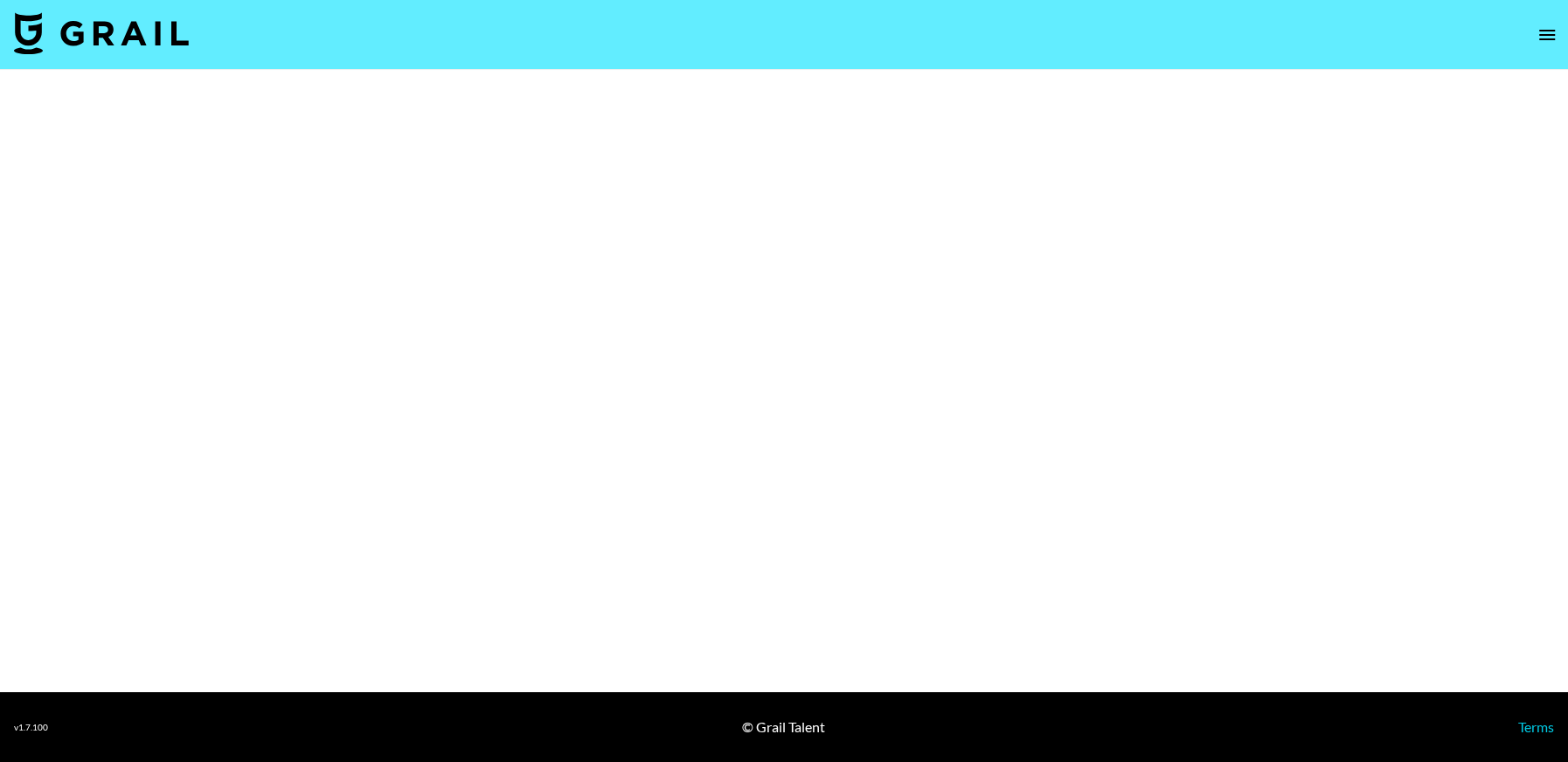
select select "Brand"
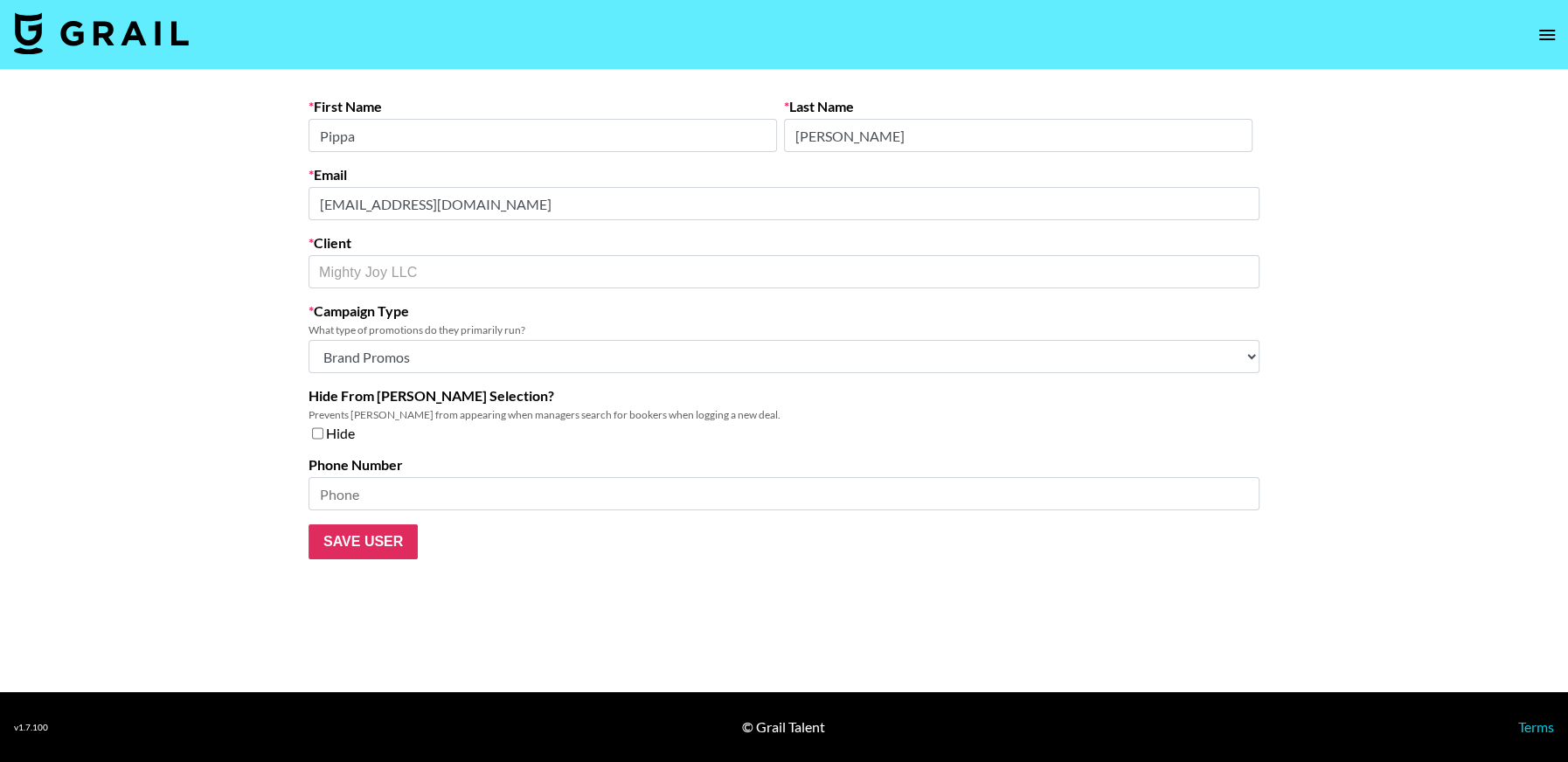
click at [238, 199] on main "First Name Pippa Last Name [PERSON_NAME] Email [EMAIL_ADDRESS][DOMAIN_NAME] Cli…" at bounding box center [784, 381] width 1568 height 622
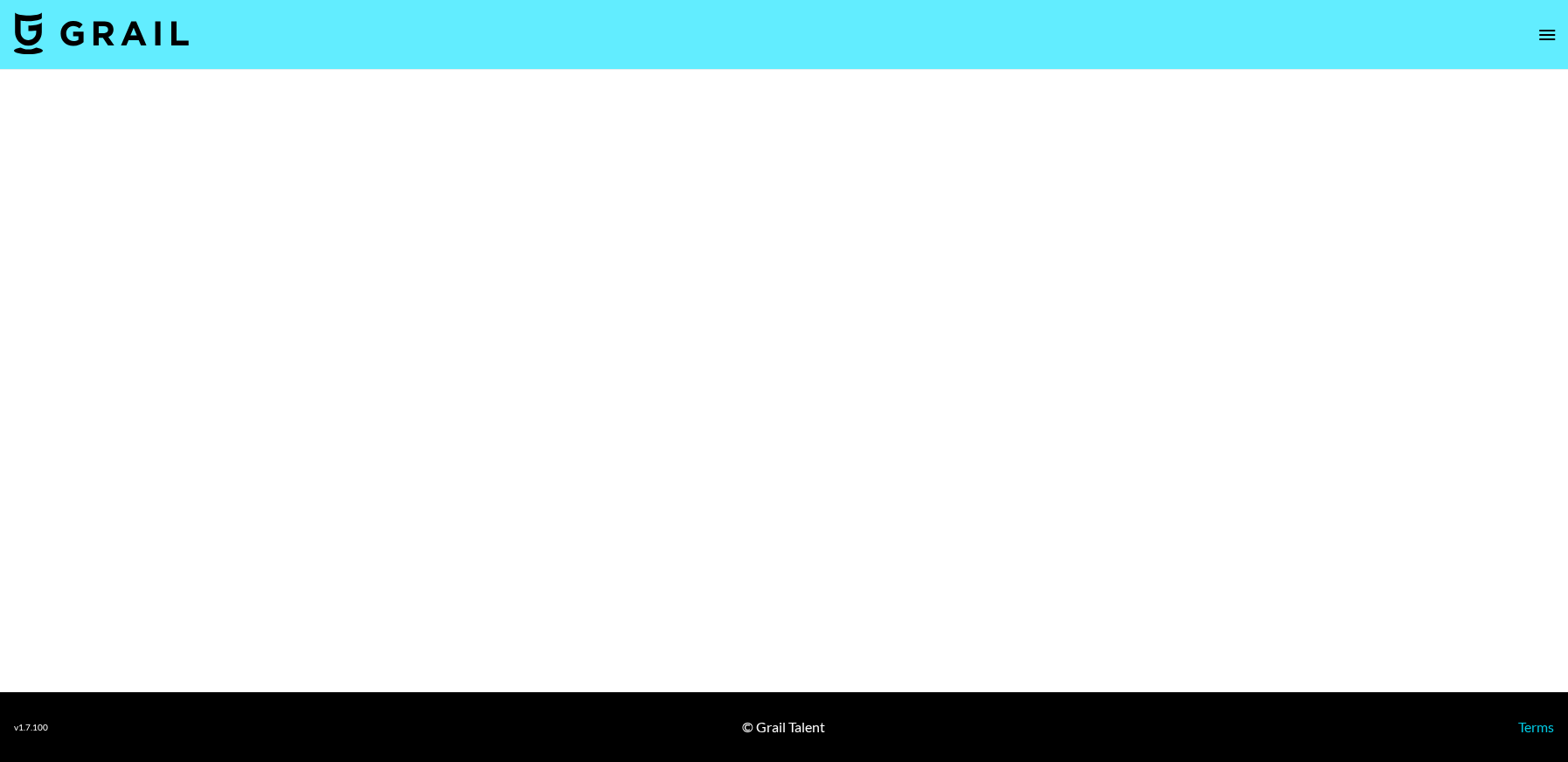
select select "Brand"
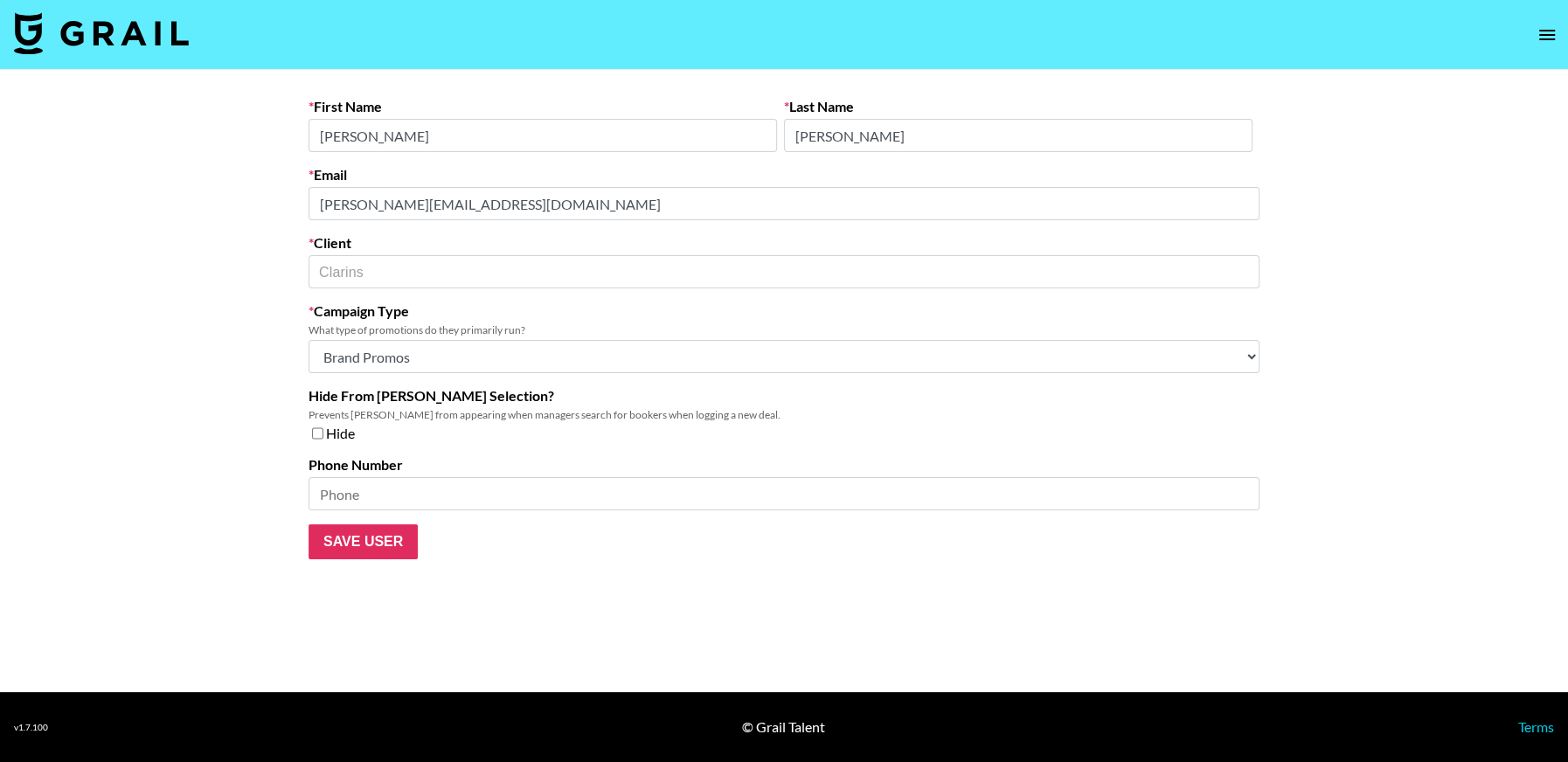
click at [278, 201] on main "First Name Jocelyn Last Name Castaneda Email jocelyn@gatemakercommunity.com Cli…" at bounding box center [784, 381] width 1568 height 622
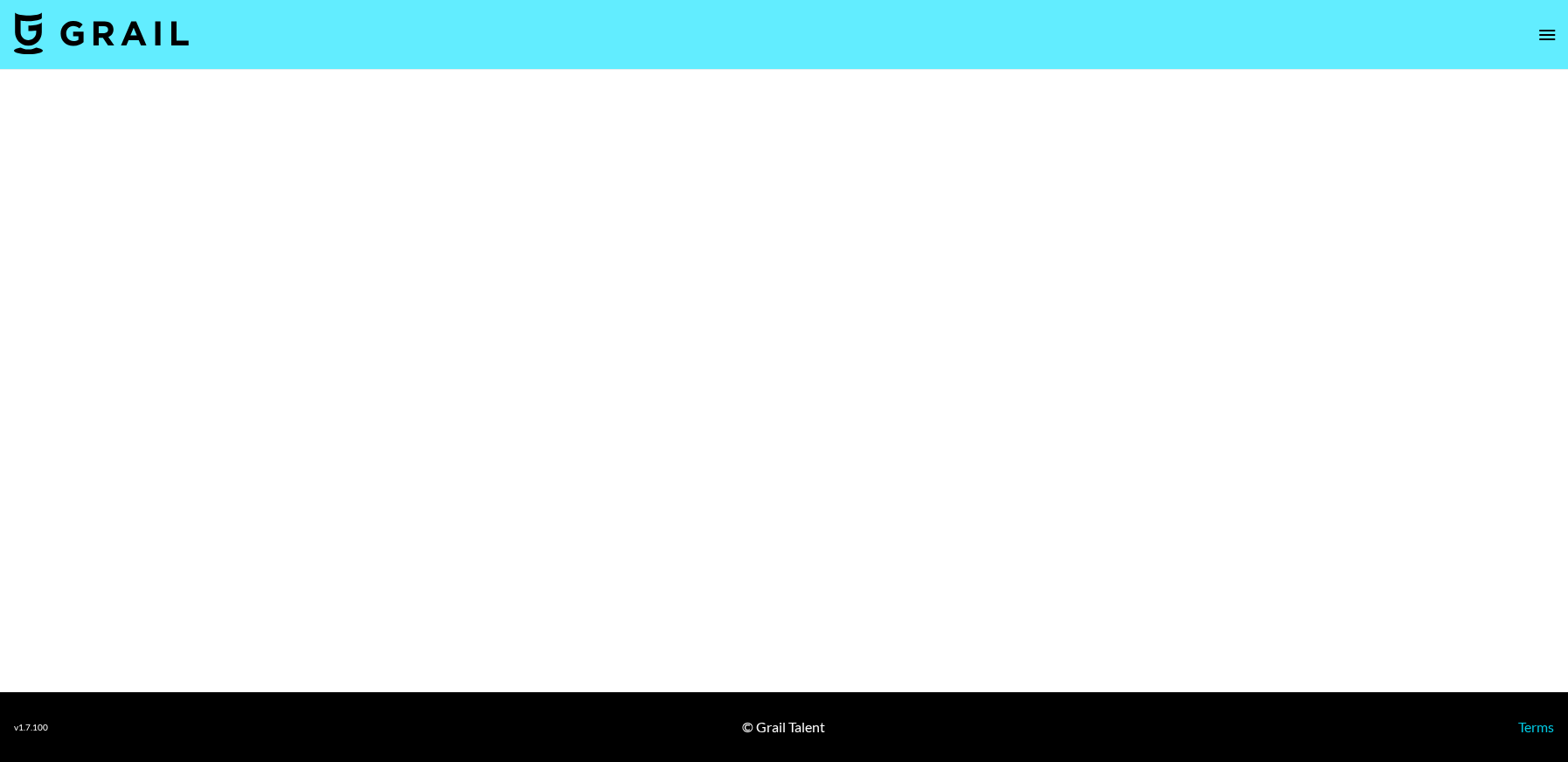
select select "Brand"
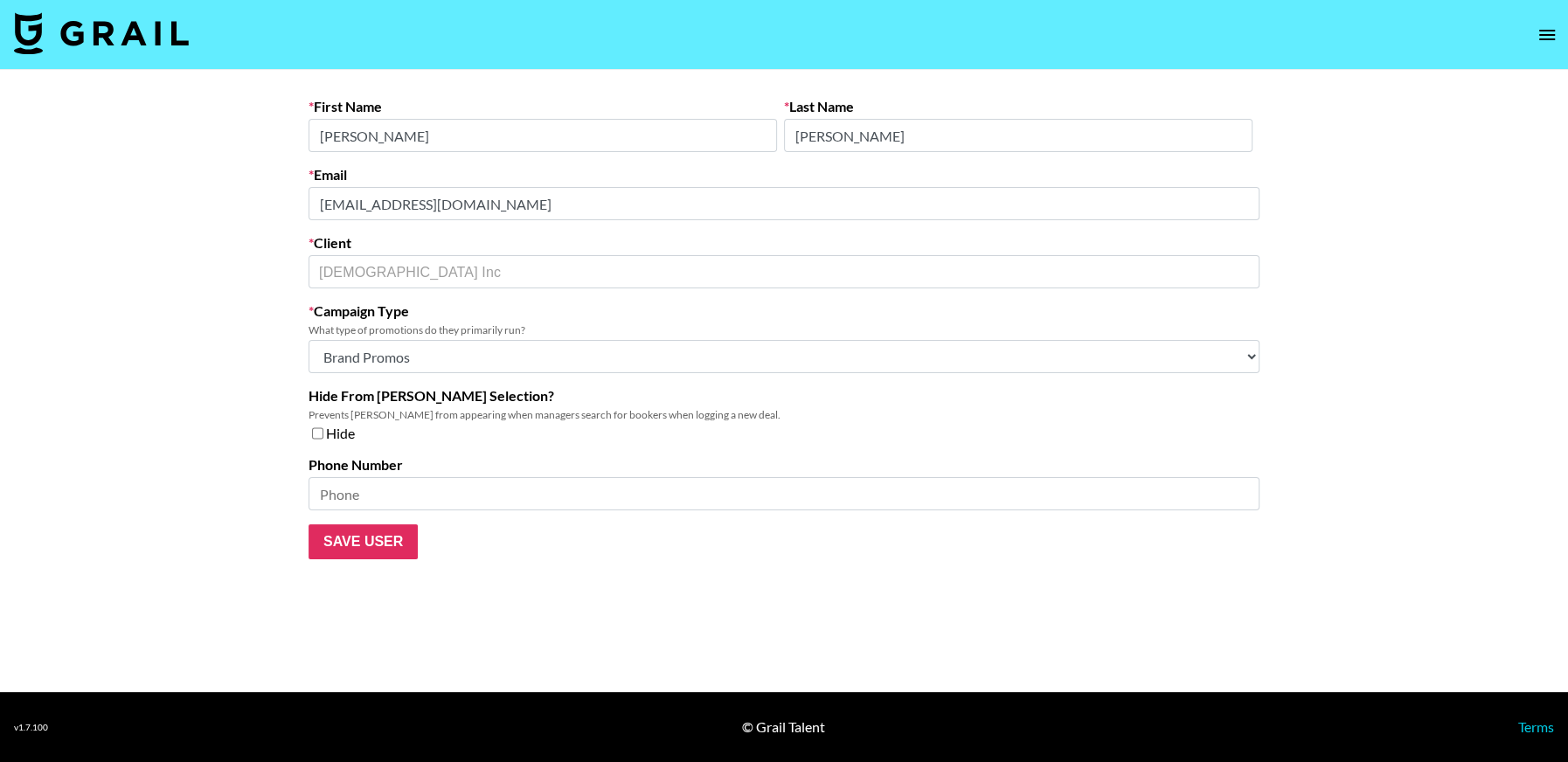
click at [275, 199] on main "First Name Kira Last Name Renier Email kira.r@azazie.com Client Azazie Inc ​ Ca…" at bounding box center [784, 381] width 1568 height 622
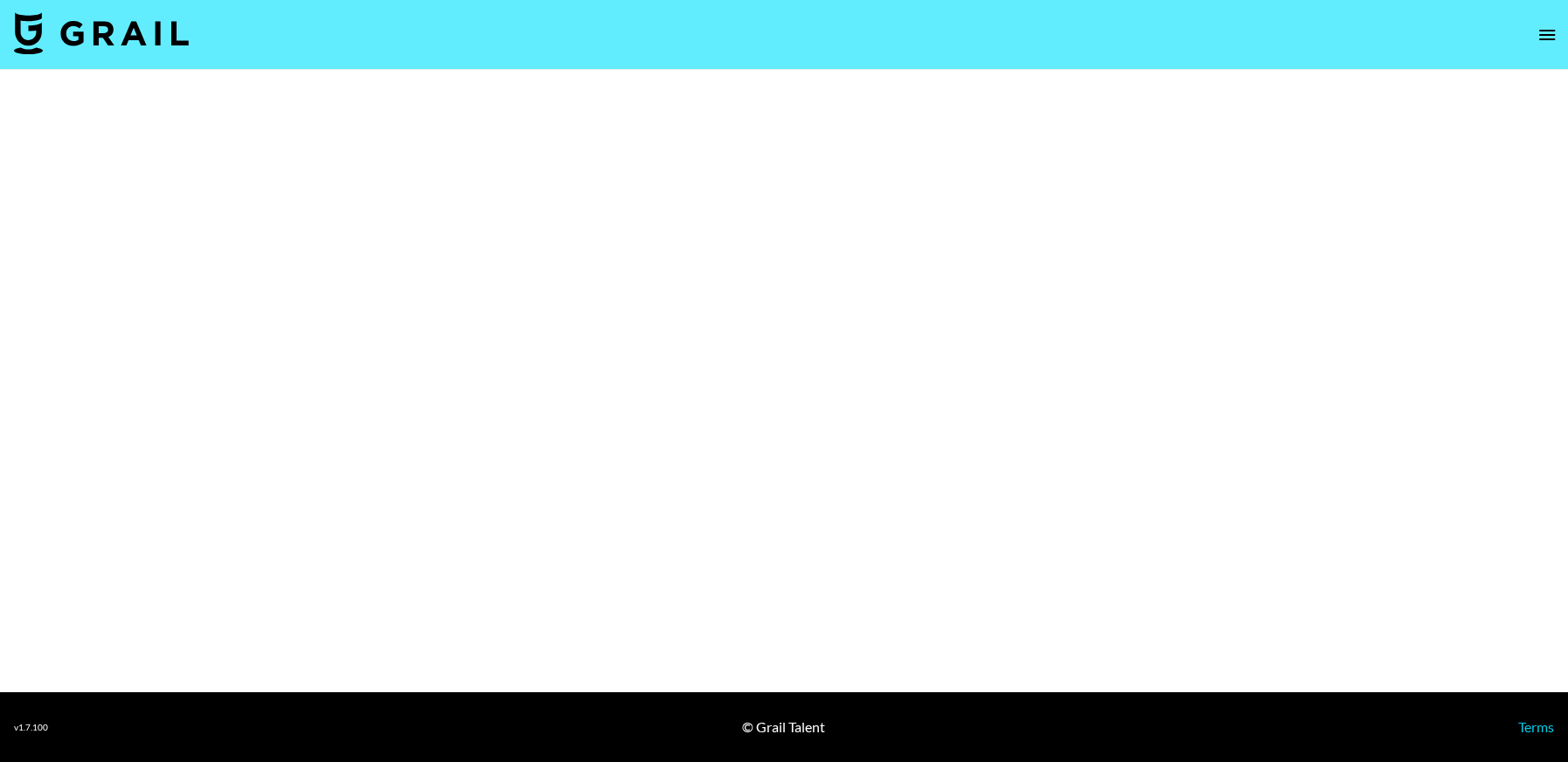
select select "Brand"
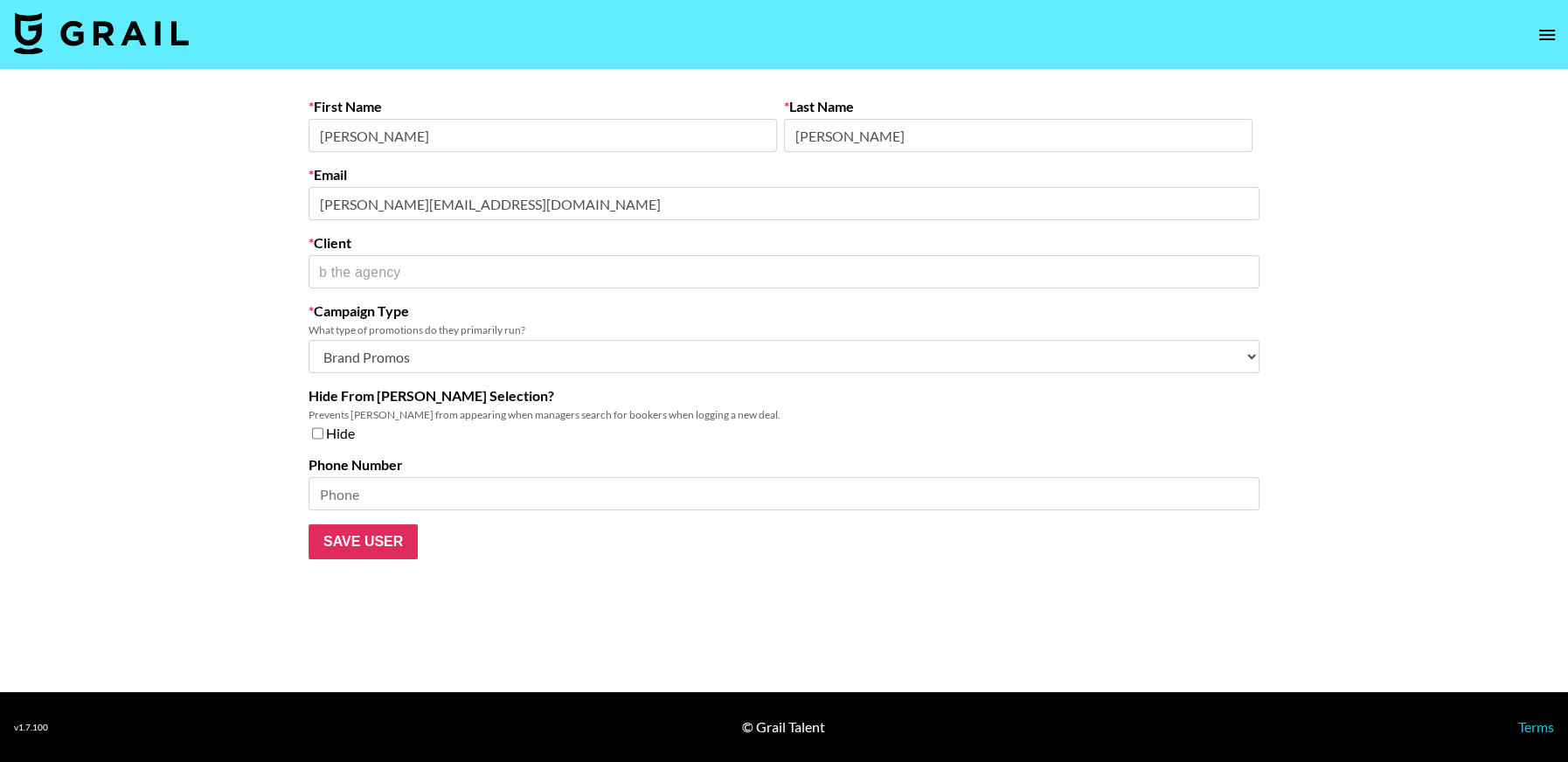
click at [167, 208] on main "First Name [PERSON_NAME] Last Name [PERSON_NAME] Email [PERSON_NAME][EMAIL_ADDR…" at bounding box center [784, 381] width 1568 height 622
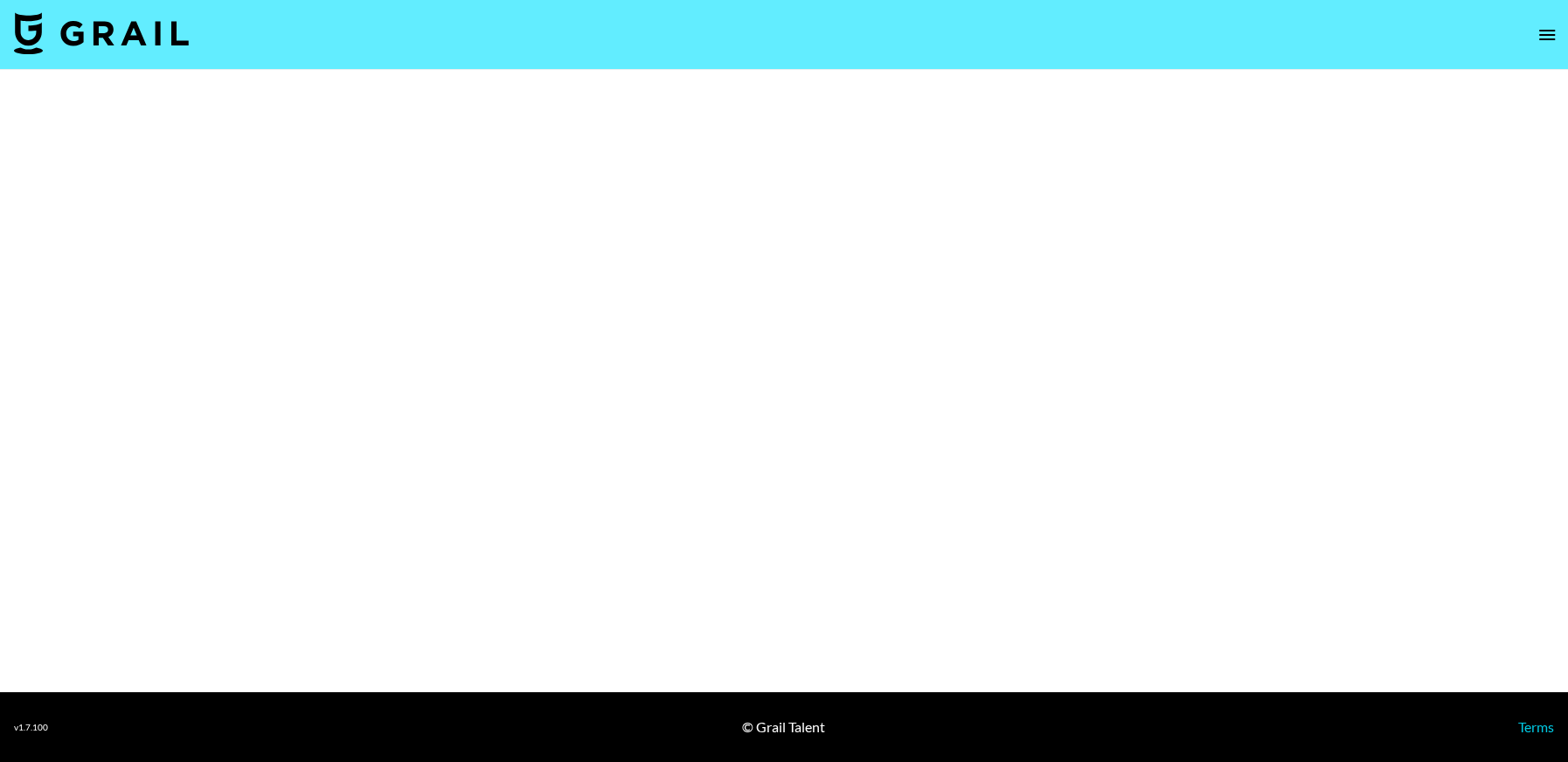
select select "Brand"
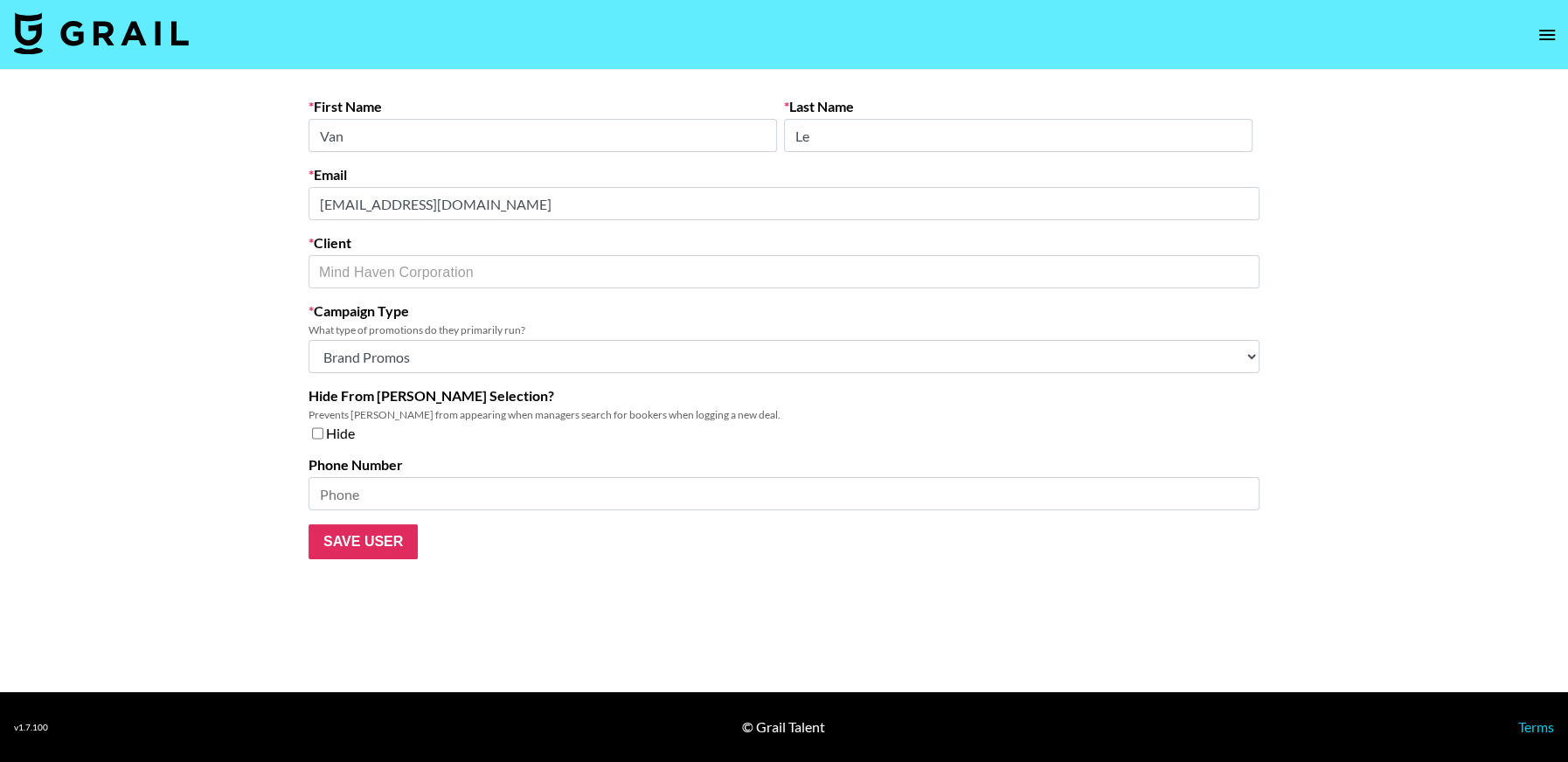
click at [211, 203] on main "First Name Van Last Name Le Email [EMAIL_ADDRESS][DOMAIN_NAME] Client Mind Have…" at bounding box center [784, 381] width 1568 height 622
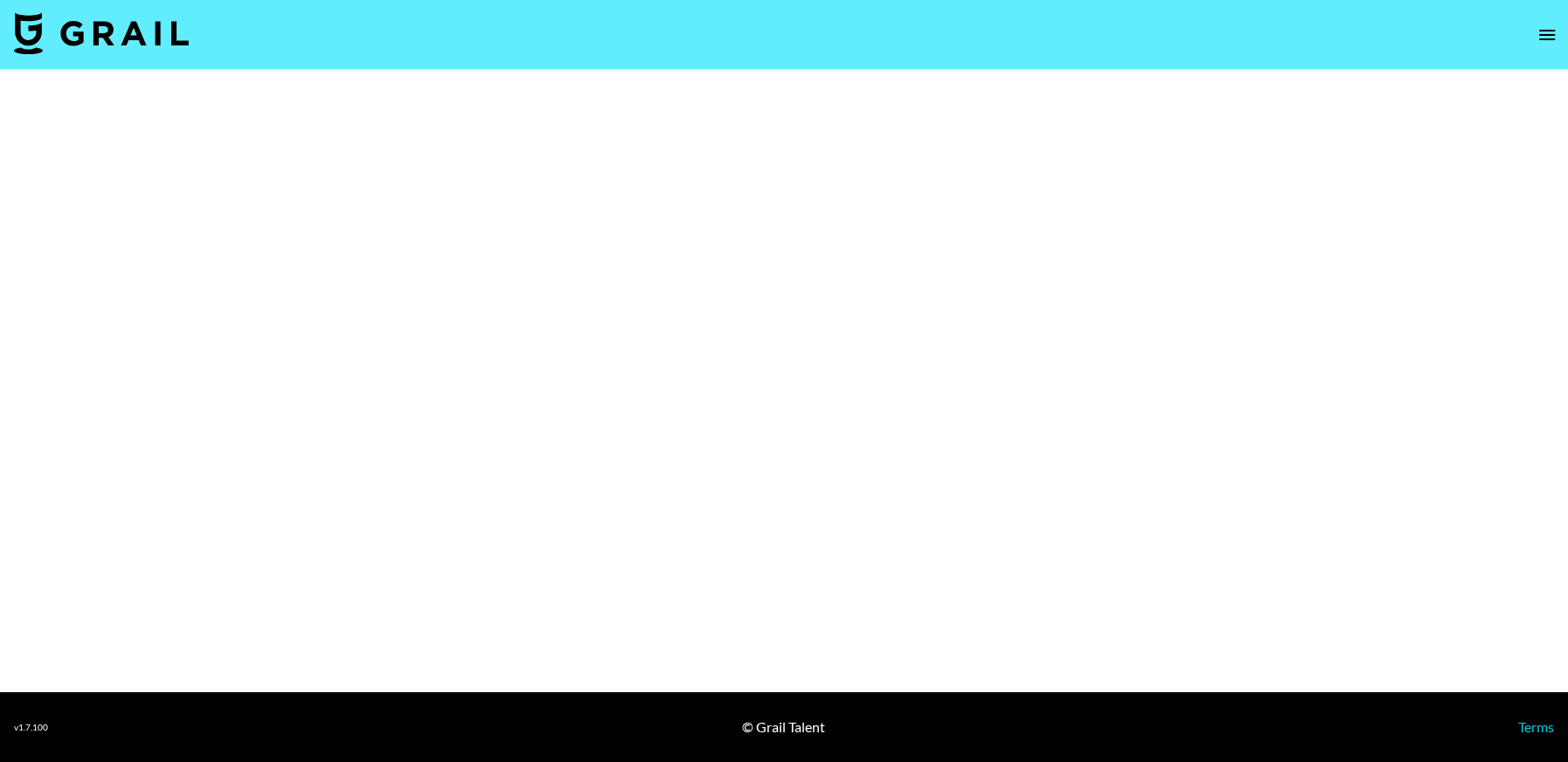
select select "Brand"
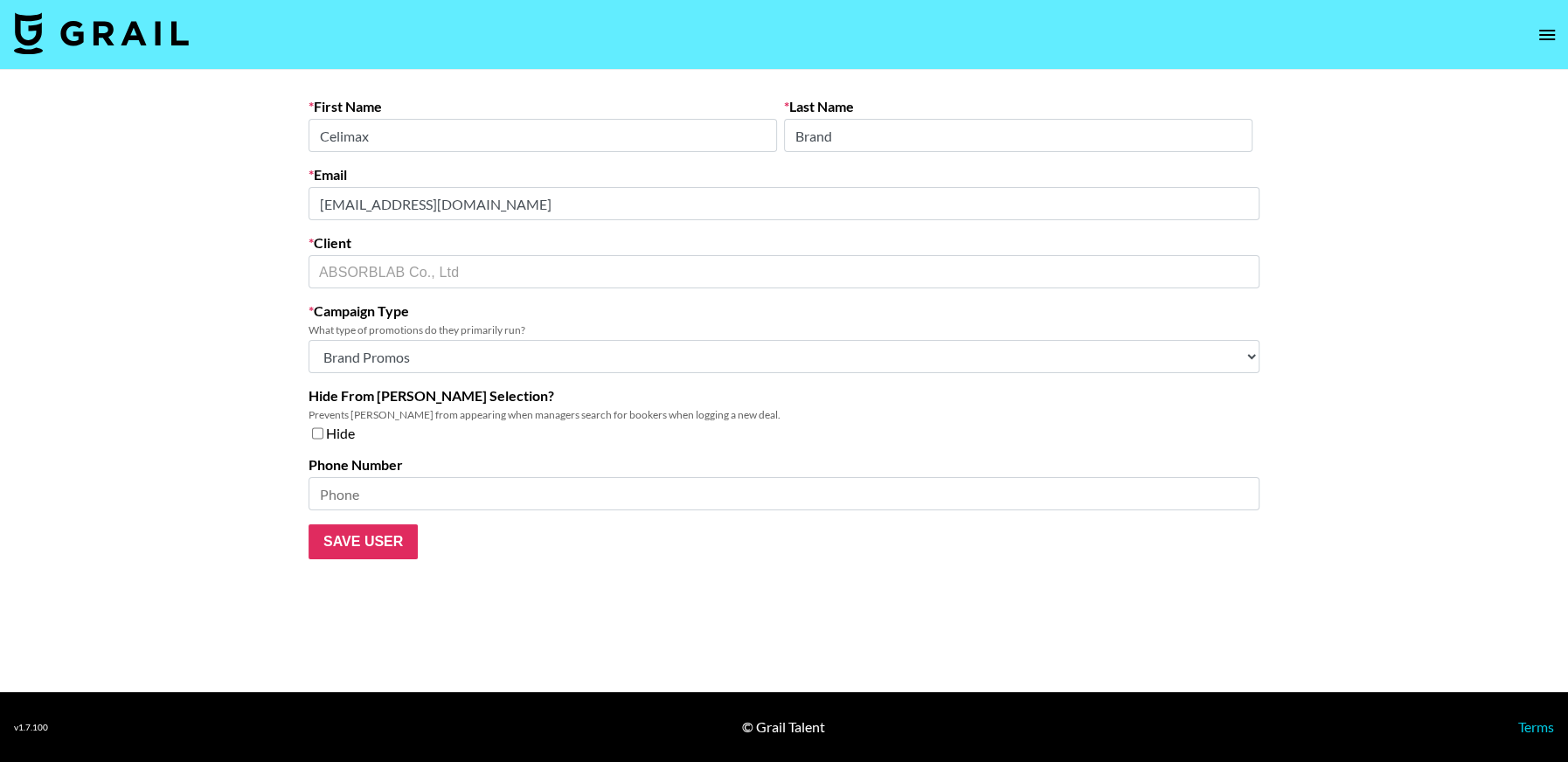
click at [195, 211] on main "First Name Celimax Last Name Brand Email globalmkt@celimax.co.kr Client ABSORBL…" at bounding box center [784, 381] width 1568 height 622
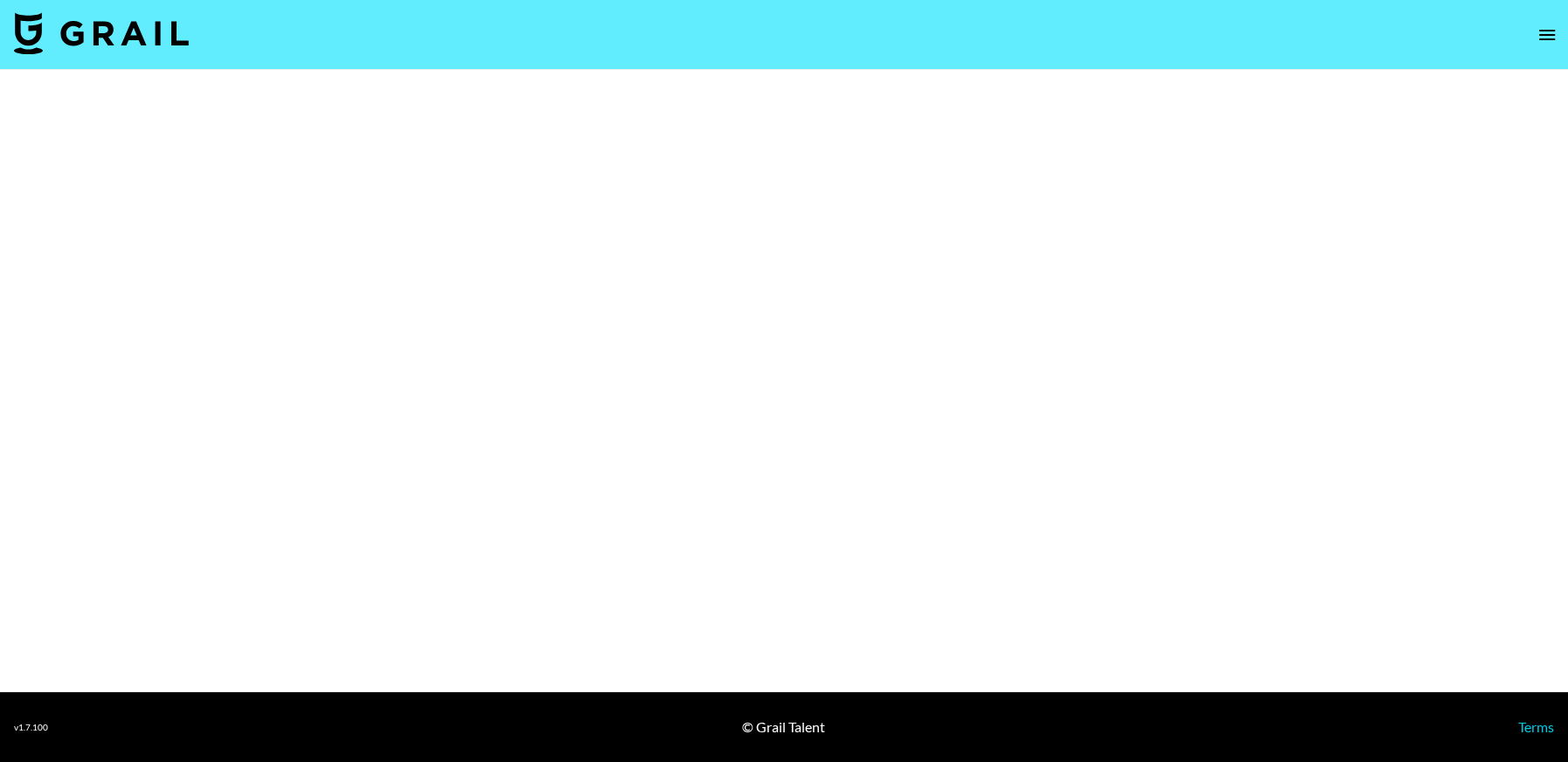
select select "Brand"
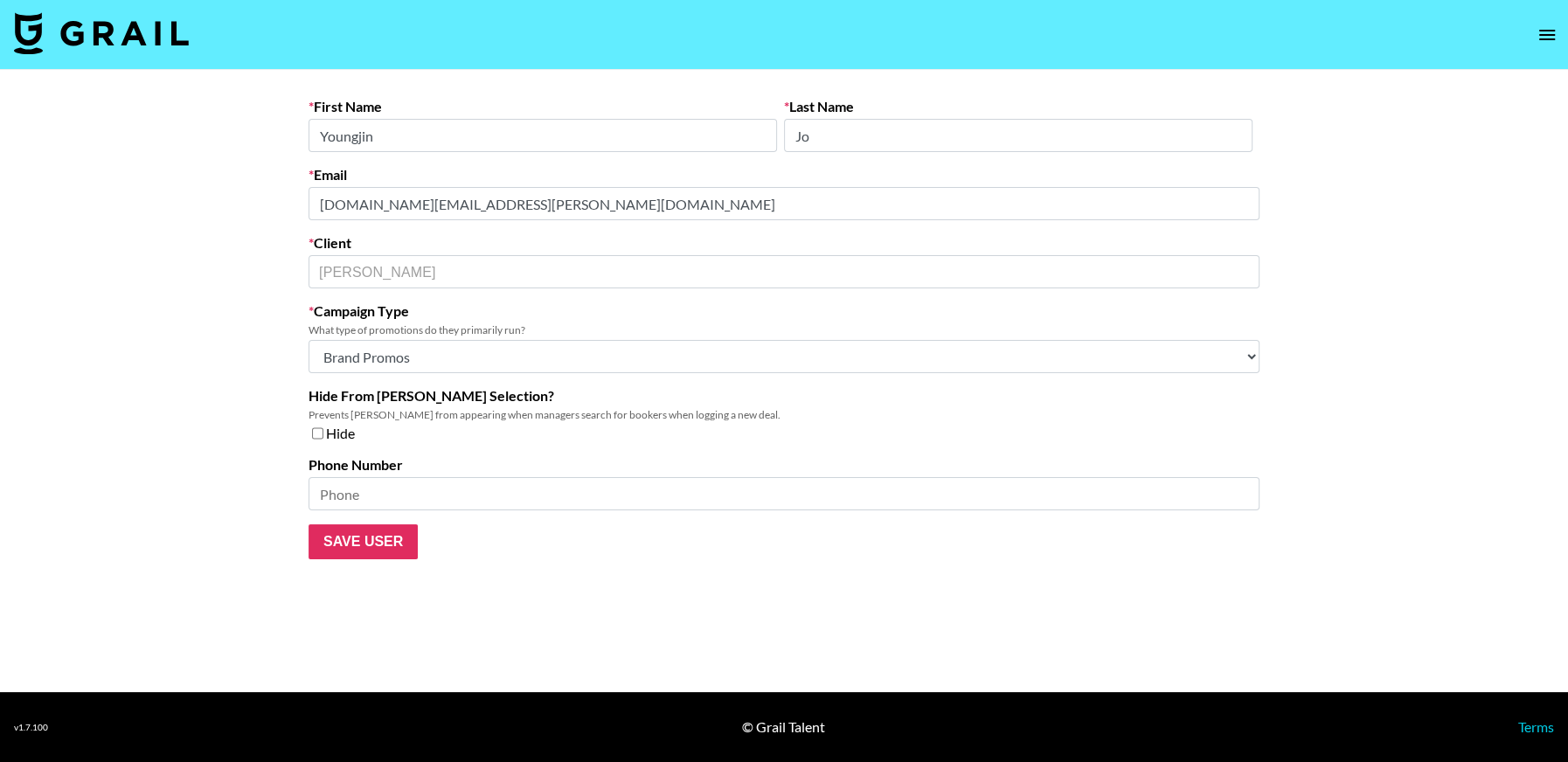
click at [207, 209] on main "First Name [PERSON_NAME] Last Name [PERSON_NAME] Email [PERSON_NAME][DOMAIN_NAM…" at bounding box center [784, 381] width 1568 height 622
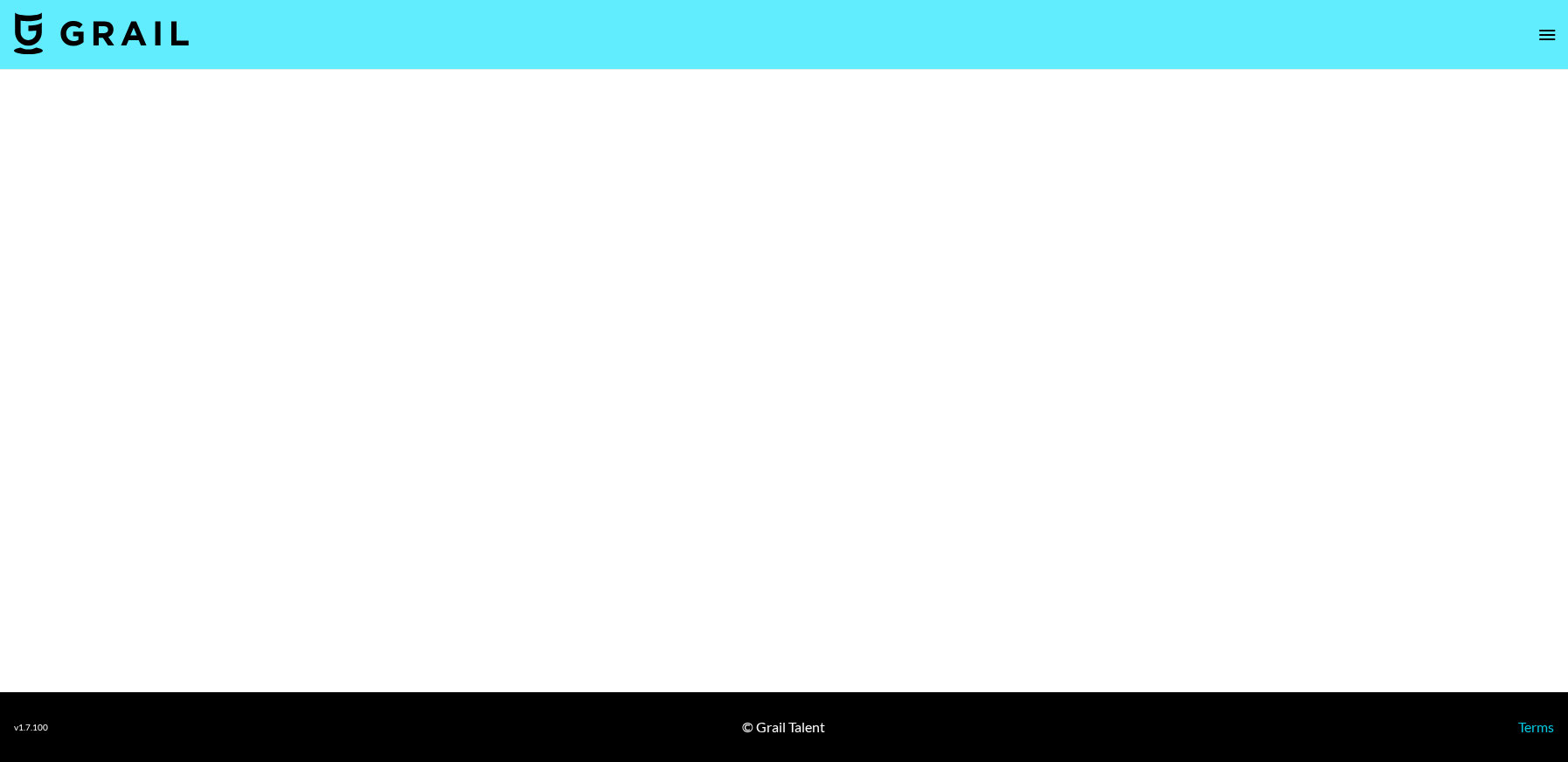
select select "Brand"
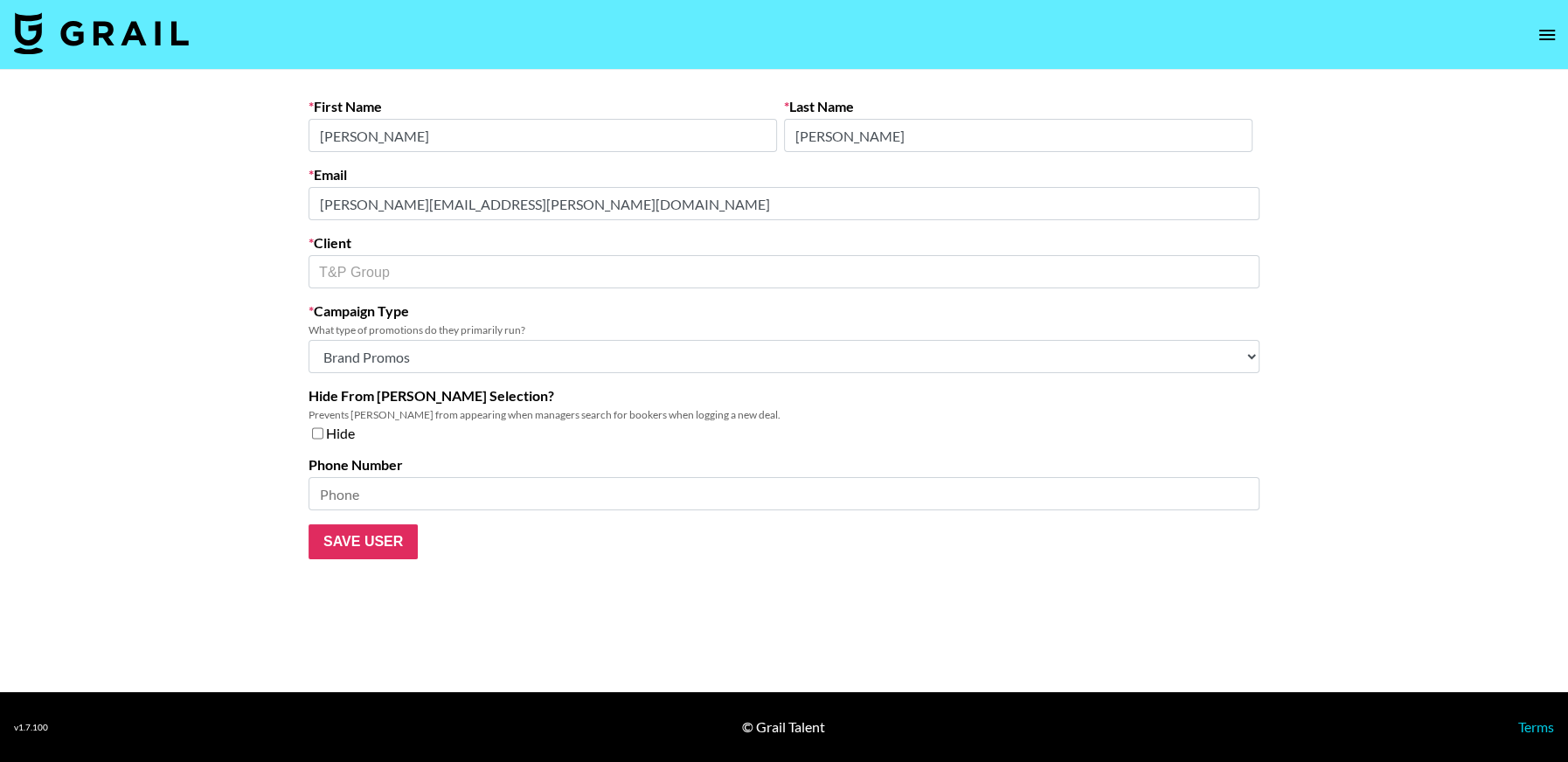
click at [169, 205] on main "First Name [PERSON_NAME] Last Name [PERSON_NAME] Email [PERSON_NAME][EMAIL_ADDR…" at bounding box center [784, 381] width 1568 height 622
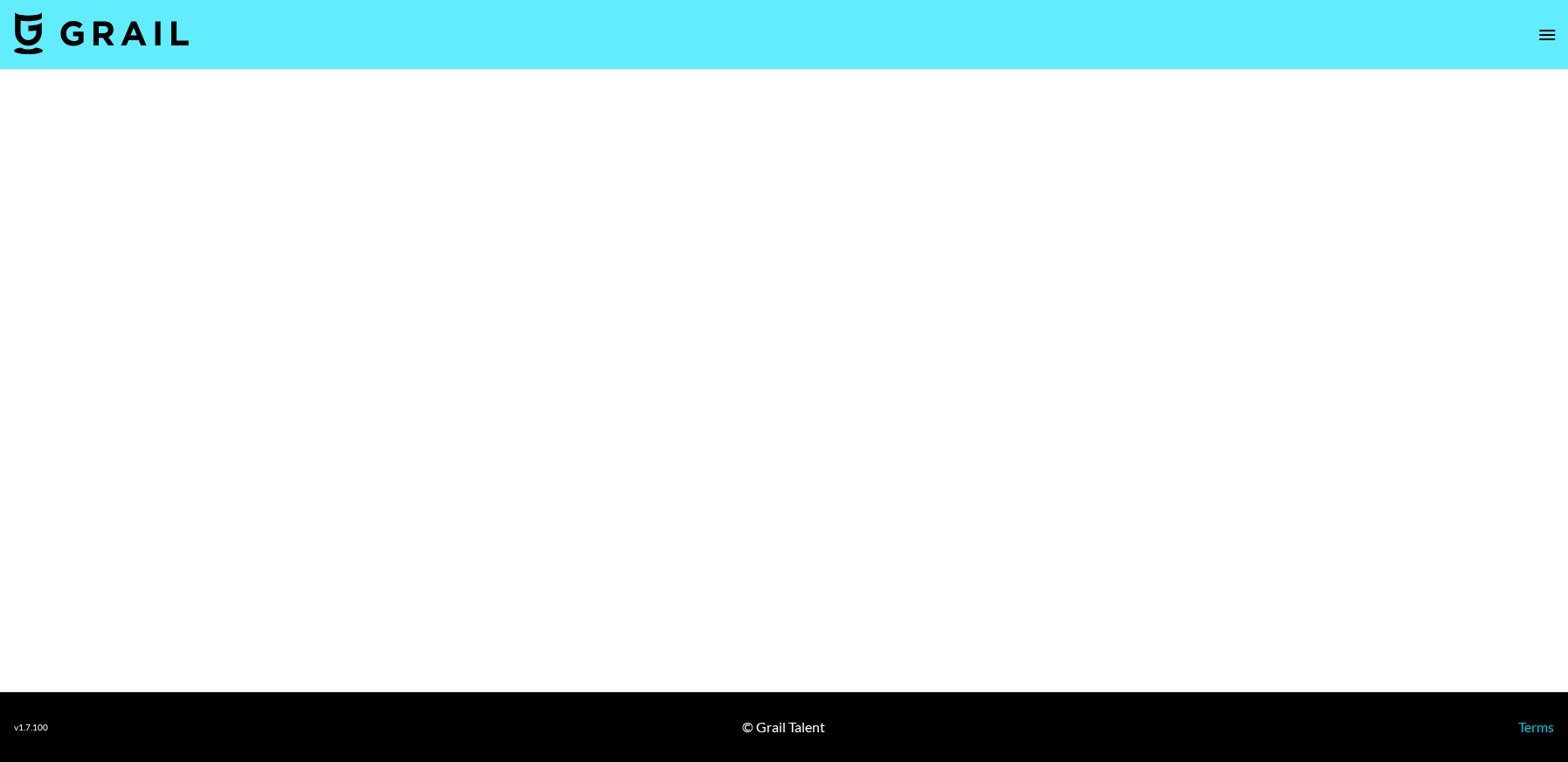
select select "Brand"
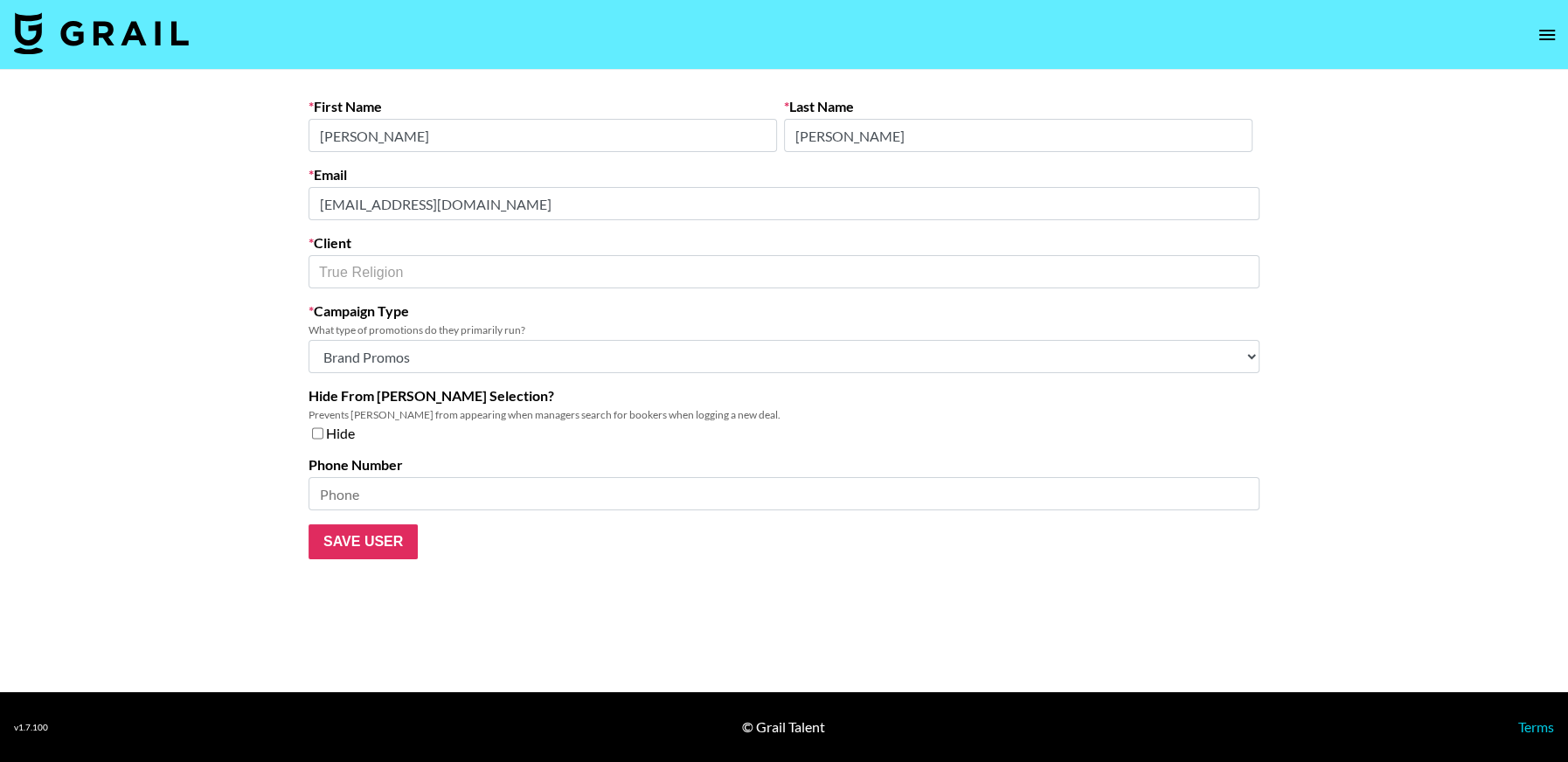
click at [267, 214] on main "First Name [PERSON_NAME] Last Name [PERSON_NAME] Email [EMAIL_ADDRESS][DOMAIN_N…" at bounding box center [784, 381] width 1568 height 622
click at [197, 202] on main "First Name [PERSON_NAME] Last Name [PERSON_NAME] Email [EMAIL_ADDRESS][DOMAIN_N…" at bounding box center [784, 381] width 1568 height 622
